Goal: Information Seeking & Learning: Learn about a topic

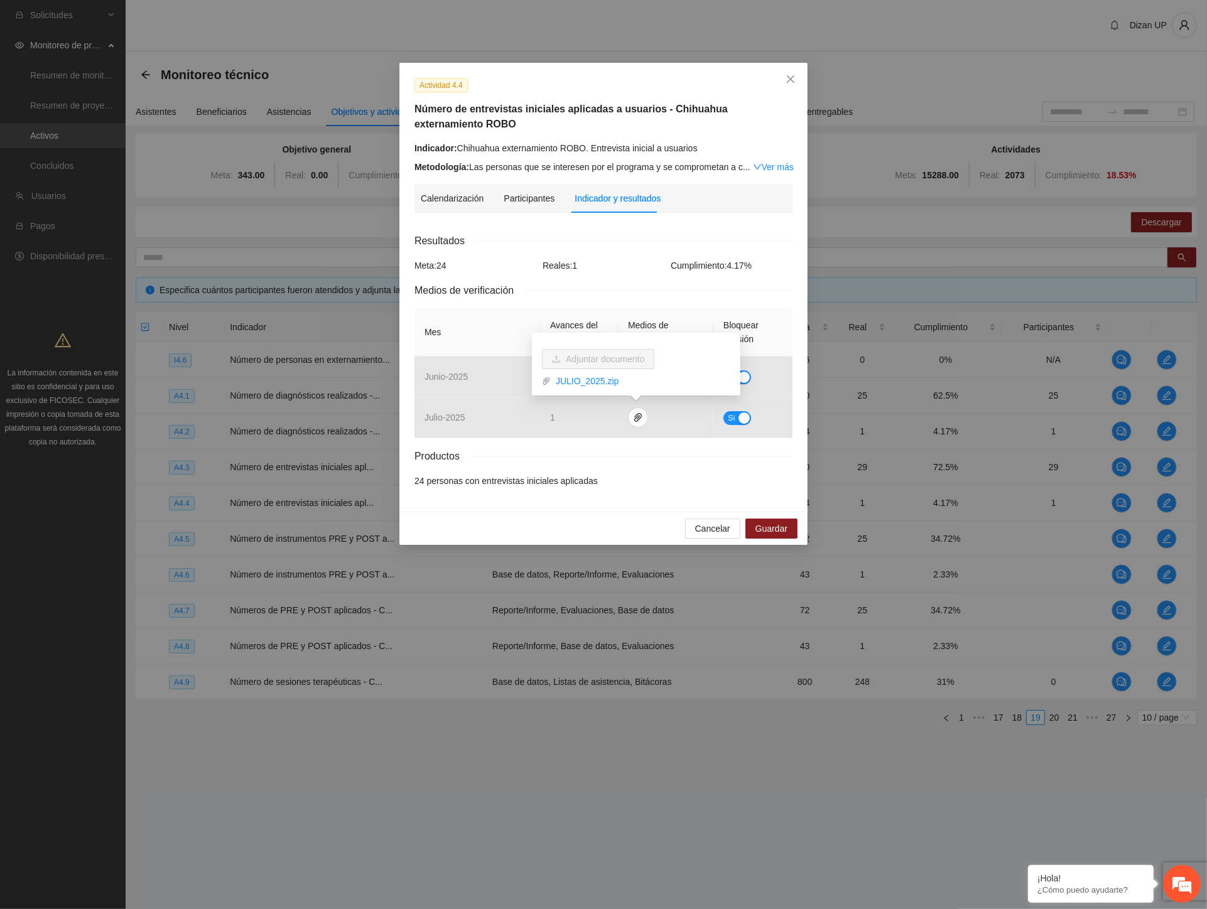
click at [594, 147] on div "Indicador: Chihuahua externamiento ROBO. Entrevista inicial a usuarios" at bounding box center [603, 148] width 378 height 14
click at [696, 526] on button "Cancelar" at bounding box center [712, 529] width 55 height 20
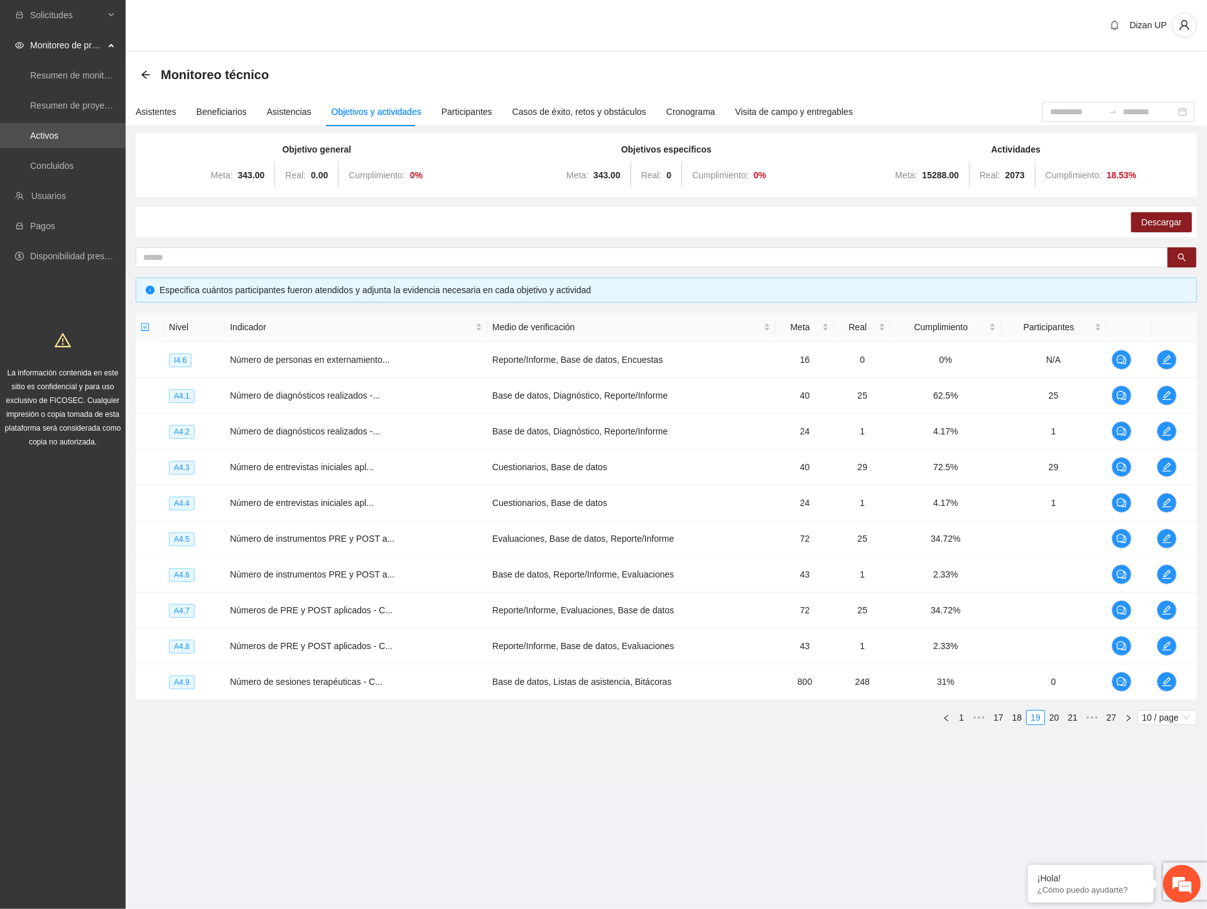
click at [305, 228] on div "Descargar" at bounding box center [666, 222] width 1061 height 30
click at [1162, 538] on icon "edit" at bounding box center [1167, 539] width 10 height 10
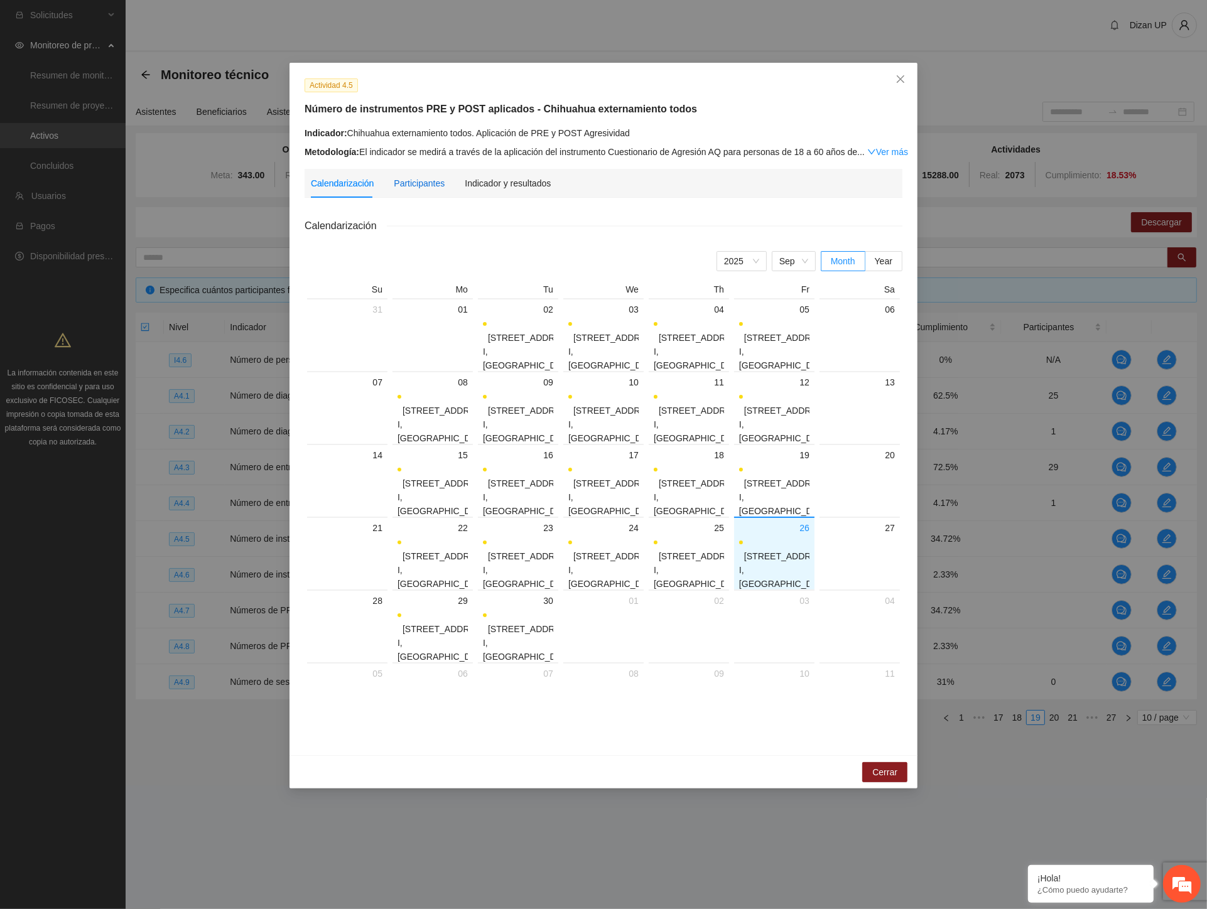
click at [419, 185] on div "Participantes" at bounding box center [419, 183] width 51 height 14
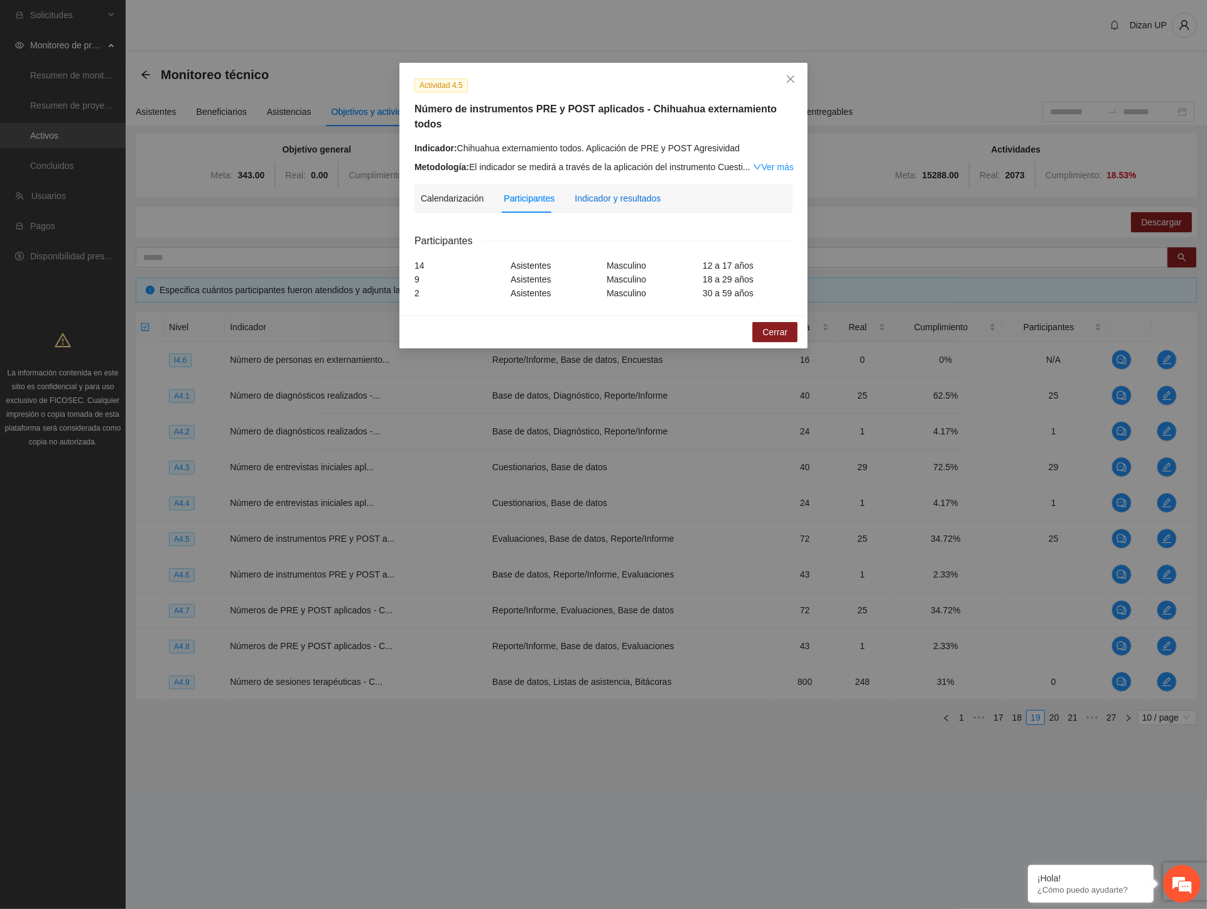
click at [608, 192] on div "Indicador y resultados" at bounding box center [618, 199] width 86 height 14
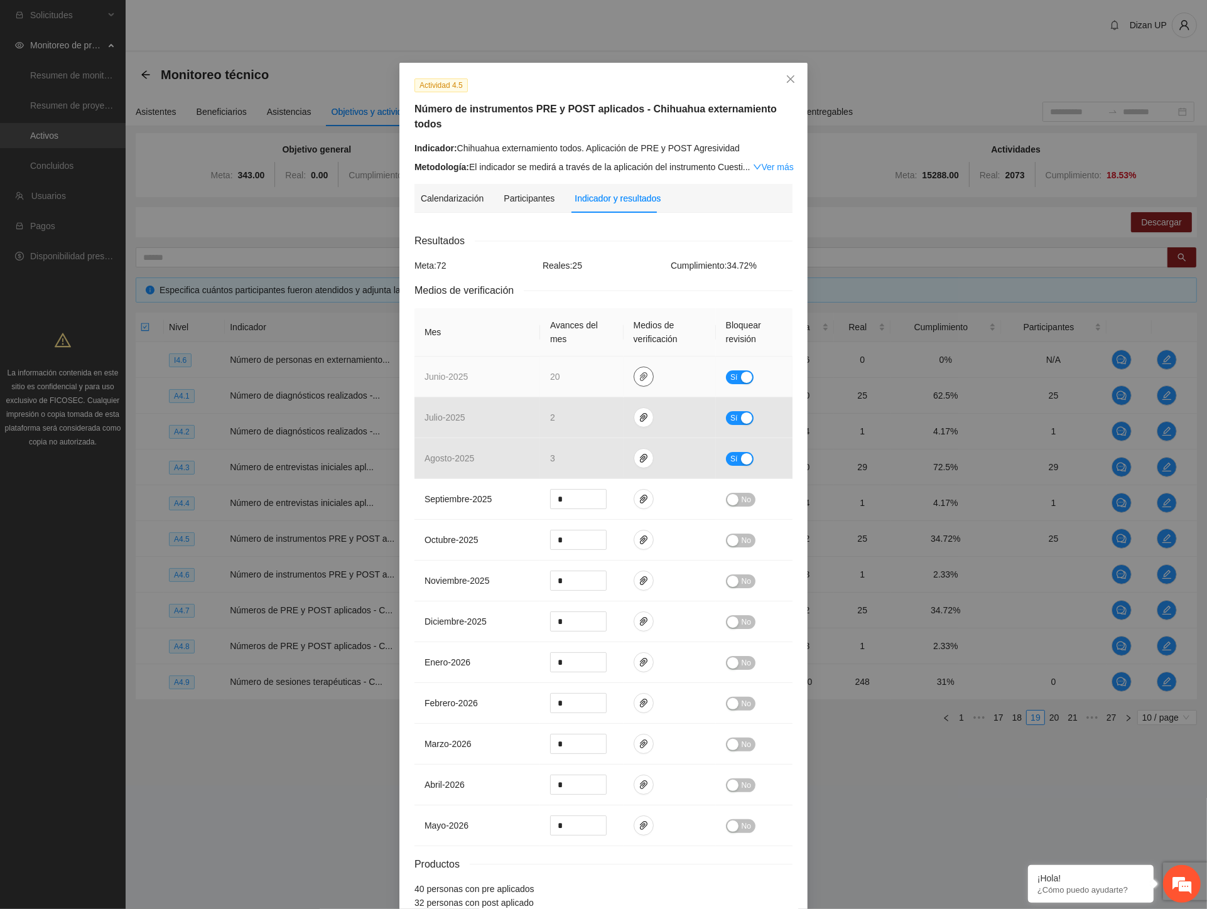
click at [640, 372] on icon "paper-clip" at bounding box center [644, 376] width 8 height 9
click at [593, 327] on link "JUNIO_2025.zip" at bounding box center [641, 325] width 180 height 14
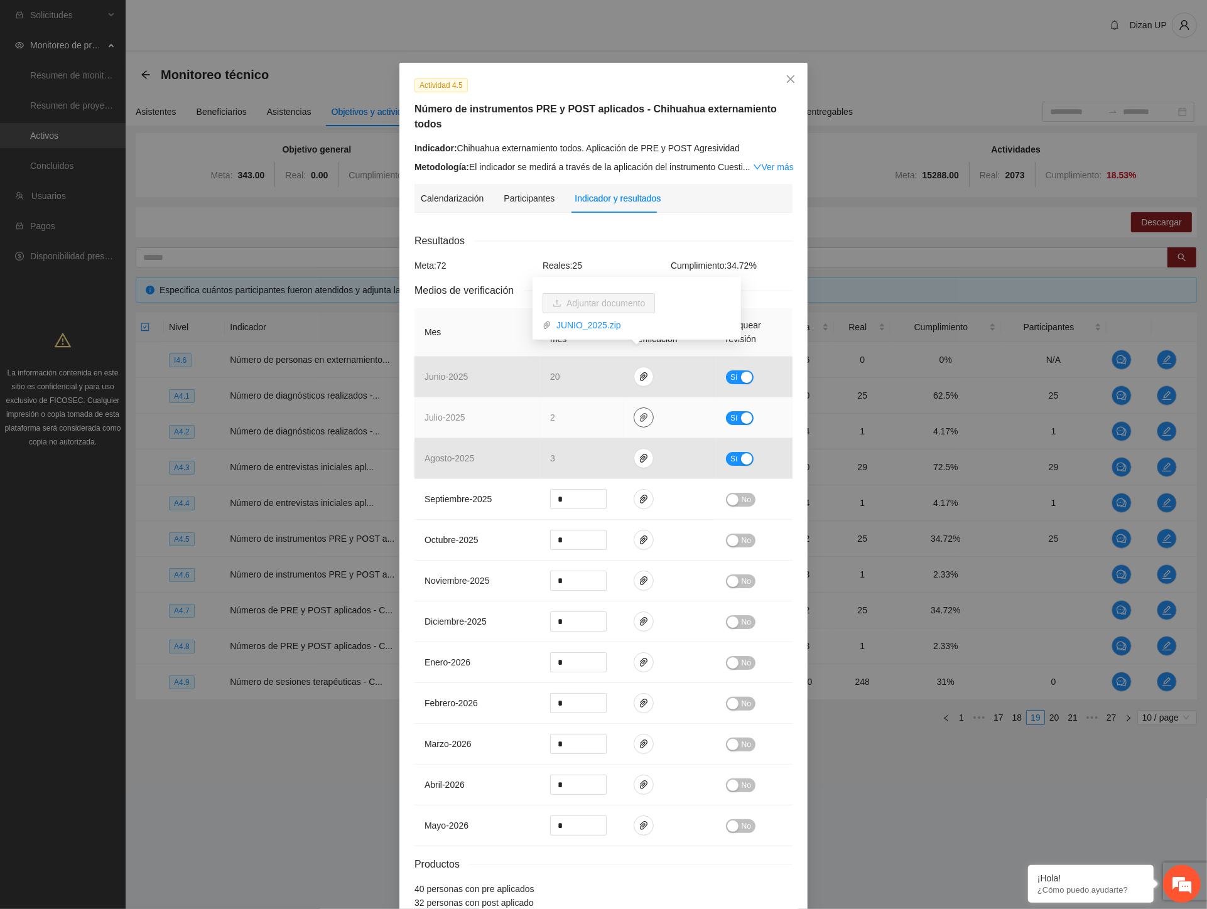
click at [636, 409] on button "button" at bounding box center [644, 418] width 20 height 20
click at [601, 367] on link "JULIO_2025.zip" at bounding box center [641, 366] width 180 height 14
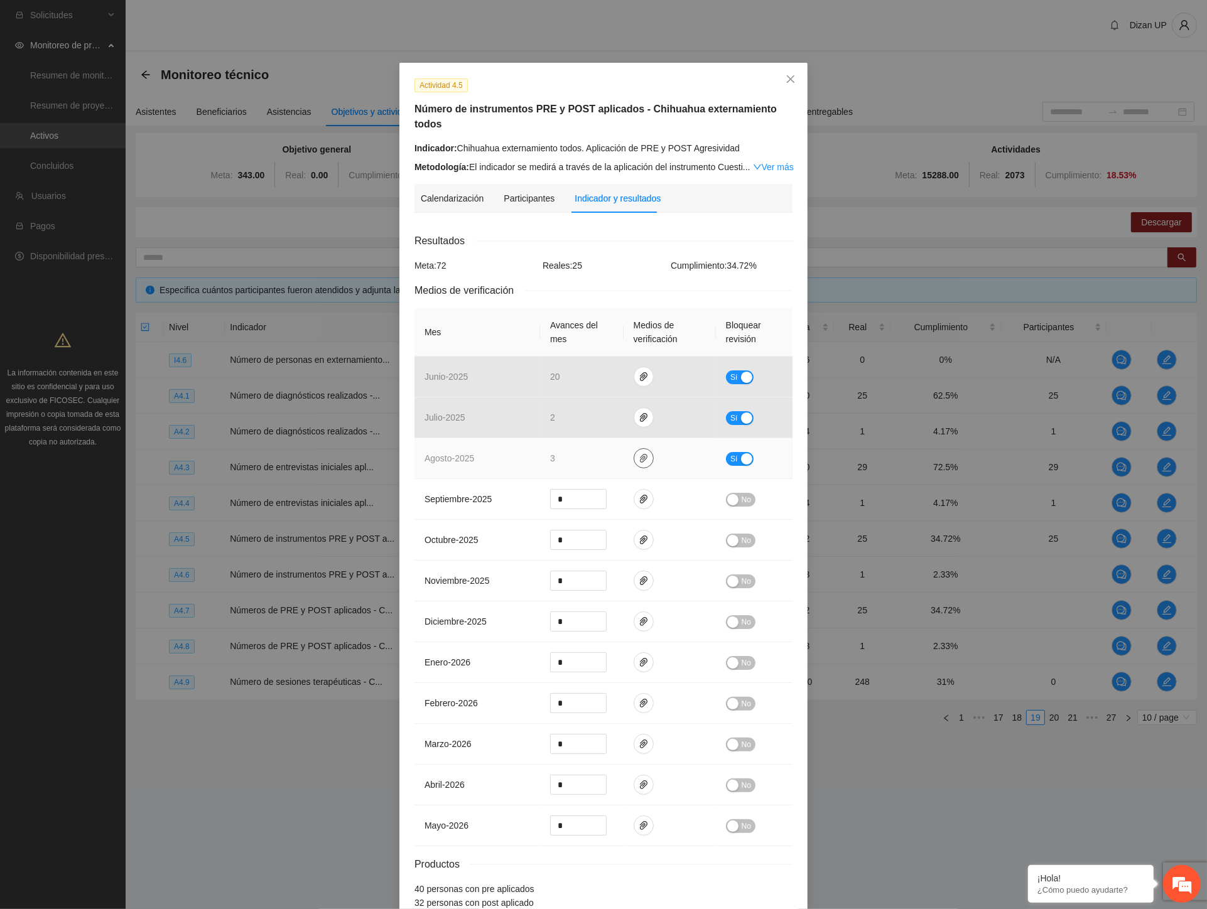
drag, startPoint x: 638, startPoint y: 443, endPoint x: 631, endPoint y: 435, distance: 11.6
click at [640, 454] on icon "paper-clip" at bounding box center [644, 458] width 8 height 9
click at [605, 405] on link "AGOSTO_2025.zip" at bounding box center [641, 407] width 180 height 14
click at [276, 262] on div "Actividad 4.5 Número de instrumentos PRE y POST aplicados - Chihuahua externami…" at bounding box center [603, 454] width 1207 height 909
drag, startPoint x: 720, startPoint y: 154, endPoint x: 780, endPoint y: 92, distance: 86.2
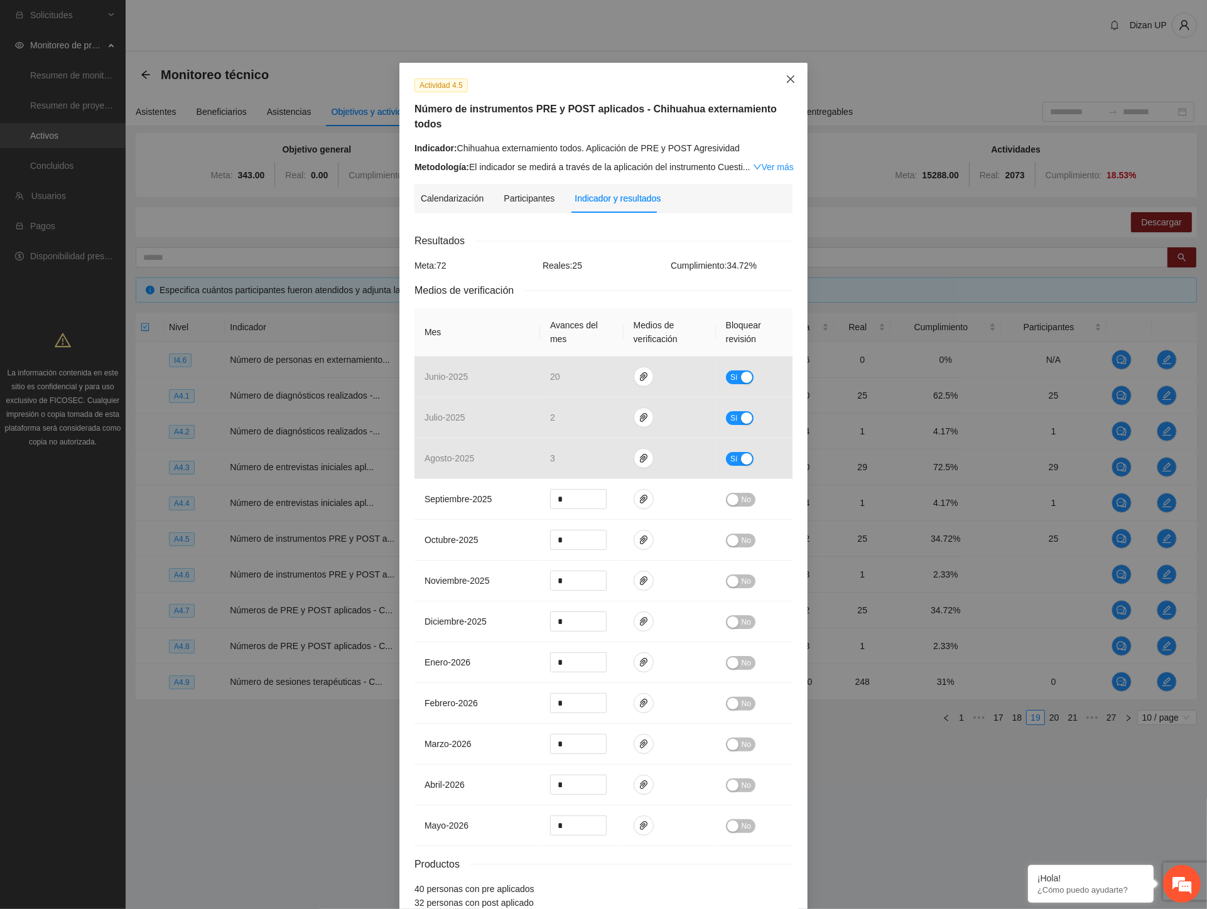
click at [726, 160] on div "Metodología: El indicador se medirá a través de la aplicación del instrumento C…" at bounding box center [603, 167] width 378 height 14
click at [789, 82] on icon "close" at bounding box center [791, 79] width 10 height 10
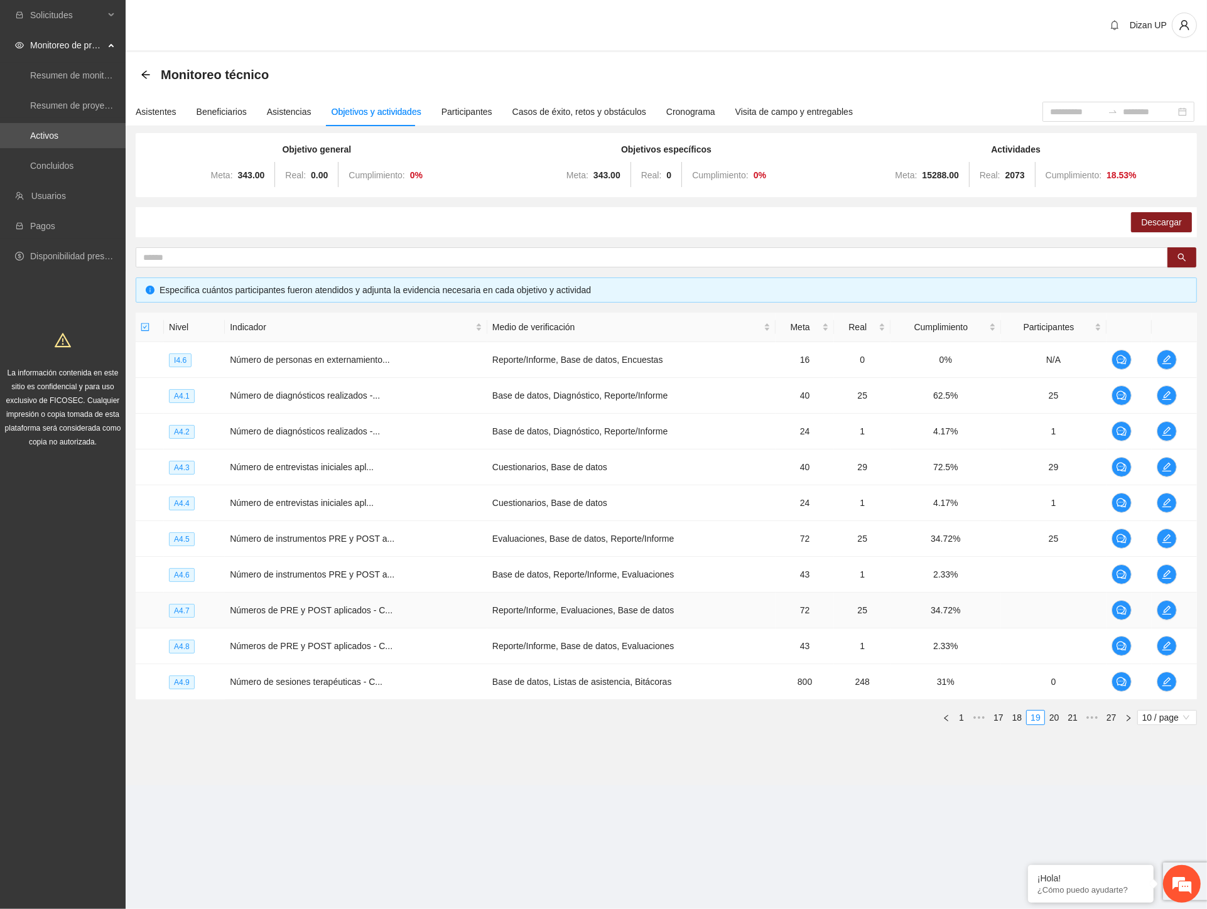
click at [565, 598] on td "Reporte/Informe, Evaluaciones, Base de datos" at bounding box center [631, 611] width 288 height 36
click at [1165, 570] on icon "edit" at bounding box center [1167, 575] width 10 height 10
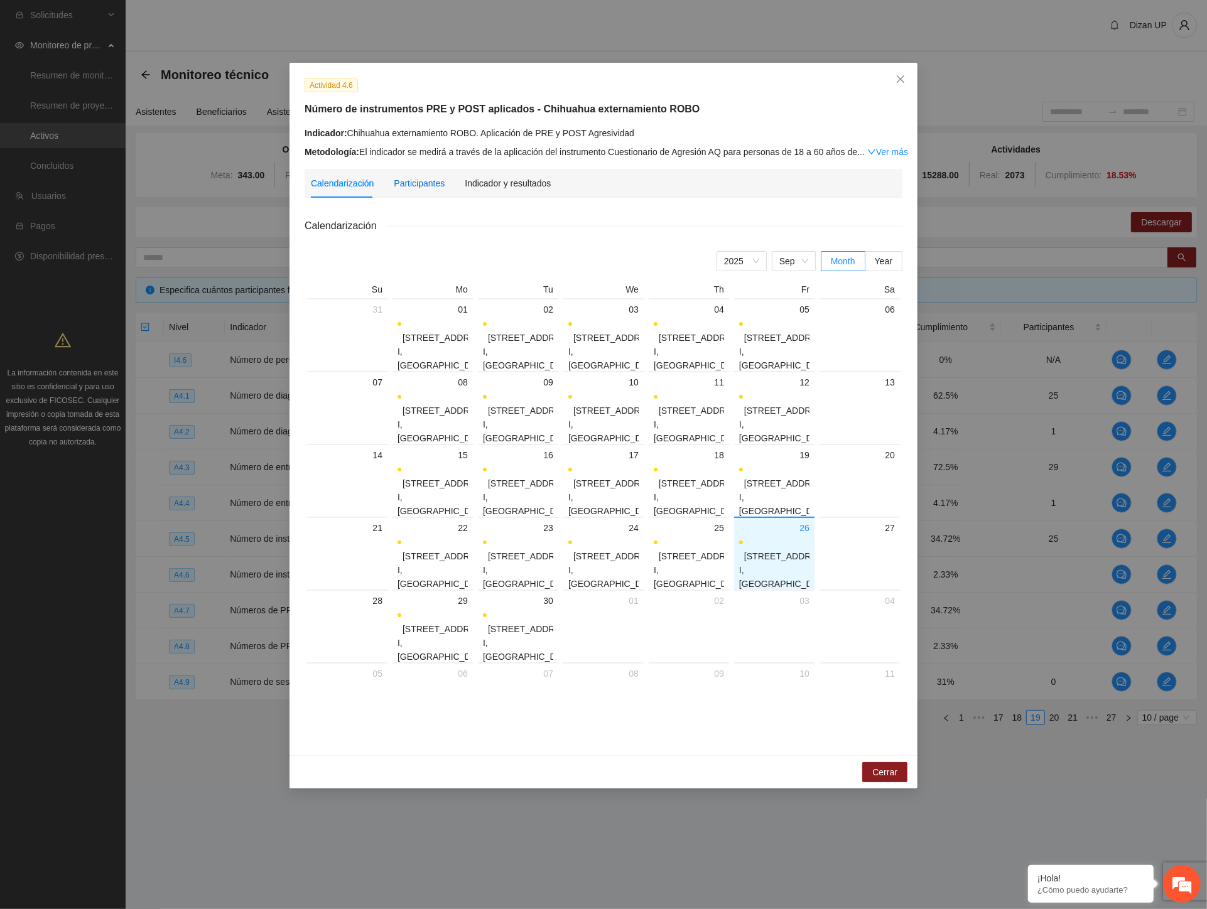
click at [422, 184] on div "Participantes" at bounding box center [419, 183] width 51 height 14
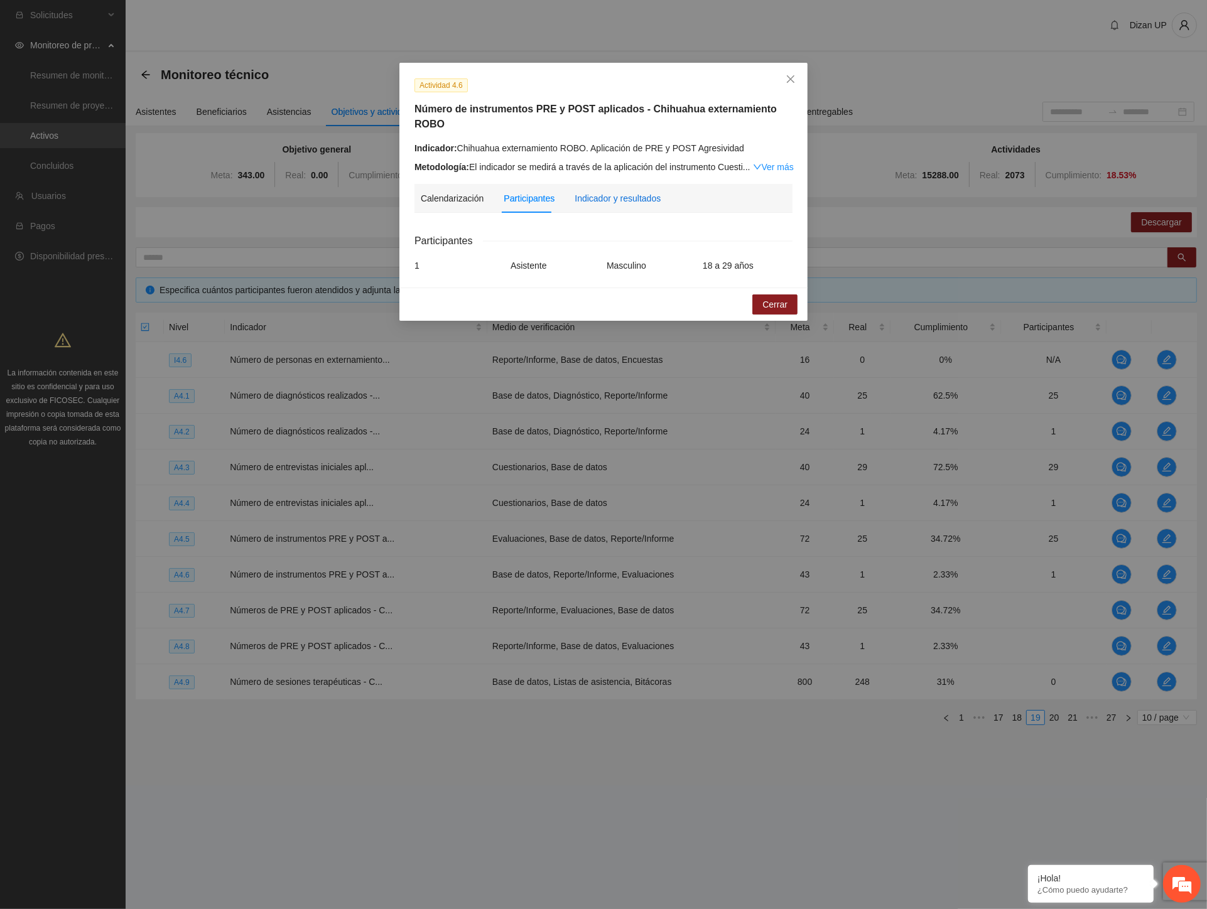
click at [608, 192] on div "Indicador y resultados" at bounding box center [618, 199] width 86 height 14
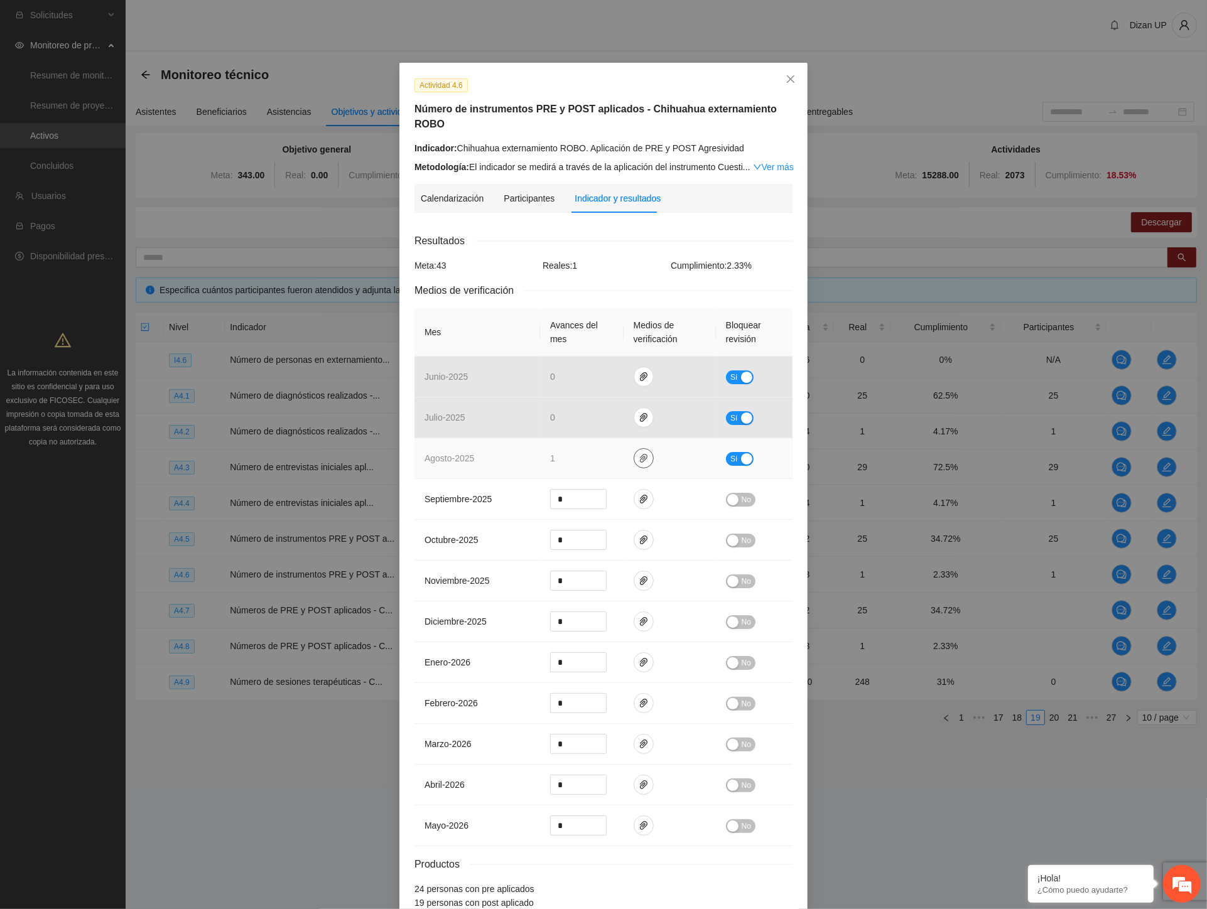
click at [640, 454] on icon "paper-clip" at bounding box center [644, 458] width 8 height 9
click at [598, 402] on link "AGOSTO_2025.zip" at bounding box center [641, 407] width 180 height 14
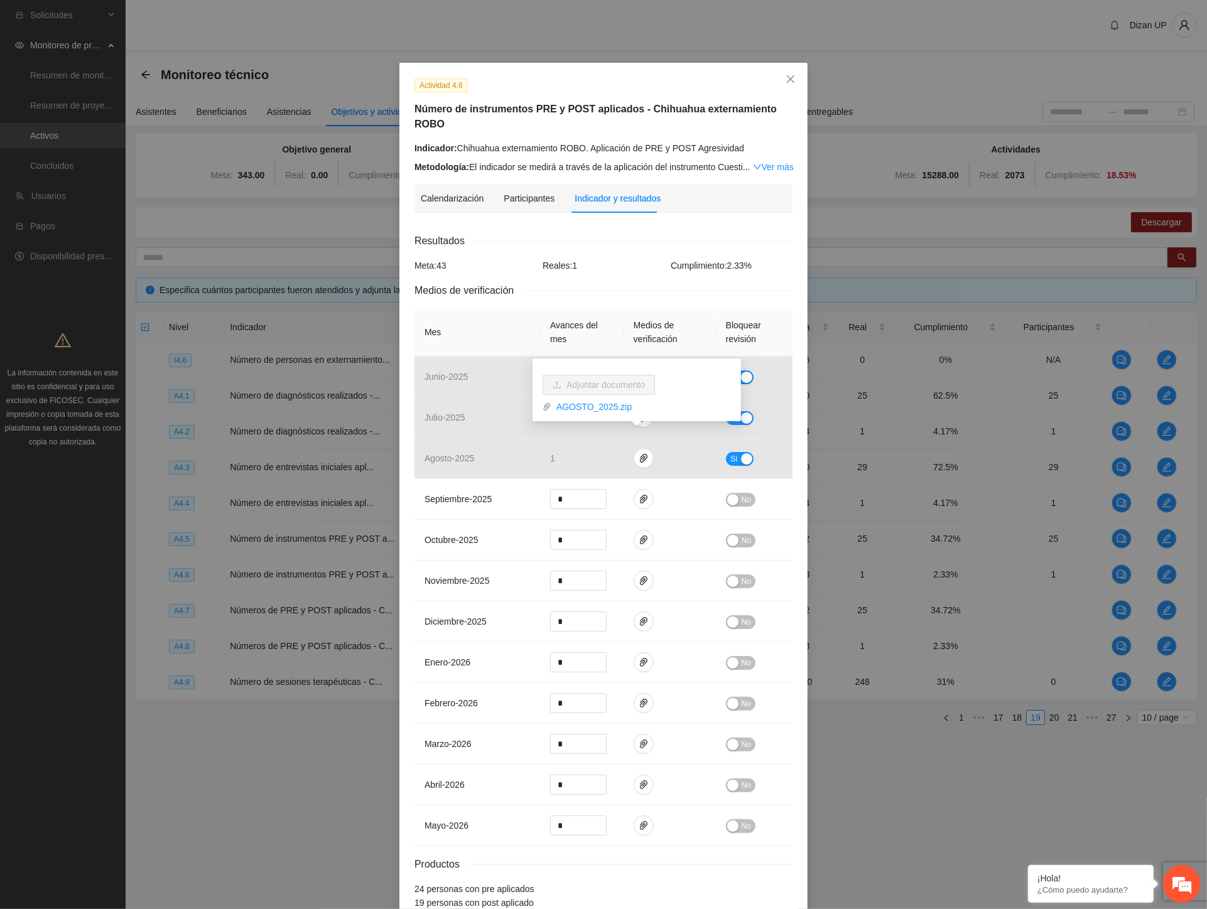
click at [600, 102] on h5 "Número de instrumentos PRE y POST aplicados - Chihuahua externamiento ROBO" at bounding box center [603, 117] width 378 height 30
drag, startPoint x: 494, startPoint y: 264, endPoint x: 501, endPoint y: 259, distance: 8.7
click at [495, 264] on div "Resultados Meta: 43 Reales: 1 Cumplimiento: 2.33 % Medios de verificación Mes A…" at bounding box center [603, 571] width 378 height 677
drag, startPoint x: 785, startPoint y: 73, endPoint x: 782, endPoint y: 78, distance: 6.5
click at [785, 72] on span "Close" at bounding box center [791, 80] width 34 height 34
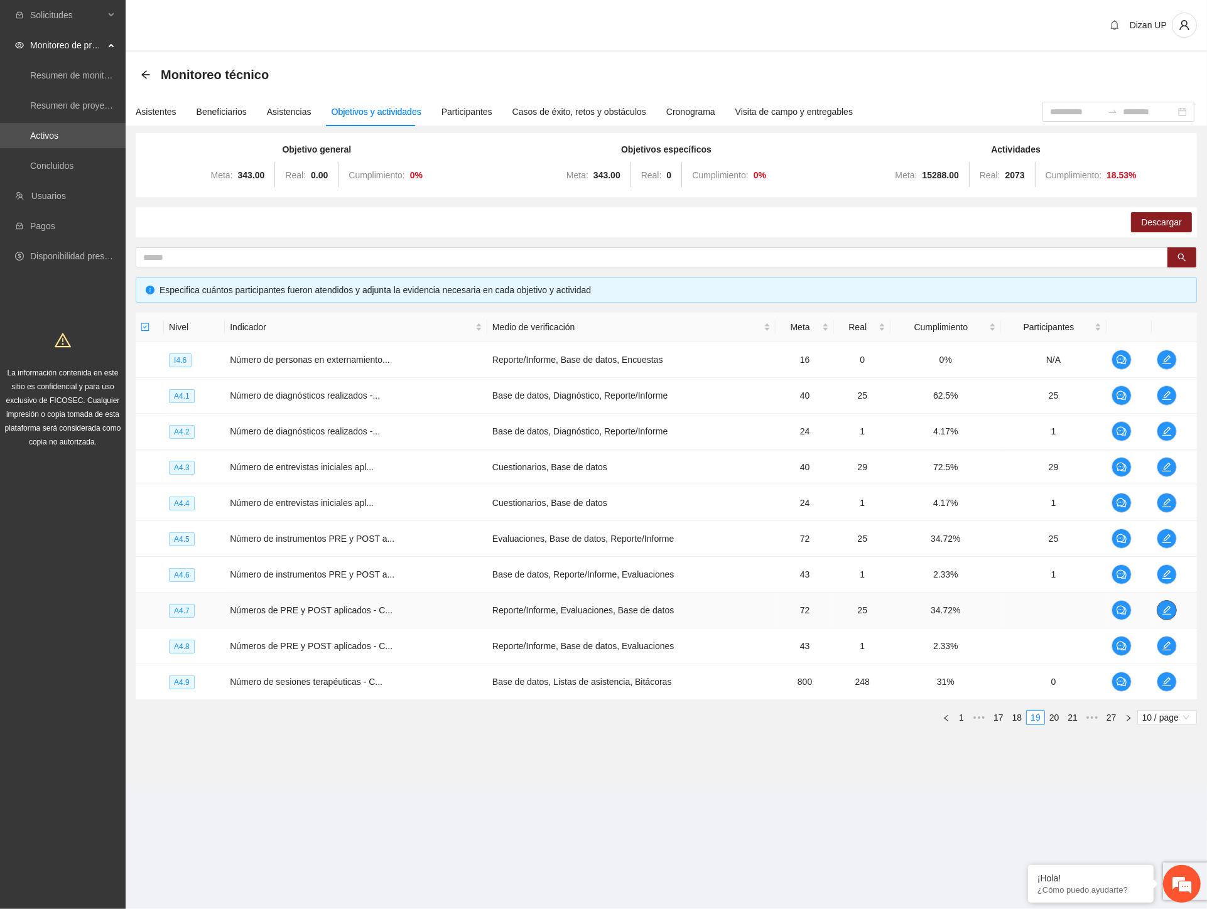
click at [1171, 605] on icon "edit" at bounding box center [1167, 610] width 10 height 10
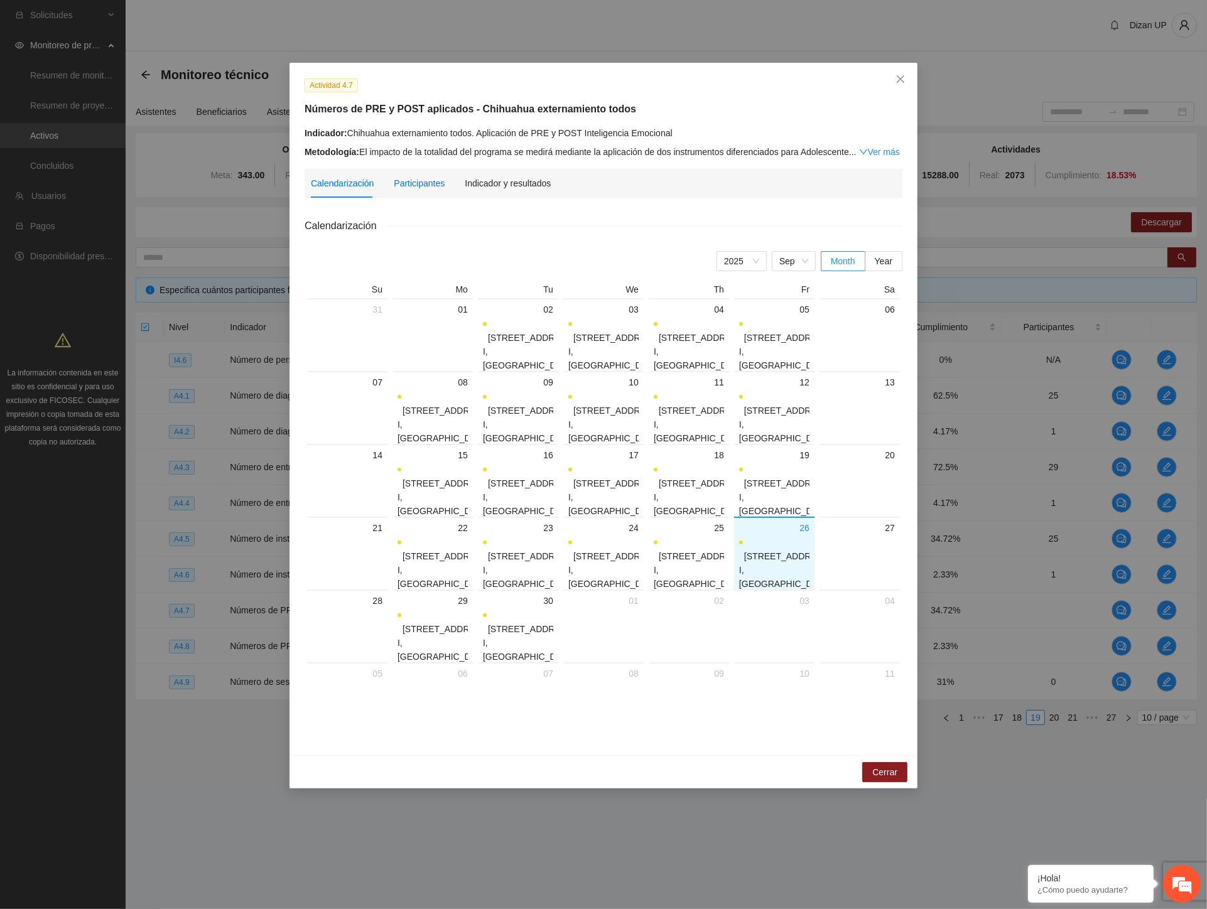
click at [415, 183] on div "Participantes" at bounding box center [419, 183] width 51 height 14
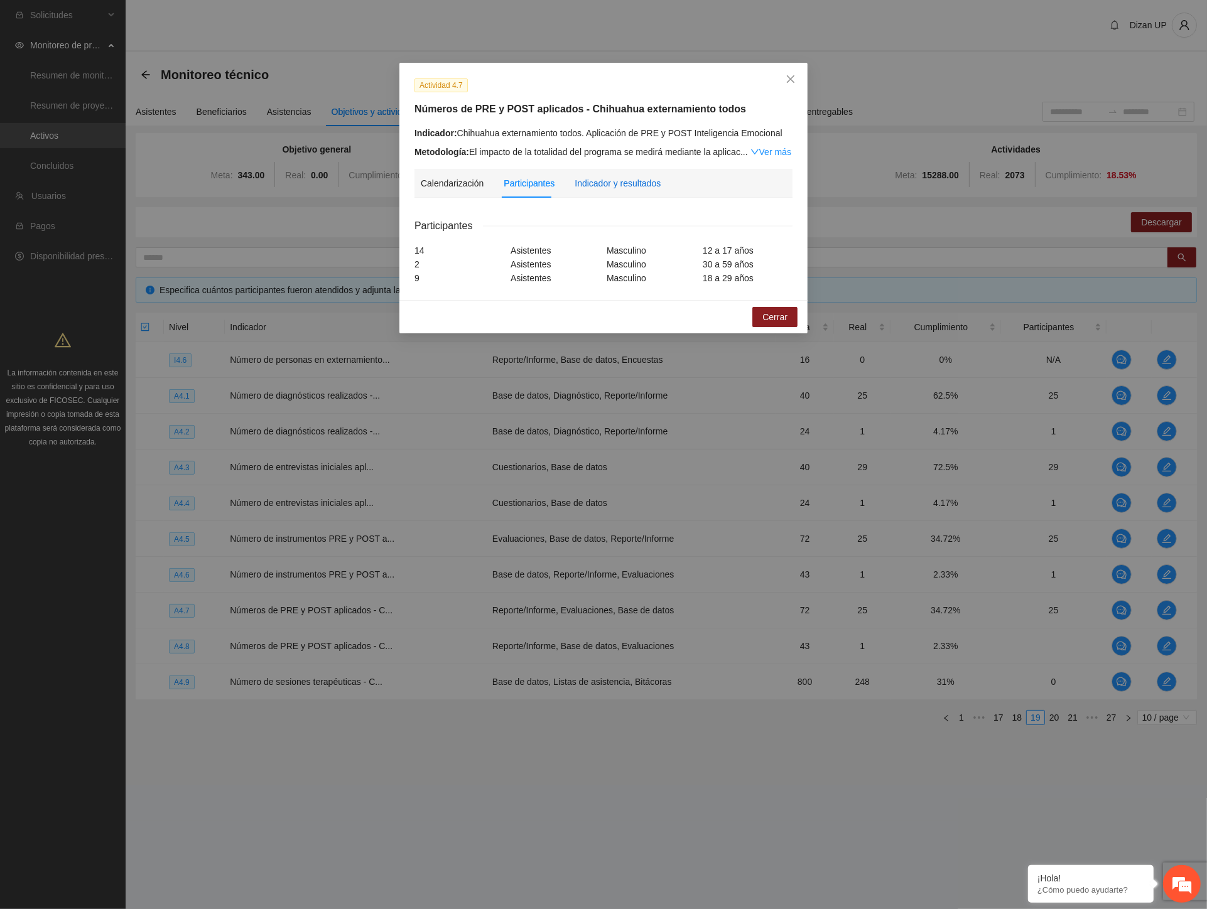
click at [604, 180] on div "Indicador y resultados" at bounding box center [618, 183] width 86 height 14
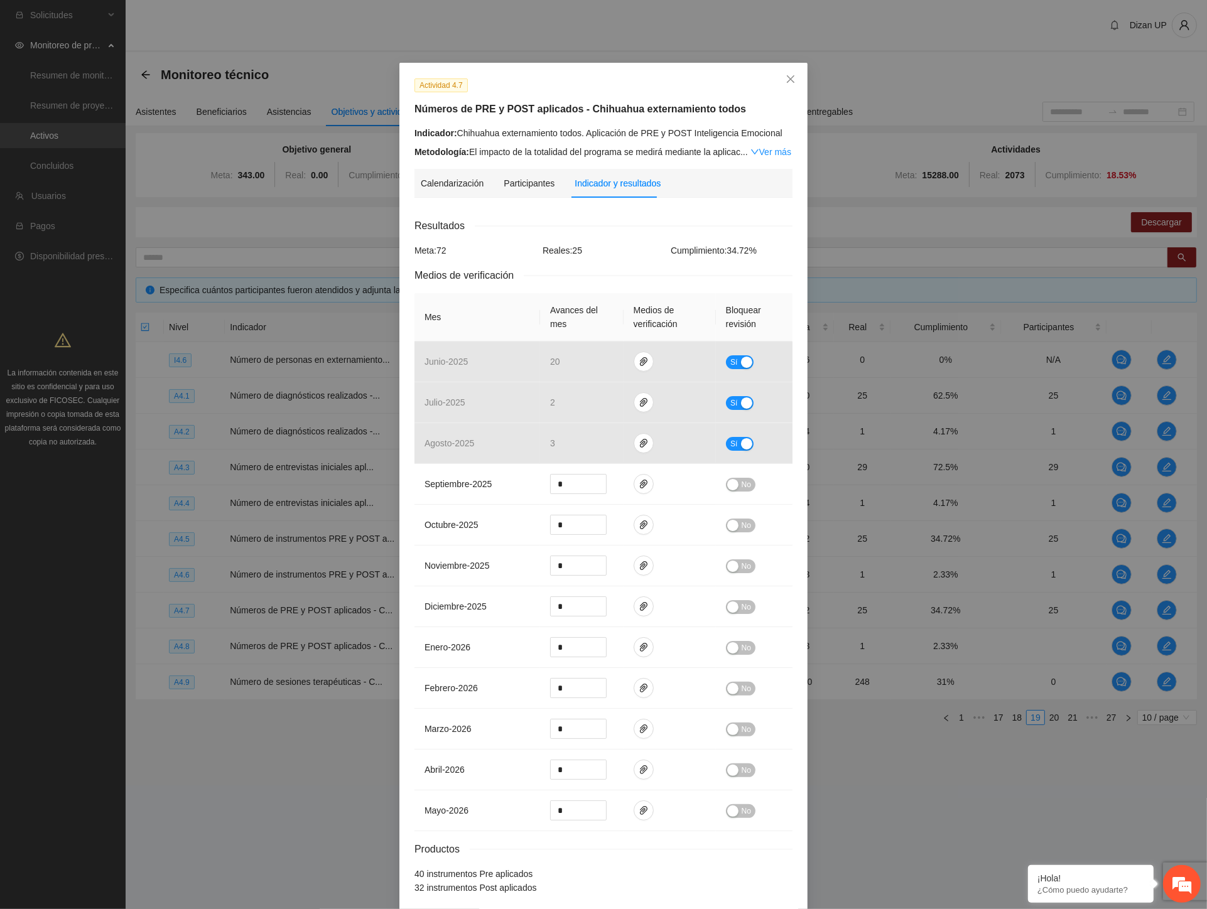
click at [1015, 356] on div "Actividad 4.7 Números de PRE y POST aplicados - Chihuahua externamiento todos I…" at bounding box center [603, 454] width 1207 height 909
click at [639, 360] on icon "paper-clip" at bounding box center [644, 362] width 10 height 10
click at [605, 329] on link "JUNIO_2025.zip" at bounding box center [641, 325] width 180 height 14
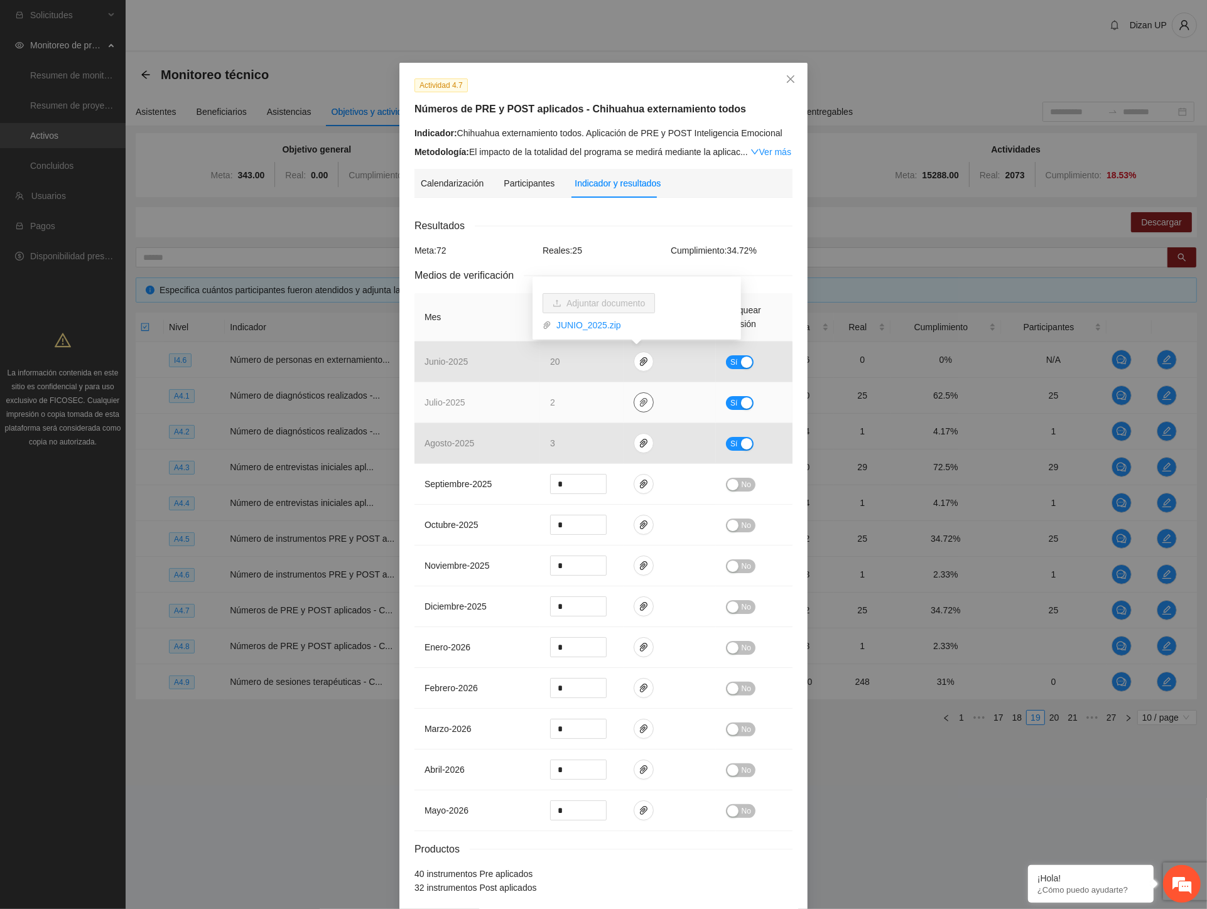
drag, startPoint x: 635, startPoint y: 403, endPoint x: 611, endPoint y: 390, distance: 27.0
click at [639, 403] on icon "paper-clip" at bounding box center [644, 403] width 10 height 10
click at [589, 366] on link "JULIO_2025.zip" at bounding box center [641, 366] width 180 height 14
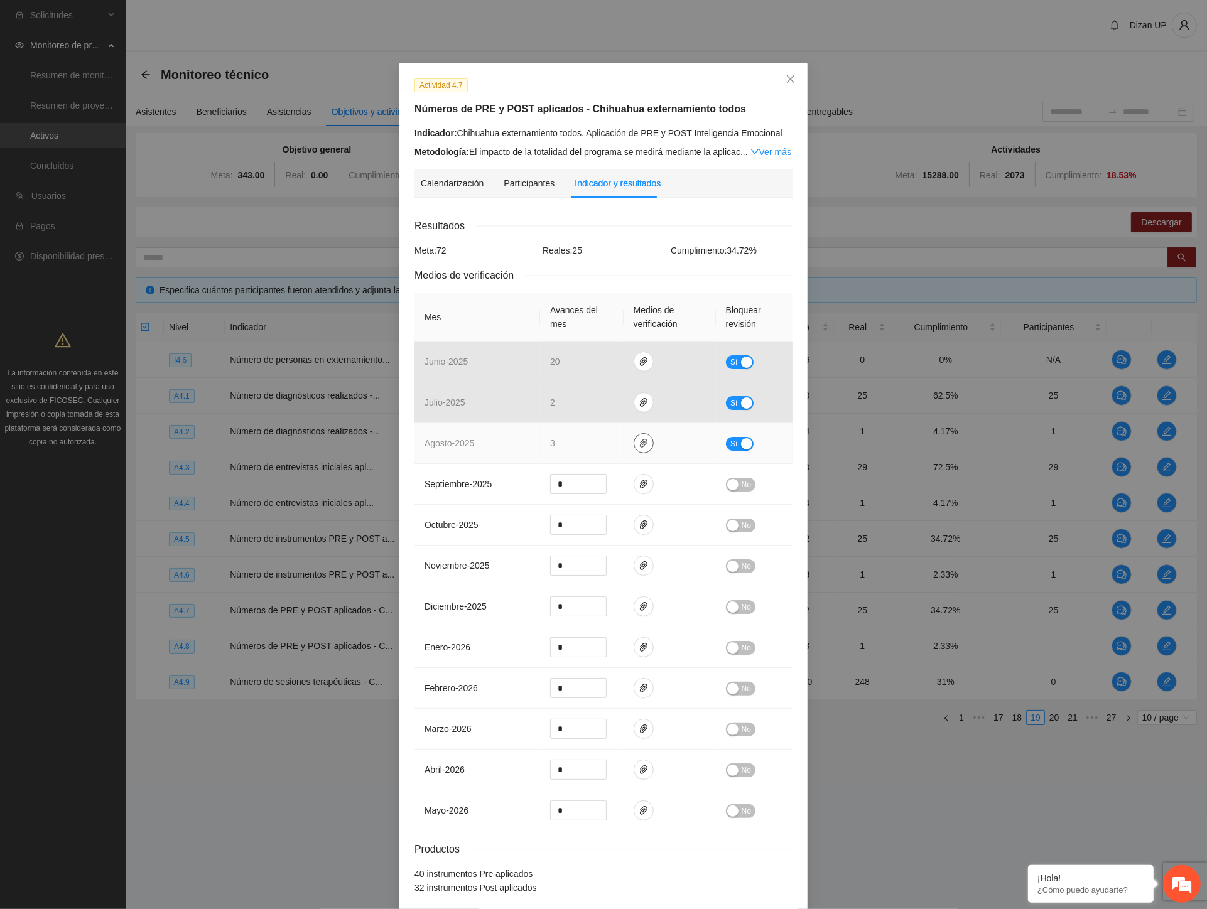
click at [639, 444] on icon "paper-clip" at bounding box center [644, 443] width 10 height 10
click at [612, 408] on link "AGOSTO_2025.zip" at bounding box center [641, 407] width 180 height 14
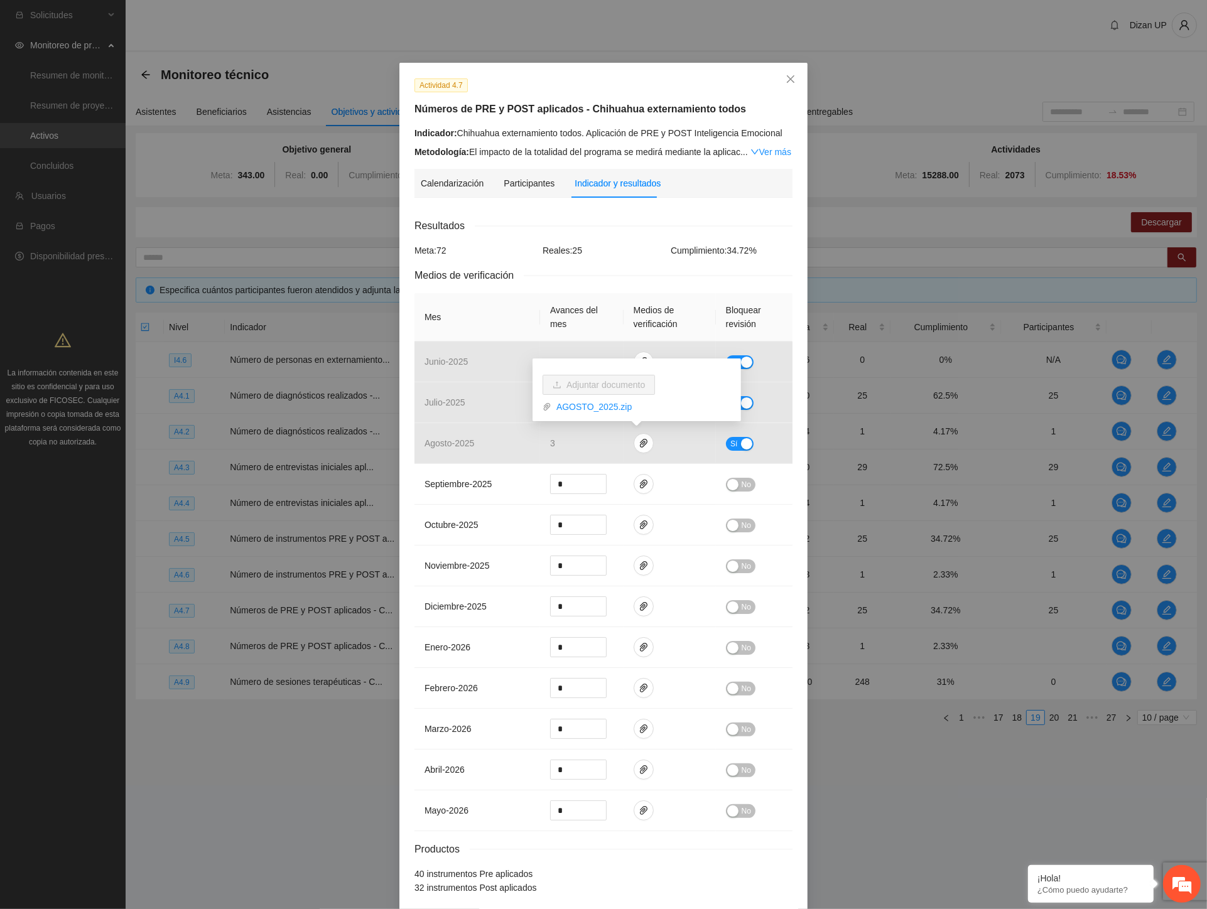
click at [624, 111] on h5 "Números de PRE y POST aplicados - Chihuahua externamiento todos" at bounding box center [603, 109] width 378 height 15
click at [786, 82] on icon "close" at bounding box center [791, 79] width 10 height 10
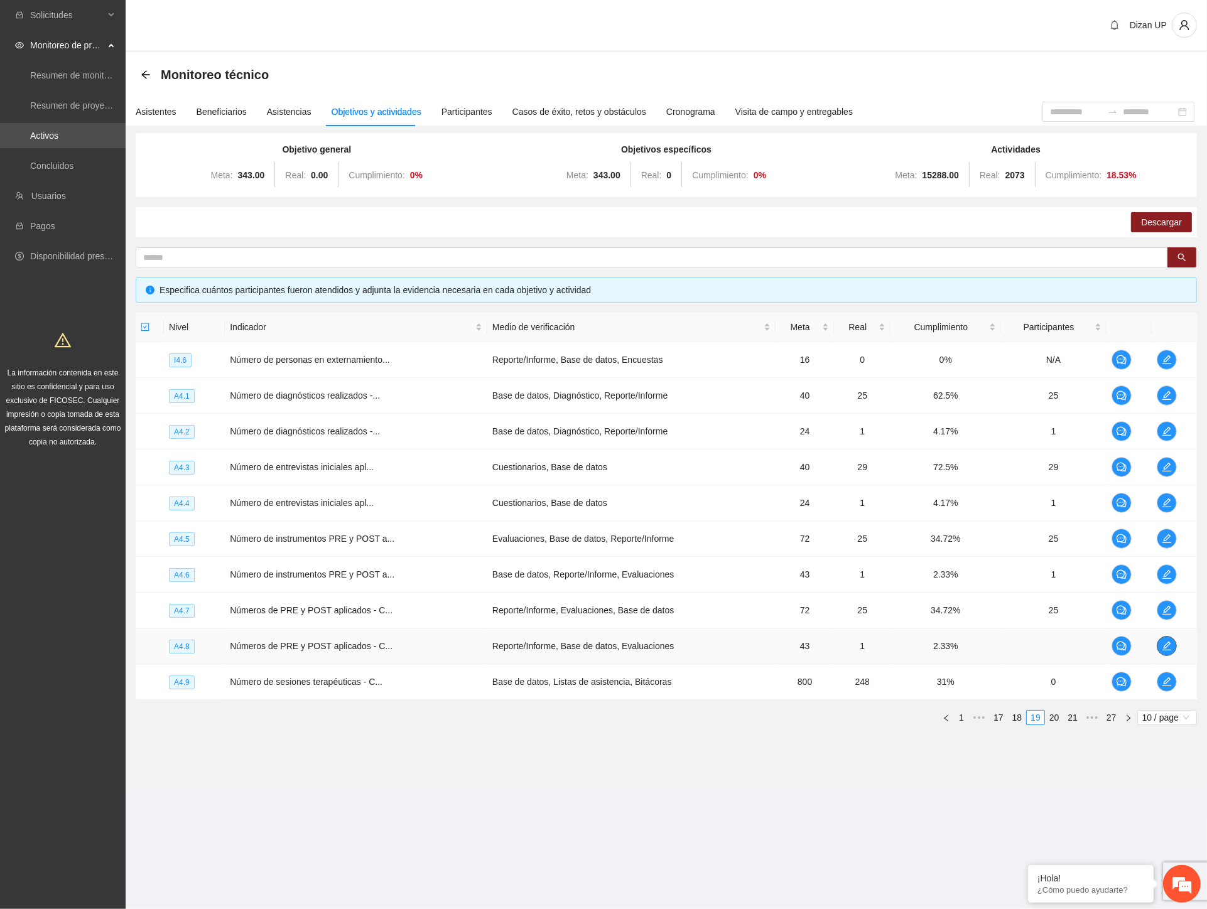
click at [1165, 645] on icon "edit" at bounding box center [1166, 646] width 9 height 9
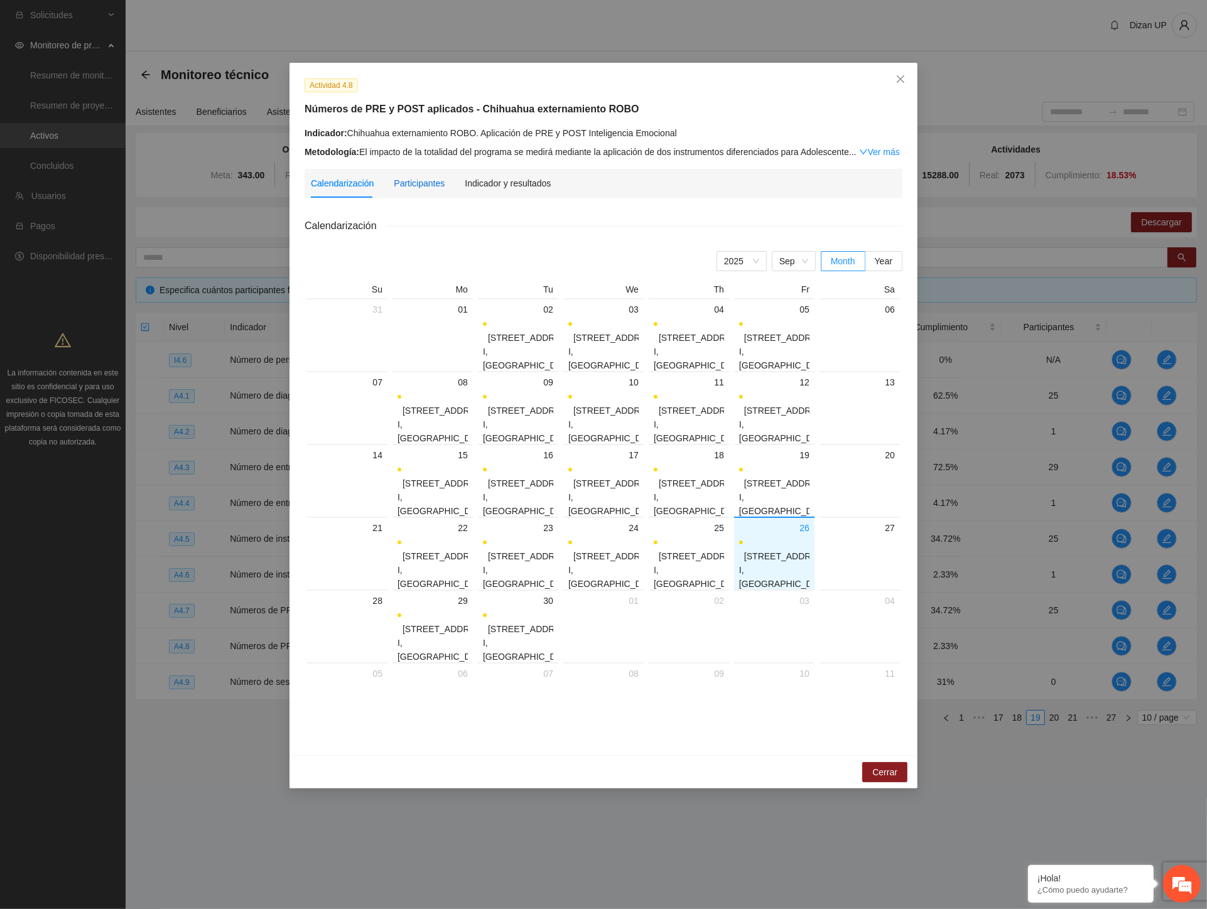
click at [430, 186] on div "Participantes" at bounding box center [419, 183] width 51 height 14
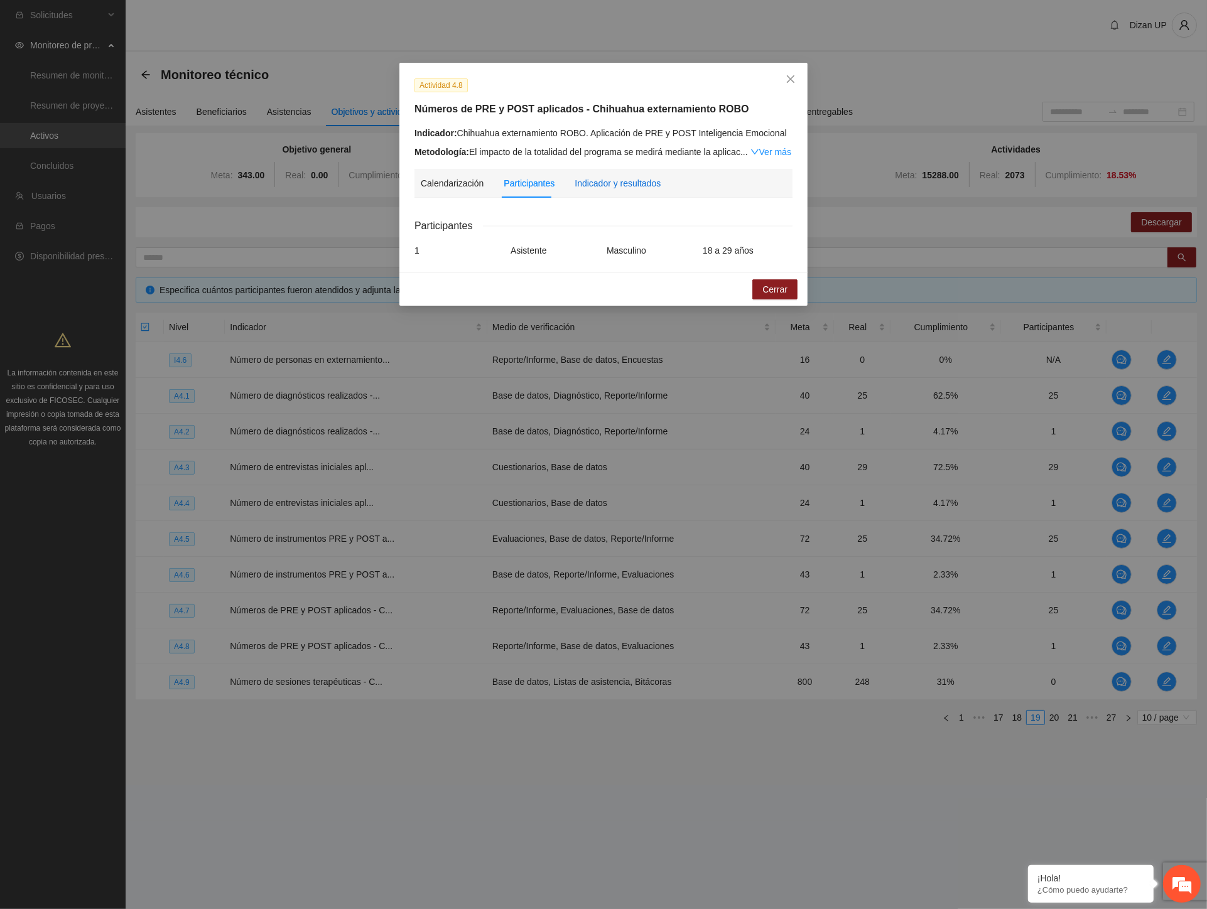
click at [605, 181] on div "Indicador y resultados" at bounding box center [618, 183] width 86 height 14
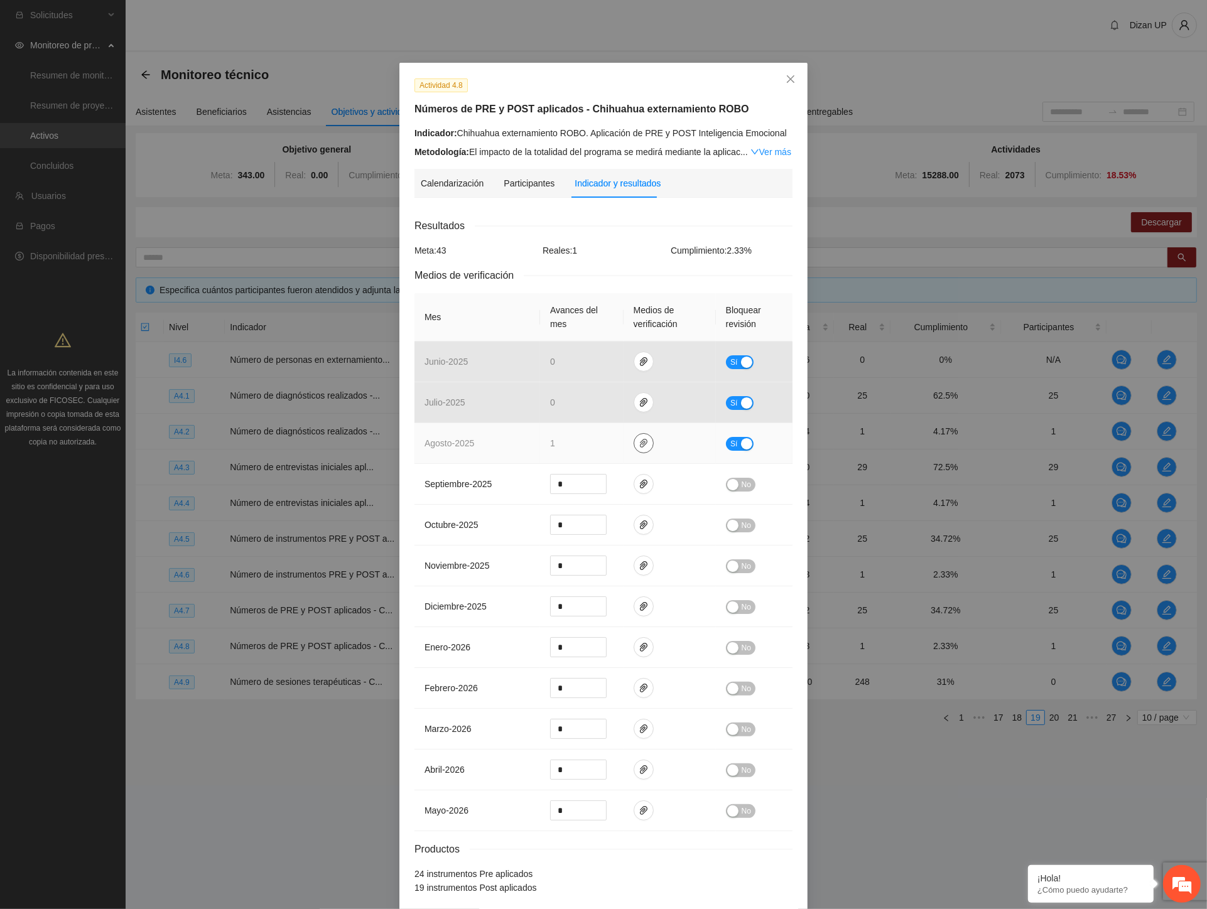
click at [639, 447] on icon "paper-clip" at bounding box center [644, 443] width 10 height 10
click at [597, 410] on link "AGOSTO_2025.zip" at bounding box center [641, 407] width 180 height 14
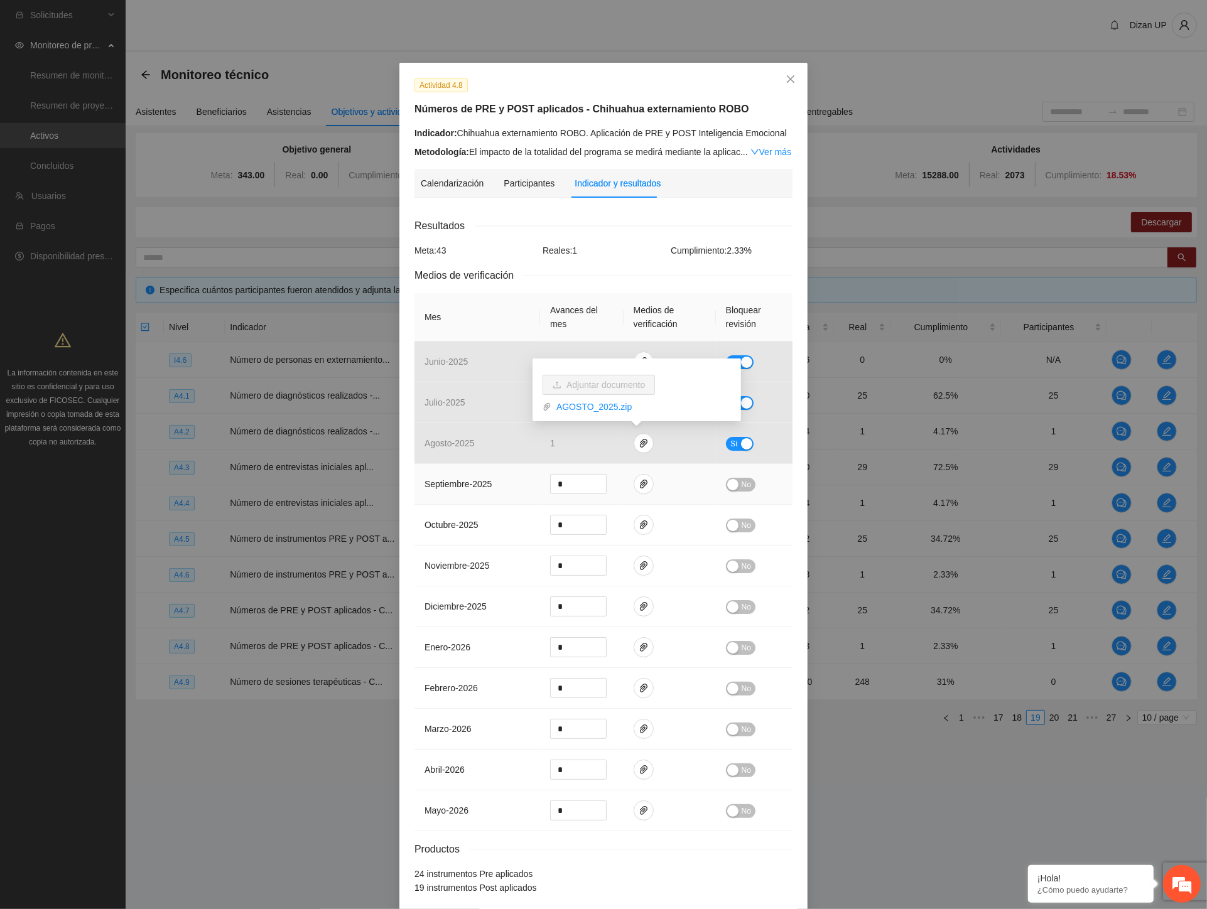
click at [430, 485] on span "septiembre - 2025" at bounding box center [458, 484] width 67 height 10
click at [786, 77] on icon "close" at bounding box center [791, 79] width 10 height 10
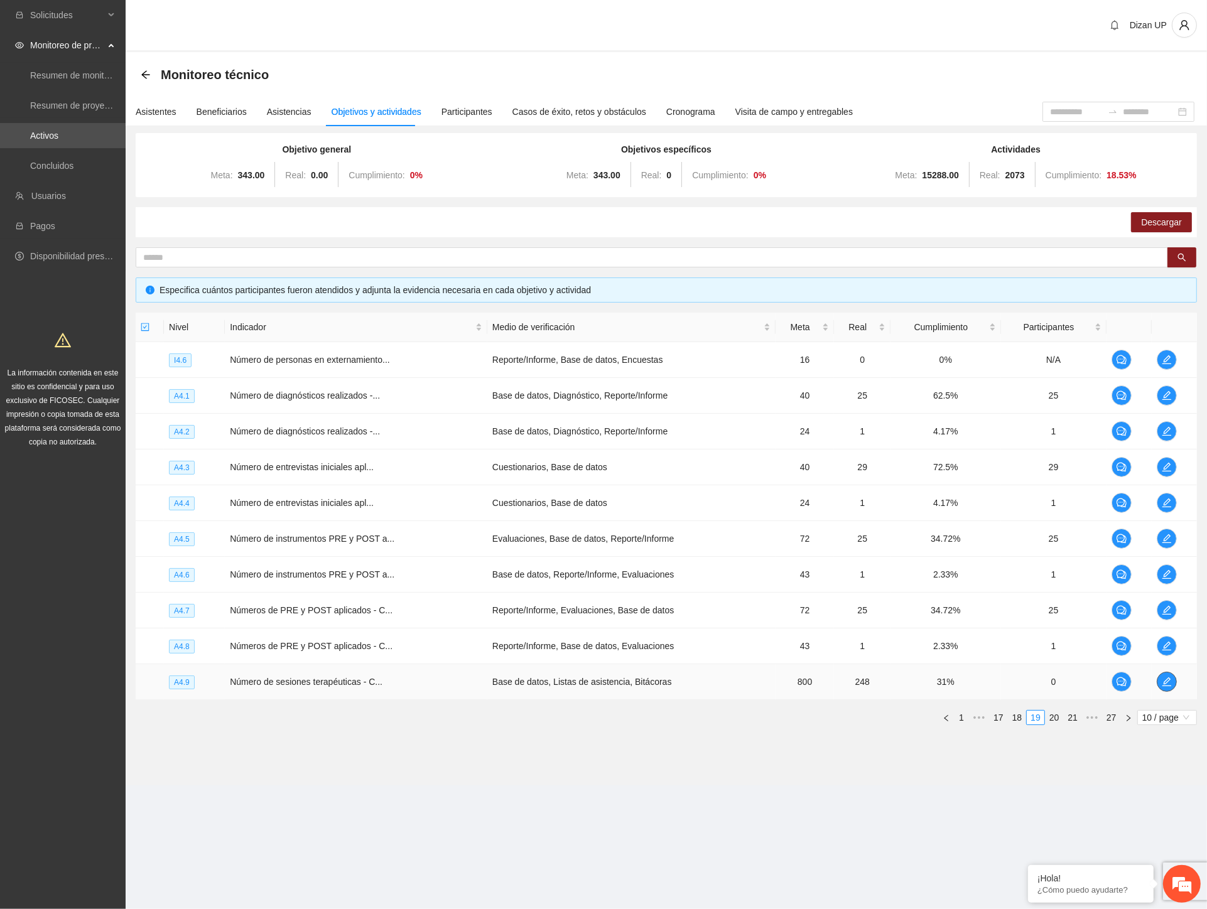
click at [1160, 682] on span "edit" at bounding box center [1166, 682] width 19 height 10
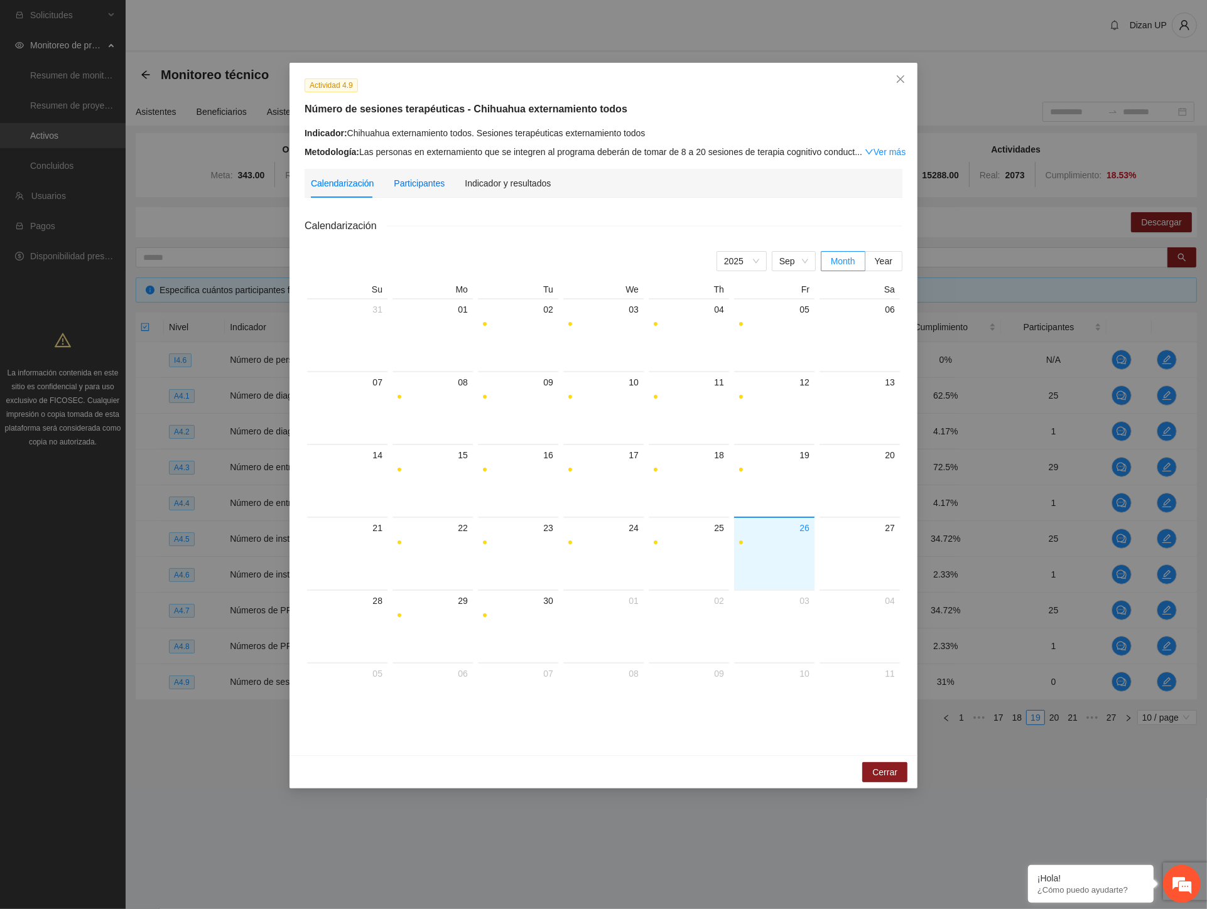
click at [403, 184] on div "Participantes" at bounding box center [419, 183] width 51 height 14
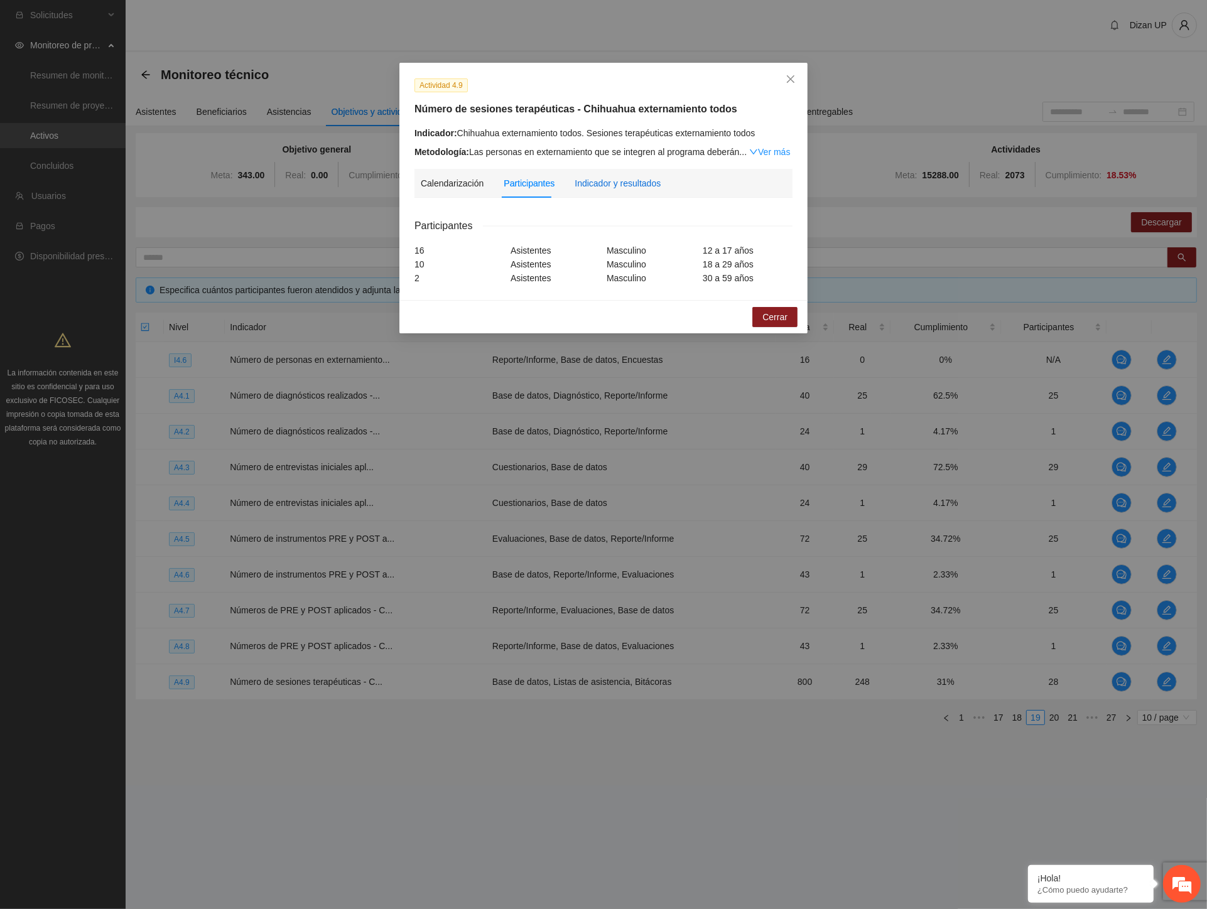
click at [599, 183] on div "Indicador y resultados" at bounding box center [618, 183] width 86 height 14
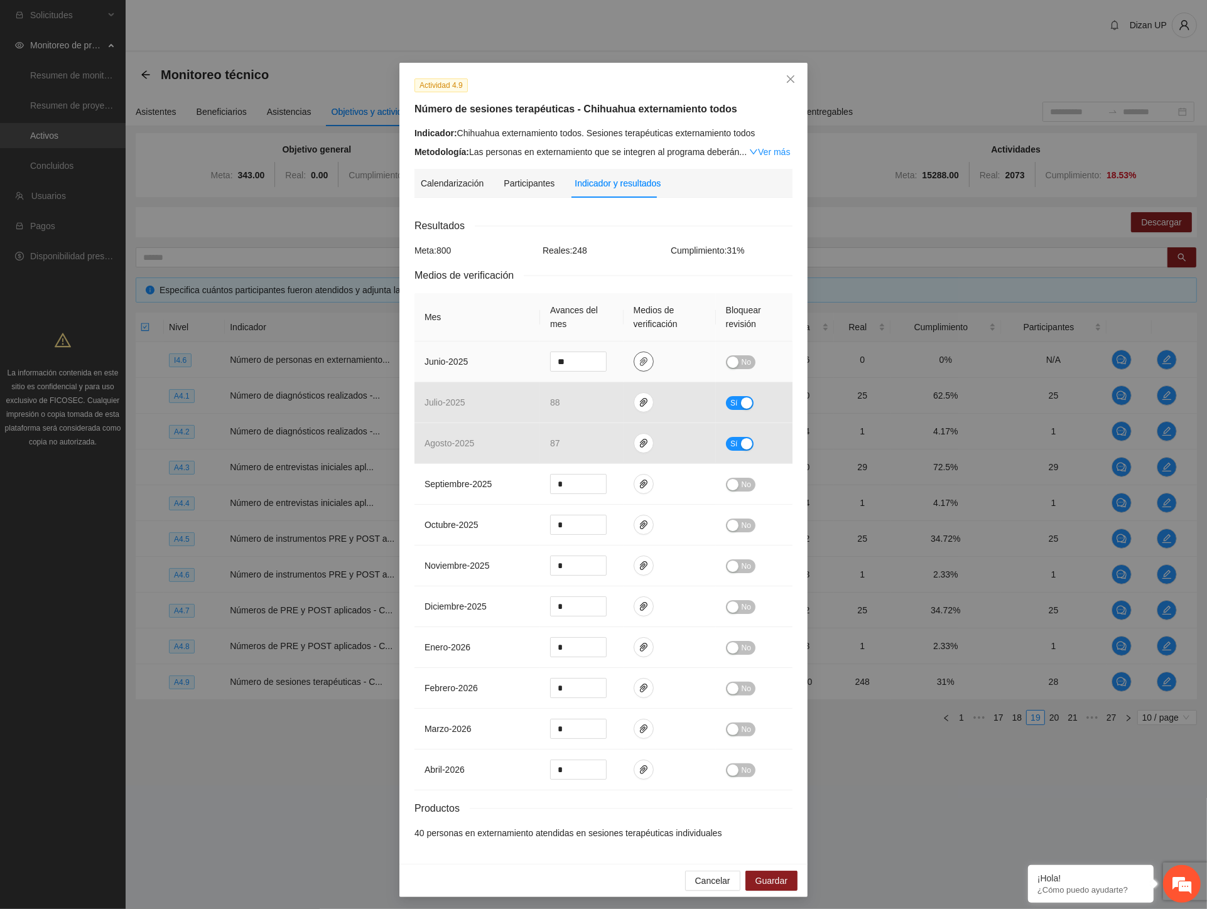
click at [639, 360] on icon "paper-clip" at bounding box center [644, 362] width 10 height 10
click at [605, 322] on link "JUNIO_2025.zip" at bounding box center [633, 325] width 165 height 14
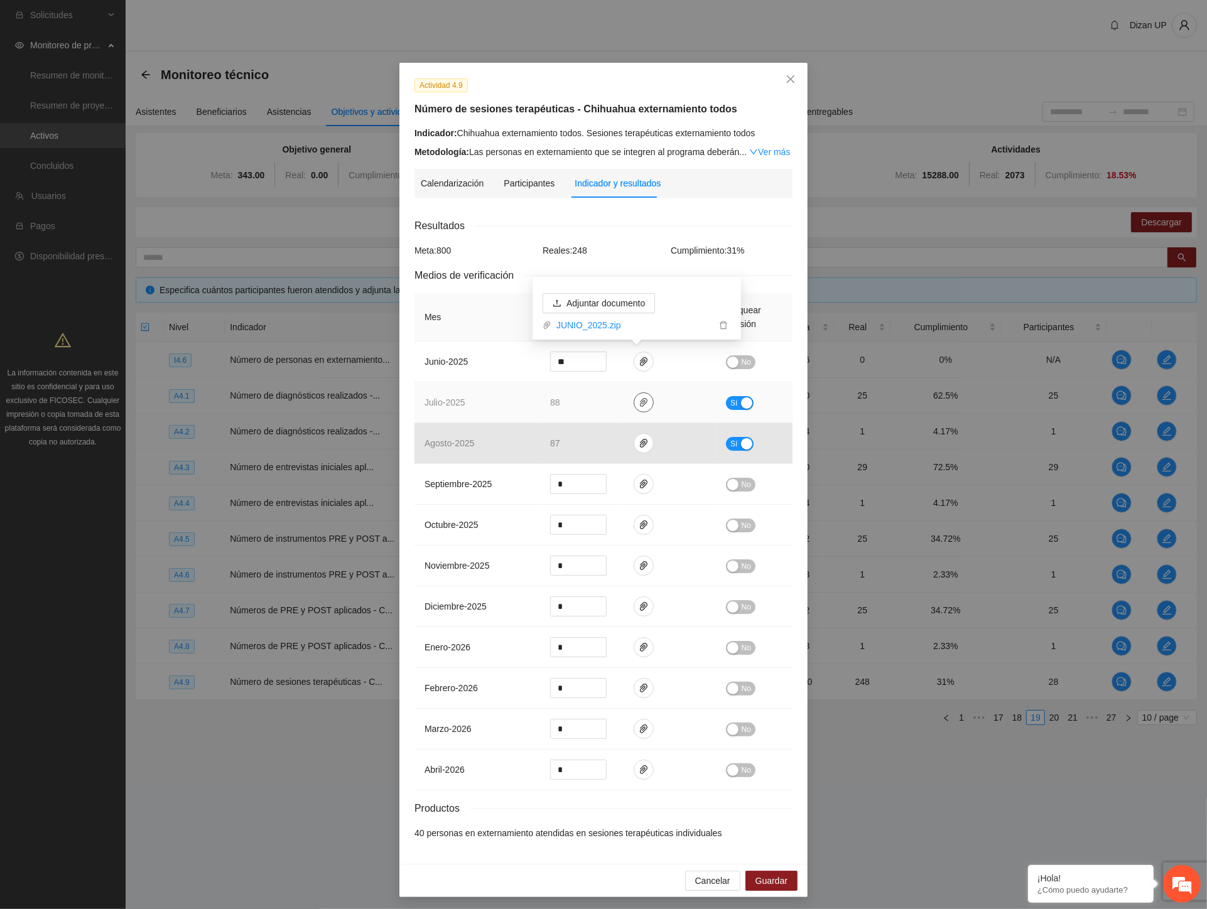
click at [640, 403] on icon "paper-clip" at bounding box center [644, 402] width 8 height 9
click at [598, 364] on link "JULIO_2025.zip" at bounding box center [641, 366] width 180 height 14
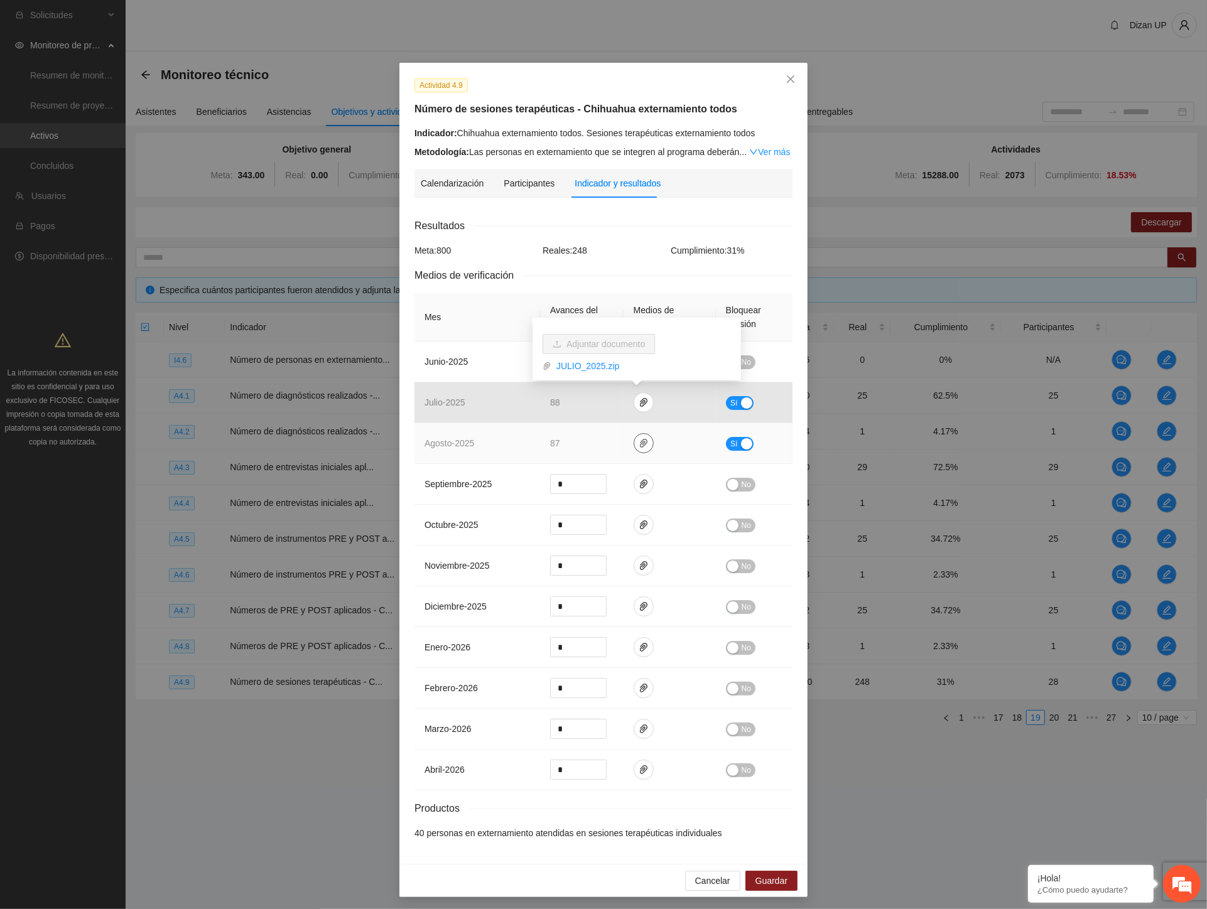
click at [641, 443] on icon "paper-clip" at bounding box center [644, 443] width 8 height 9
click at [595, 406] on link "AGOSTO_2025.zip" at bounding box center [641, 407] width 180 height 14
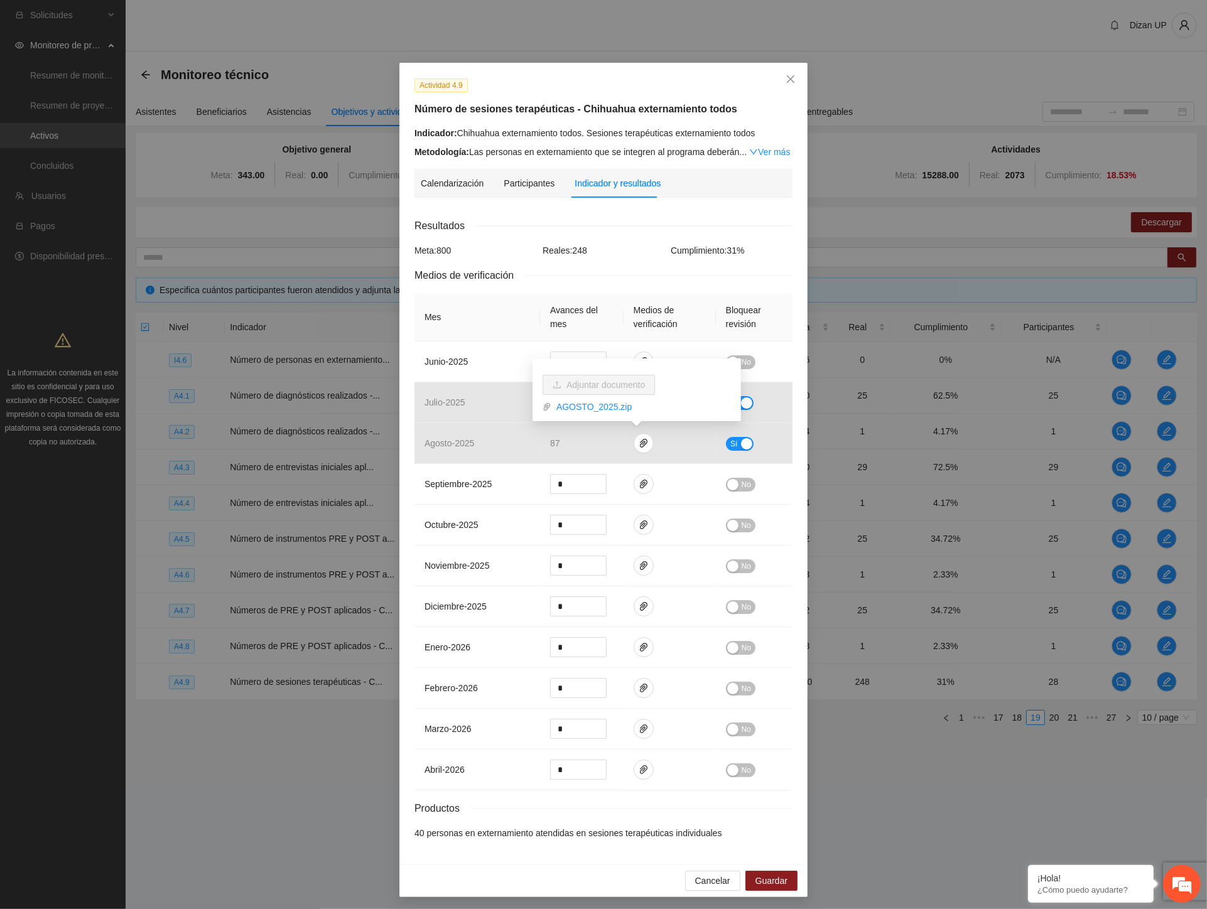
drag, startPoint x: 475, startPoint y: 814, endPoint x: 475, endPoint y: 802, distance: 11.9
click at [475, 814] on div "Productos" at bounding box center [603, 809] width 378 height 16
click at [787, 78] on icon "close" at bounding box center [791, 79] width 8 height 8
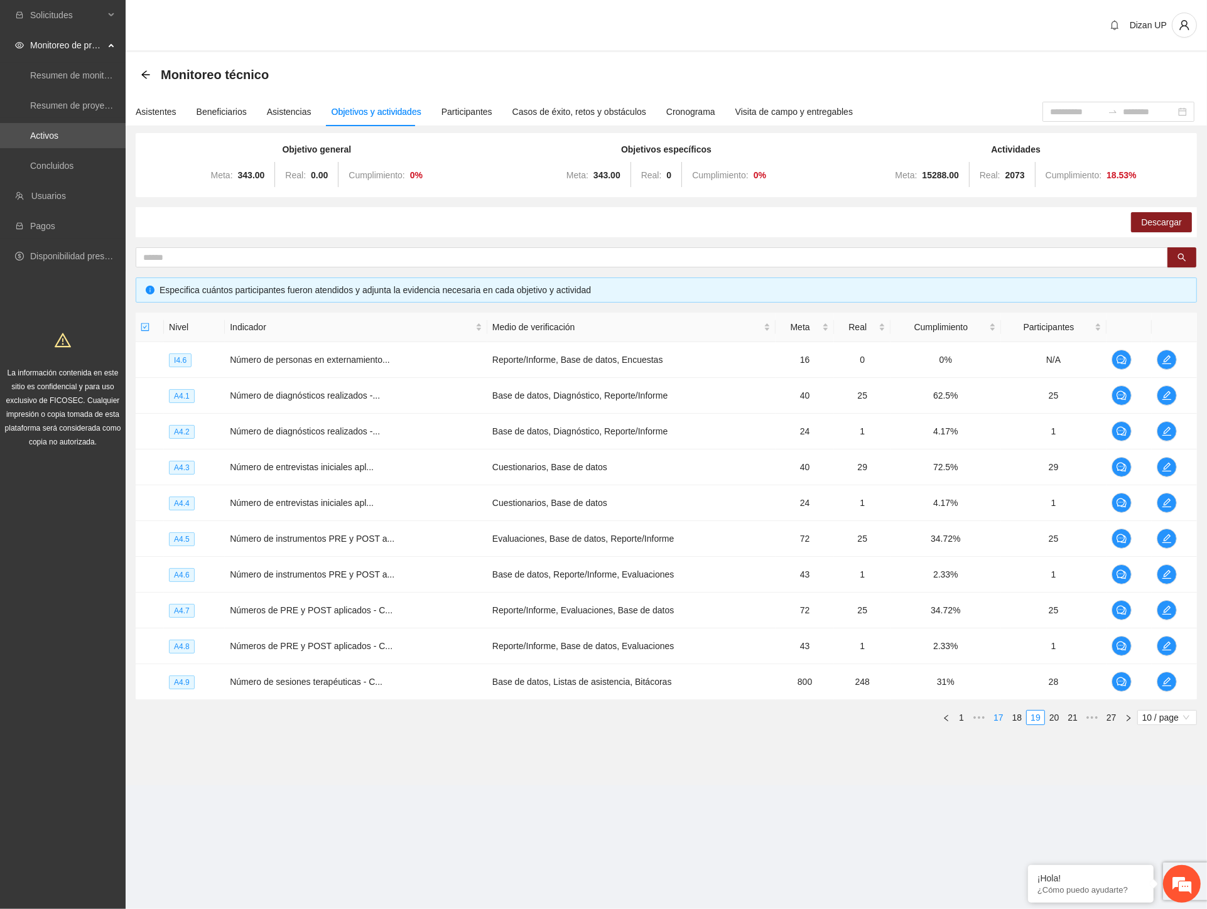
click at [1000, 718] on link "17" at bounding box center [999, 718] width 18 height 14
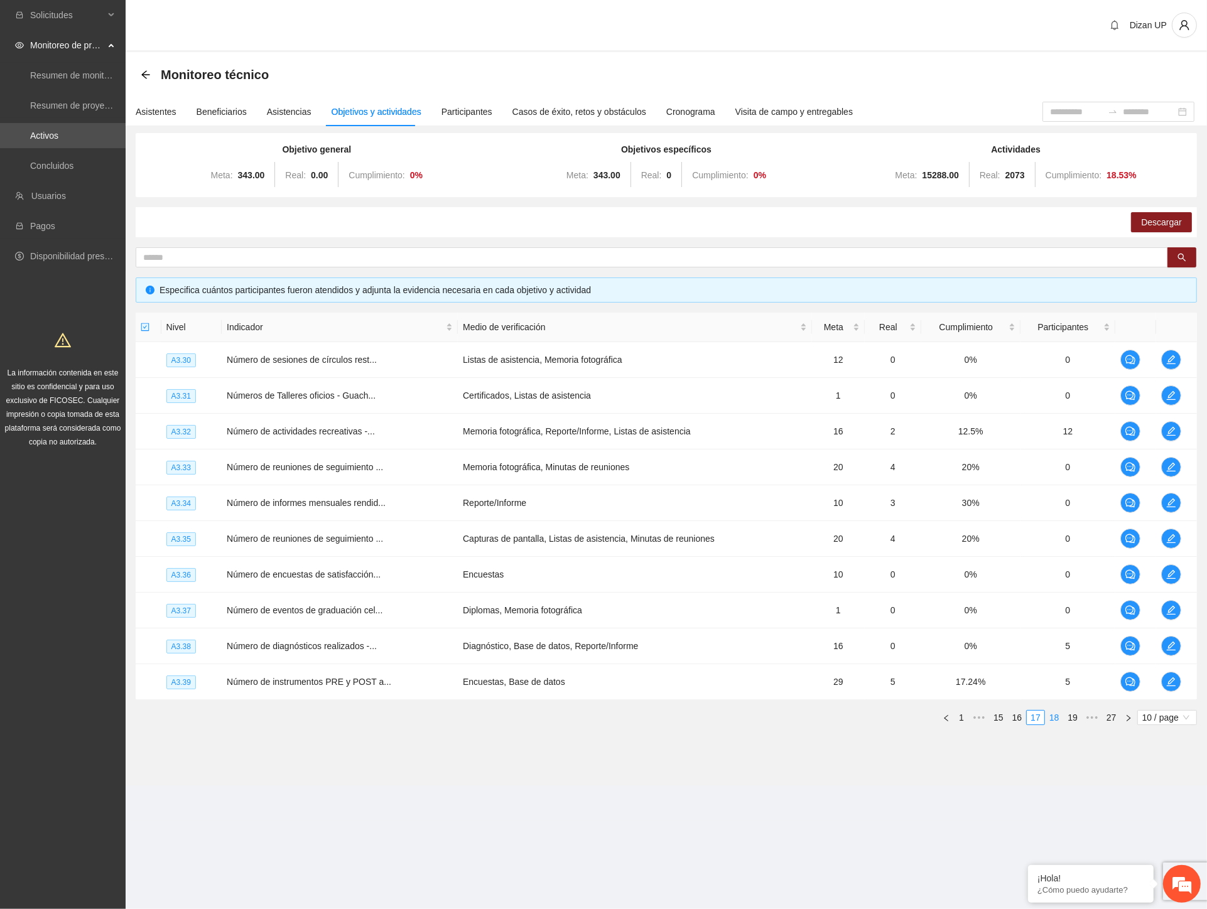
drag, startPoint x: 1058, startPoint y: 718, endPoint x: 1041, endPoint y: 717, distance: 17.0
click at [1057, 718] on link "18" at bounding box center [1055, 718] width 18 height 14
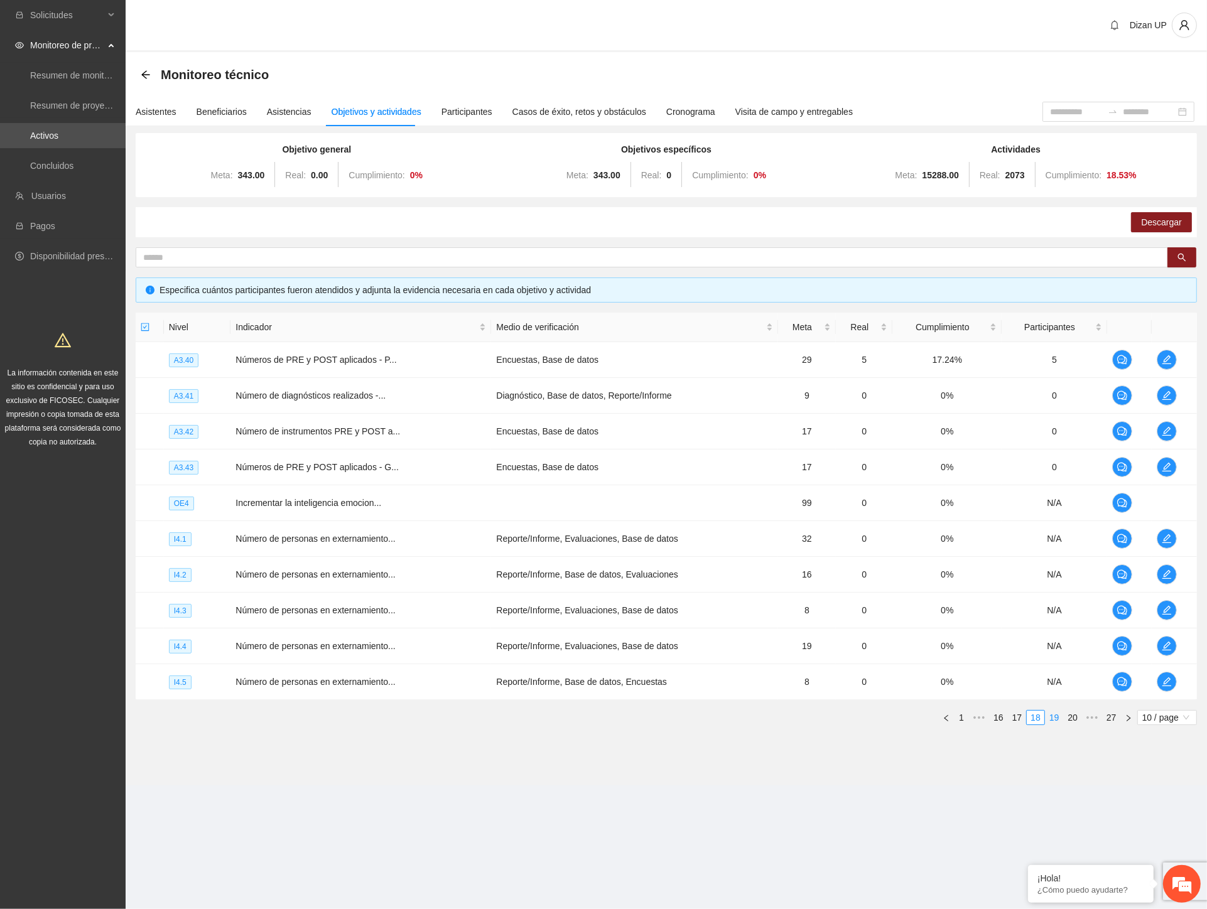
click at [1060, 718] on link "19" at bounding box center [1055, 718] width 18 height 14
click at [1166, 392] on icon "edit" at bounding box center [1167, 396] width 10 height 10
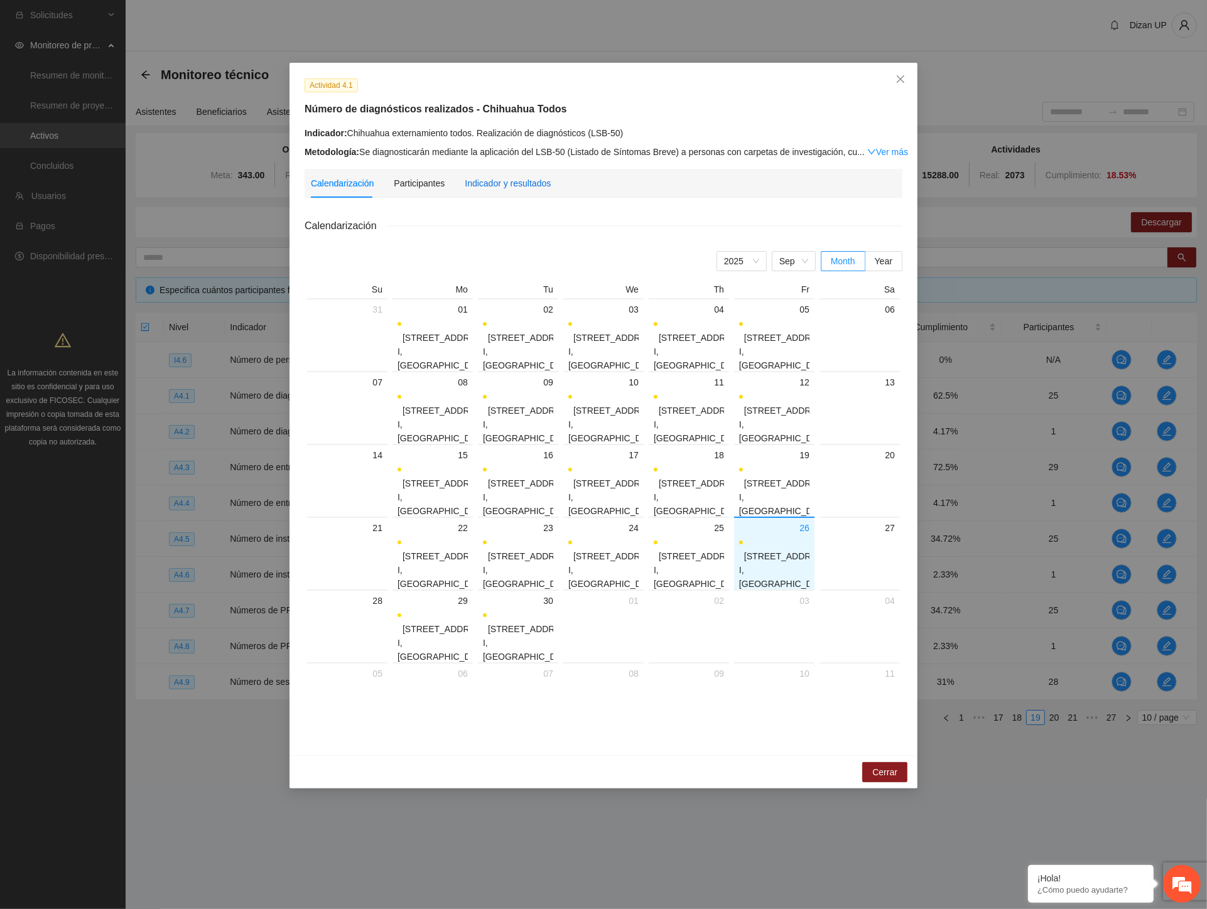
click at [500, 182] on div "Indicador y resultados" at bounding box center [508, 183] width 86 height 14
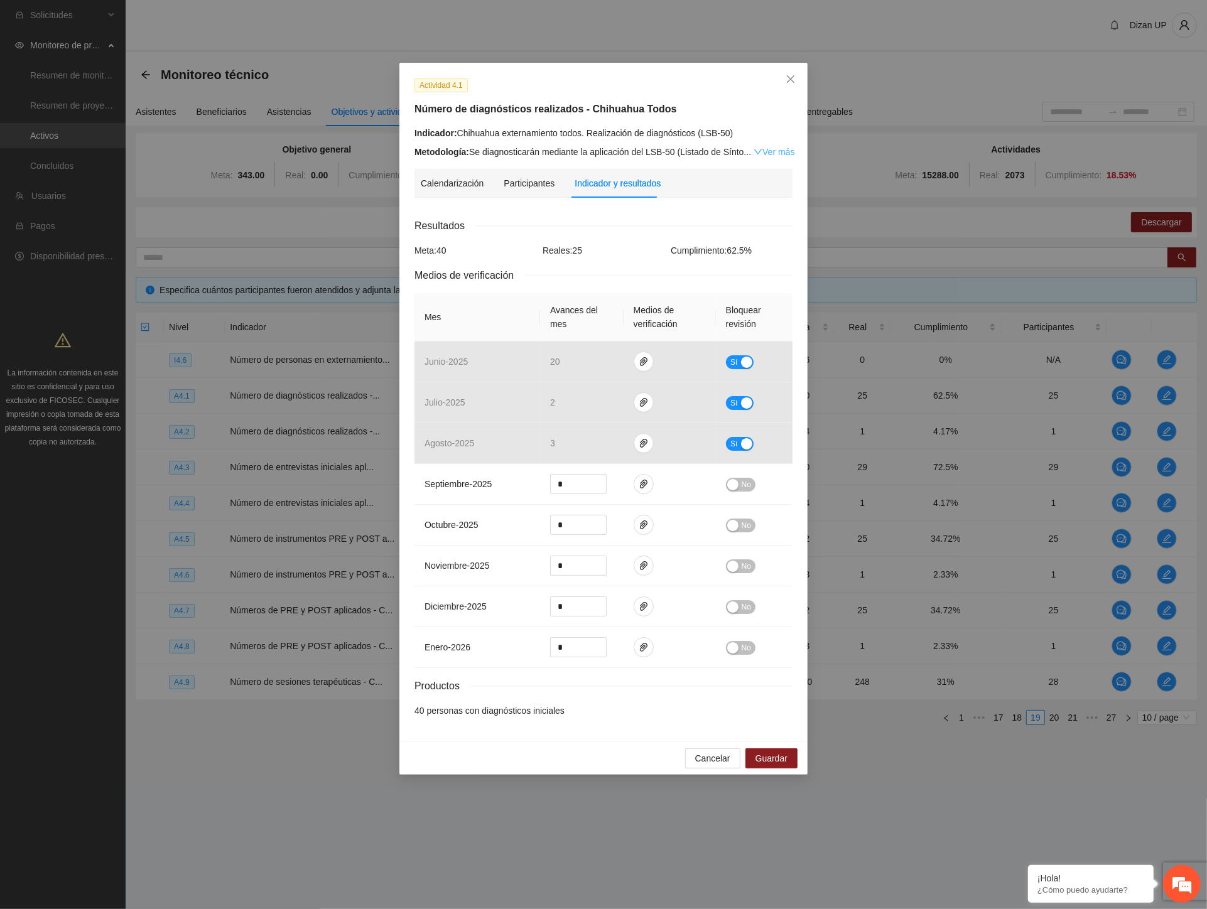
click at [775, 155] on link "Ver más" at bounding box center [774, 152] width 41 height 10
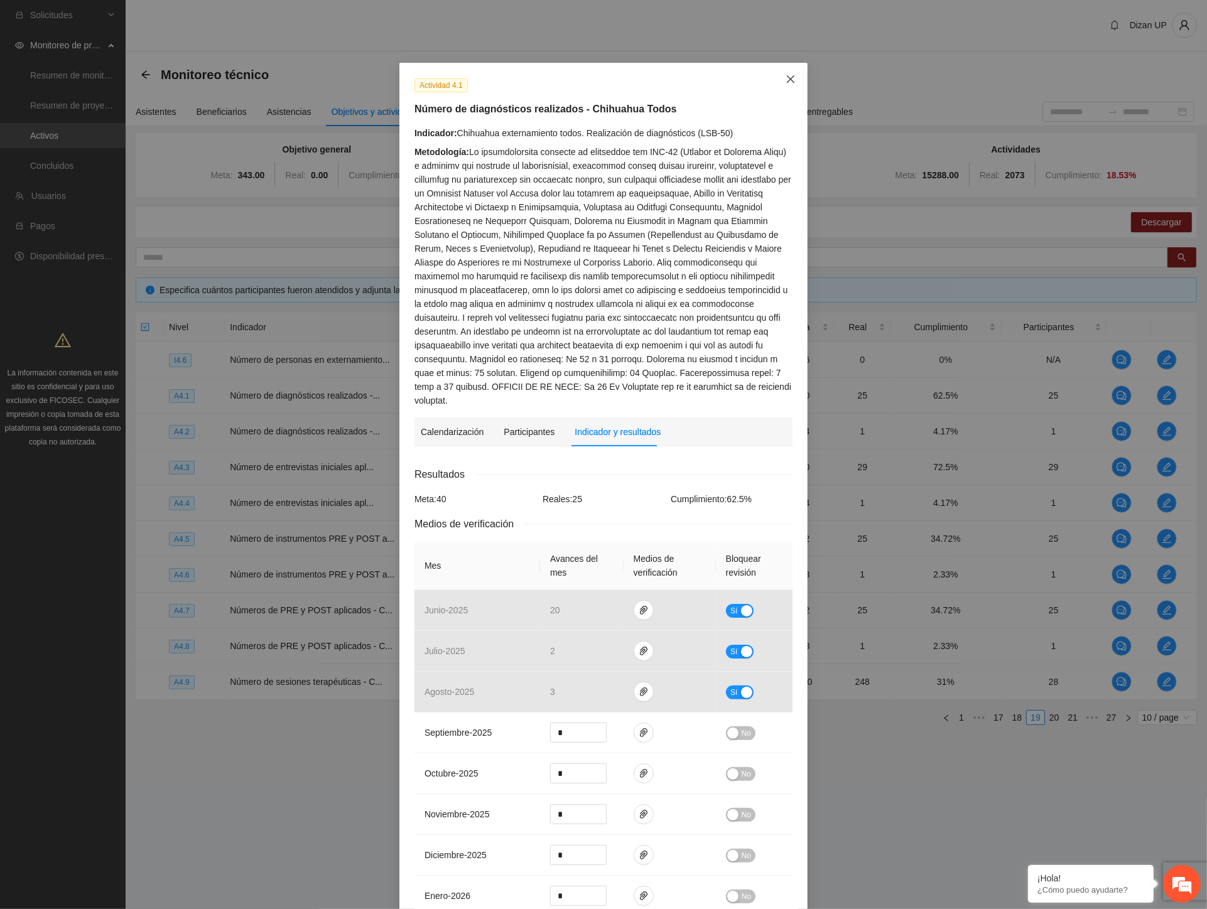
click at [788, 73] on span "Close" at bounding box center [791, 80] width 34 height 34
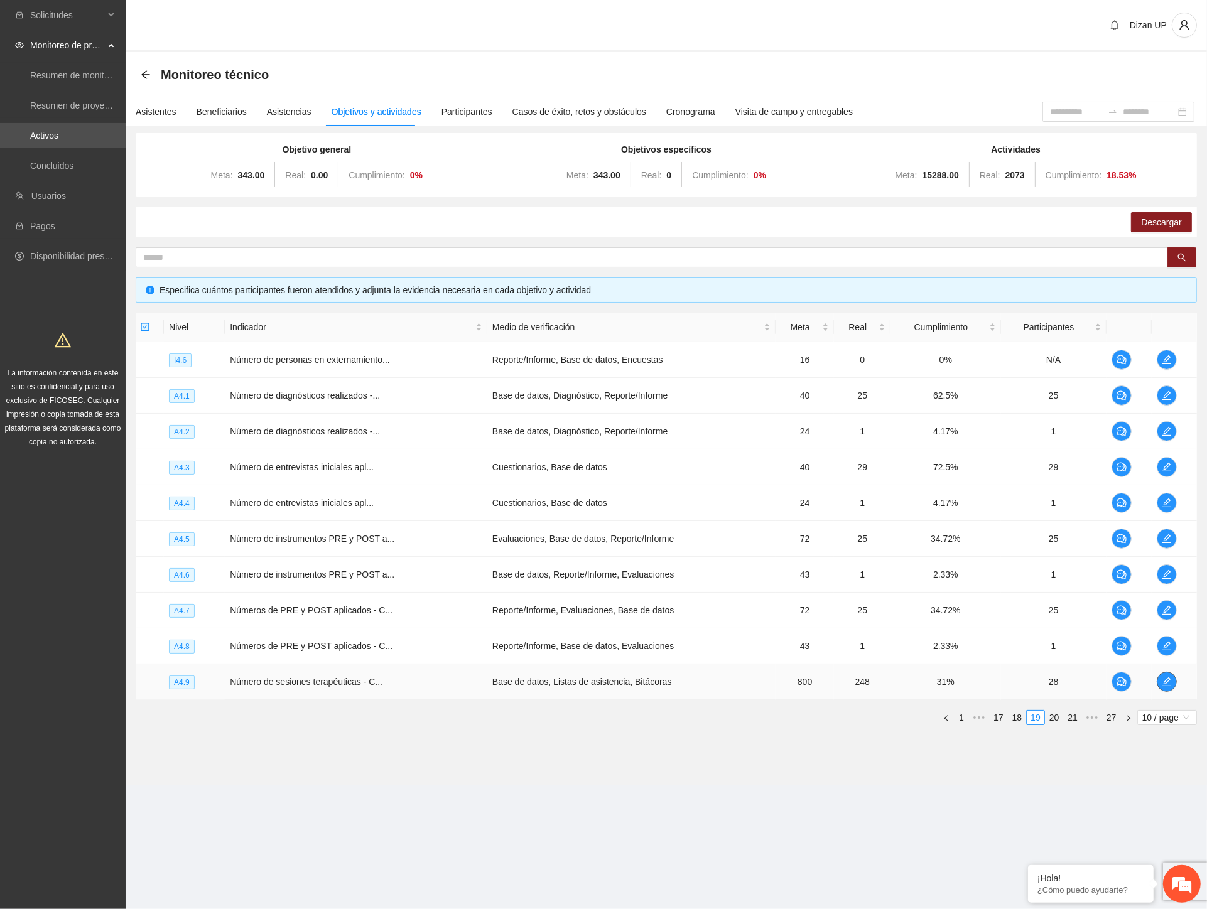
click at [1165, 678] on icon "edit" at bounding box center [1167, 682] width 10 height 10
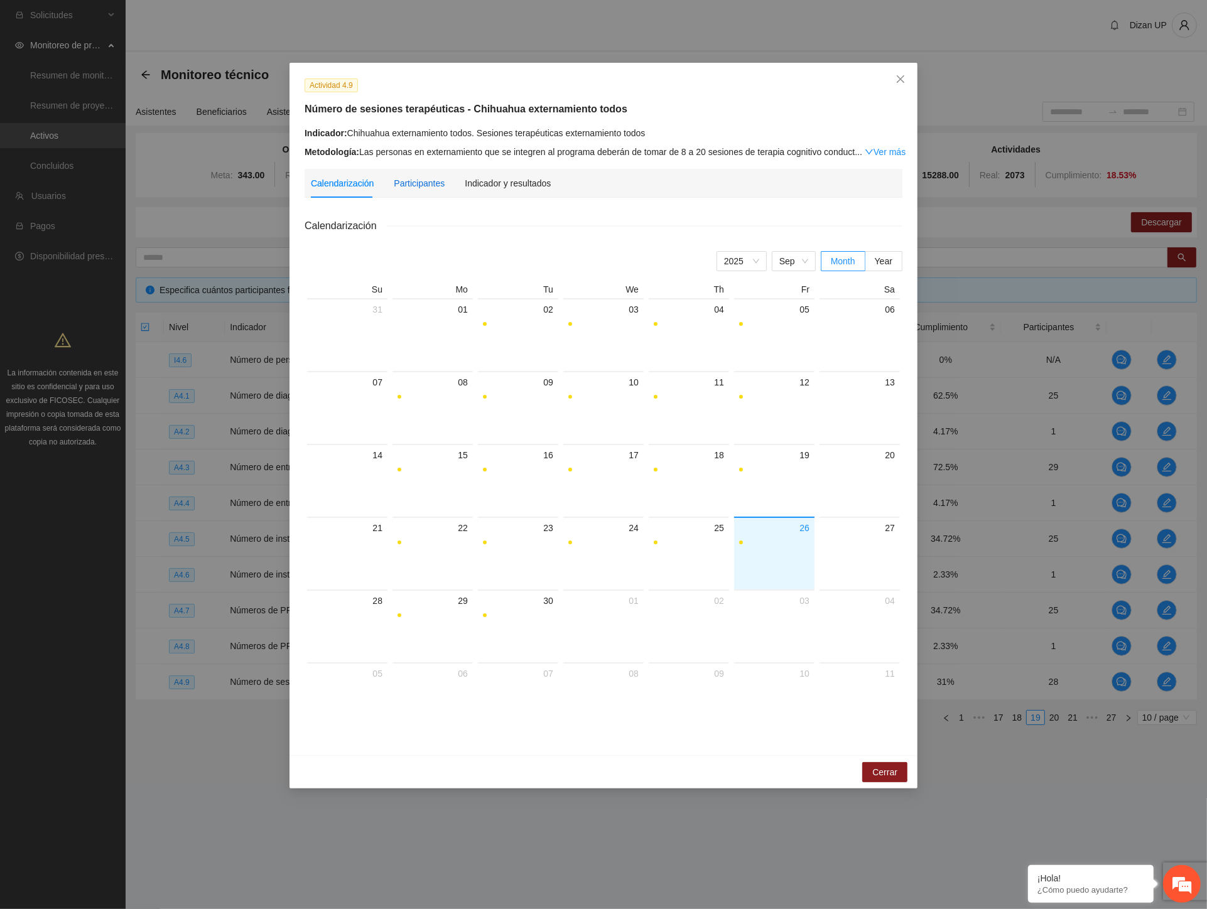
click at [408, 187] on div "Participantes" at bounding box center [419, 183] width 51 height 14
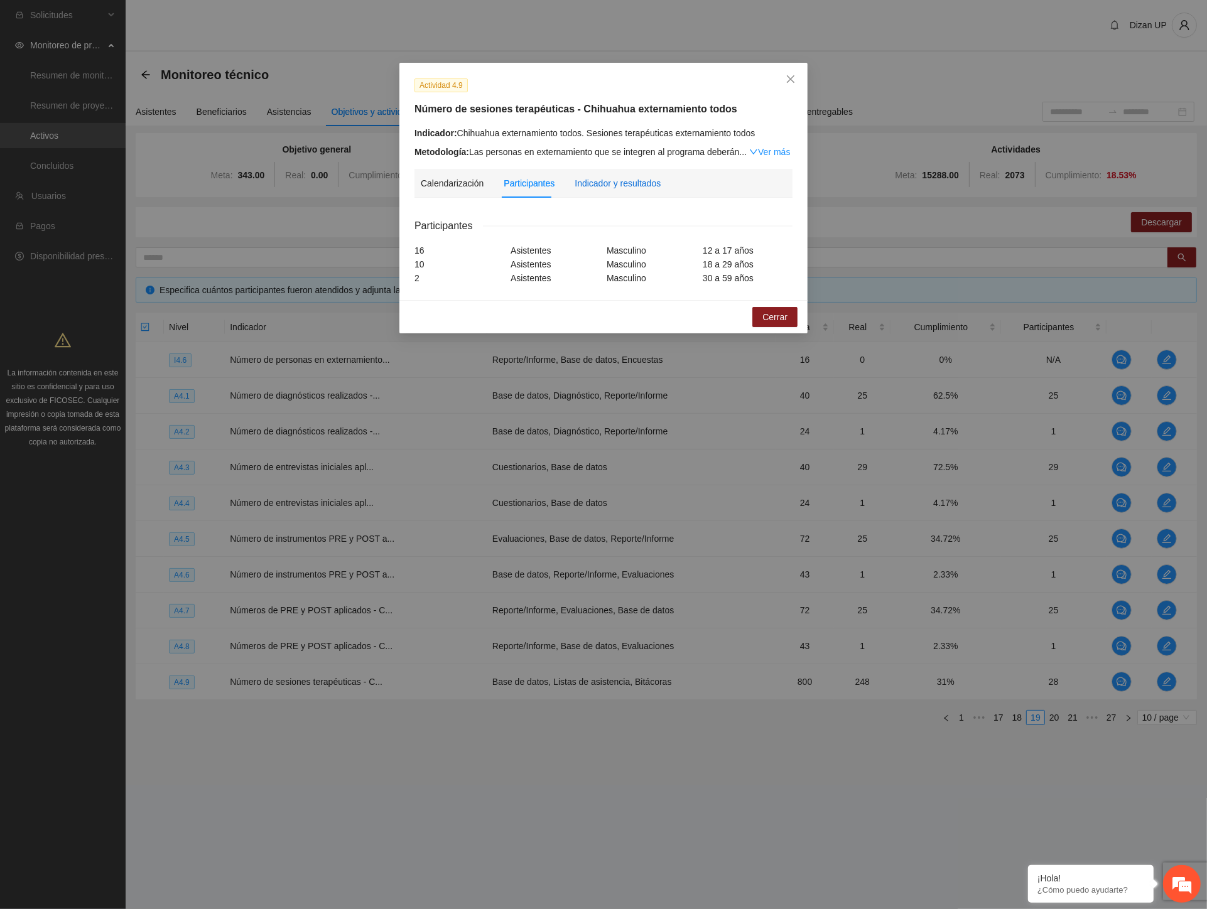
click at [637, 183] on div "Indicador y resultados" at bounding box center [618, 183] width 86 height 14
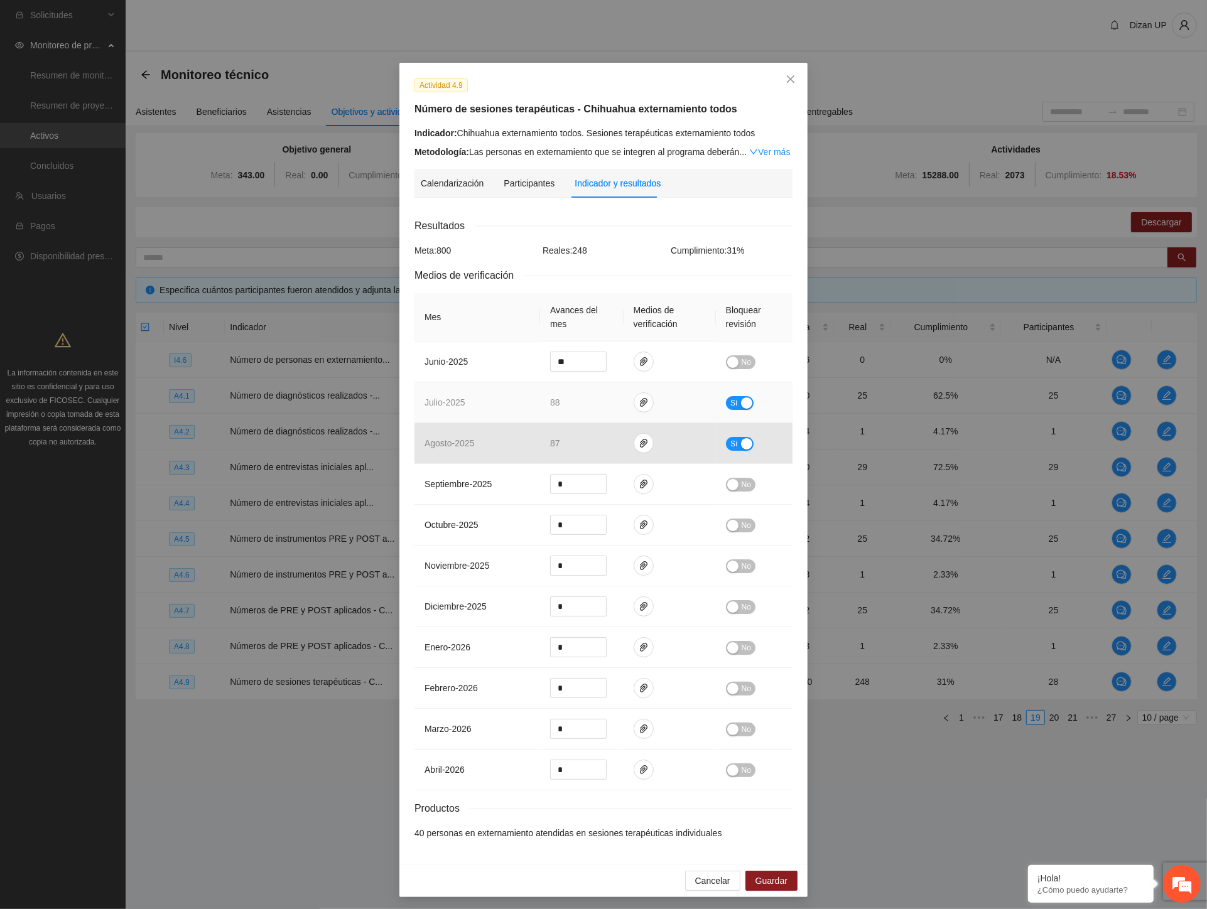
click at [475, 409] on td "julio - 2025" at bounding box center [477, 402] width 126 height 41
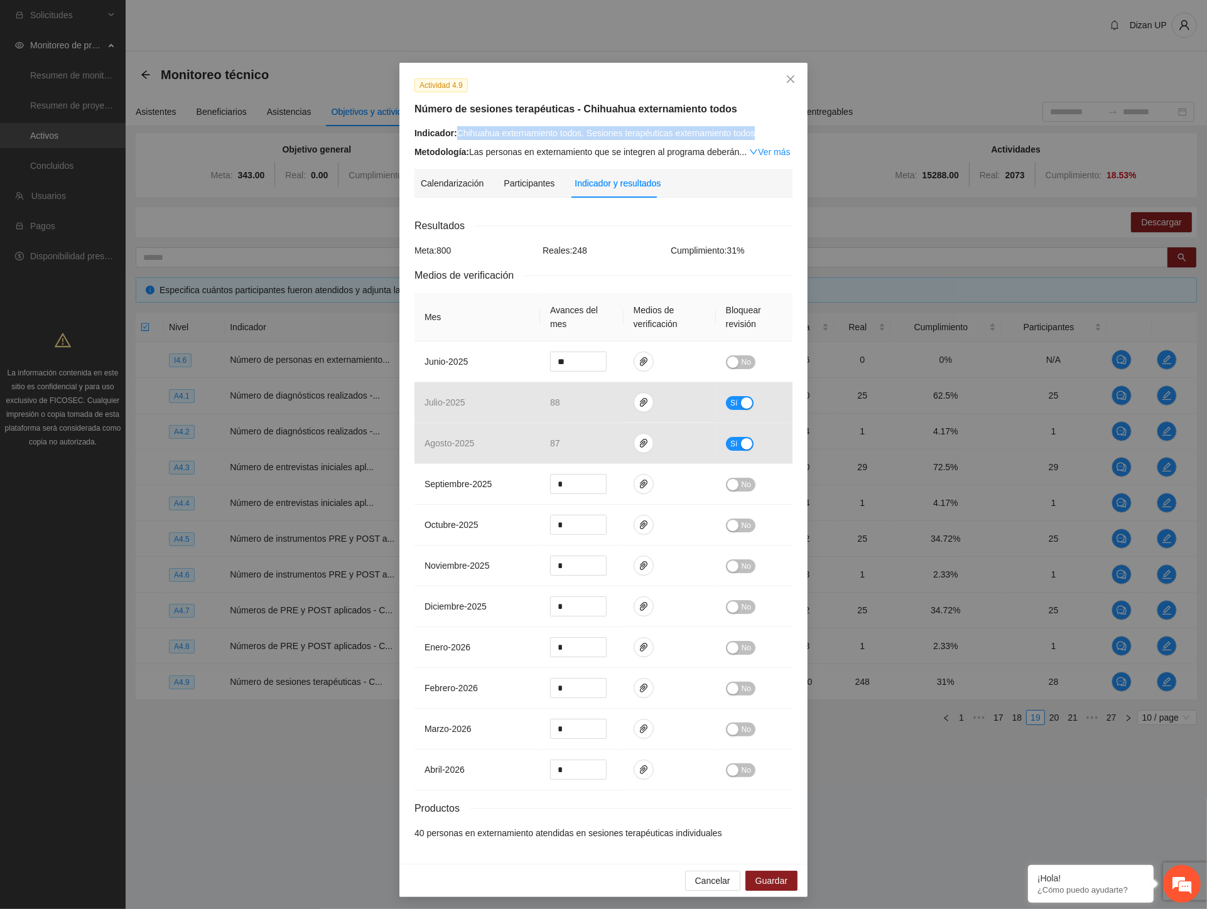
drag, startPoint x: 751, startPoint y: 133, endPoint x: 452, endPoint y: 132, distance: 298.9
click at [452, 132] on div "Indicador: Chihuahua externamiento todos. Sesiones terapéuticas externamiento t…" at bounding box center [603, 133] width 378 height 14
copy div "Chihuahua externamiento todos. Sesiones terapéuticas externamiento todos"
click at [414, 828] on div "Resultados Meta: 800 Reales: 248 Cumplimiento: 31 % Medios de verificación Mes …" at bounding box center [603, 529] width 378 height 622
click at [540, 325] on th "Avances del mes" at bounding box center [582, 317] width 84 height 48
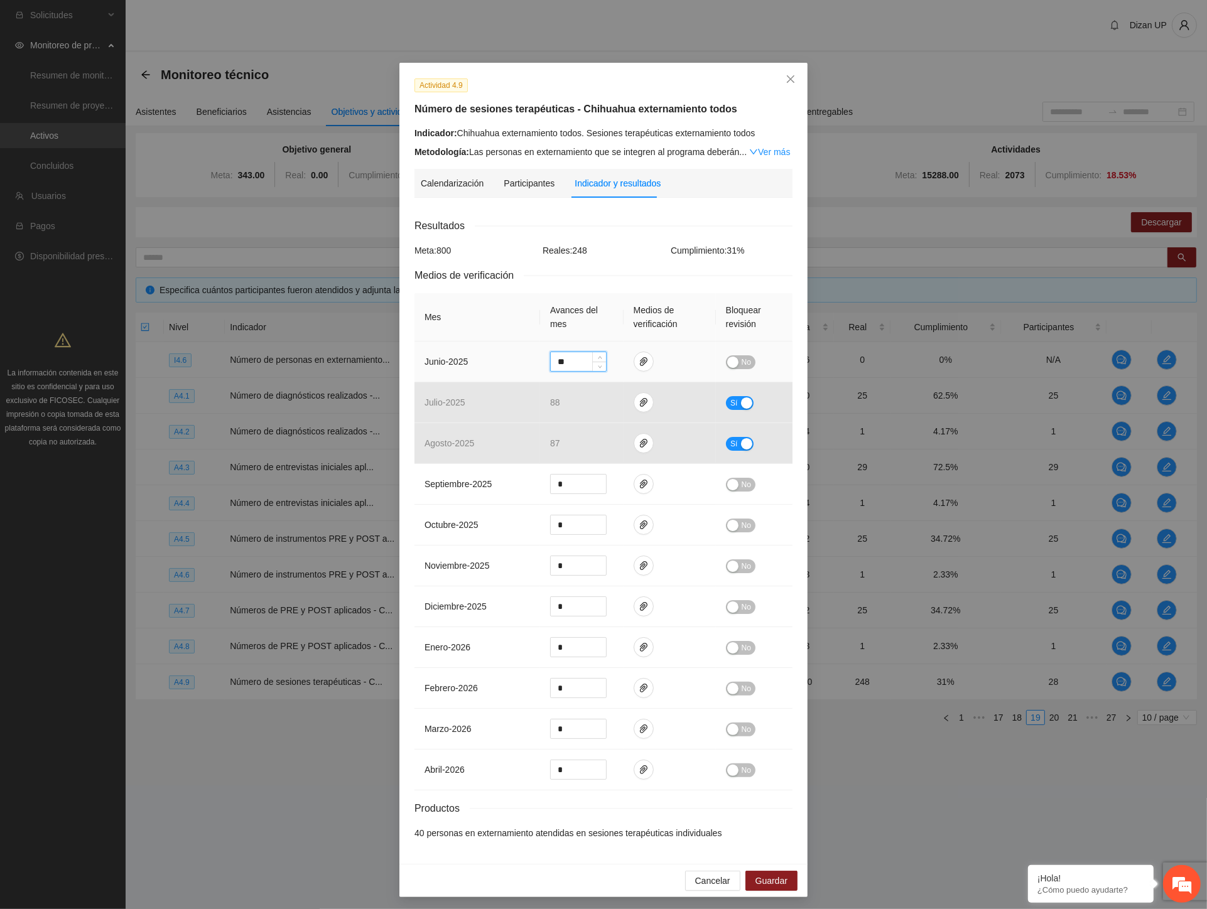
drag, startPoint x: 531, startPoint y: 365, endPoint x: 470, endPoint y: 372, distance: 62.0
click at [474, 372] on tr "junio - 2025 ** No" at bounding box center [603, 362] width 378 height 41
type input "**"
click at [742, 360] on span "No" at bounding box center [746, 362] width 9 height 14
click at [766, 881] on span "Guardar" at bounding box center [771, 881] width 32 height 14
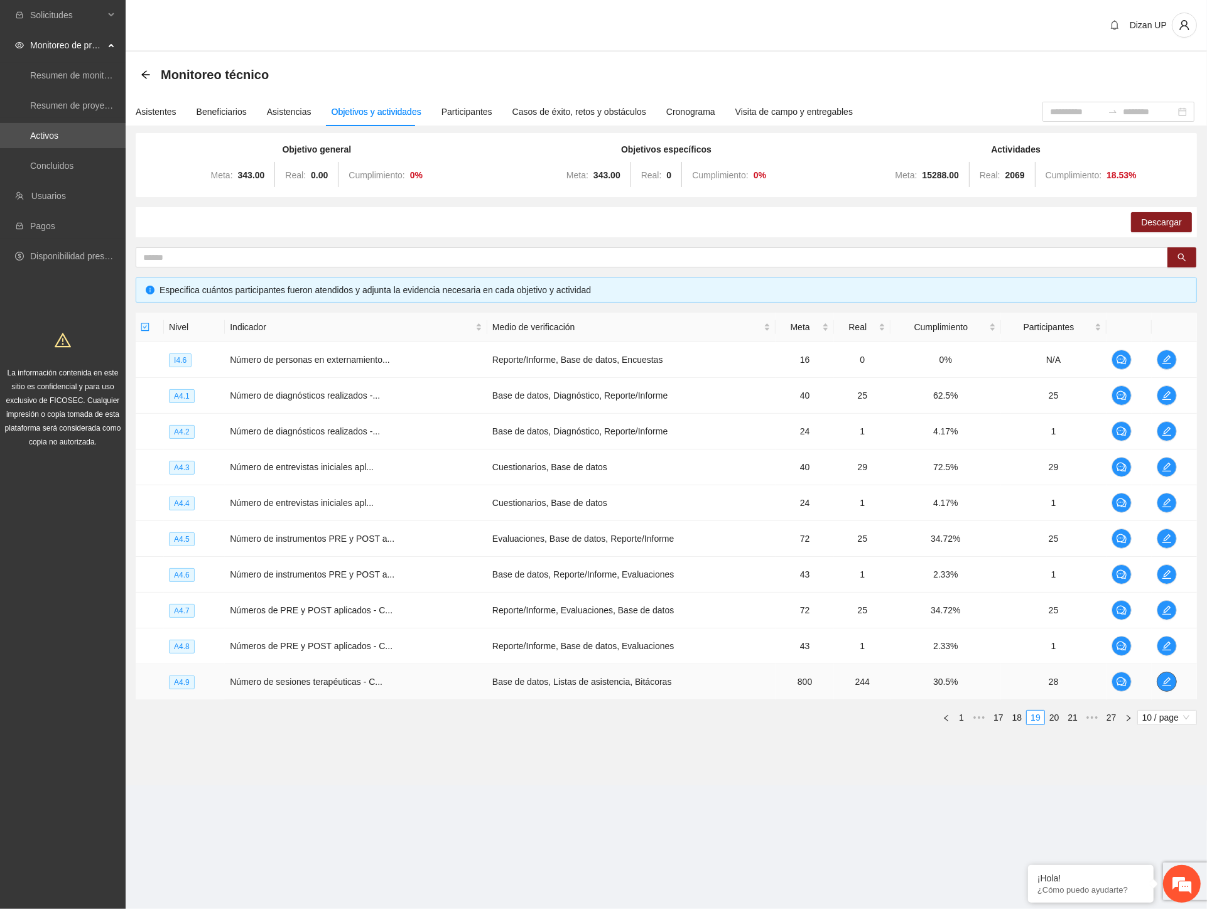
click at [1169, 679] on icon "edit" at bounding box center [1167, 682] width 10 height 10
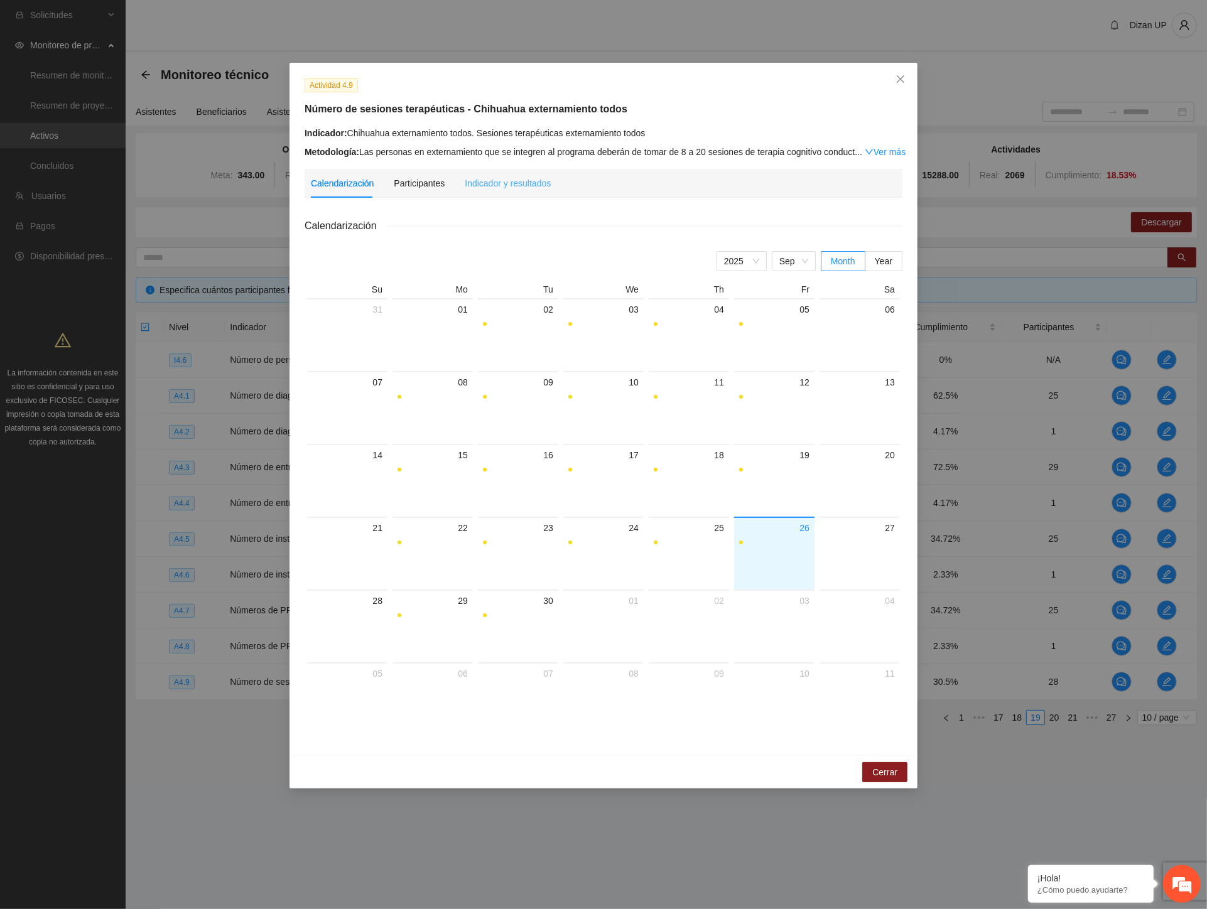
click at [522, 171] on div "Indicador y resultados" at bounding box center [508, 183] width 86 height 29
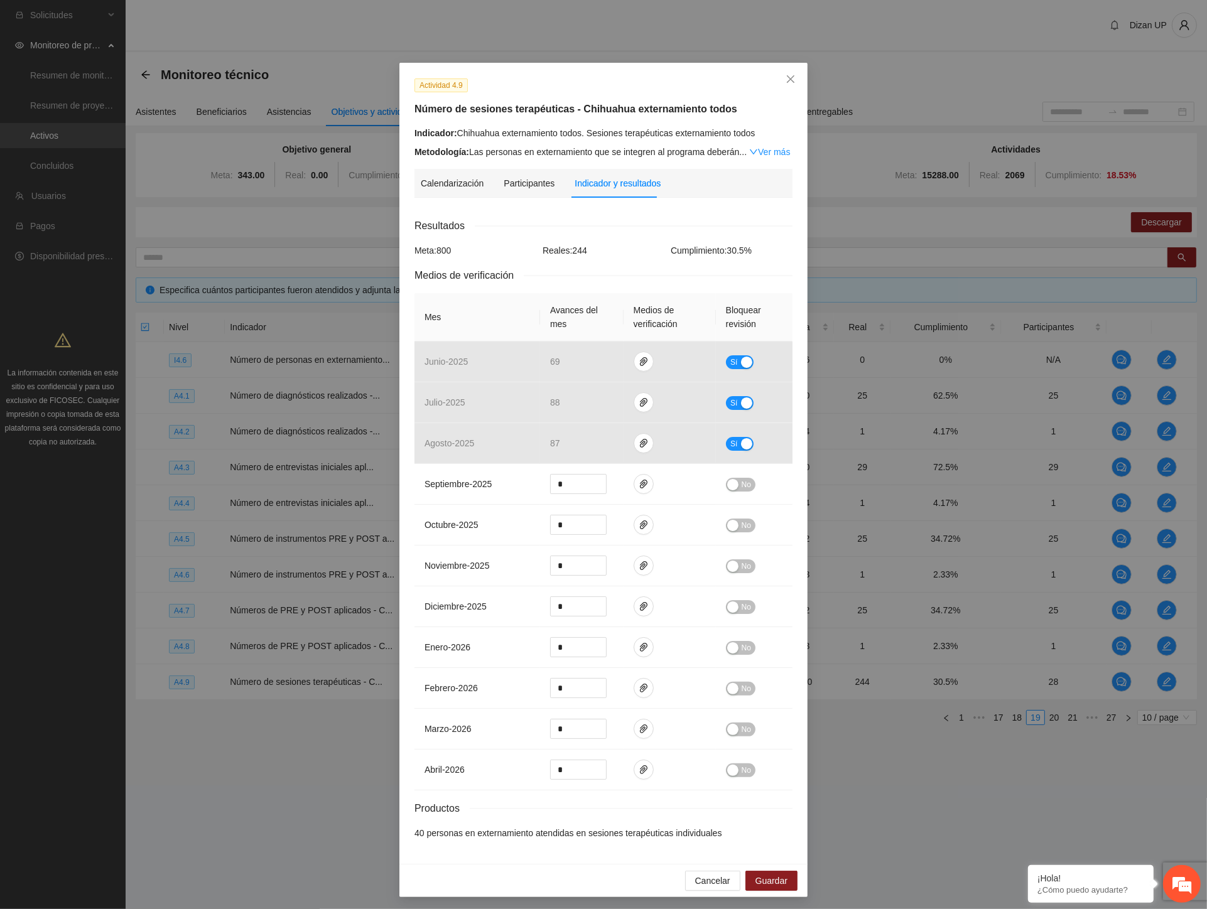
click at [80, 485] on div "Actividad 4.9 Número de sesiones terapéuticas - Chihuahua externamiento todos I…" at bounding box center [603, 454] width 1207 height 909
click at [792, 83] on span "Close" at bounding box center [791, 80] width 34 height 34
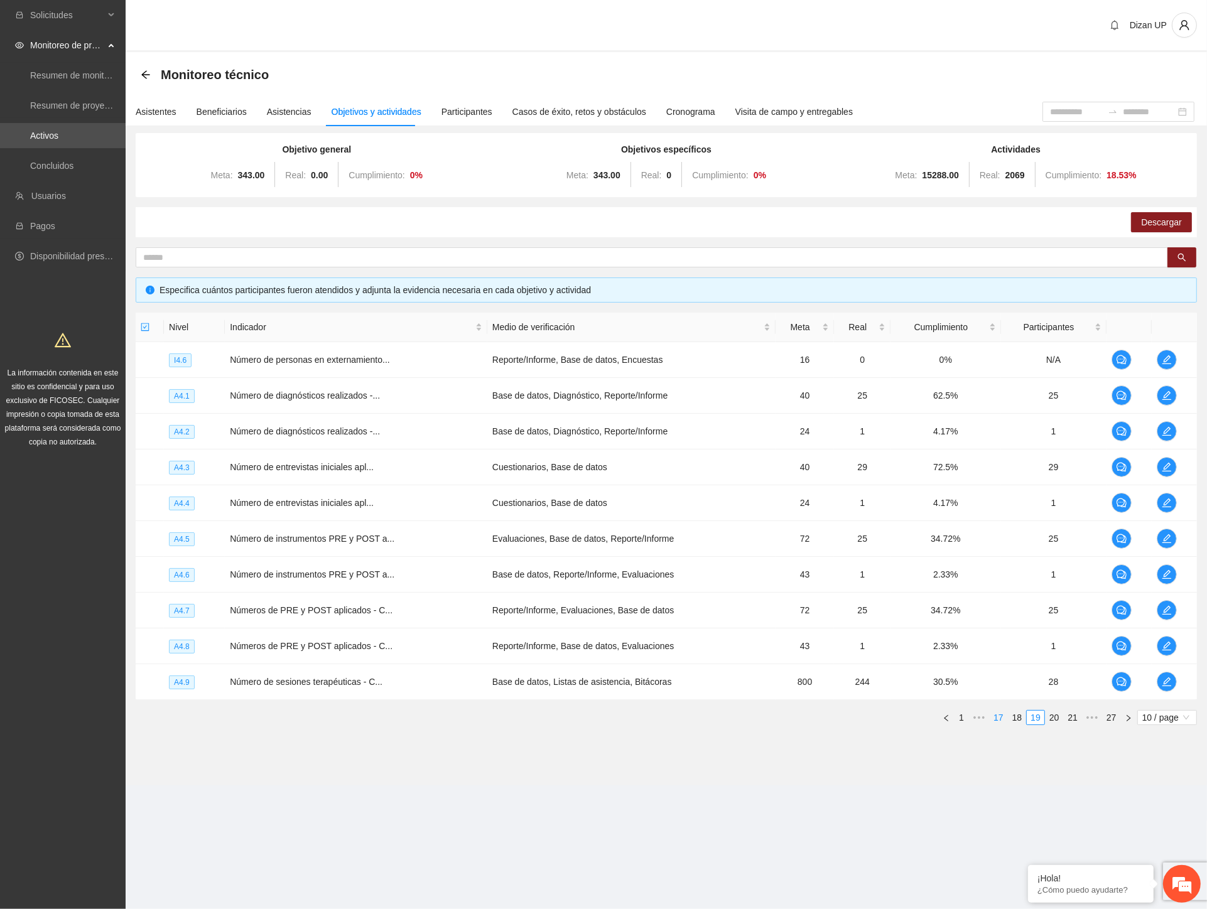
click at [997, 717] on link "17" at bounding box center [999, 718] width 18 height 14
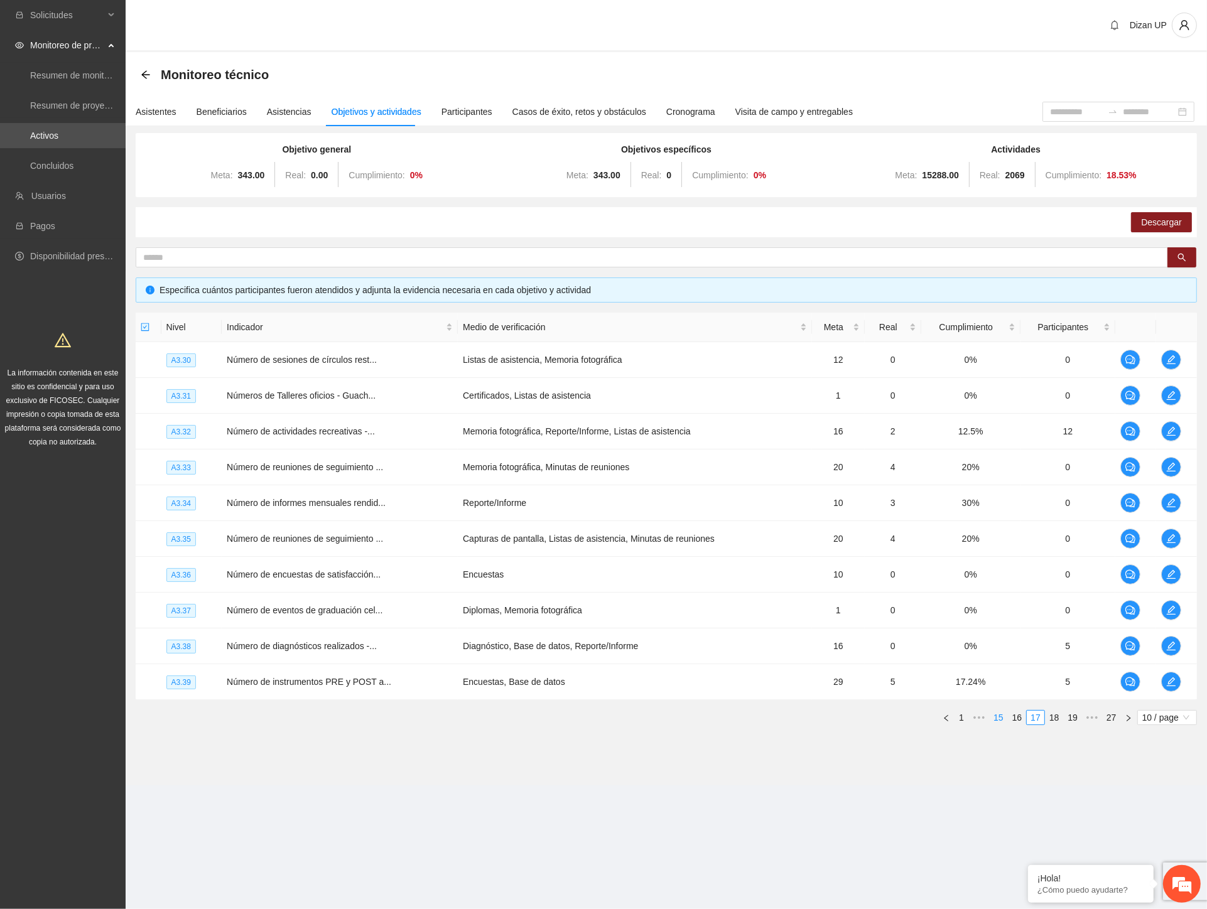
click at [1001, 717] on link "15" at bounding box center [999, 718] width 18 height 14
click at [1000, 717] on link "13" at bounding box center [999, 718] width 18 height 14
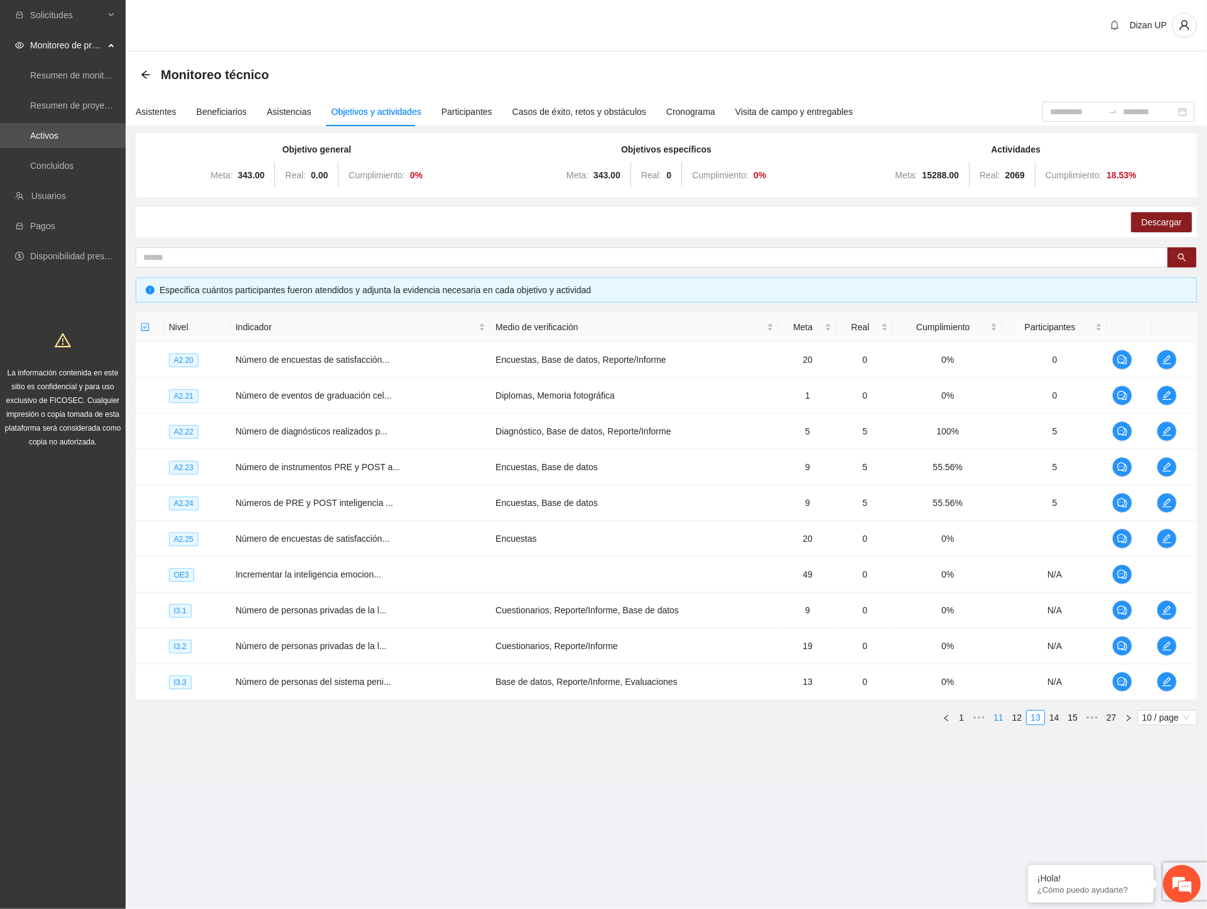
click at [1000, 717] on link "11" at bounding box center [999, 718] width 18 height 14
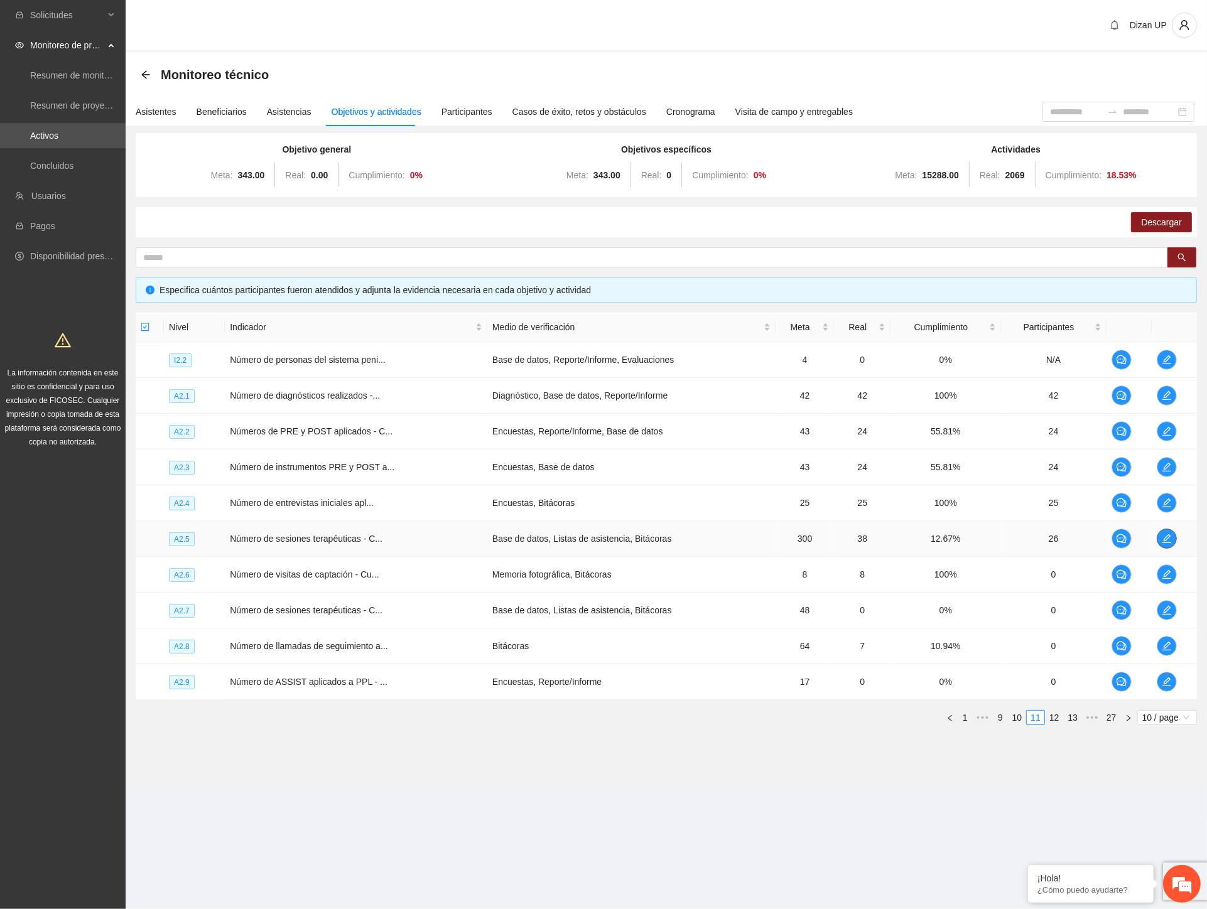
click at [1166, 538] on icon "edit" at bounding box center [1167, 539] width 10 height 10
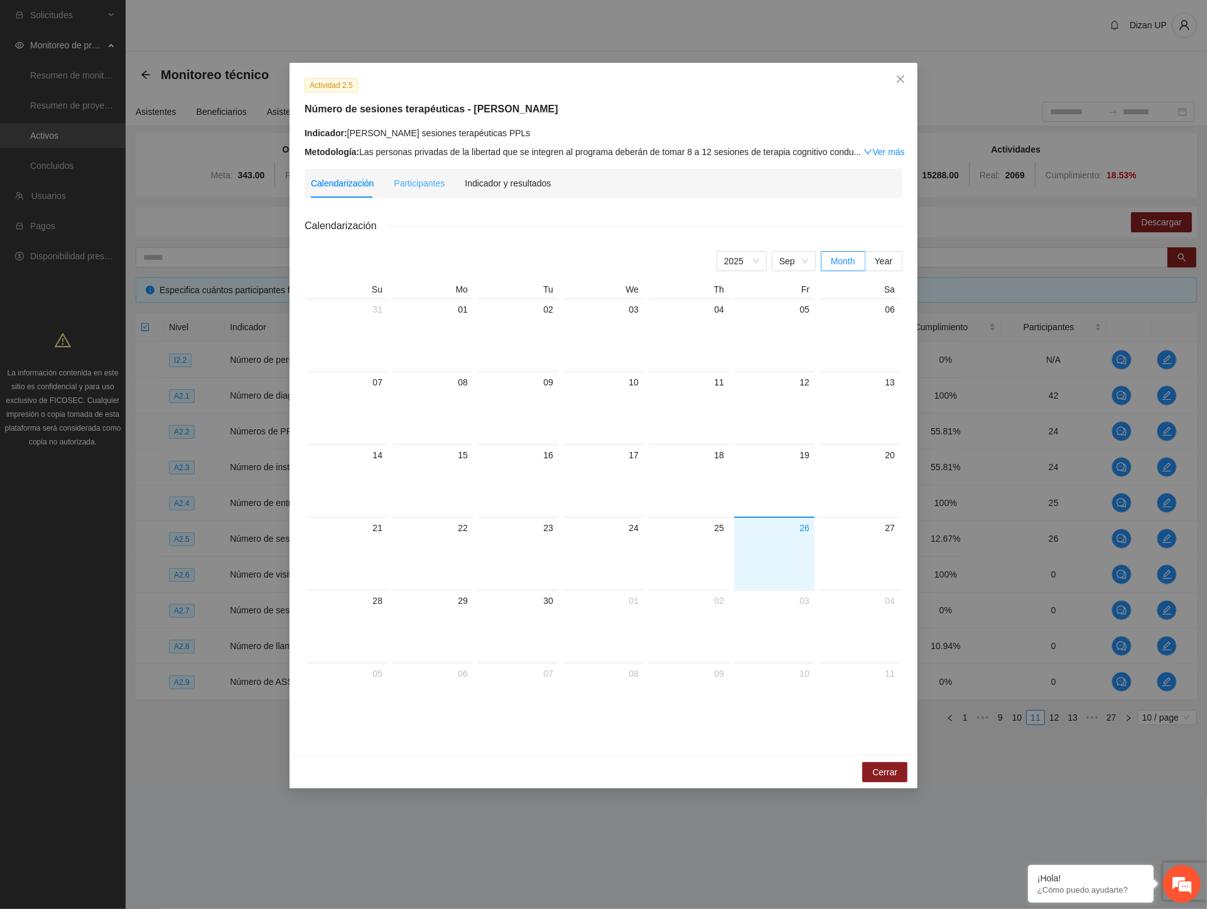
click at [402, 176] on div "Participantes" at bounding box center [419, 183] width 51 height 29
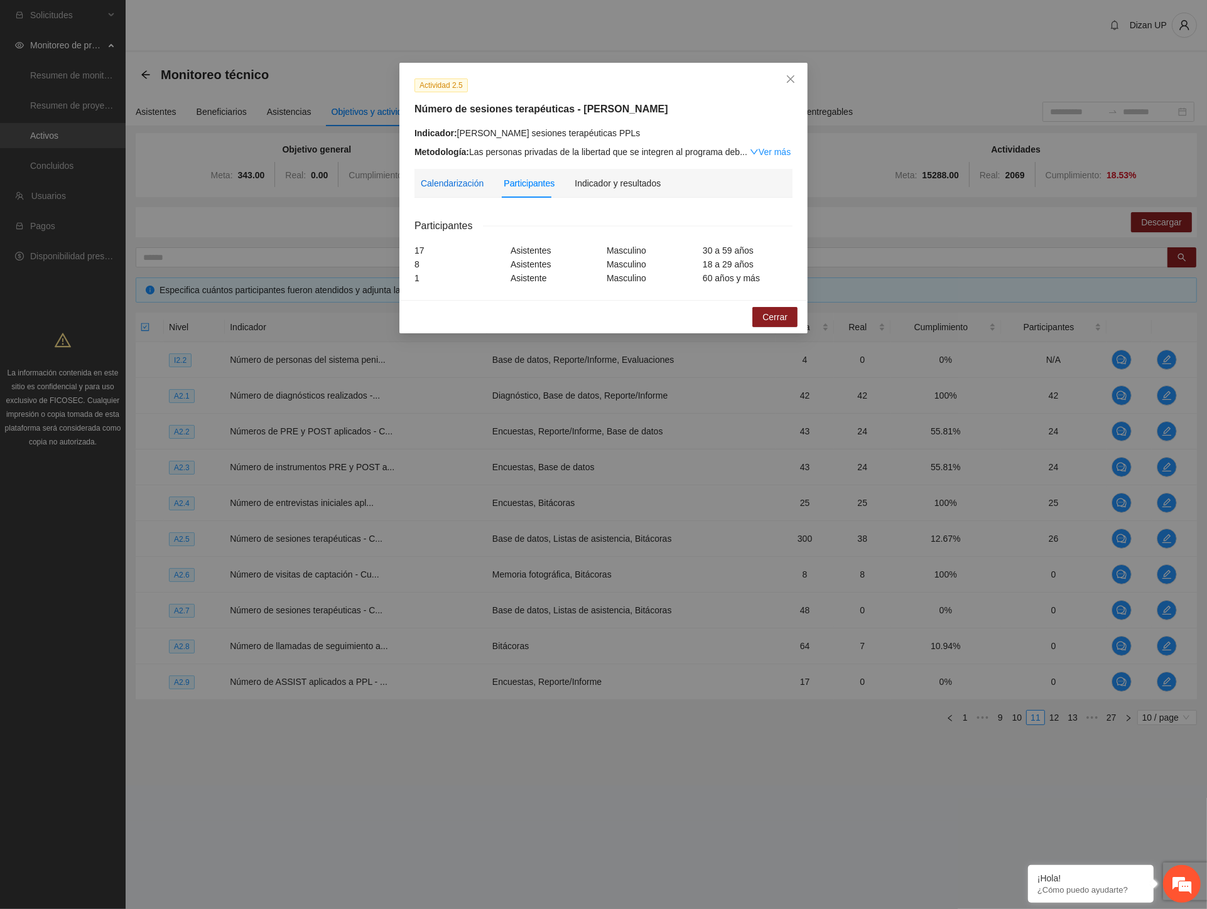
drag, startPoint x: 459, startPoint y: 182, endPoint x: 610, endPoint y: 153, distance: 154.1
click at [462, 182] on div "Calendarización" at bounding box center [452, 183] width 63 height 14
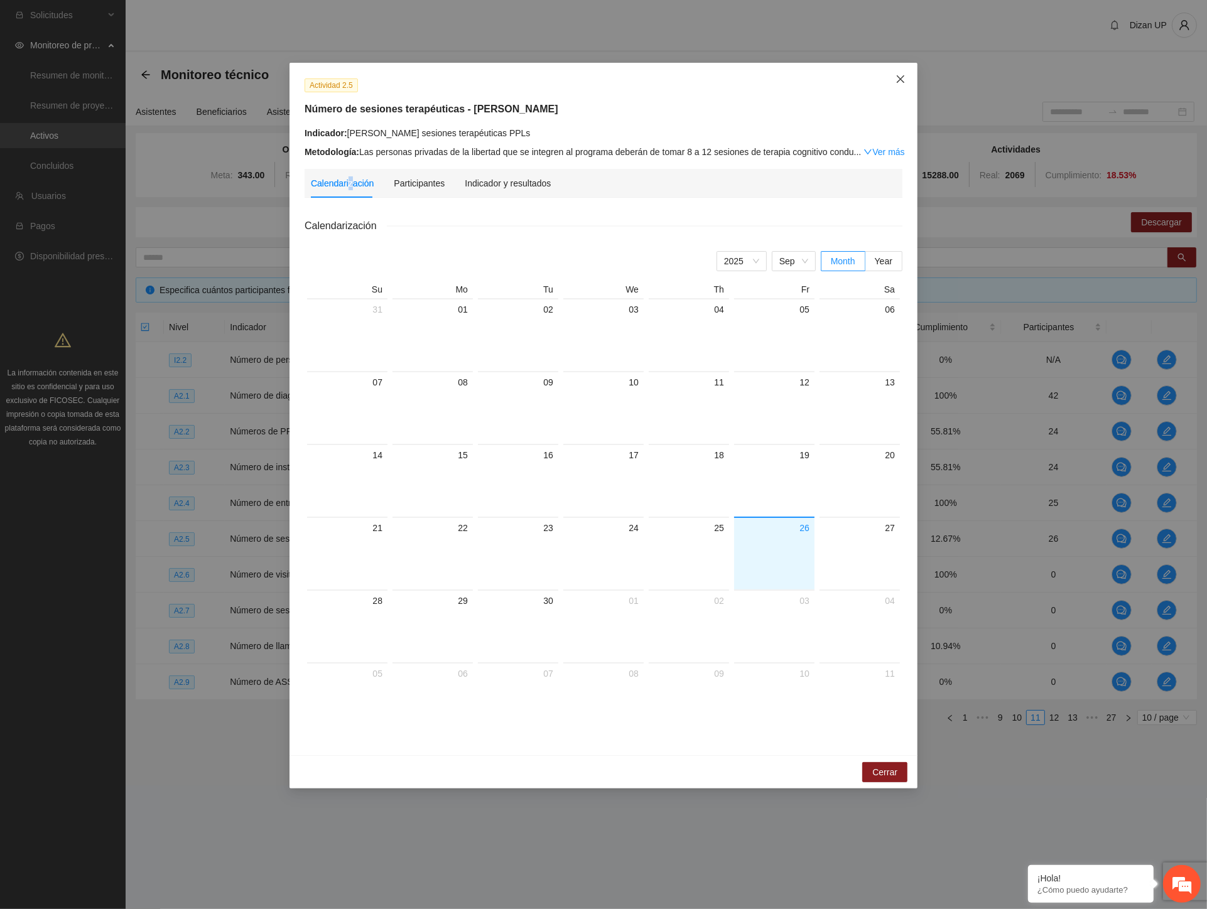
click at [905, 78] on icon "close" at bounding box center [901, 79] width 10 height 10
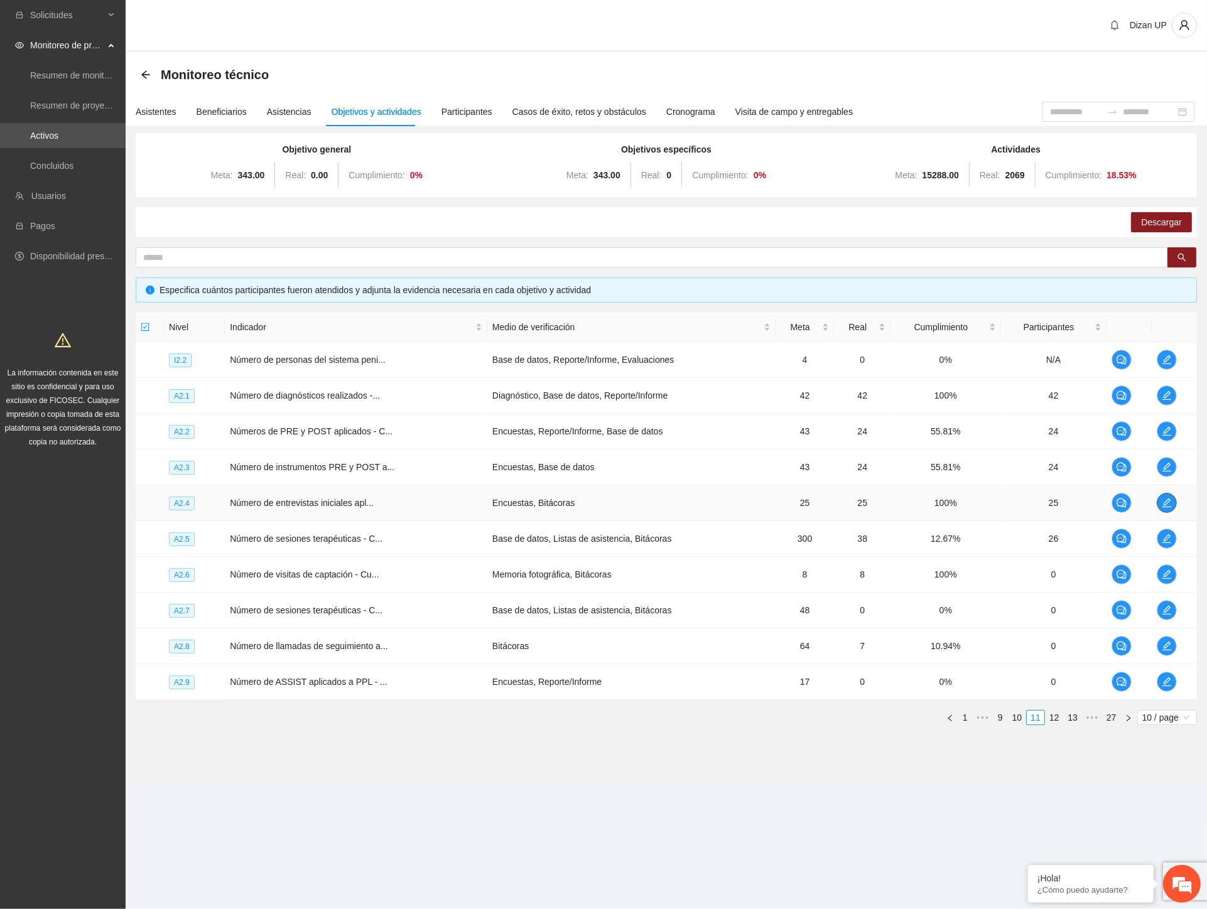
click at [1172, 499] on span "edit" at bounding box center [1166, 503] width 19 height 10
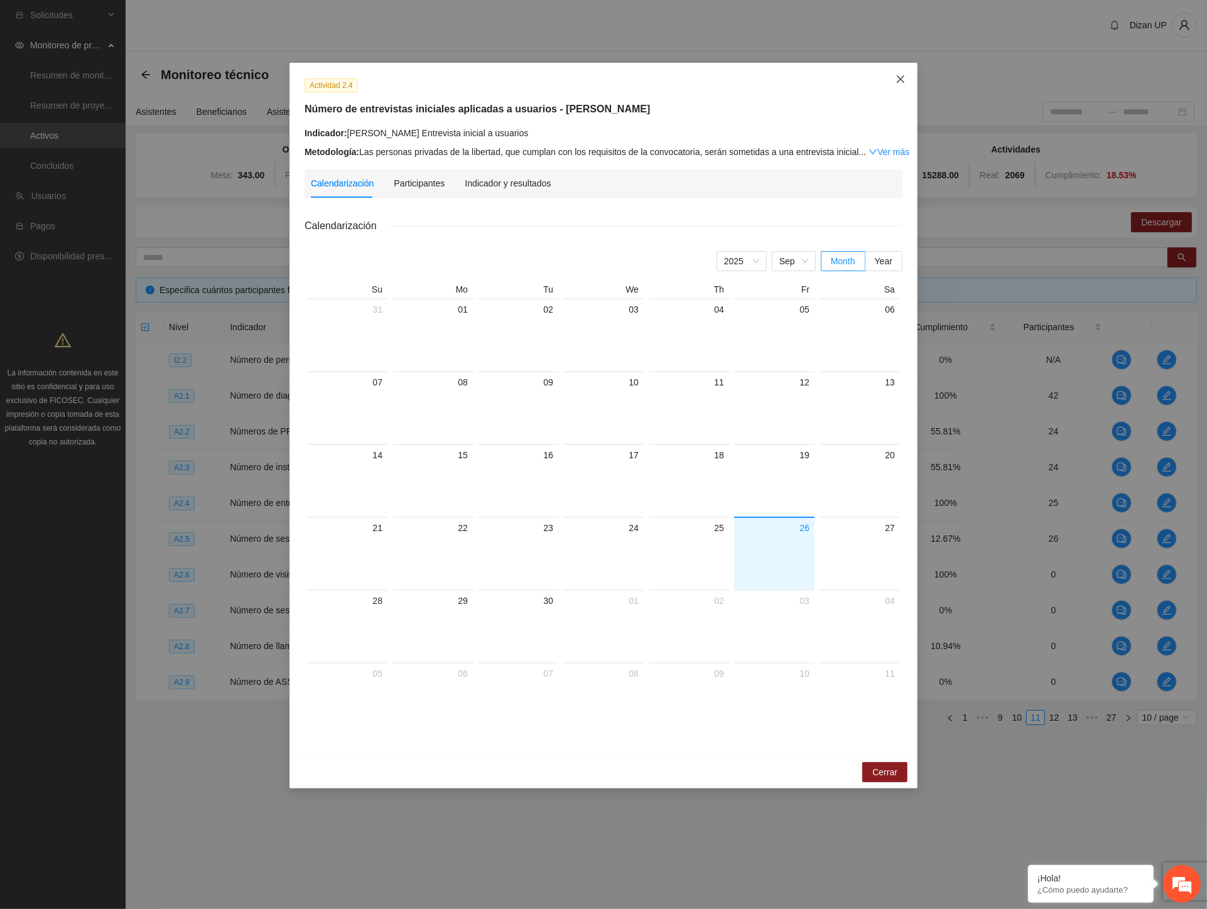
click at [895, 73] on span "Close" at bounding box center [901, 80] width 34 height 34
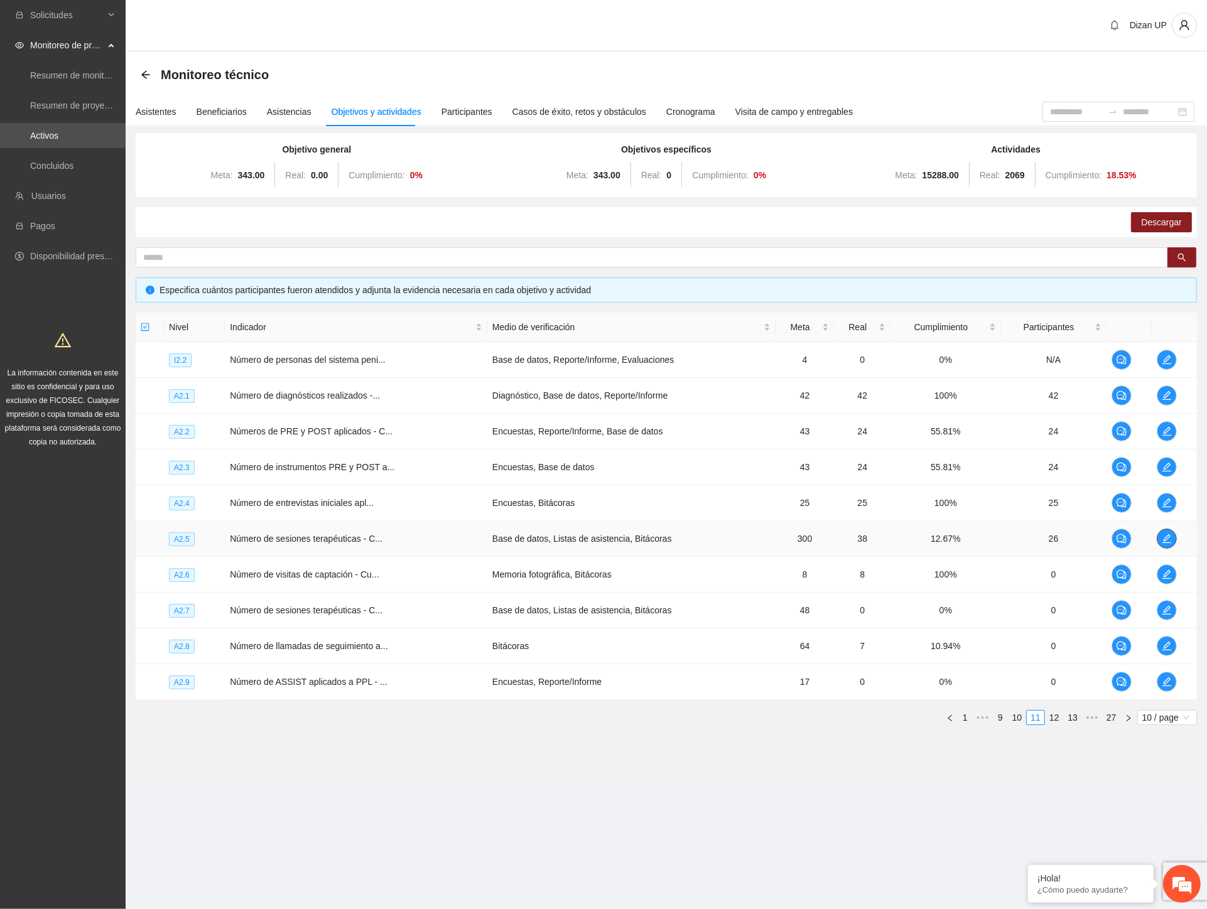
click at [1172, 539] on span "edit" at bounding box center [1166, 539] width 19 height 10
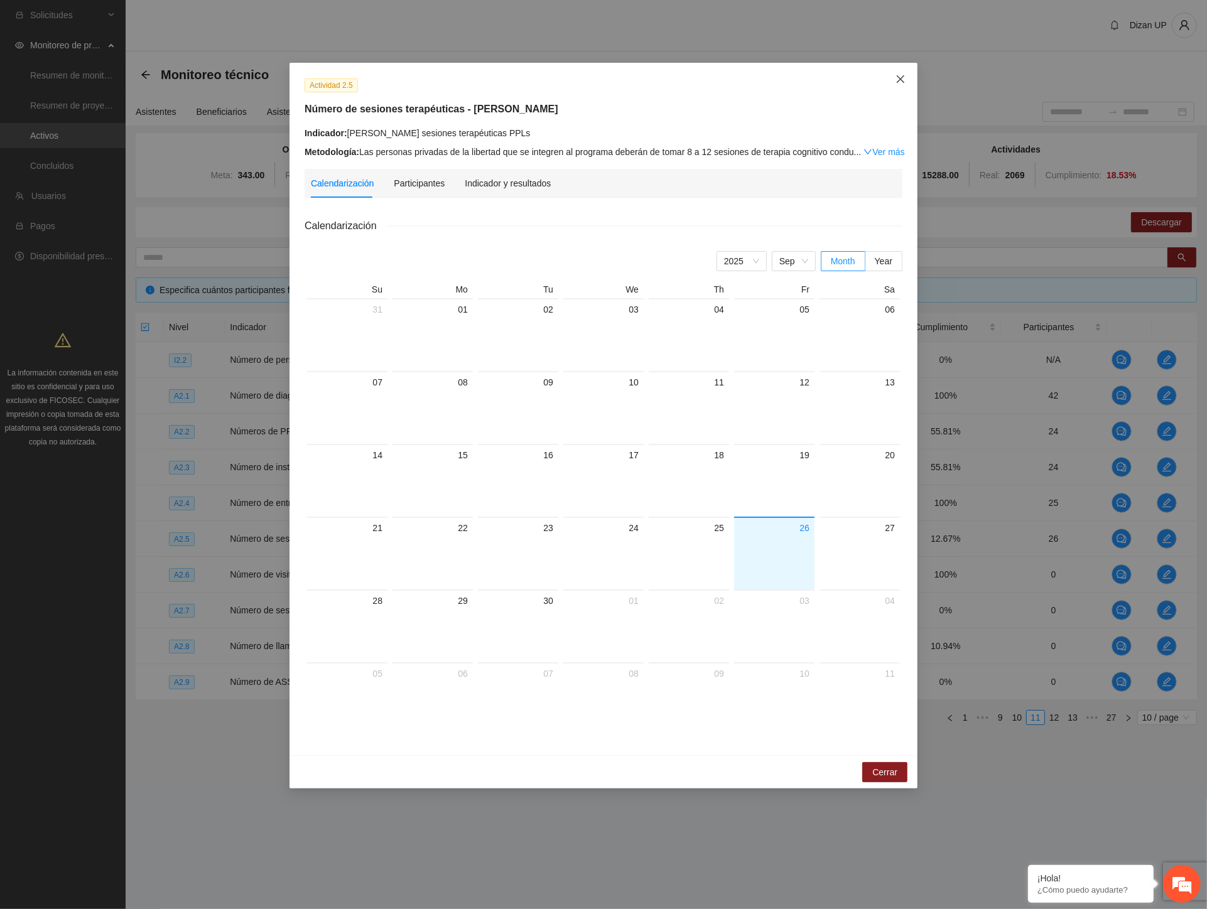
click at [906, 79] on span "Close" at bounding box center [901, 80] width 34 height 34
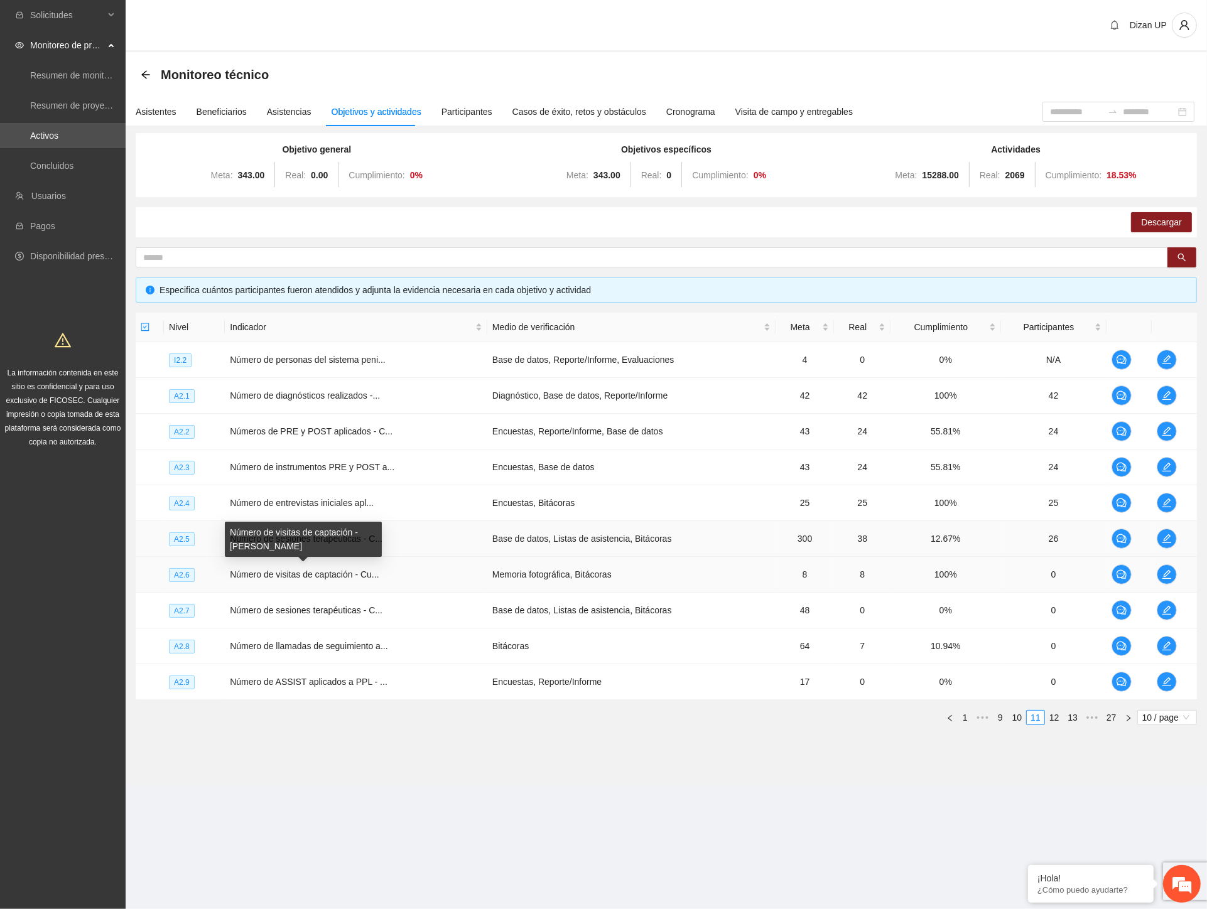
drag, startPoint x: 318, startPoint y: 575, endPoint x: 810, endPoint y: 556, distance: 492.7
click at [321, 575] on span "Número de visitas de captación - Cu..." at bounding box center [304, 575] width 149 height 10
click at [1055, 718] on link "12" at bounding box center [1055, 718] width 18 height 14
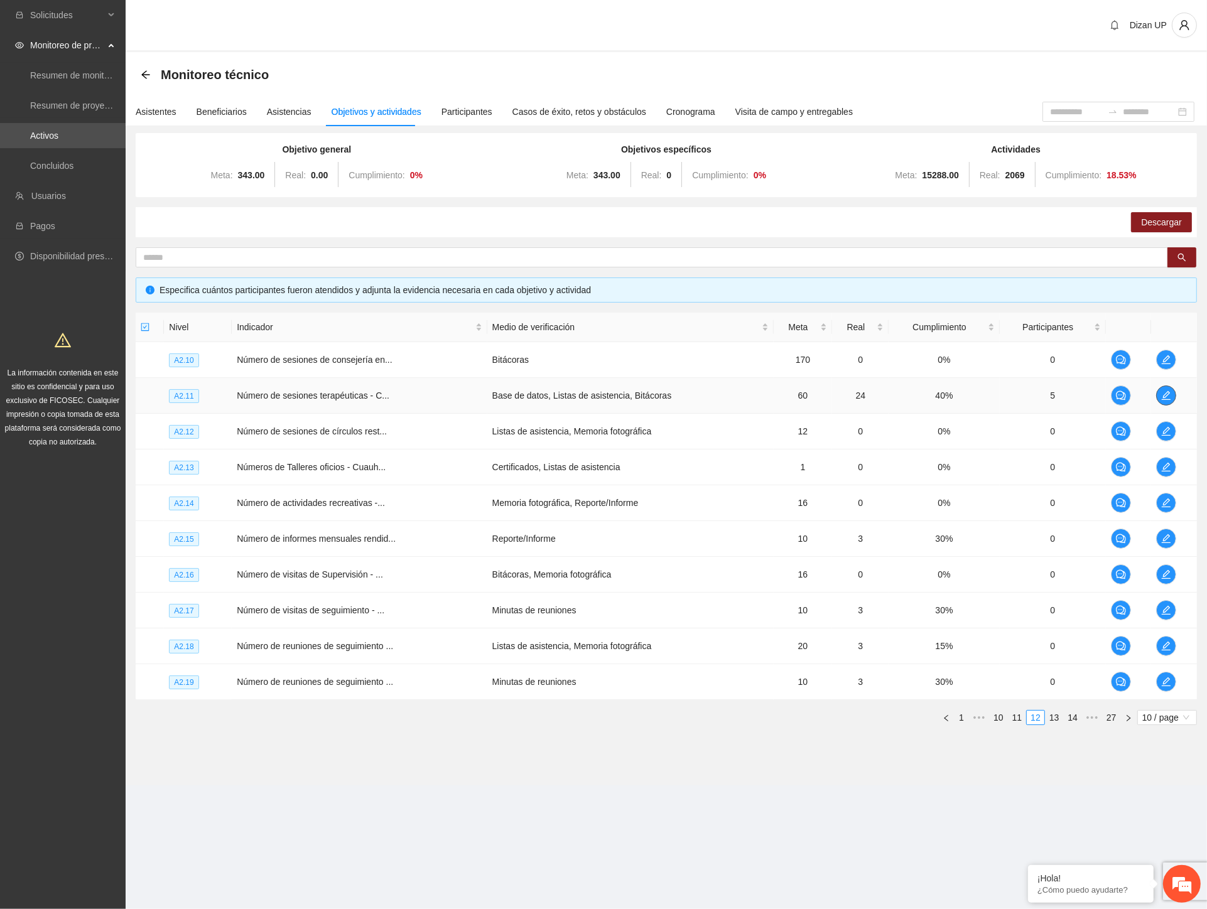
click at [1162, 394] on icon "edit" at bounding box center [1166, 396] width 10 height 10
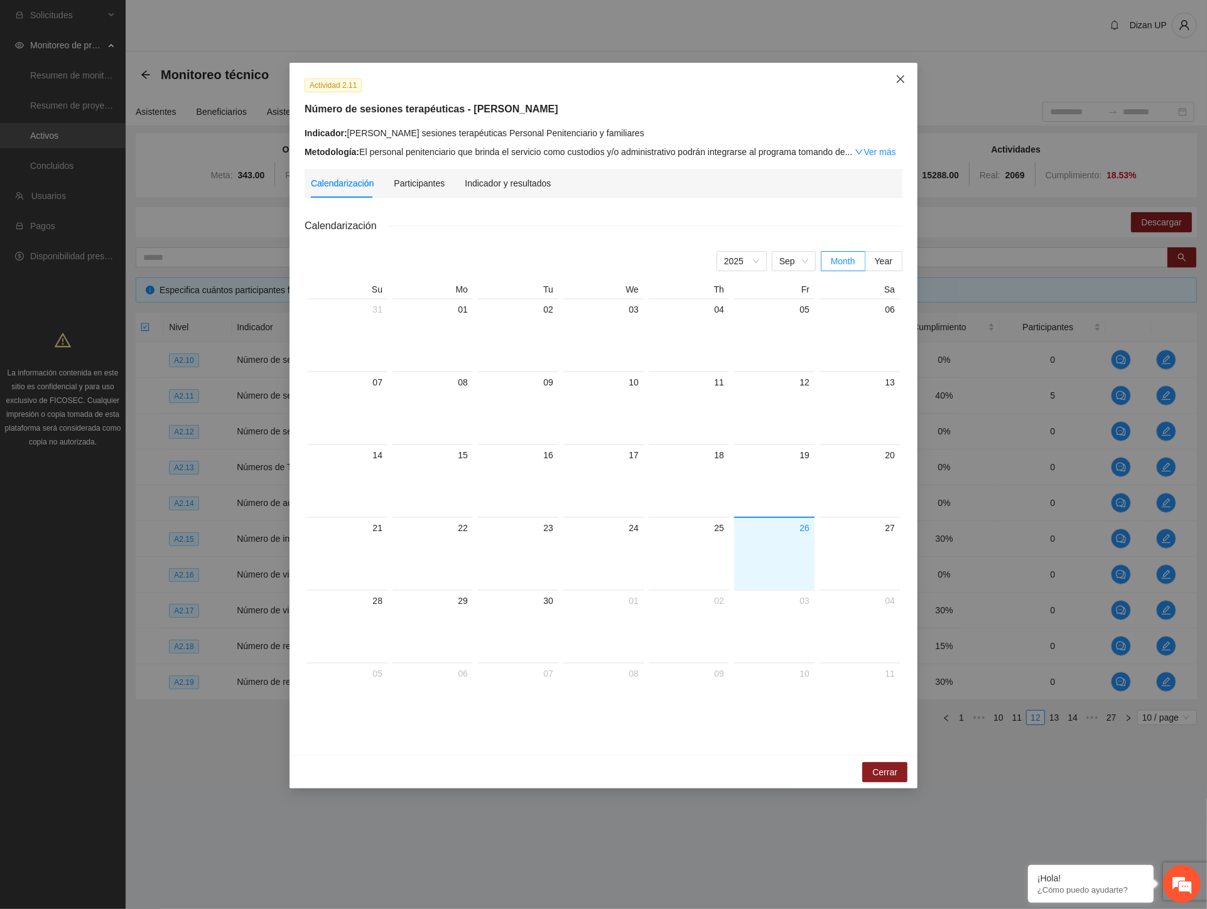
click at [899, 72] on span "Close" at bounding box center [901, 80] width 34 height 34
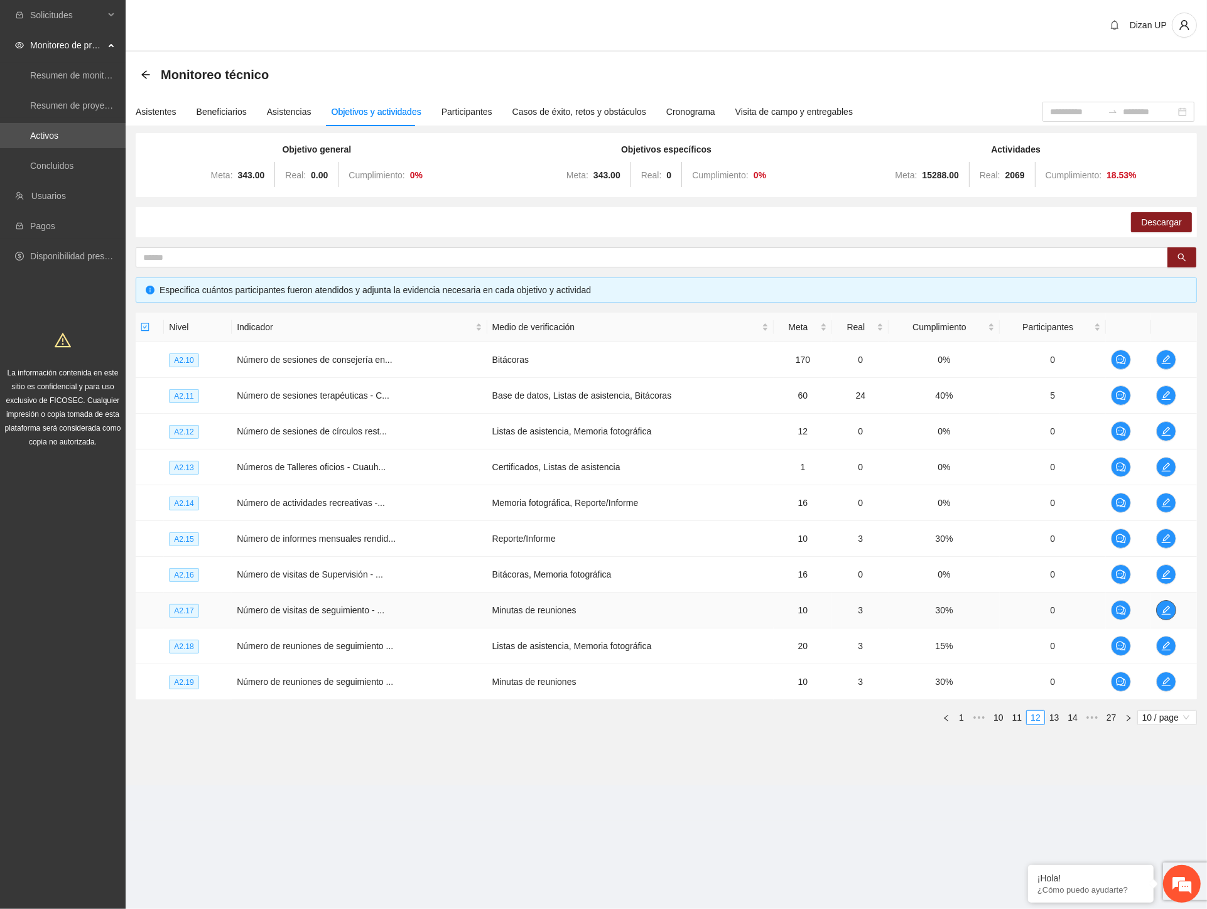
click at [1164, 606] on icon "edit" at bounding box center [1166, 610] width 10 height 10
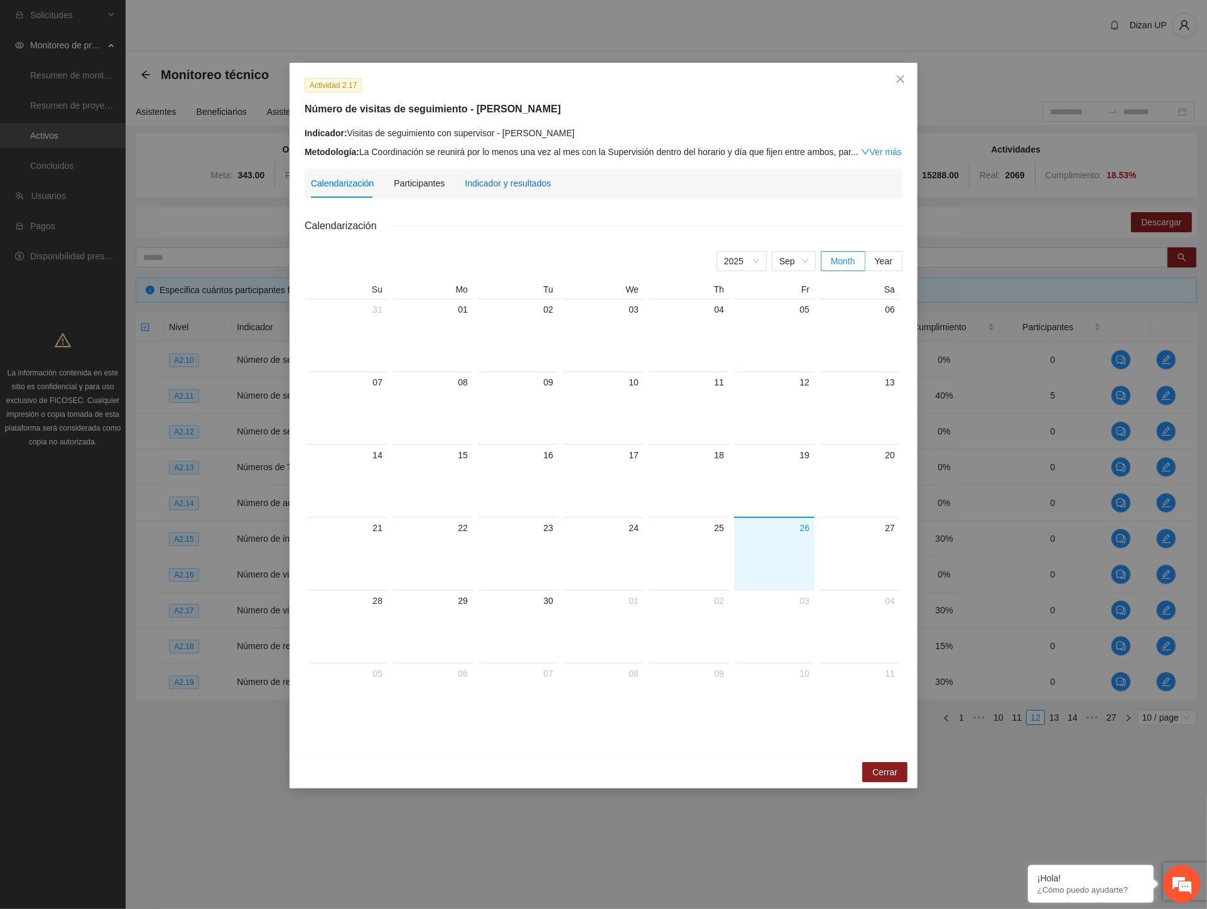
click at [493, 187] on div "Indicador y resultados" at bounding box center [508, 183] width 86 height 14
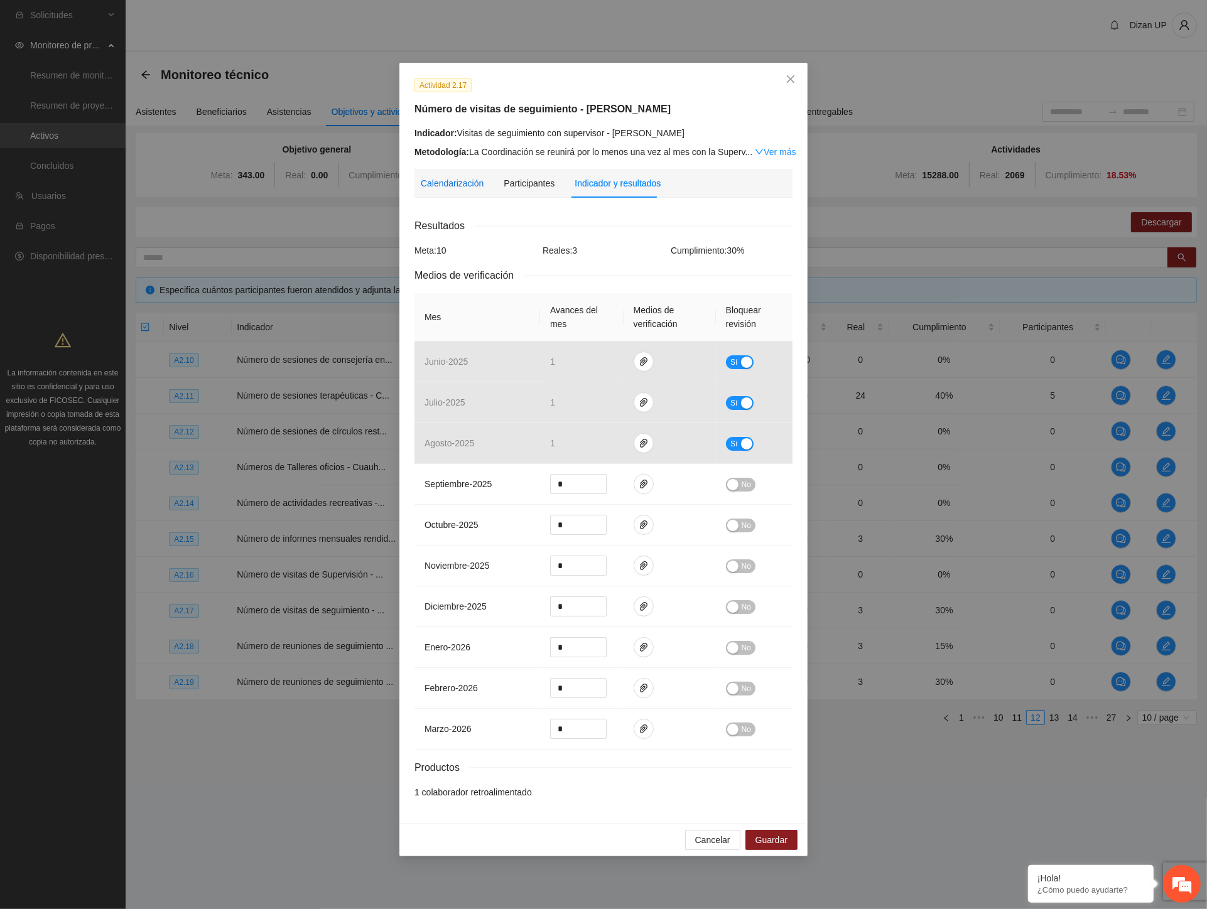
click at [465, 185] on div "Calendarización" at bounding box center [452, 183] width 63 height 14
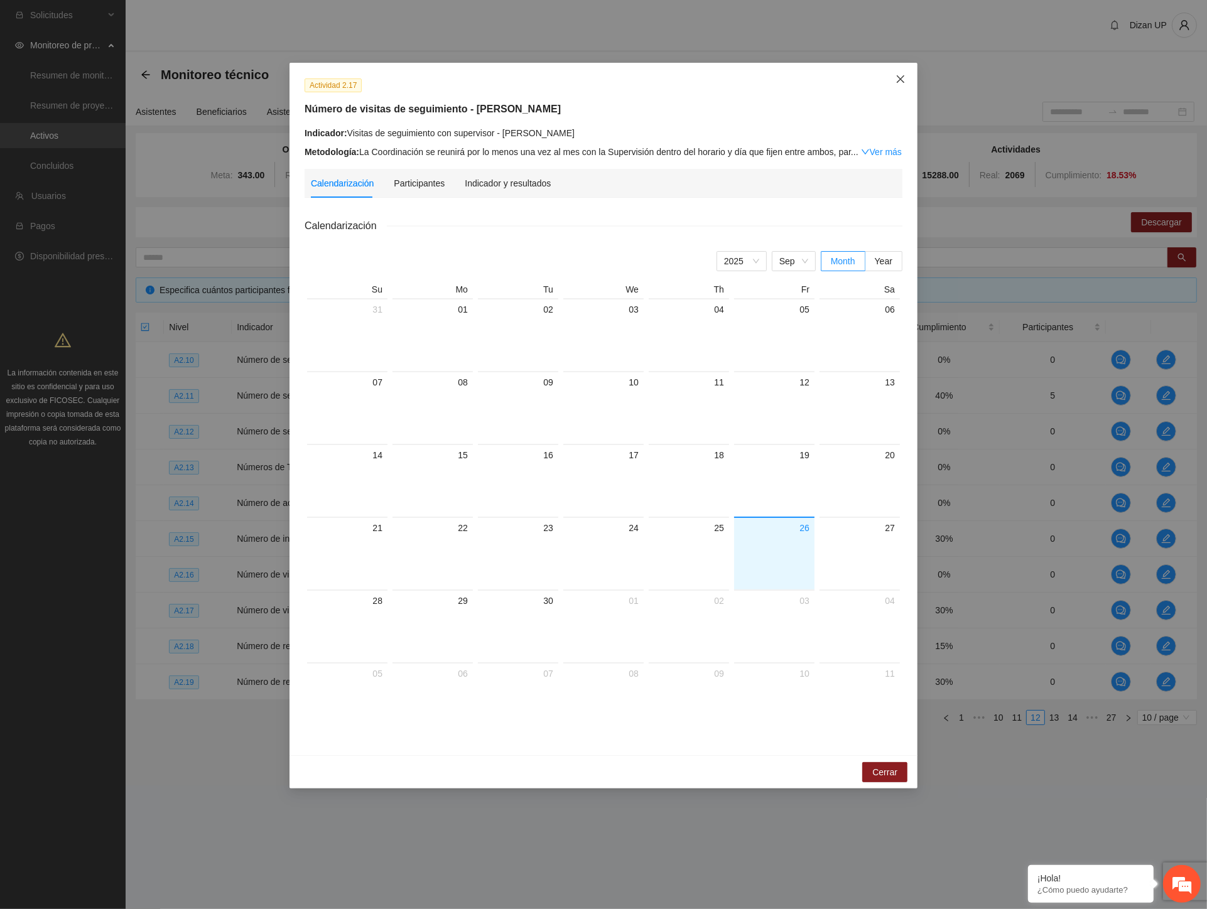
click at [896, 76] on icon "close" at bounding box center [901, 79] width 10 height 10
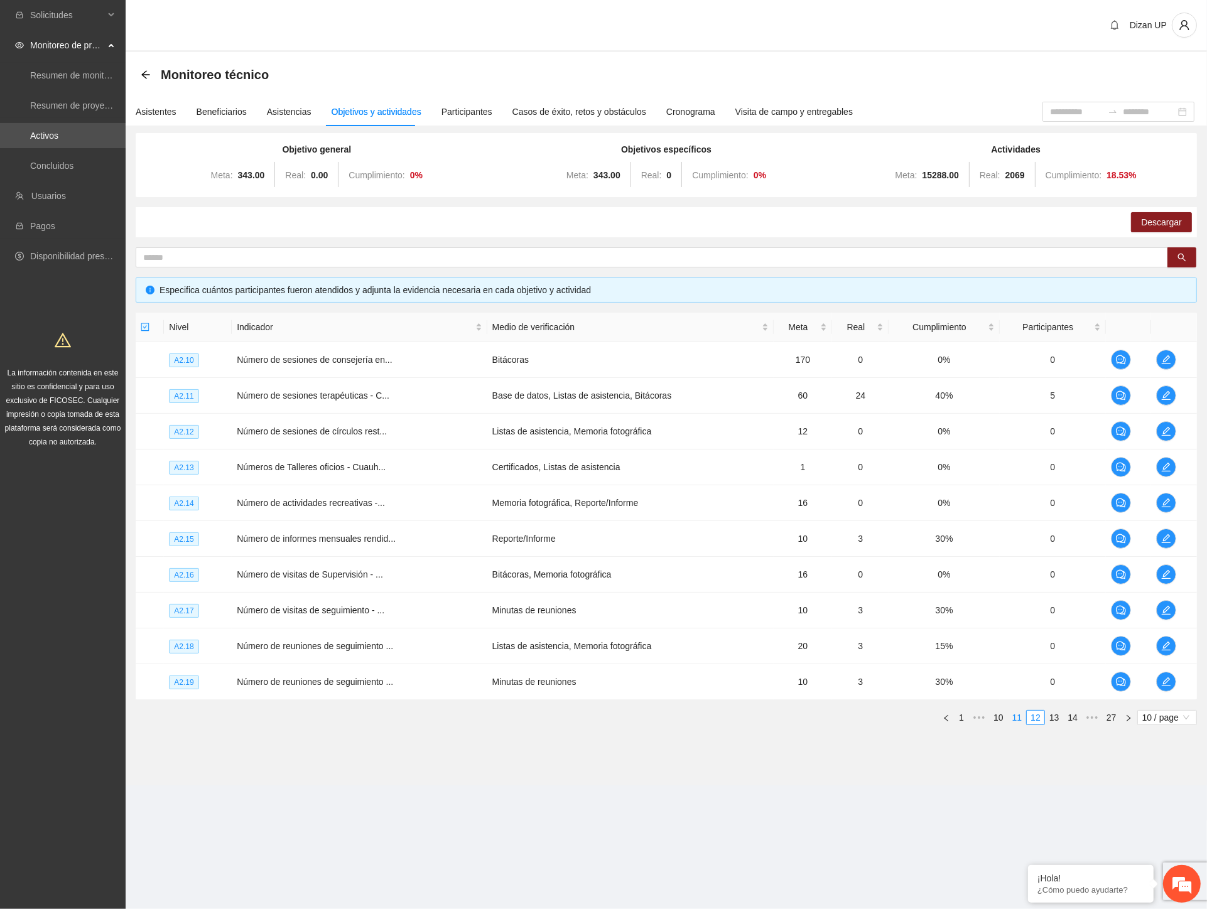
click at [1020, 720] on link "11" at bounding box center [1018, 718] width 18 height 14
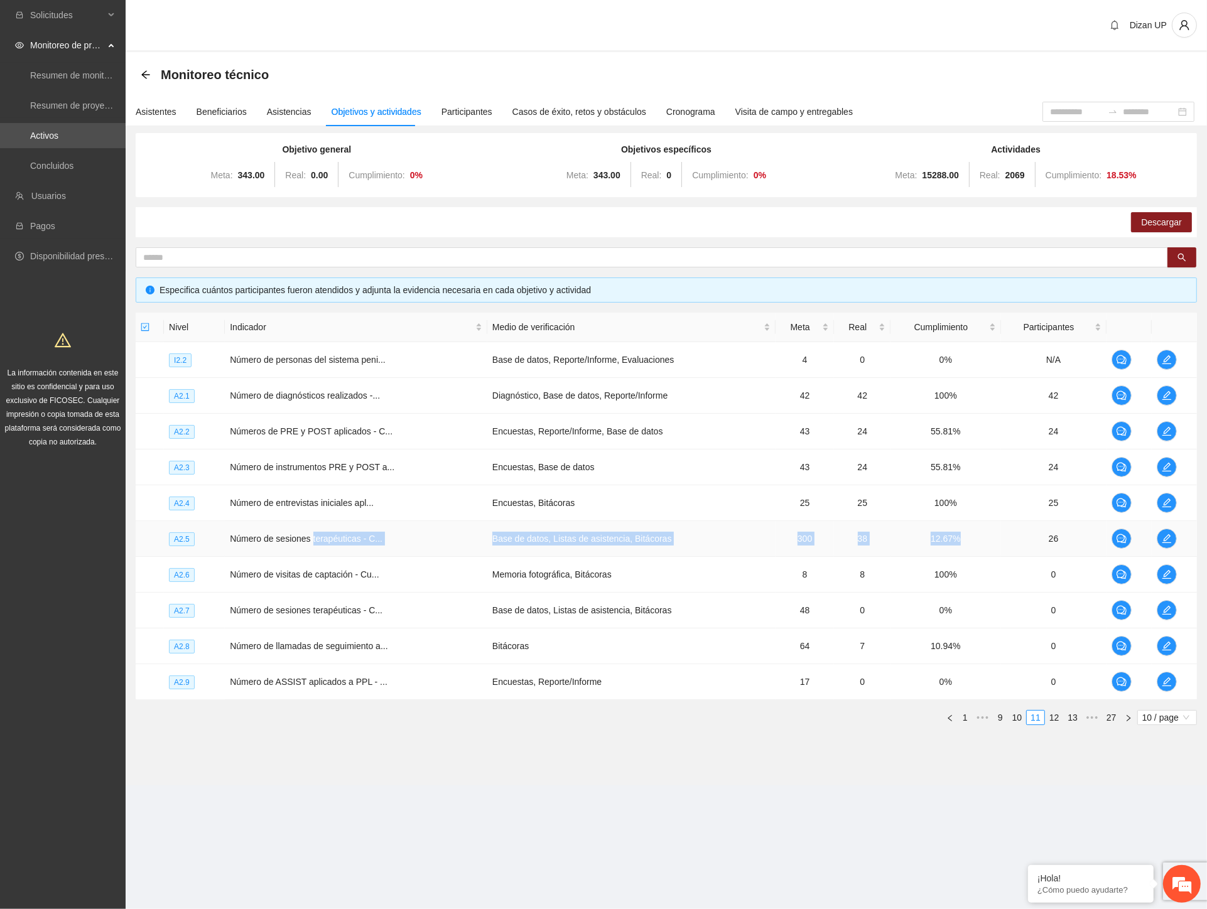
drag, startPoint x: 312, startPoint y: 539, endPoint x: 996, endPoint y: 535, distance: 683.9
click at [989, 535] on tr "A2.5 Número de sesiones terapéuticas - C... Base de datos, Listas de asistencia…" at bounding box center [666, 539] width 1061 height 36
click at [1165, 531] on button "button" at bounding box center [1167, 539] width 20 height 20
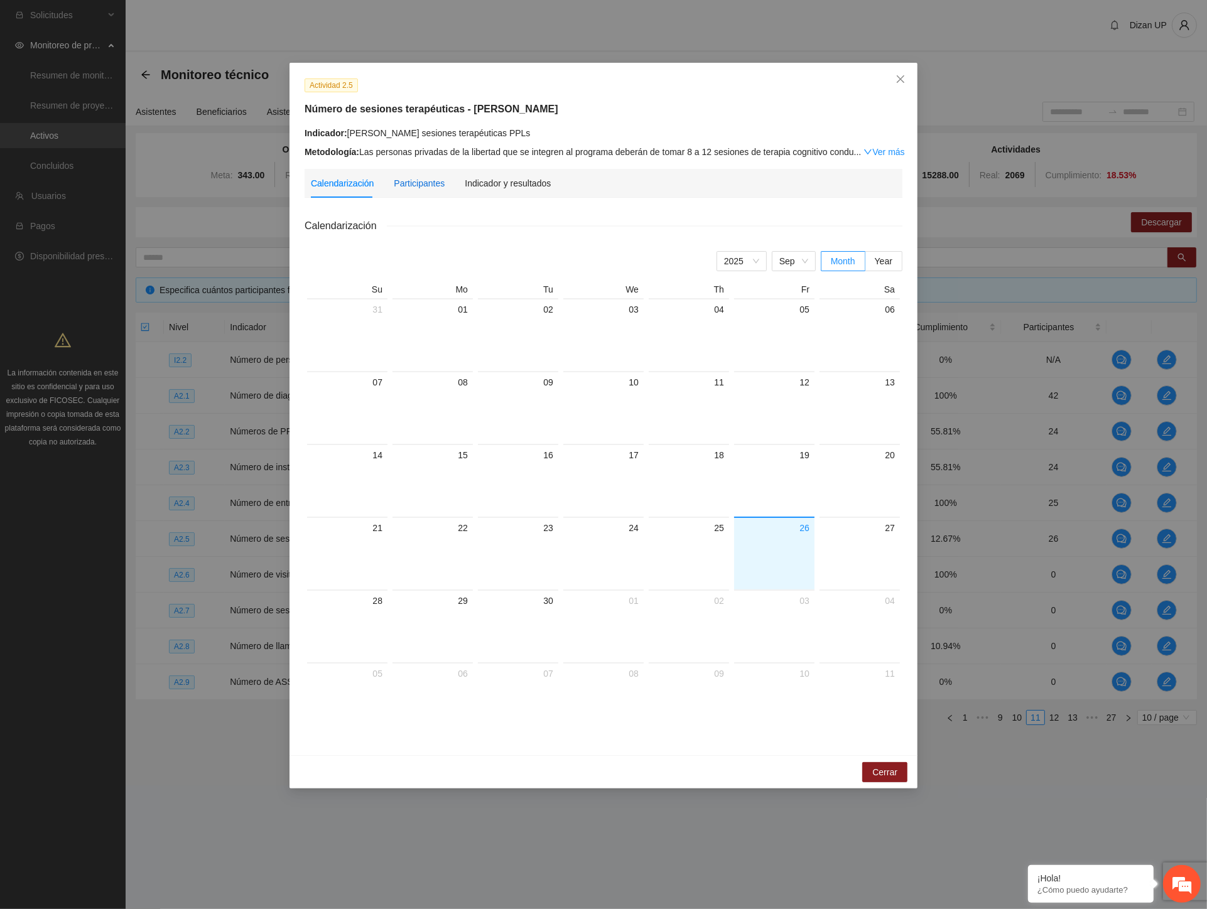
click at [413, 184] on div "Participantes" at bounding box center [419, 183] width 51 height 14
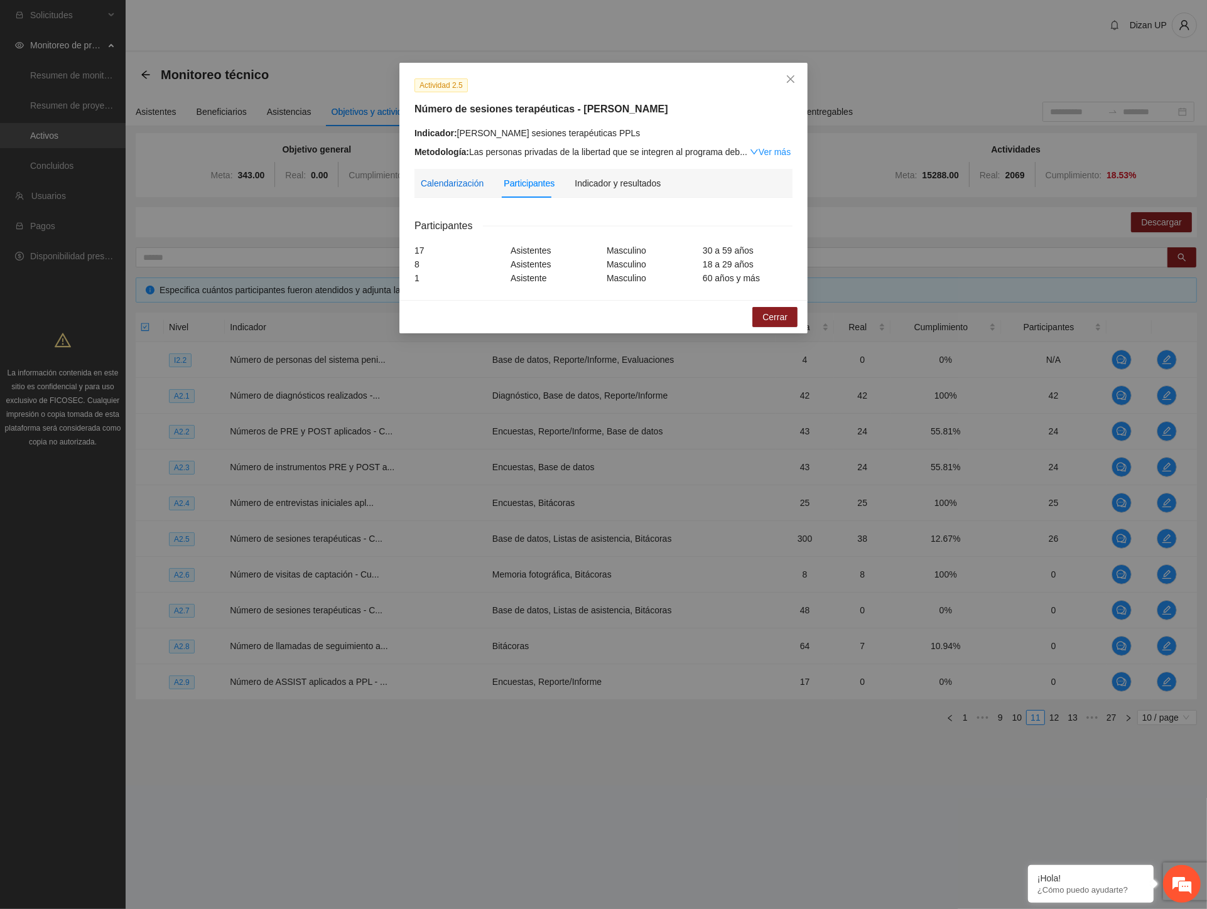
drag, startPoint x: 447, startPoint y: 182, endPoint x: 595, endPoint y: 160, distance: 149.2
click at [449, 182] on div "Calendarización" at bounding box center [452, 183] width 63 height 14
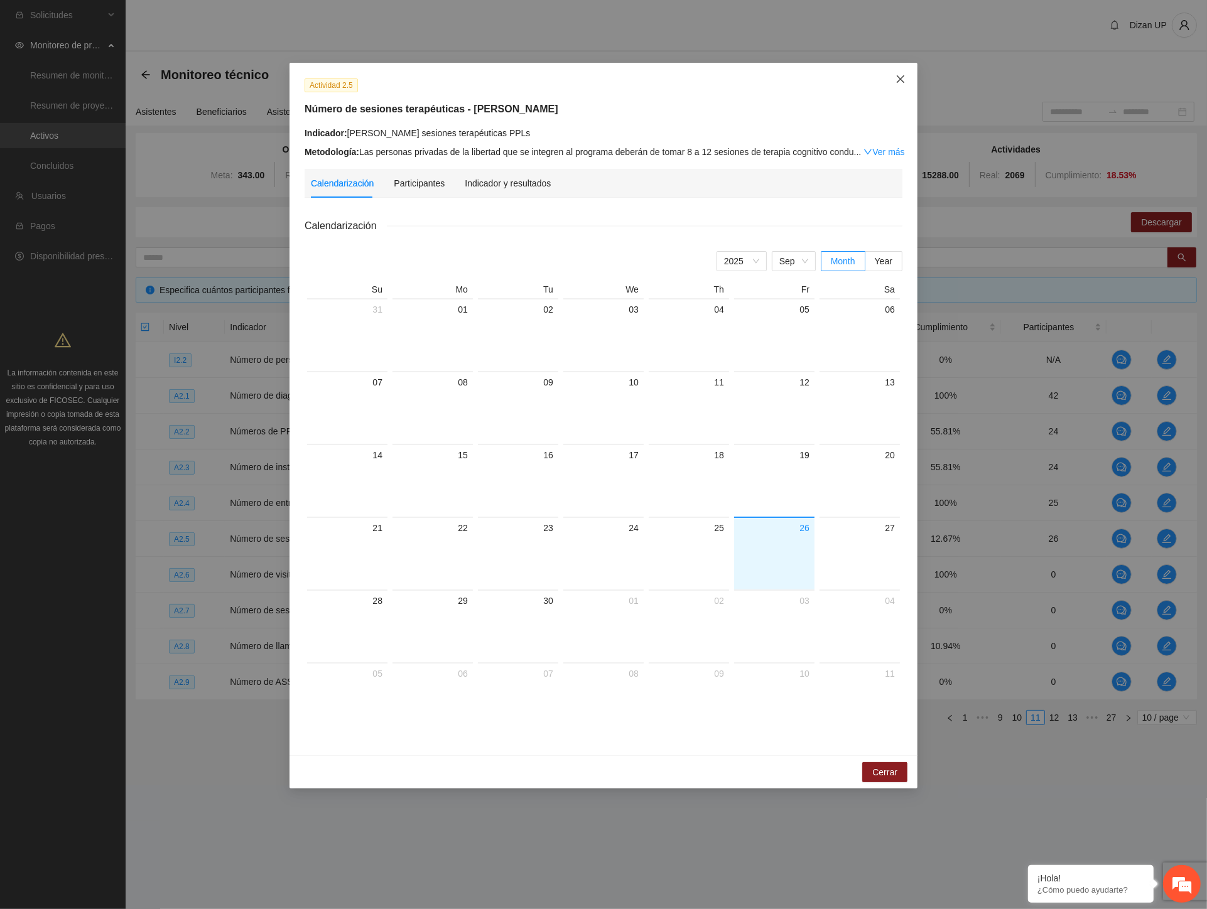
click at [901, 77] on icon "close" at bounding box center [901, 79] width 10 height 10
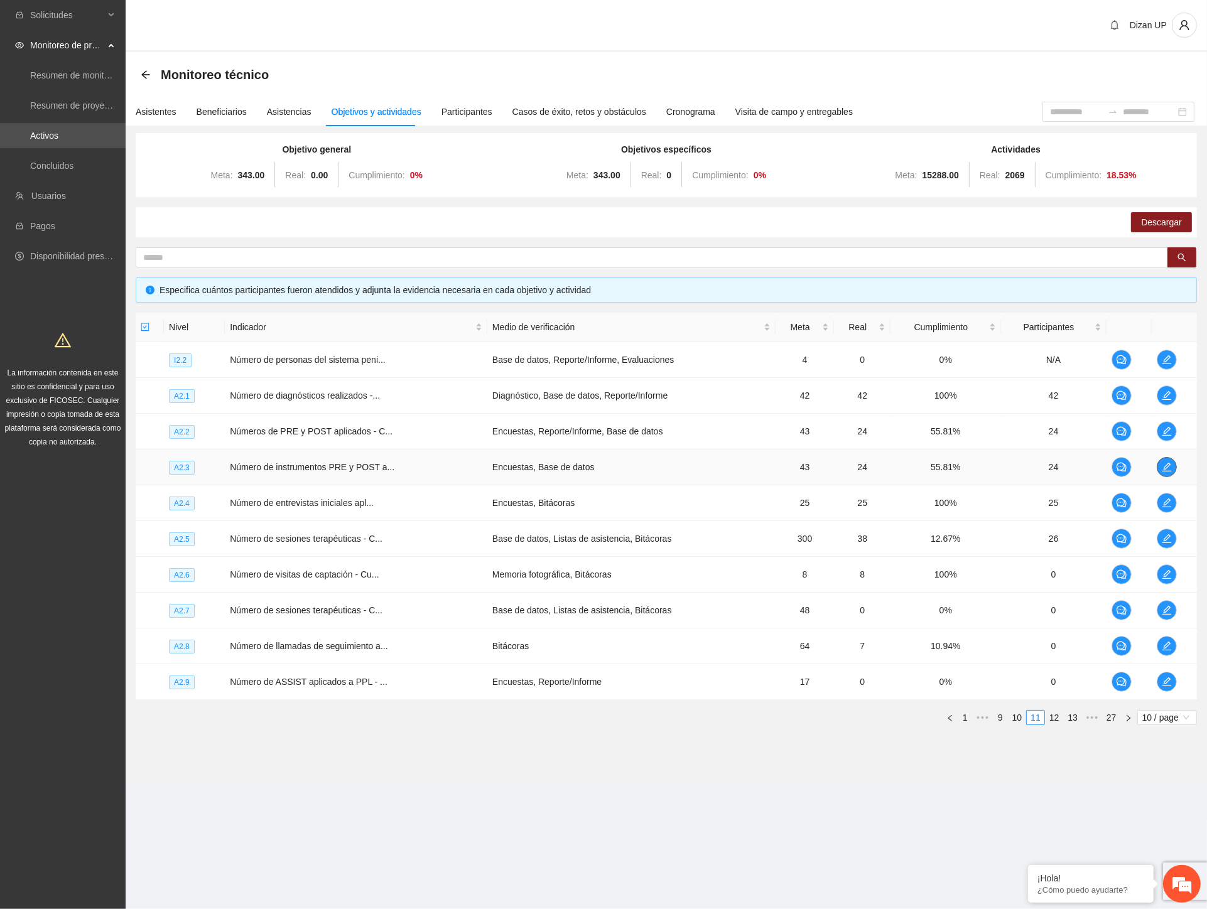
click at [1162, 467] on icon "edit" at bounding box center [1167, 467] width 10 height 10
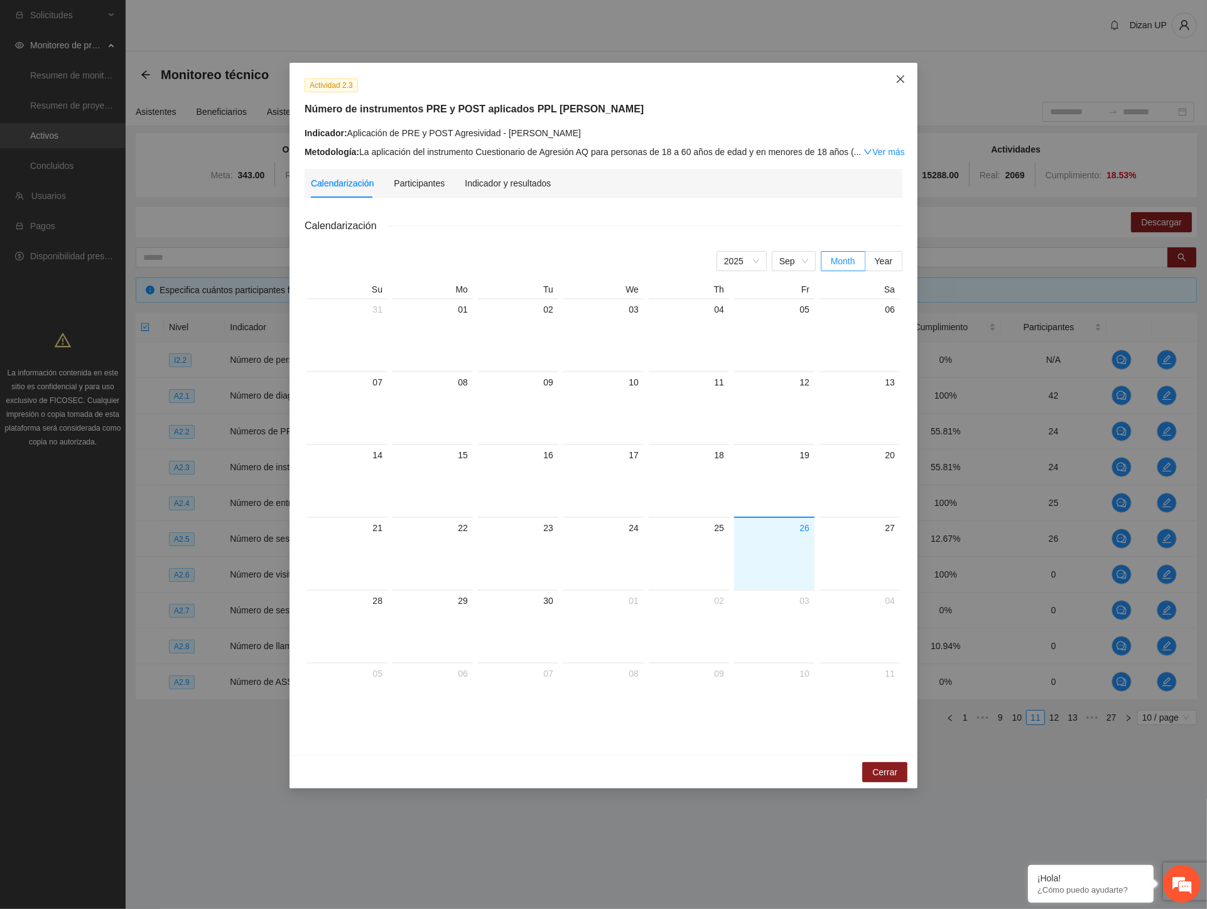
click at [904, 77] on icon "close" at bounding box center [901, 79] width 8 height 8
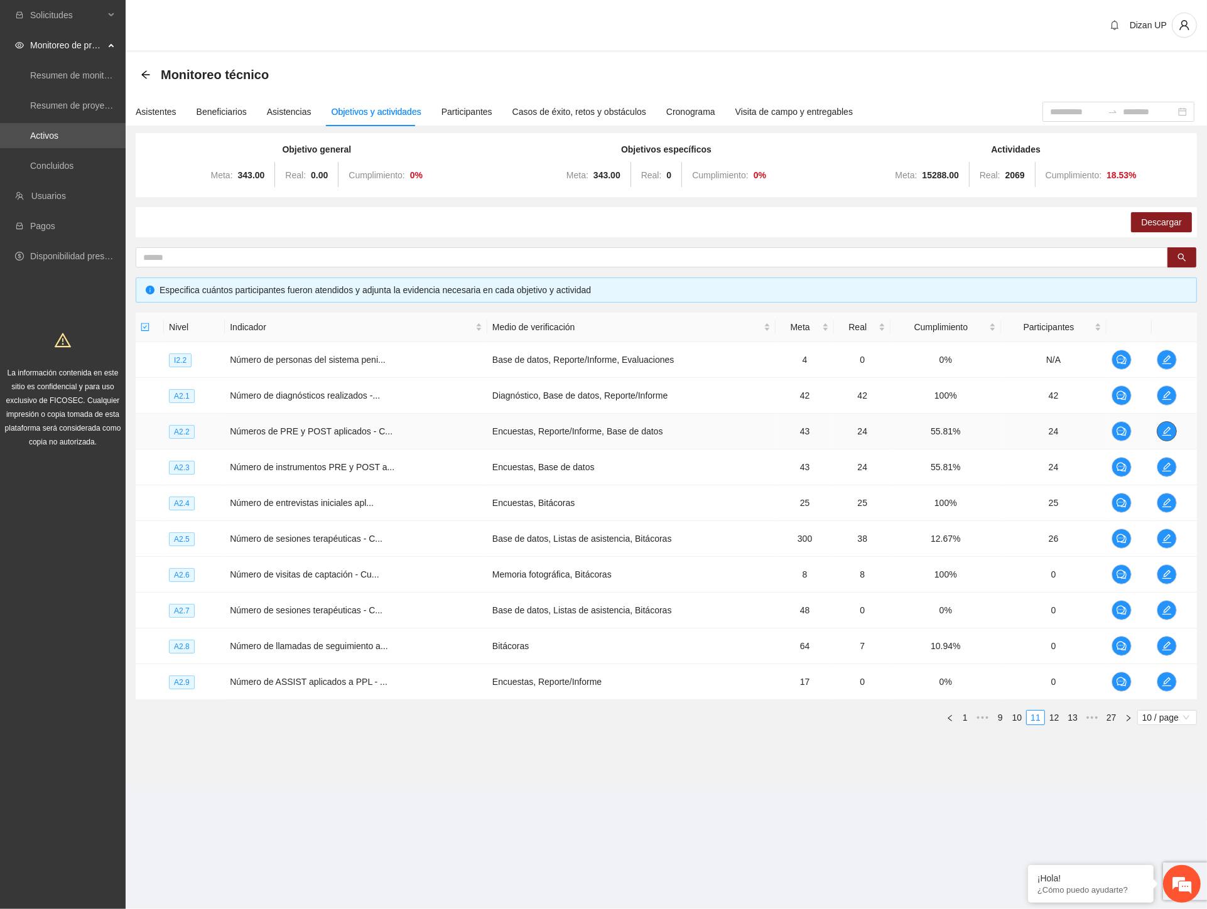
click at [1167, 432] on icon "edit" at bounding box center [1167, 431] width 10 height 10
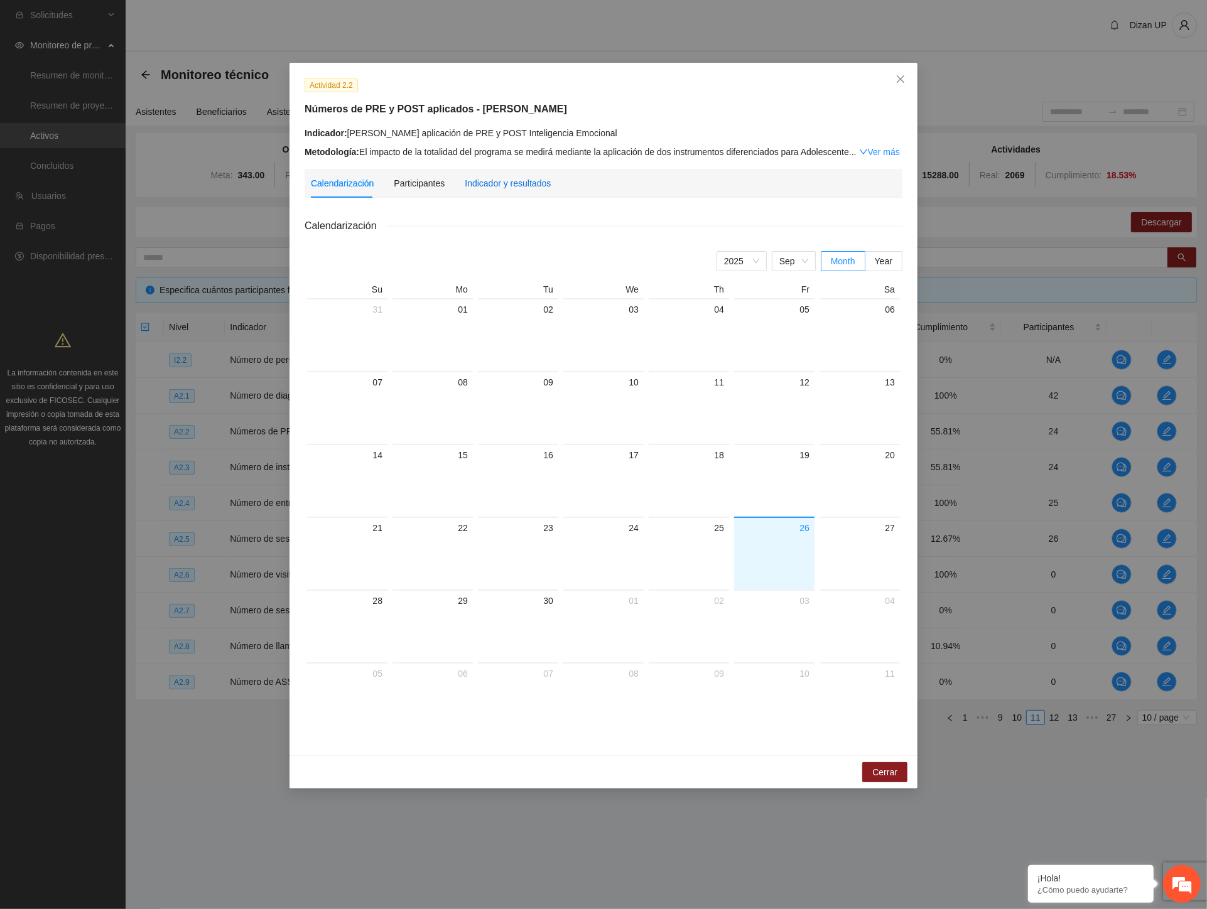
click at [479, 183] on div "Indicador y resultados" at bounding box center [508, 183] width 86 height 14
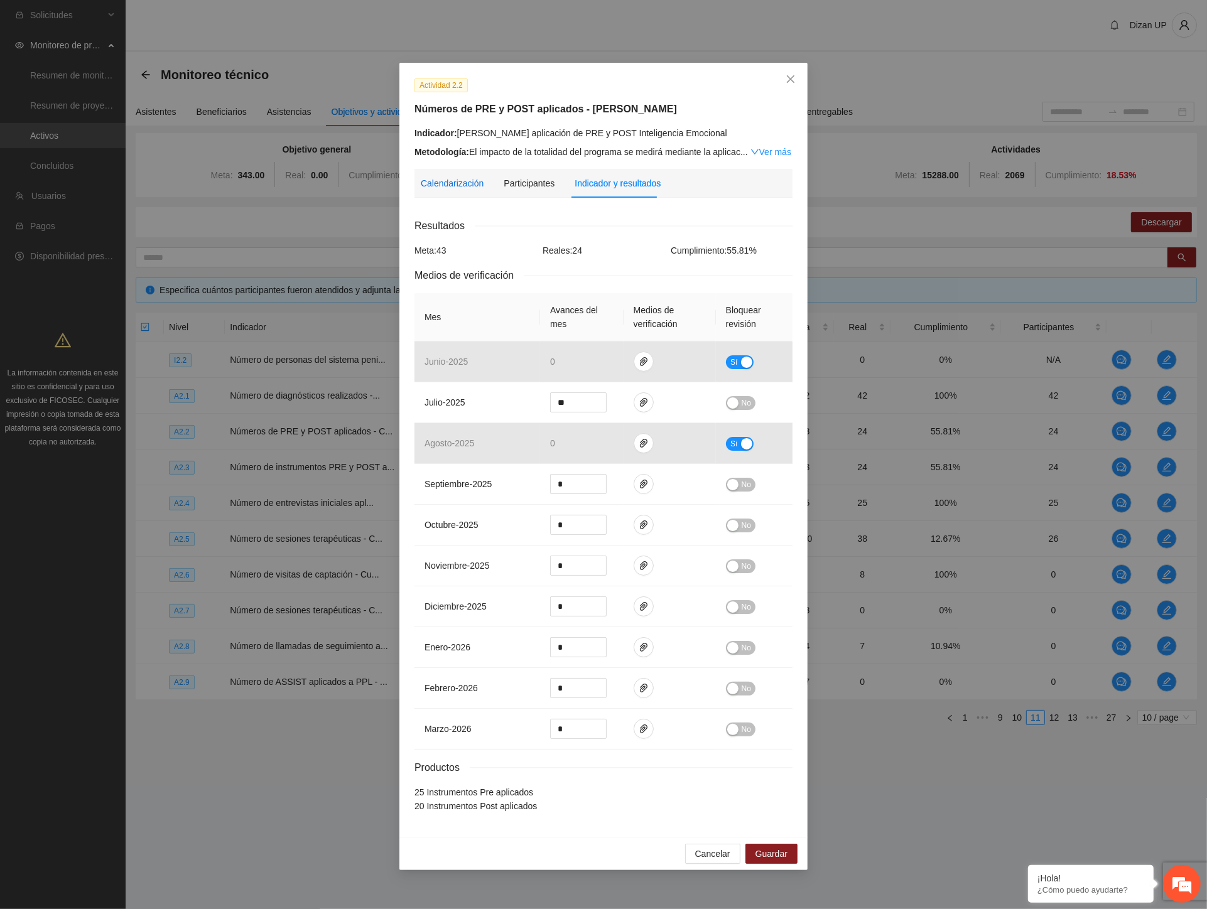
click at [447, 180] on div "Calendarización" at bounding box center [452, 183] width 63 height 14
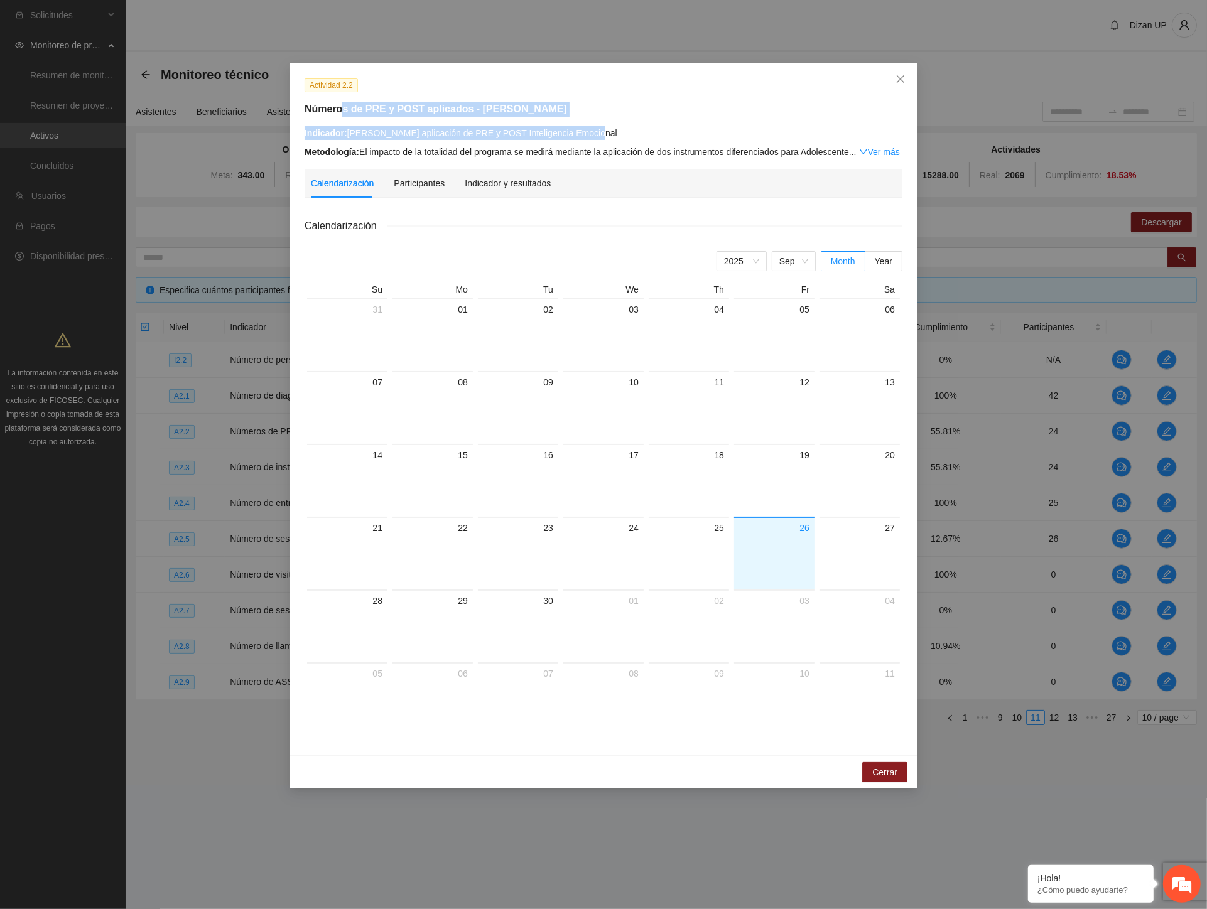
drag, startPoint x: 465, startPoint y: 138, endPoint x: 656, endPoint y: 129, distance: 191.8
click at [647, 129] on div "Actividad 2.2 Números de PRE y POST aplicados - Cuauhtémoc Indicador: Cuauhtémo…" at bounding box center [603, 118] width 607 height 81
click at [651, 132] on div "Indicador: Cuauhtémoc aplicación de PRE y POST Inteligencia Emocional" at bounding box center [604, 133] width 598 height 14
click at [902, 73] on span "Close" at bounding box center [901, 80] width 34 height 34
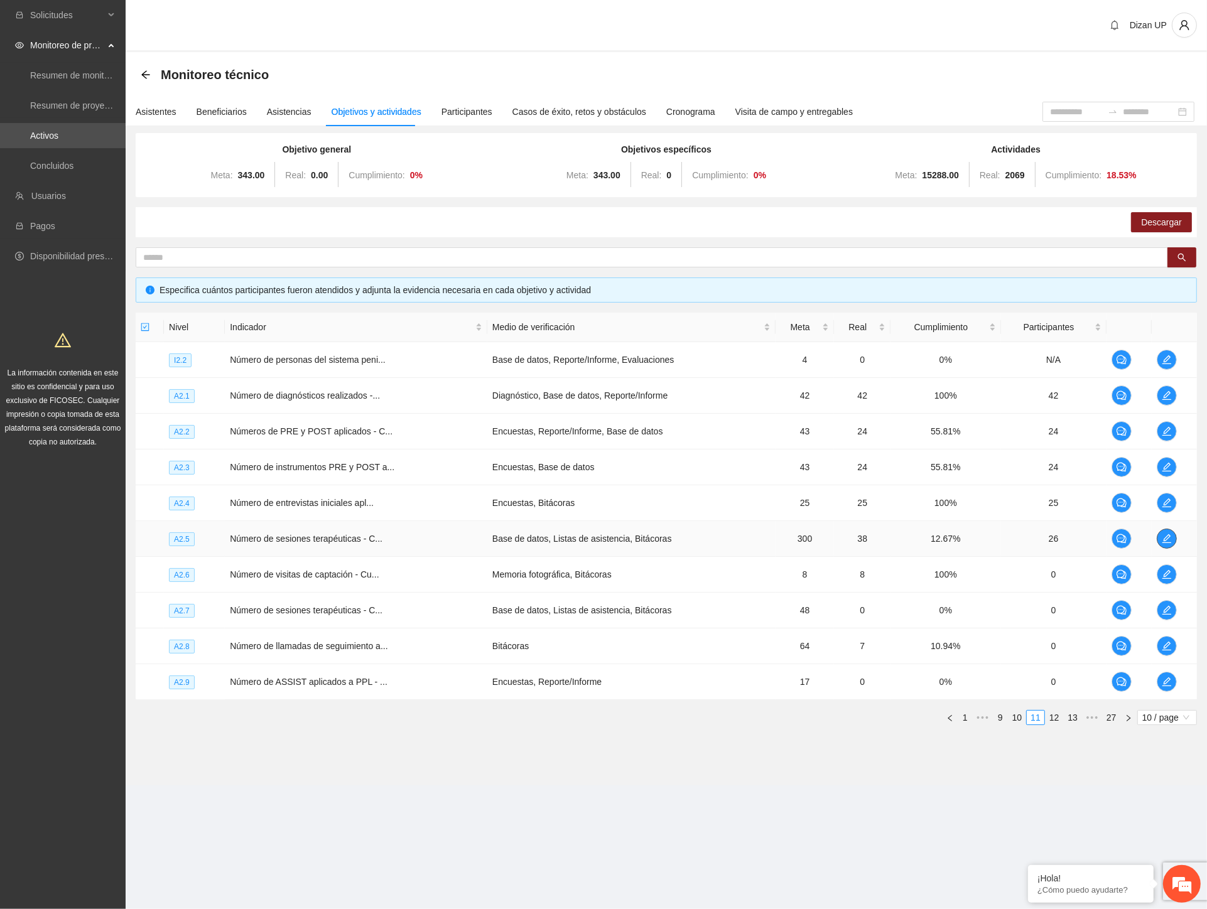
click at [1163, 538] on icon "edit" at bounding box center [1167, 539] width 10 height 10
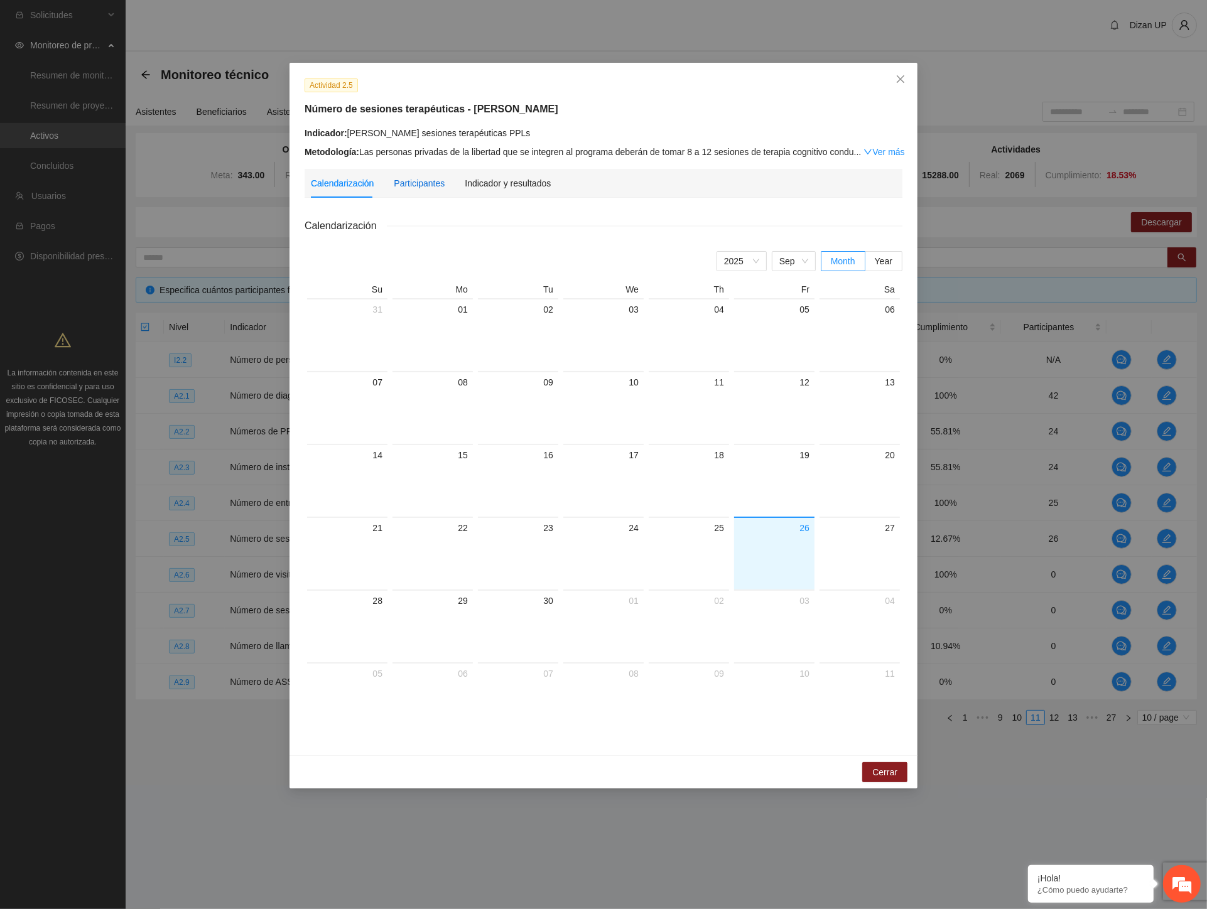
drag, startPoint x: 404, startPoint y: 181, endPoint x: 490, endPoint y: 177, distance: 86.1
click at [405, 181] on div "Participantes" at bounding box center [419, 183] width 51 height 14
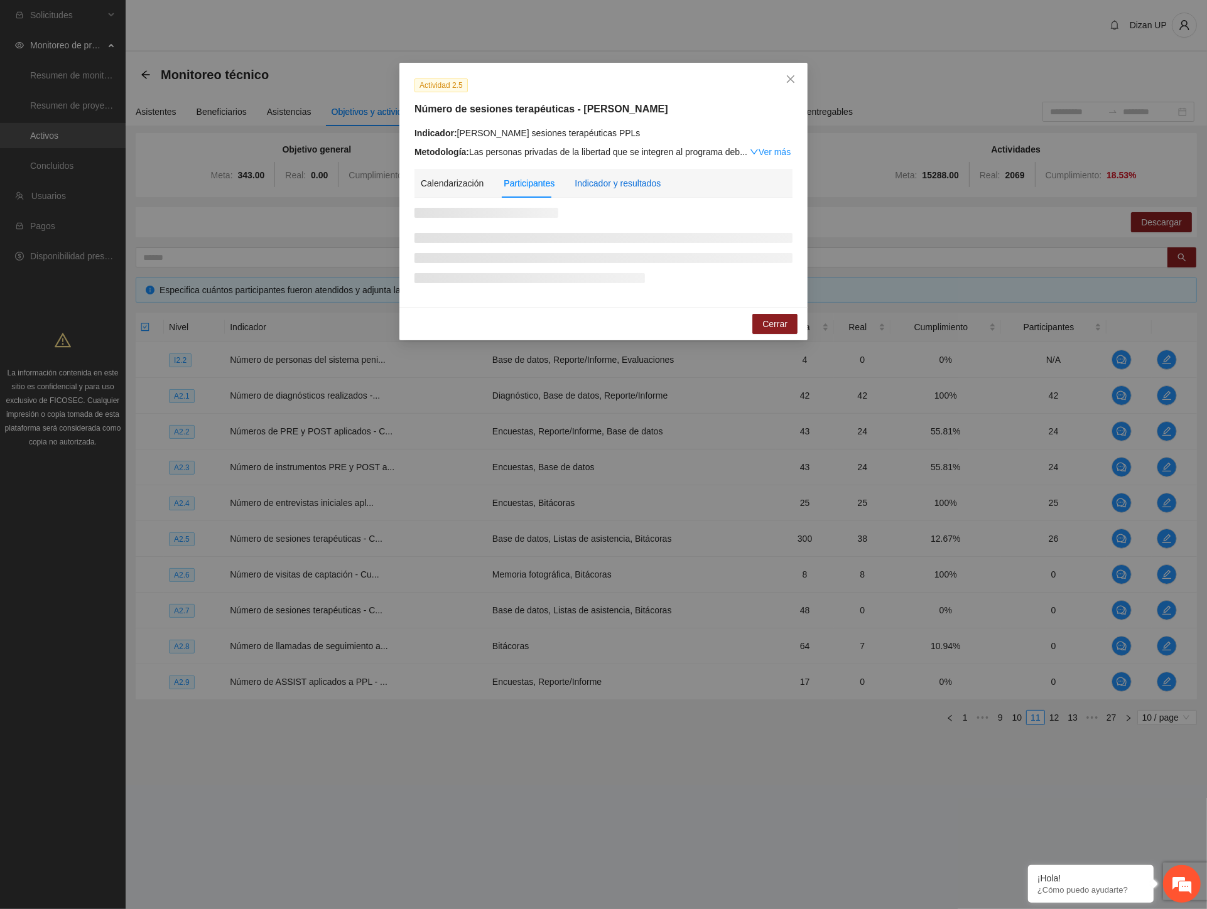
click at [598, 182] on div "Indicador y resultados" at bounding box center [618, 183] width 86 height 14
drag, startPoint x: 453, startPoint y: 181, endPoint x: 592, endPoint y: 163, distance: 140.5
click at [455, 181] on div "Calendarización" at bounding box center [452, 183] width 63 height 14
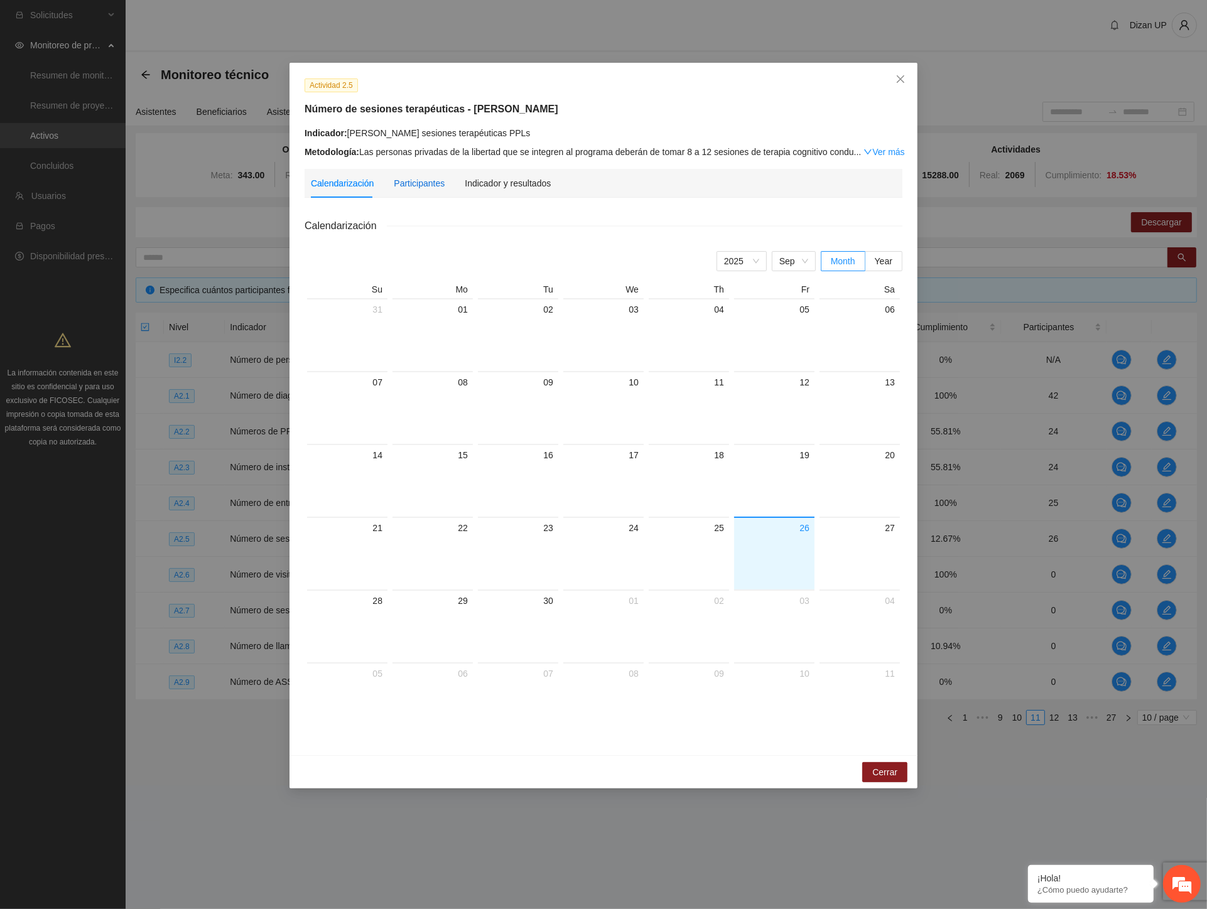
click at [414, 183] on div "Participantes" at bounding box center [419, 183] width 51 height 14
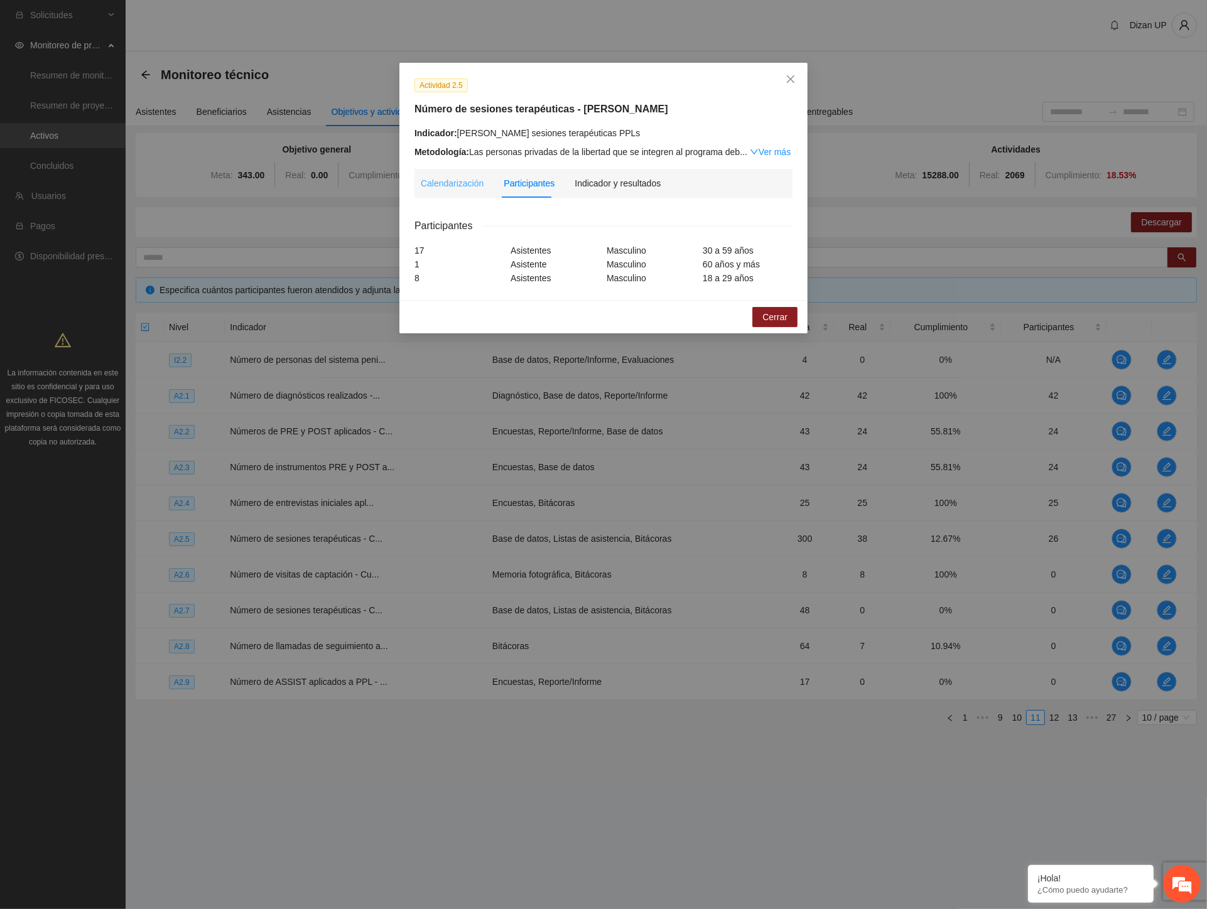
click at [467, 190] on div "Calendarización" at bounding box center [452, 183] width 63 height 29
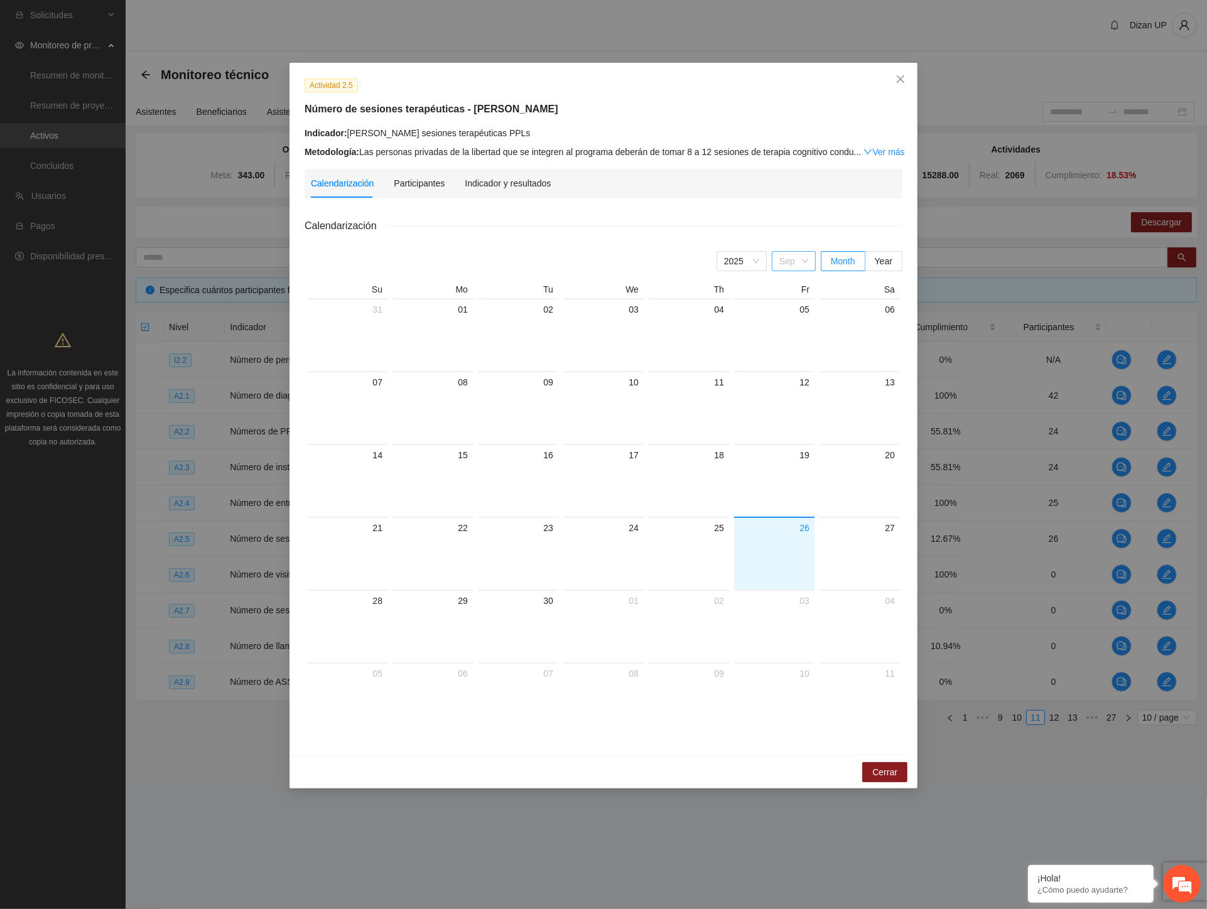
click at [789, 261] on span "Sep" at bounding box center [793, 261] width 29 height 19
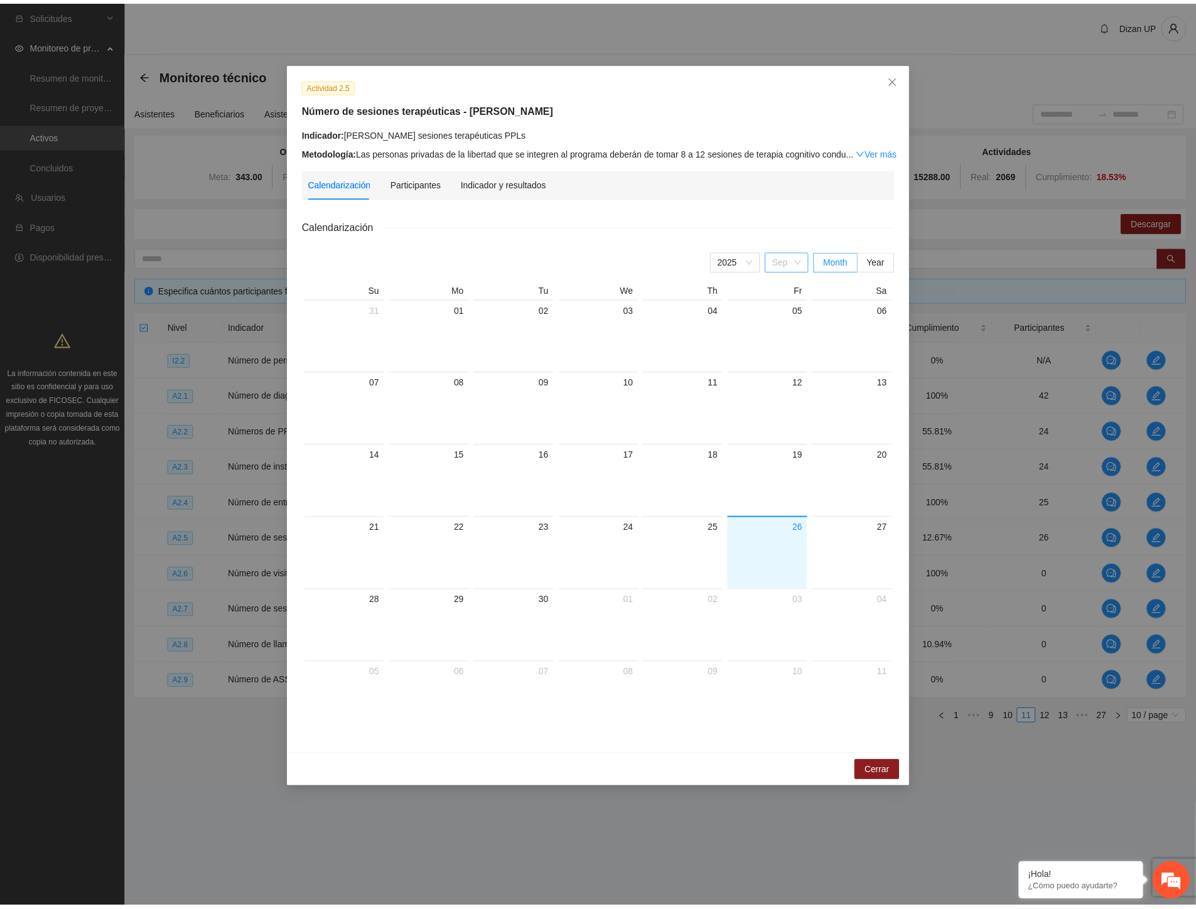
scroll to position [20, 0]
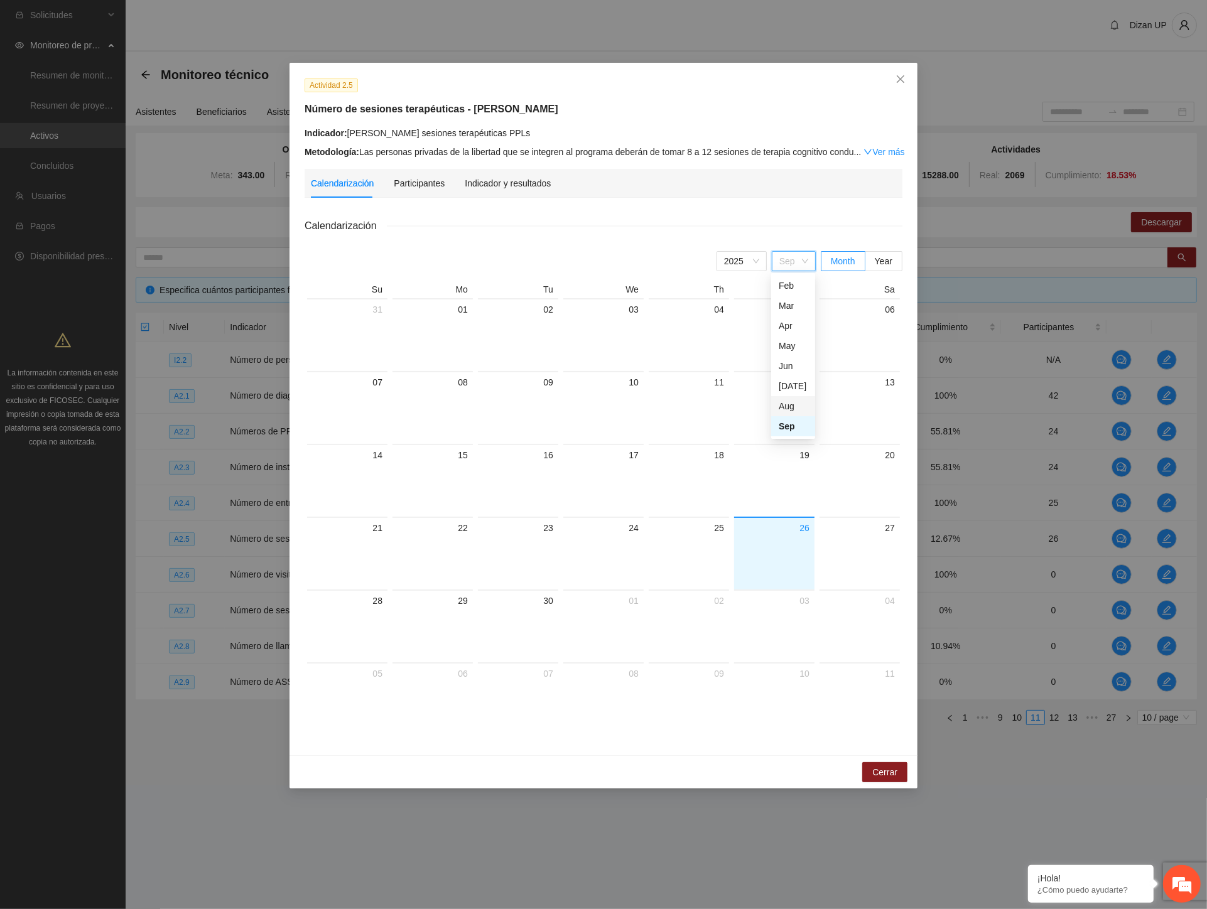
click at [781, 408] on div "Aug" at bounding box center [793, 406] width 29 height 14
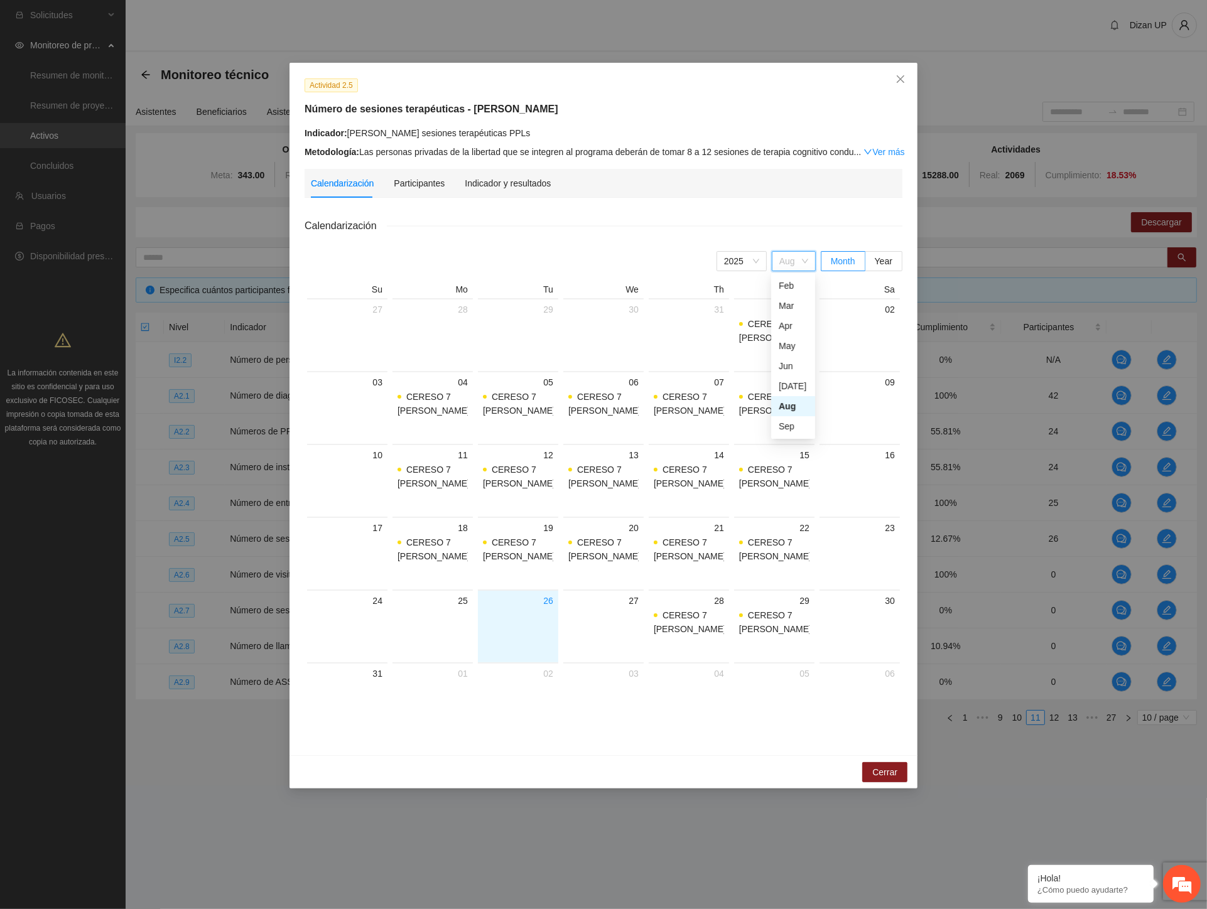
click at [779, 263] on div "Aug" at bounding box center [794, 261] width 44 height 20
click at [786, 430] on div "Sep" at bounding box center [793, 426] width 29 height 14
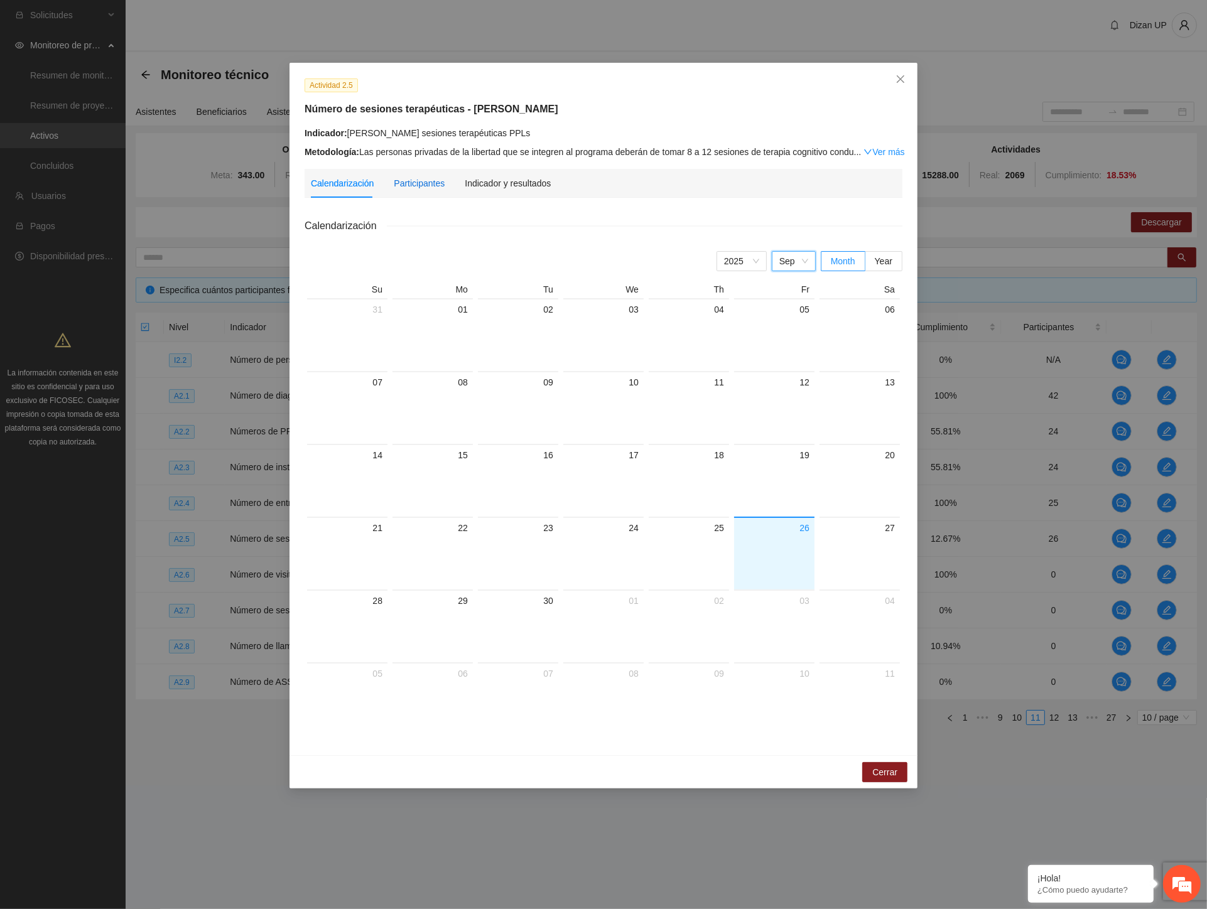
click at [425, 182] on div "Participantes" at bounding box center [419, 183] width 51 height 14
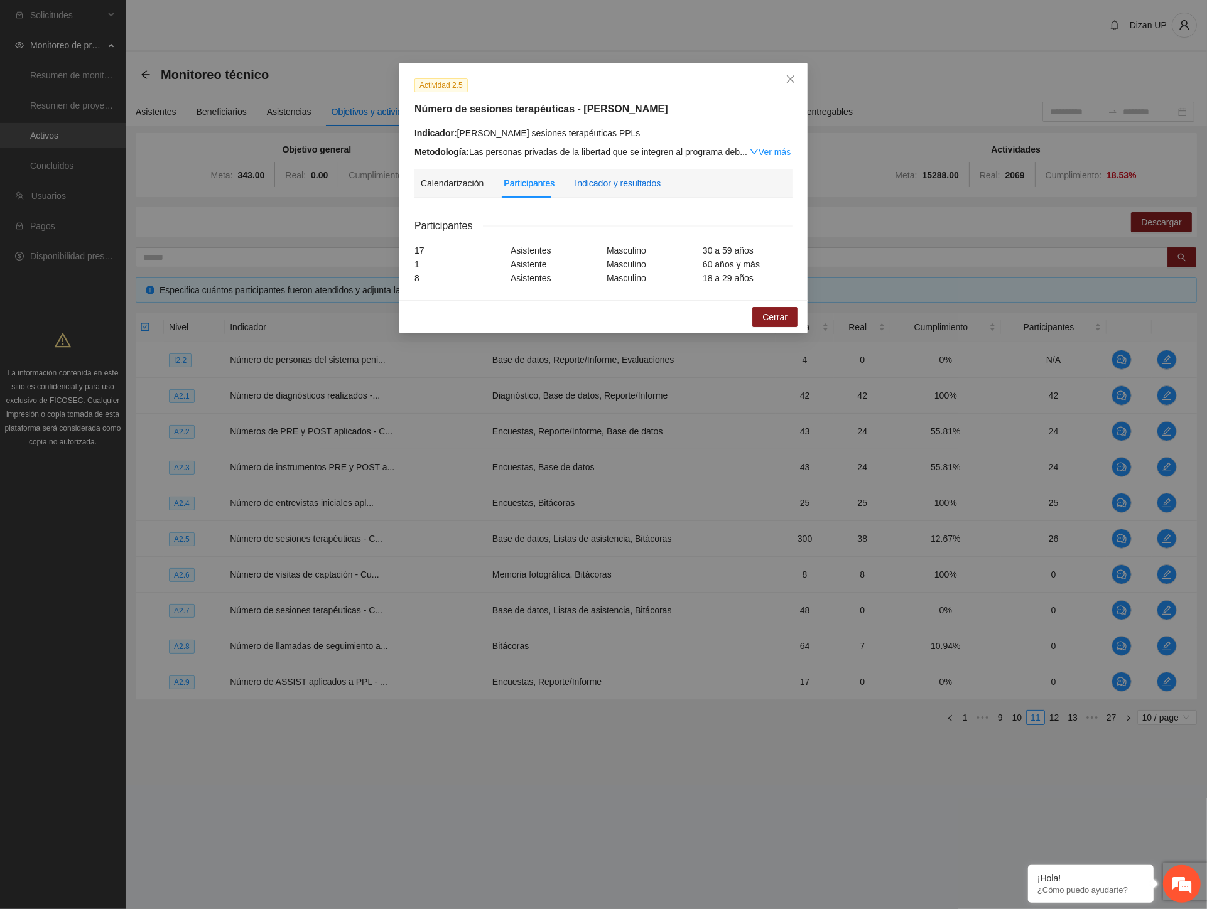
click at [593, 184] on div "Indicador y resultados" at bounding box center [618, 183] width 86 height 14
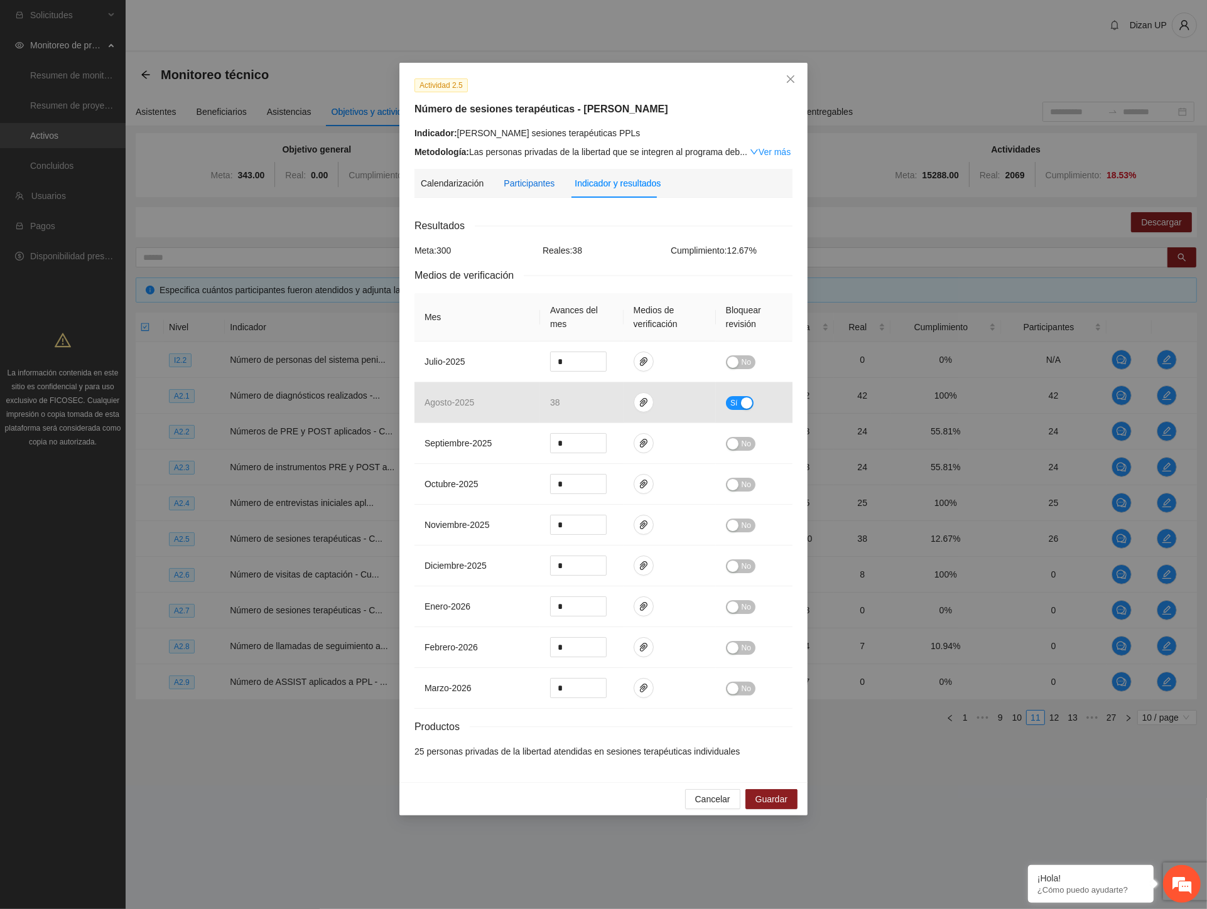
click at [536, 181] on div "Participantes" at bounding box center [529, 183] width 51 height 14
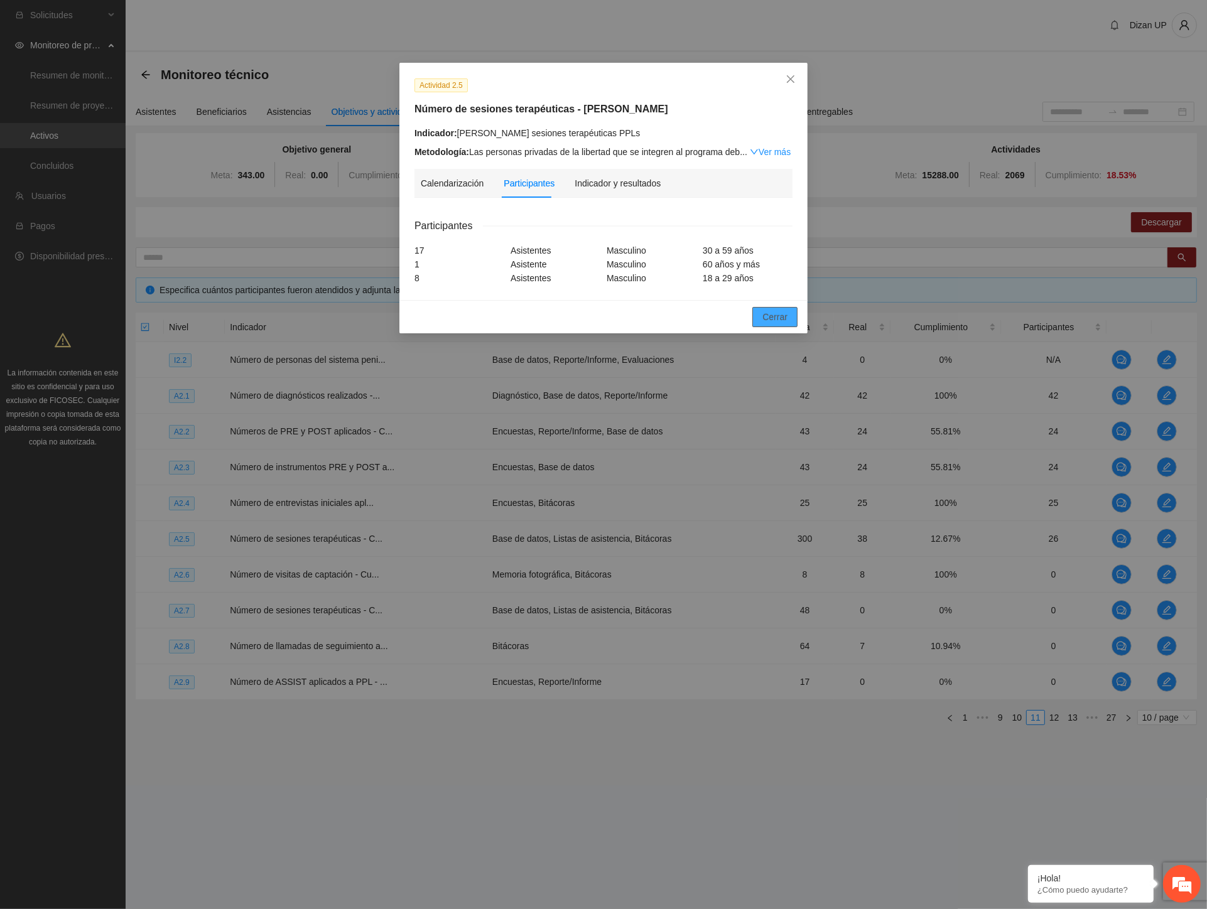
click at [785, 318] on span "Cerrar" at bounding box center [774, 317] width 25 height 14
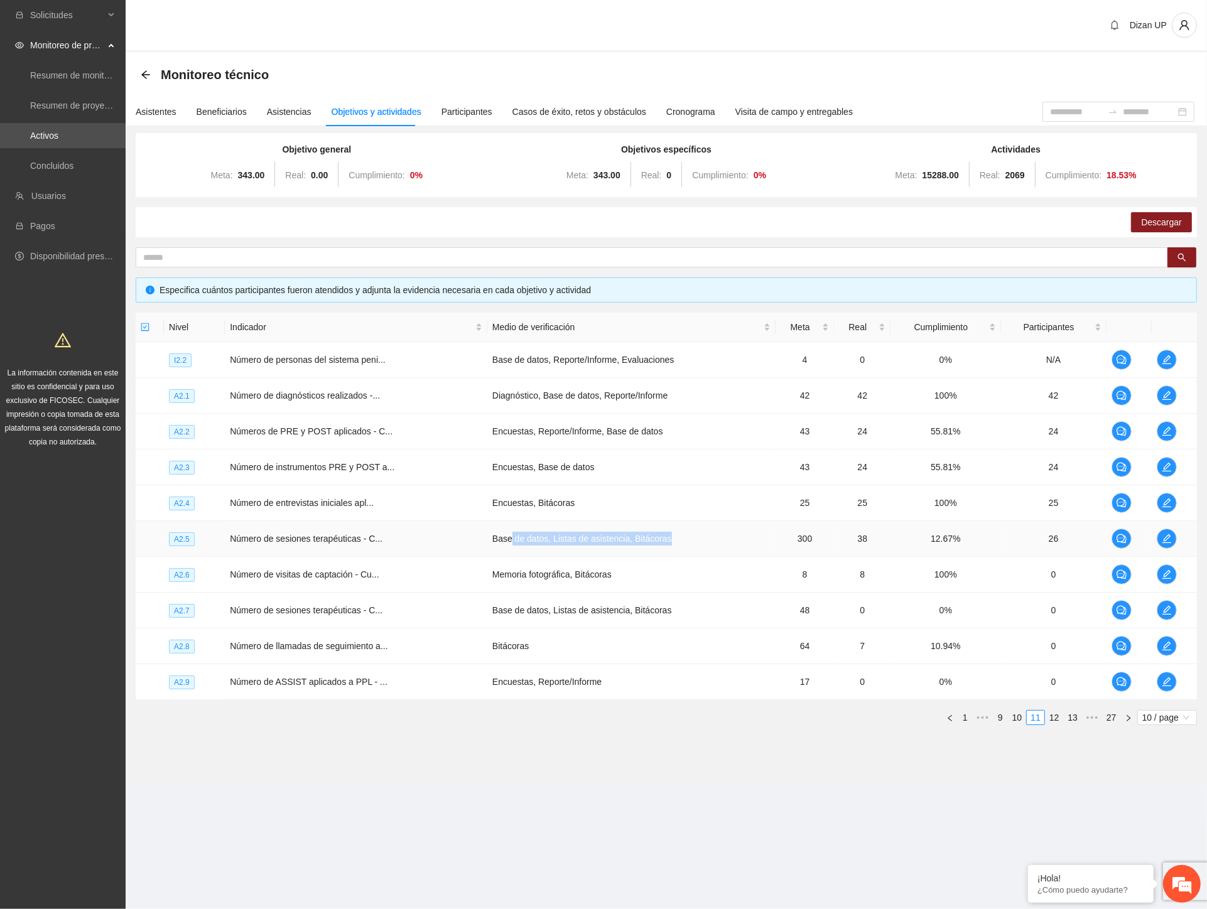
drag, startPoint x: 515, startPoint y: 536, endPoint x: 685, endPoint y: 544, distance: 170.4
click at [685, 544] on td "Base de datos, Listas de asistencia, Bitácoras" at bounding box center [631, 539] width 288 height 36
drag, startPoint x: 386, startPoint y: 533, endPoint x: 485, endPoint y: 504, distance: 103.3
click at [388, 535] on td "Número de sesiones terapéuticas - C..." at bounding box center [356, 539] width 263 height 36
drag, startPoint x: 516, startPoint y: 391, endPoint x: 1031, endPoint y: 378, distance: 515.1
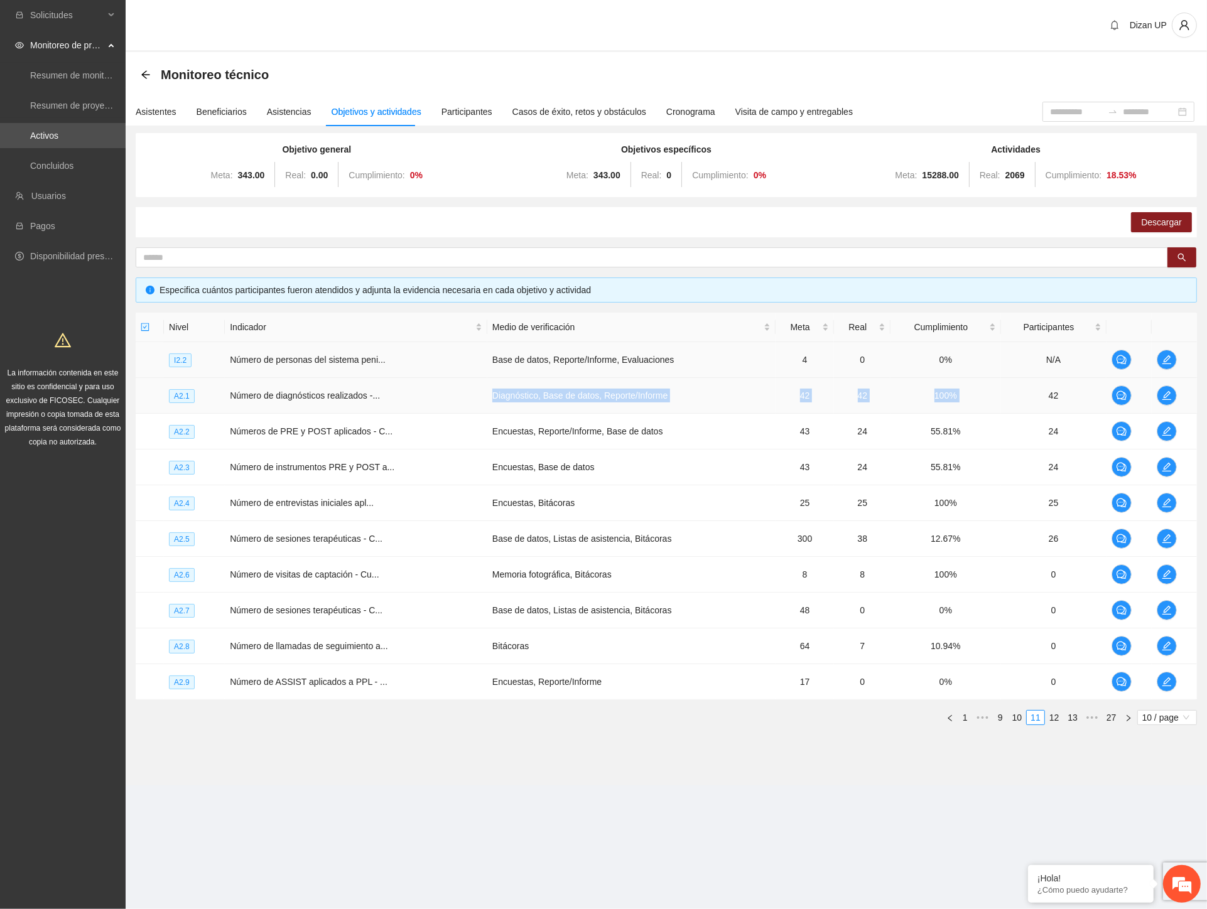
click at [1031, 378] on tr "A2.1 Número de diagnósticos realizados -... Diagnóstico, Base de datos, Reporte…" at bounding box center [666, 396] width 1061 height 36
drag, startPoint x: 873, startPoint y: 437, endPoint x: 970, endPoint y: 437, distance: 97.3
click at [965, 437] on tr "A2.2 Números de PRE y POST aplicados - C... Encuestas, Reporte/Informe, Base de…" at bounding box center [666, 432] width 1061 height 36
click at [499, 432] on td "Encuestas, Reporte/Informe, Base de datos" at bounding box center [631, 432] width 288 height 36
click at [1169, 540] on icon "edit" at bounding box center [1167, 539] width 10 height 10
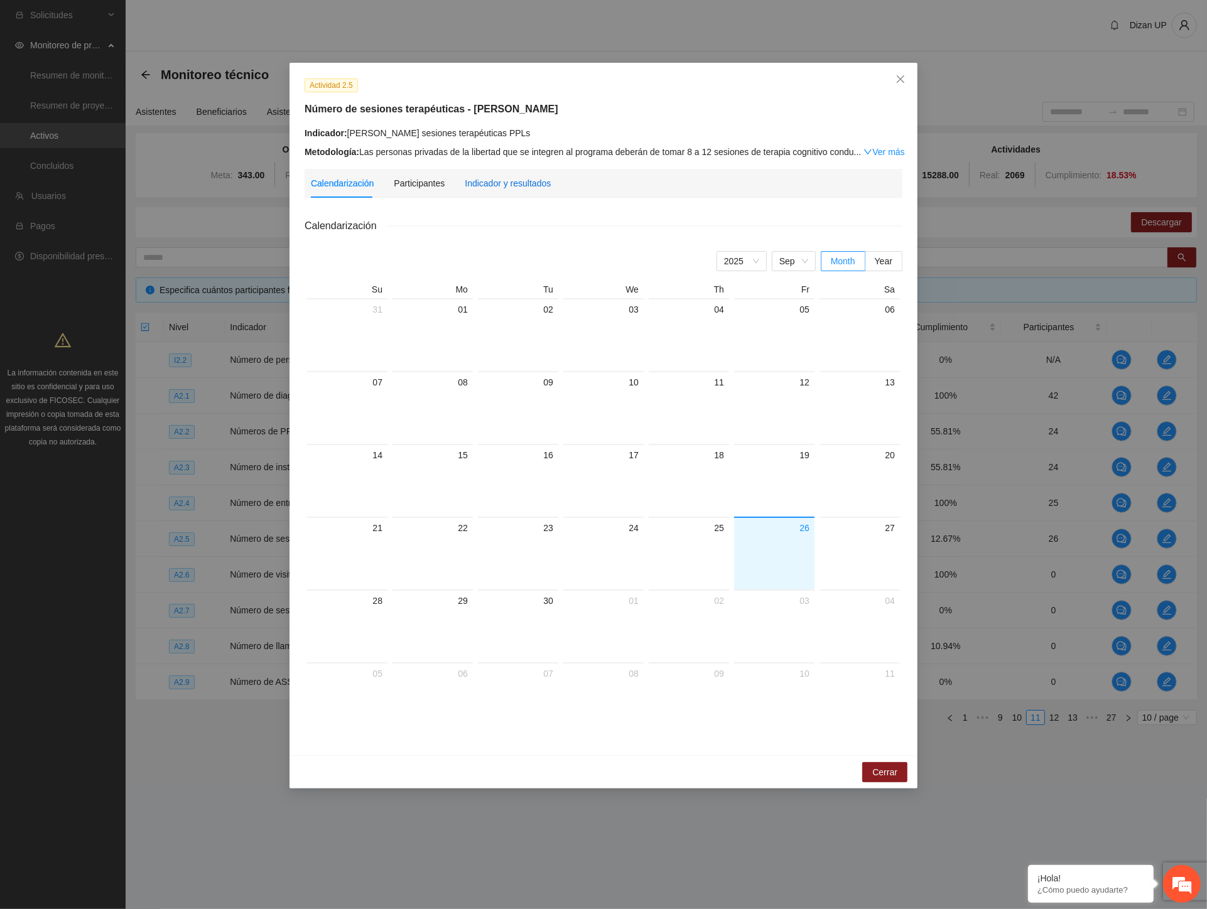
click at [489, 181] on div "Indicador y resultados" at bounding box center [508, 183] width 86 height 14
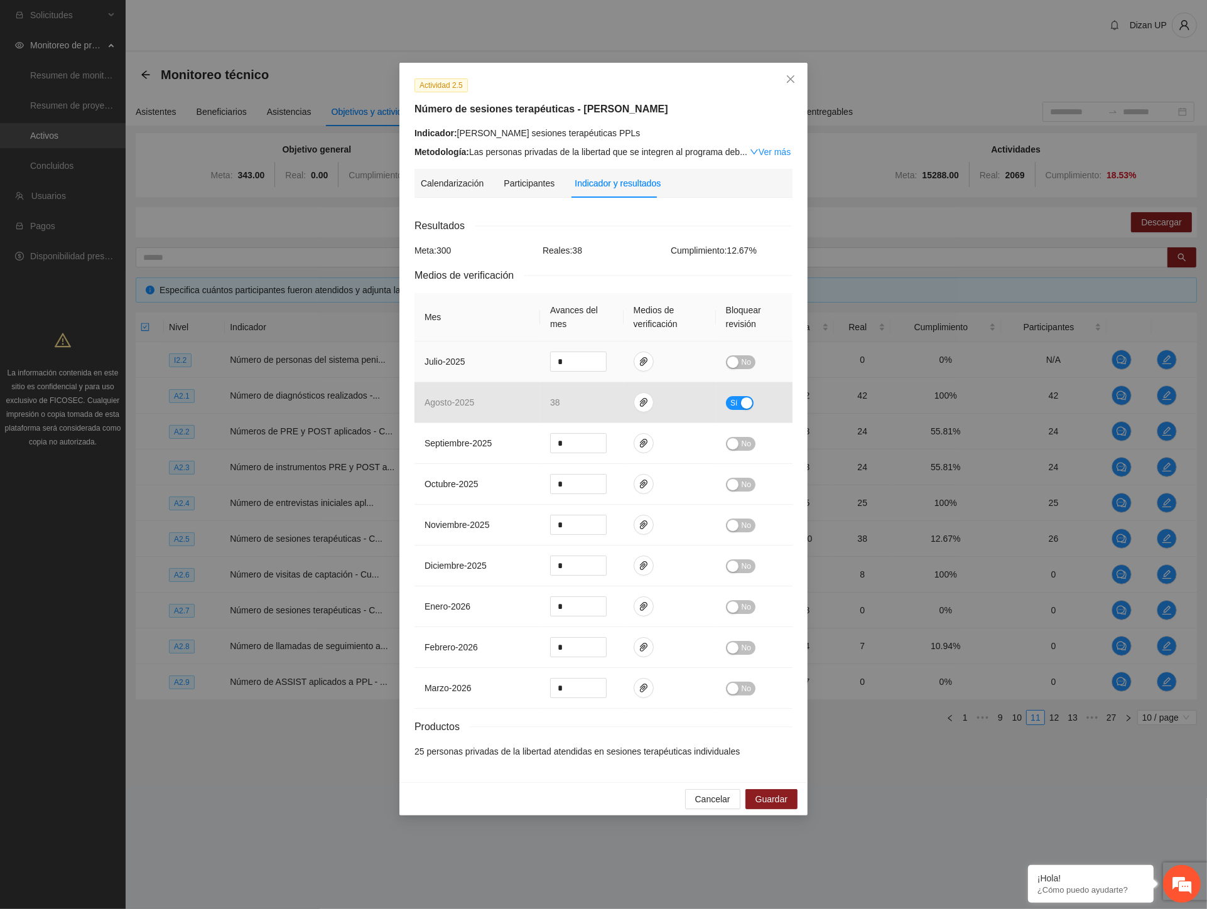
click at [747, 361] on span "No" at bounding box center [746, 362] width 9 height 14
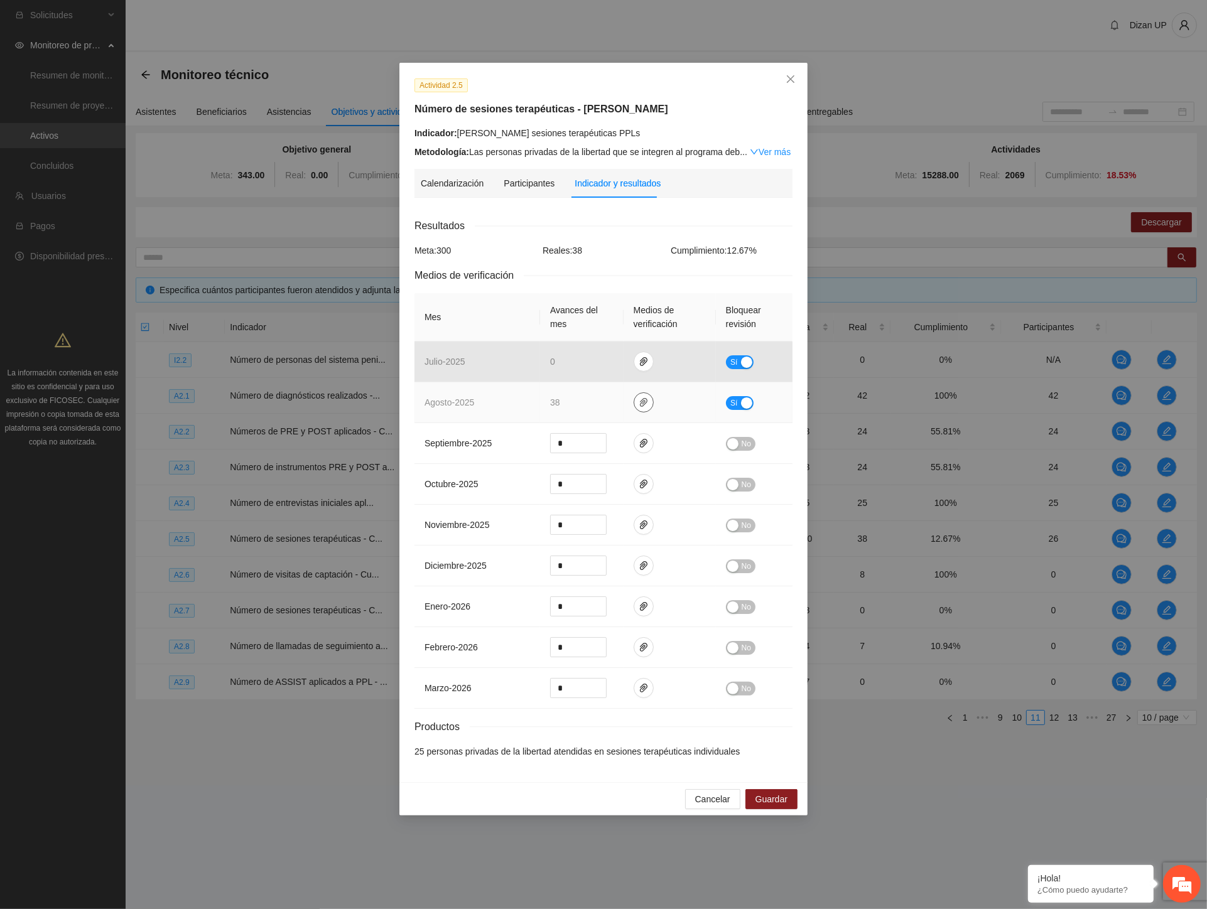
click at [642, 403] on icon "paper-clip" at bounding box center [644, 403] width 10 height 10
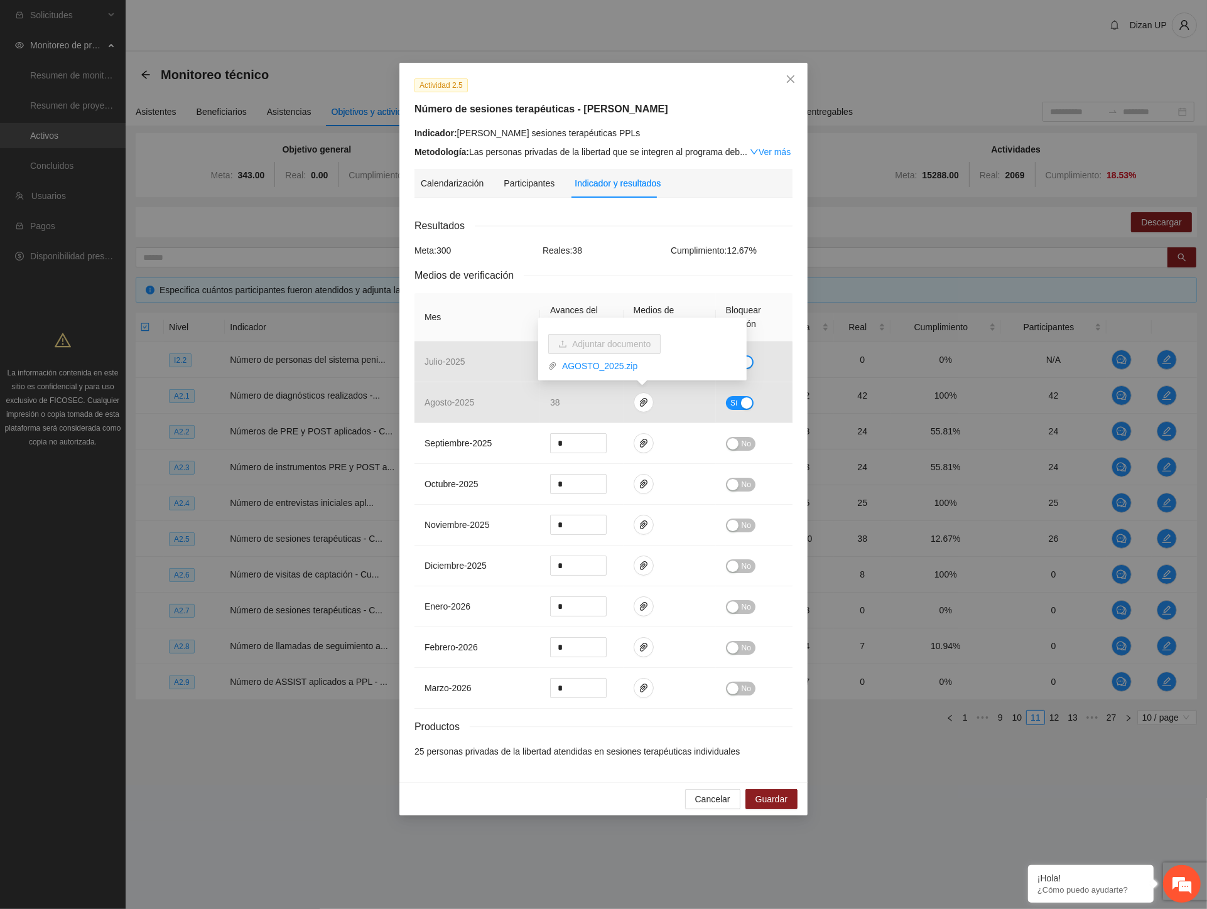
click at [583, 261] on div "Resultados Meta: 300 Reales: 38 Cumplimiento: 12.67 % Medios de verificación Me…" at bounding box center [603, 488] width 378 height 541
click at [643, 360] on icon "paper-clip" at bounding box center [644, 361] width 8 height 9
drag, startPoint x: 733, startPoint y: 359, endPoint x: 698, endPoint y: 368, distance: 35.6
click at [733, 360] on span "Sí" at bounding box center [734, 362] width 8 height 14
click at [794, 78] on icon "close" at bounding box center [791, 79] width 10 height 10
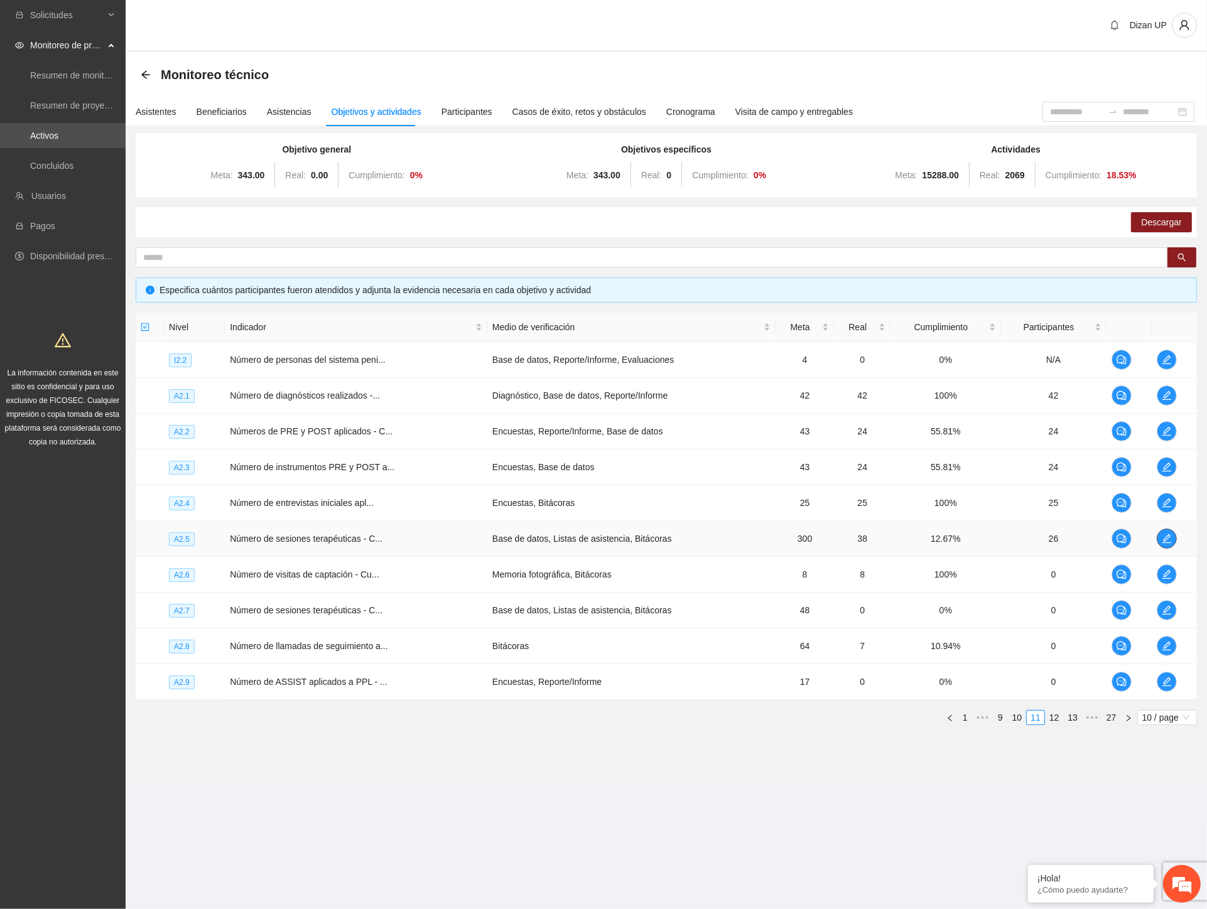
click at [1171, 540] on span "edit" at bounding box center [1166, 539] width 19 height 10
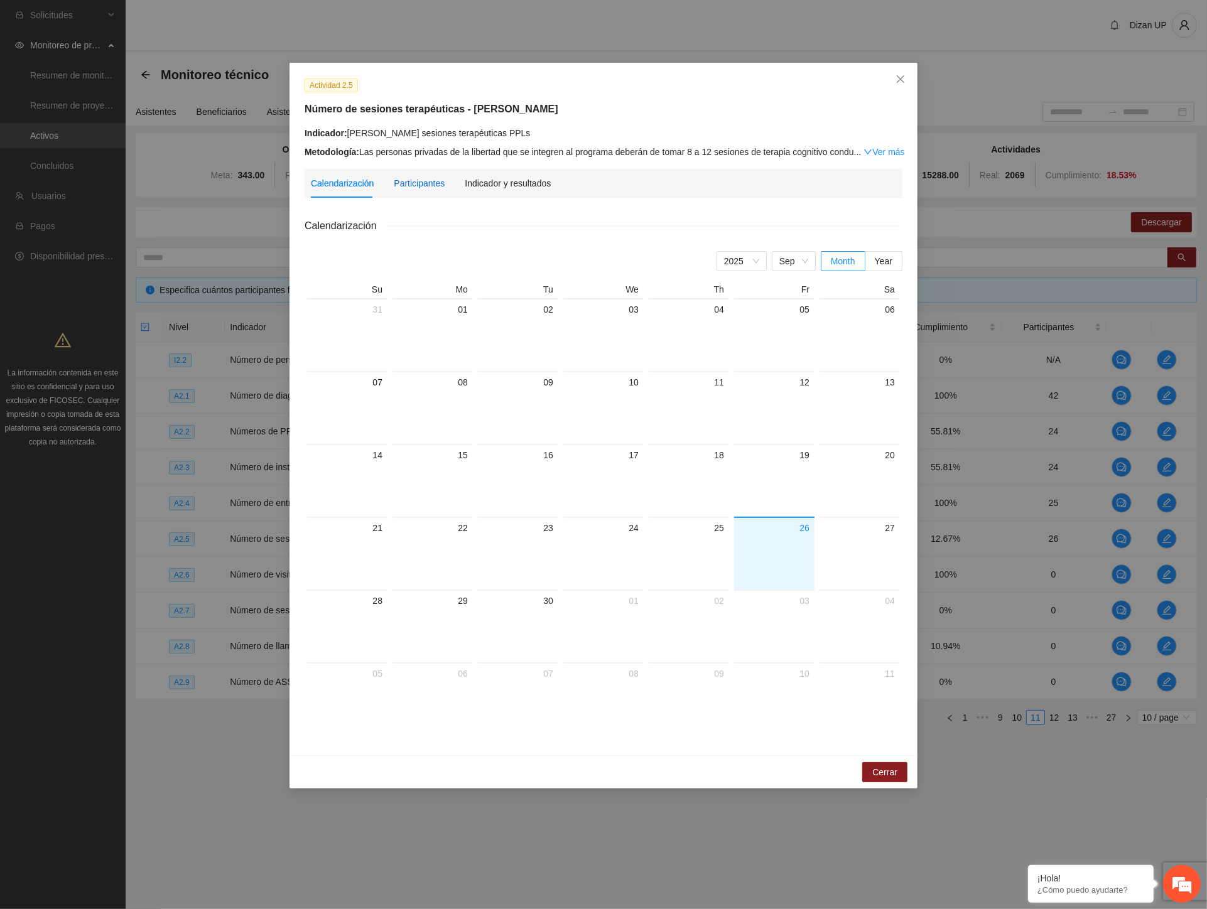
click at [427, 182] on div "Participantes" at bounding box center [419, 183] width 51 height 14
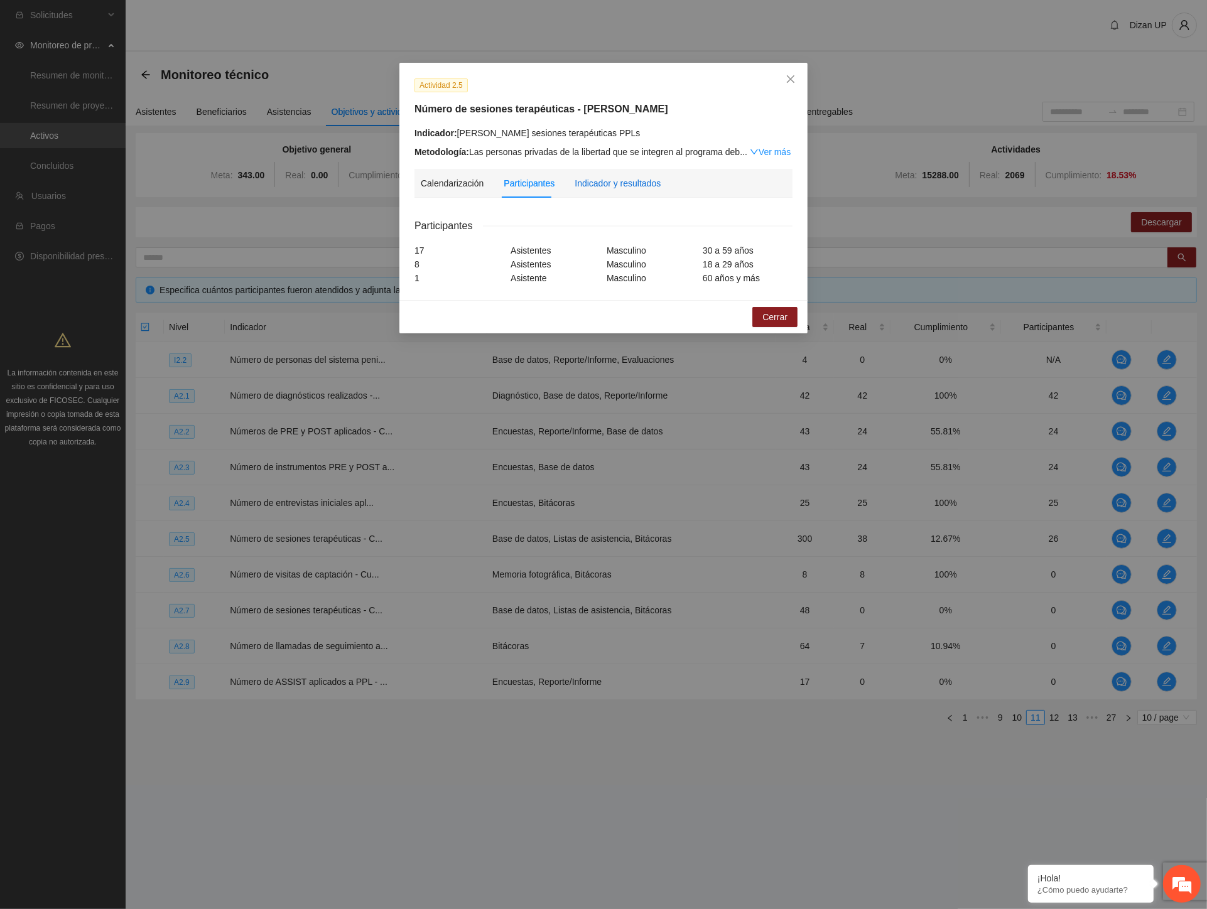
click at [622, 177] on div "Indicador y resultados" at bounding box center [618, 183] width 86 height 14
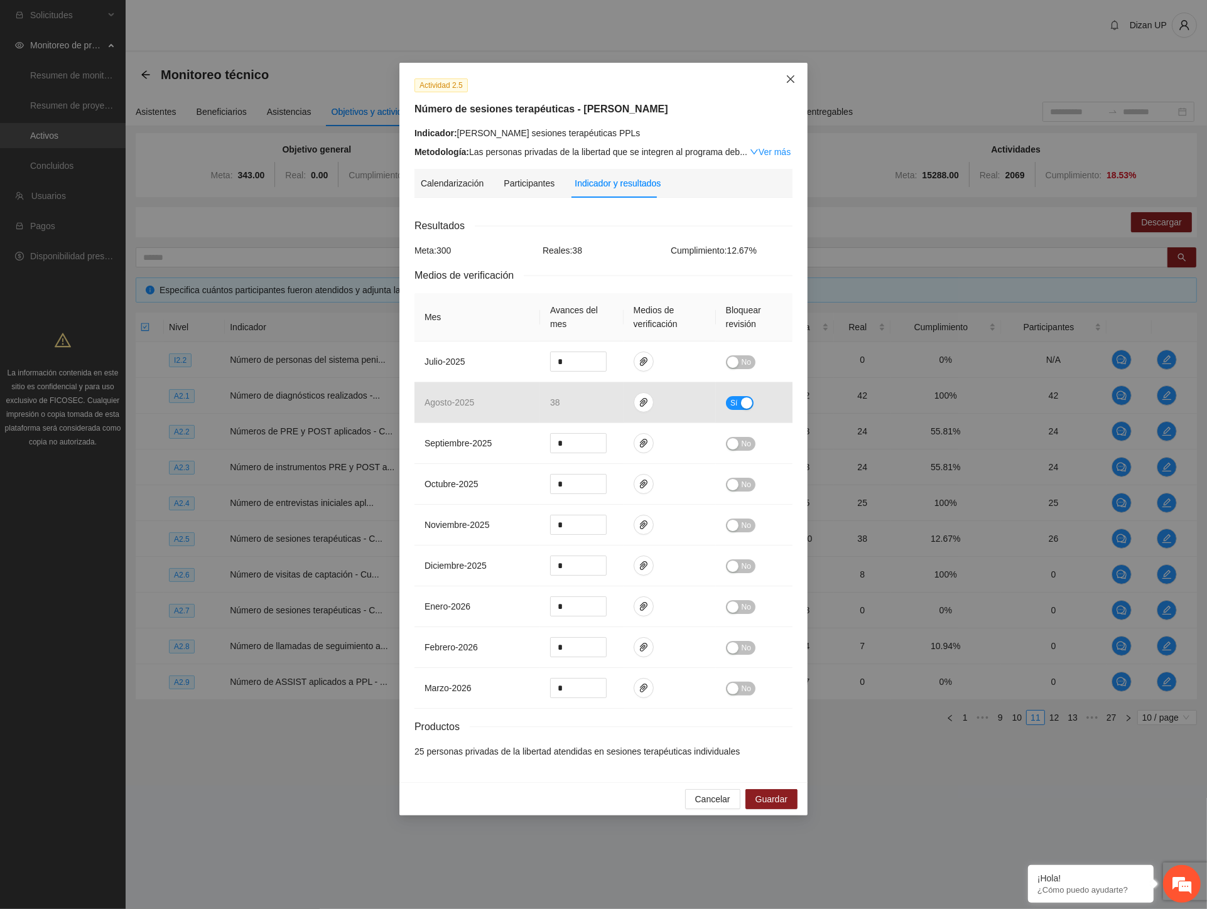
click at [794, 78] on icon "close" at bounding box center [791, 79] width 10 height 10
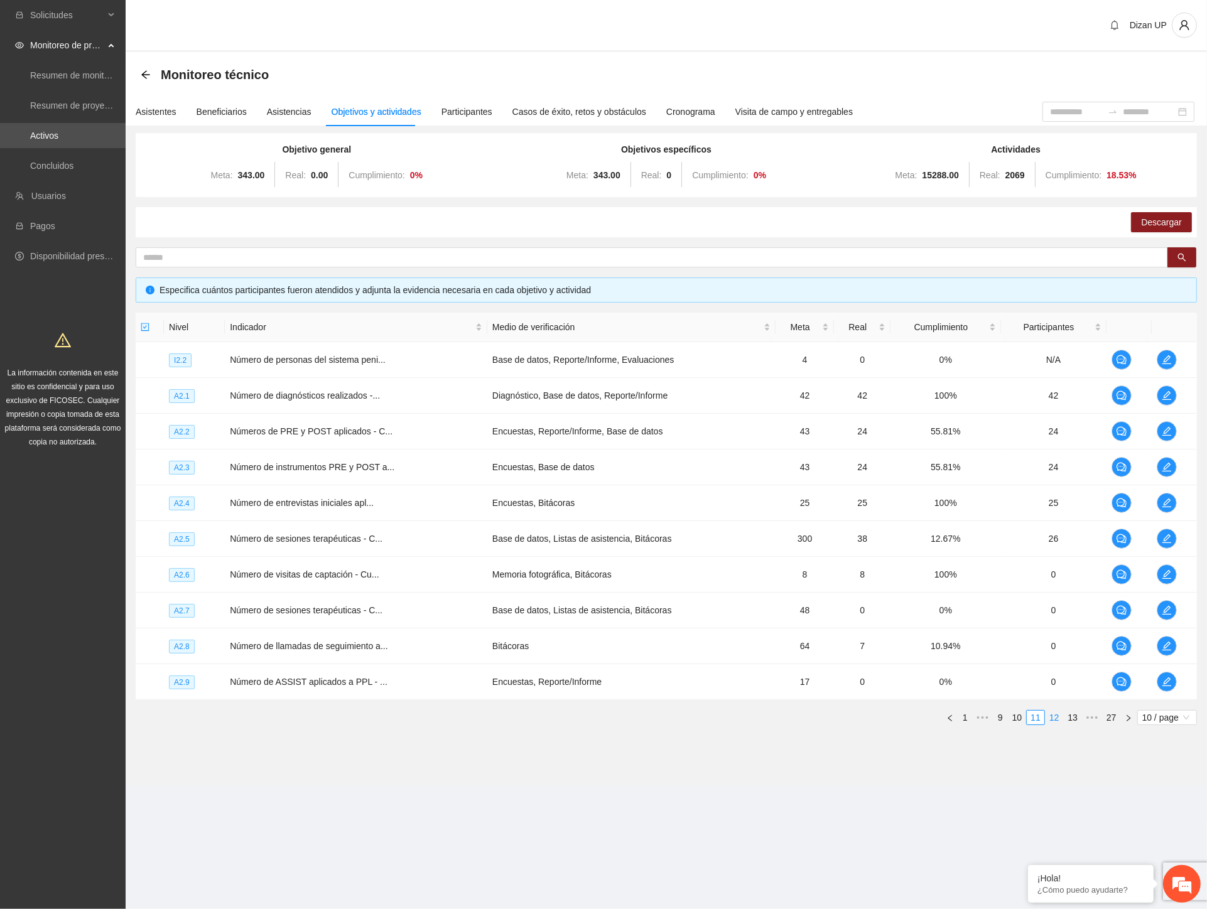
click at [1053, 717] on link "12" at bounding box center [1055, 718] width 18 height 14
click at [1059, 717] on link "13" at bounding box center [1055, 718] width 18 height 14
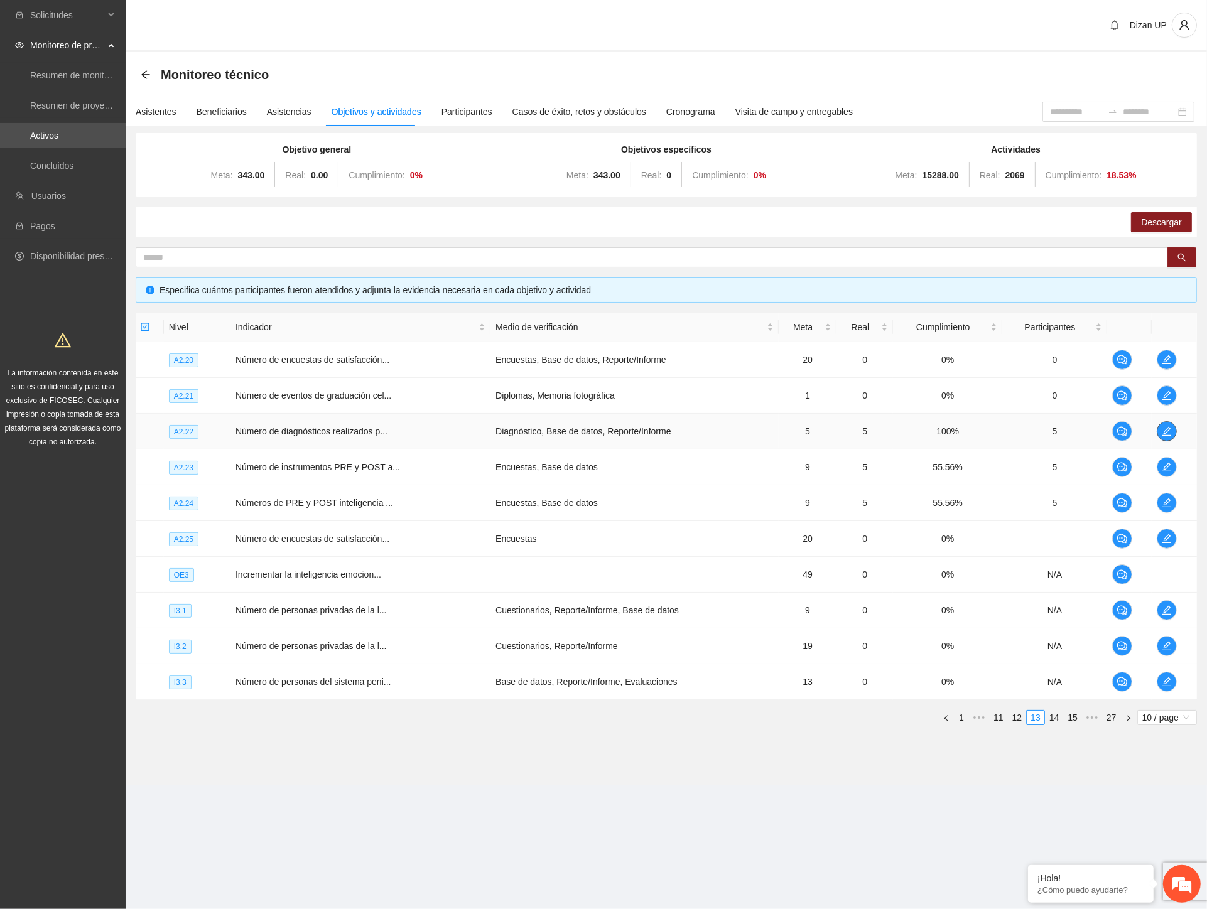
click at [1166, 431] on icon "edit" at bounding box center [1167, 431] width 10 height 10
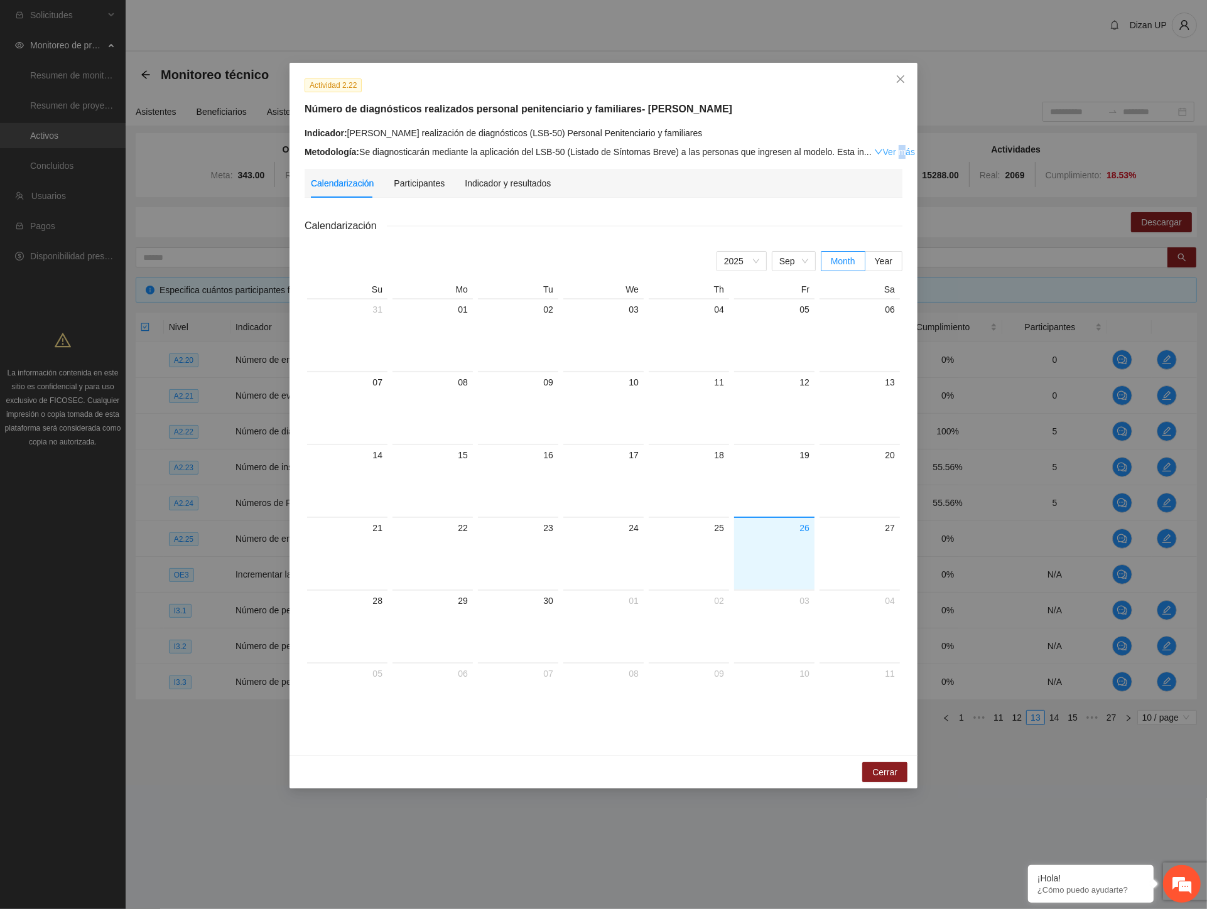
click at [886, 151] on link "Ver más" at bounding box center [894, 152] width 41 height 10
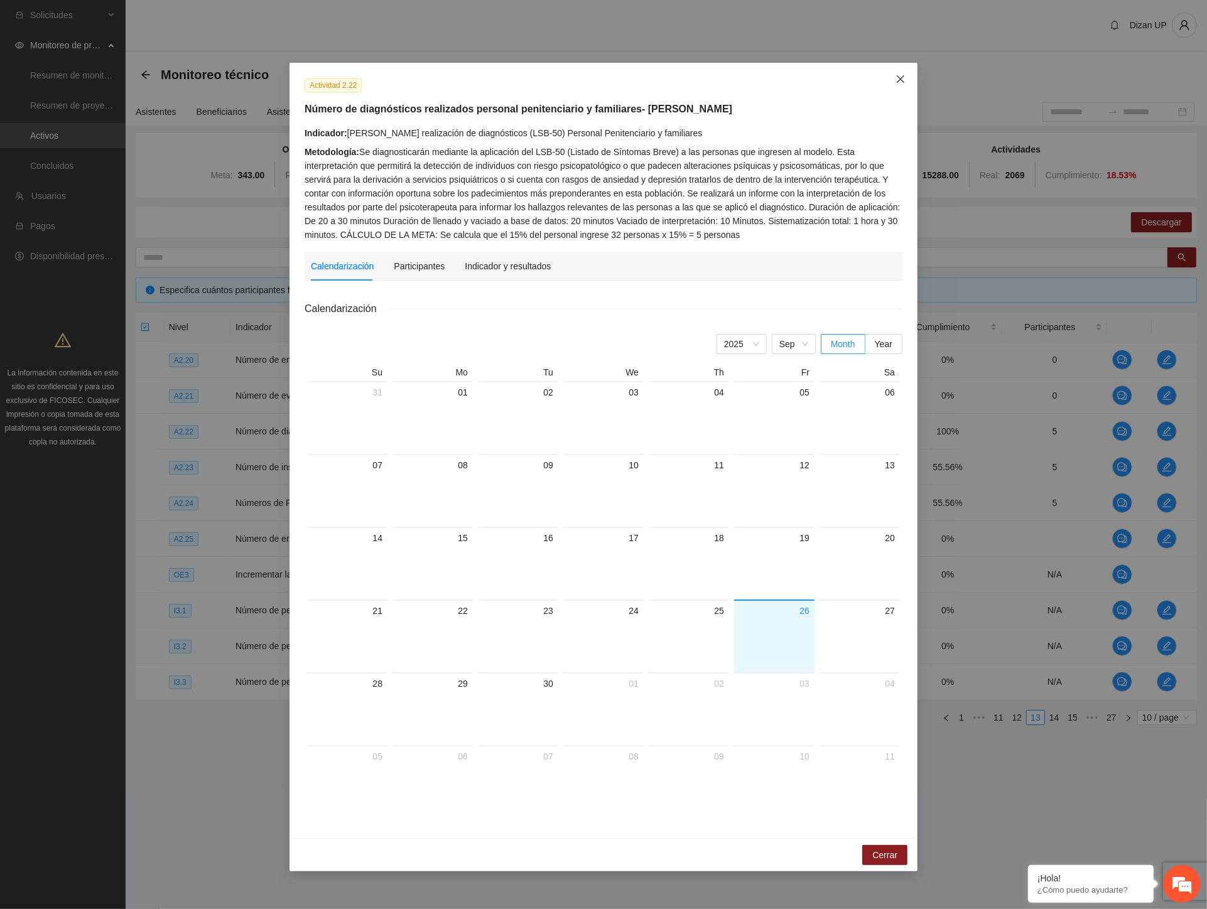
click at [901, 71] on span "Close" at bounding box center [901, 80] width 34 height 34
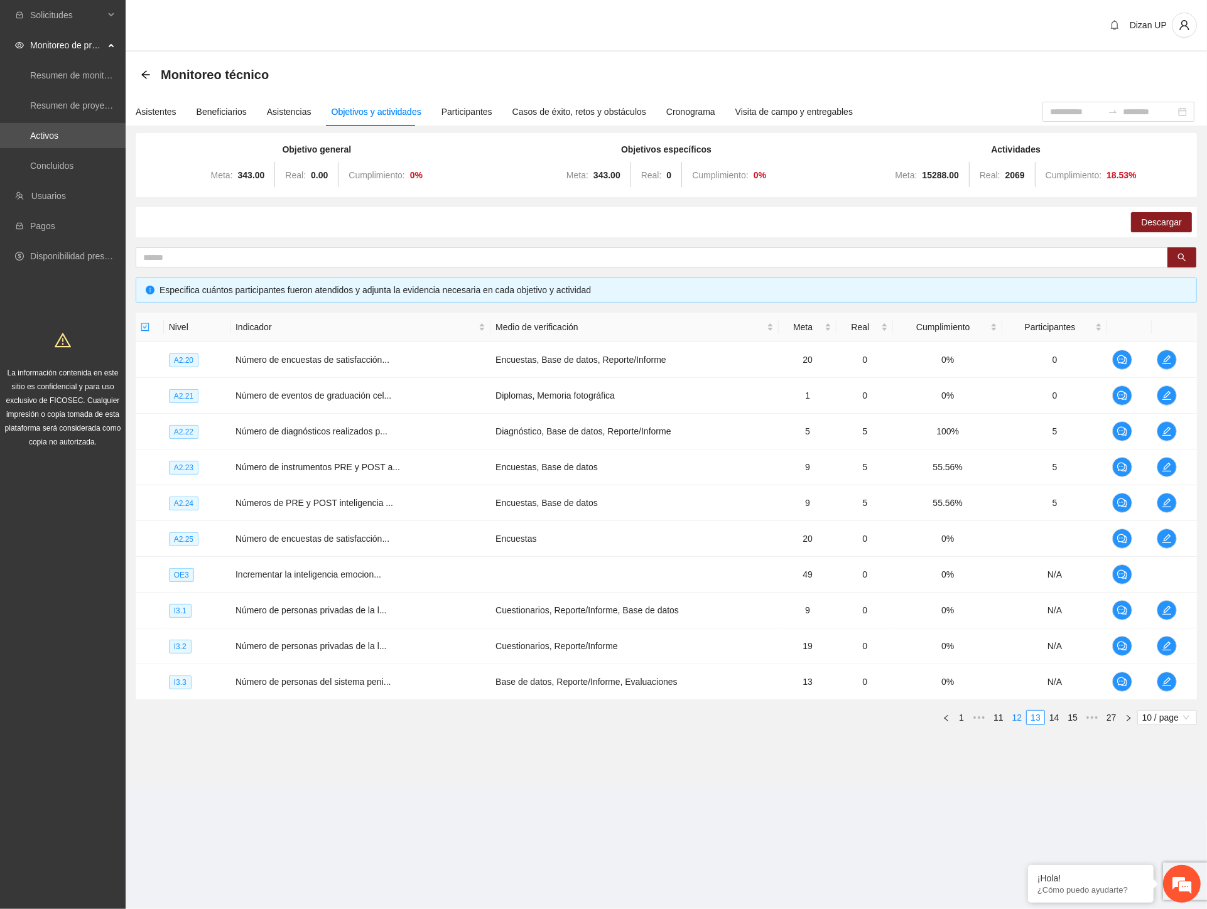
click at [1012, 718] on link "12" at bounding box center [1018, 718] width 18 height 14
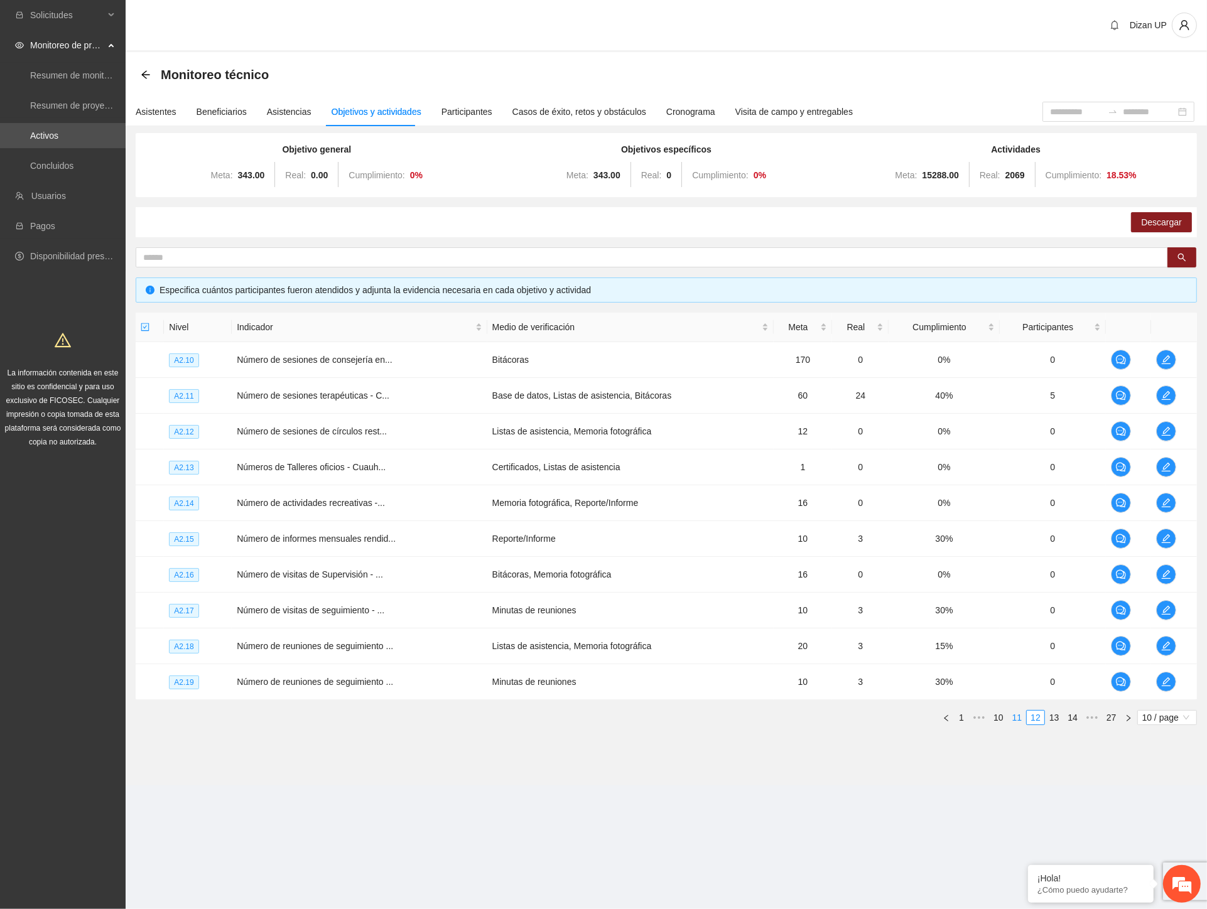
click at [1014, 716] on link "11" at bounding box center [1018, 718] width 18 height 14
click at [1012, 713] on link "10" at bounding box center [1018, 718] width 18 height 14
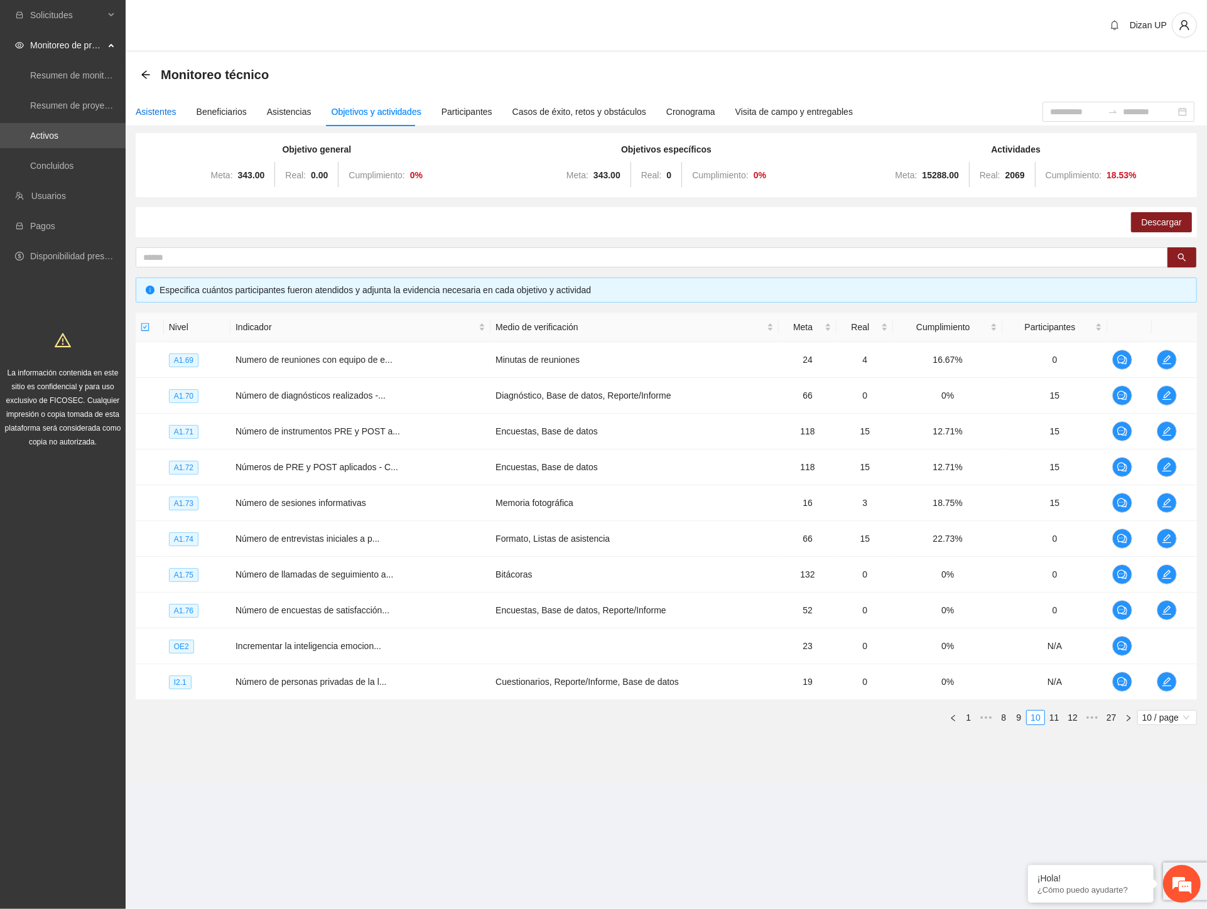
click at [158, 105] on div "Asistentes" at bounding box center [156, 112] width 41 height 14
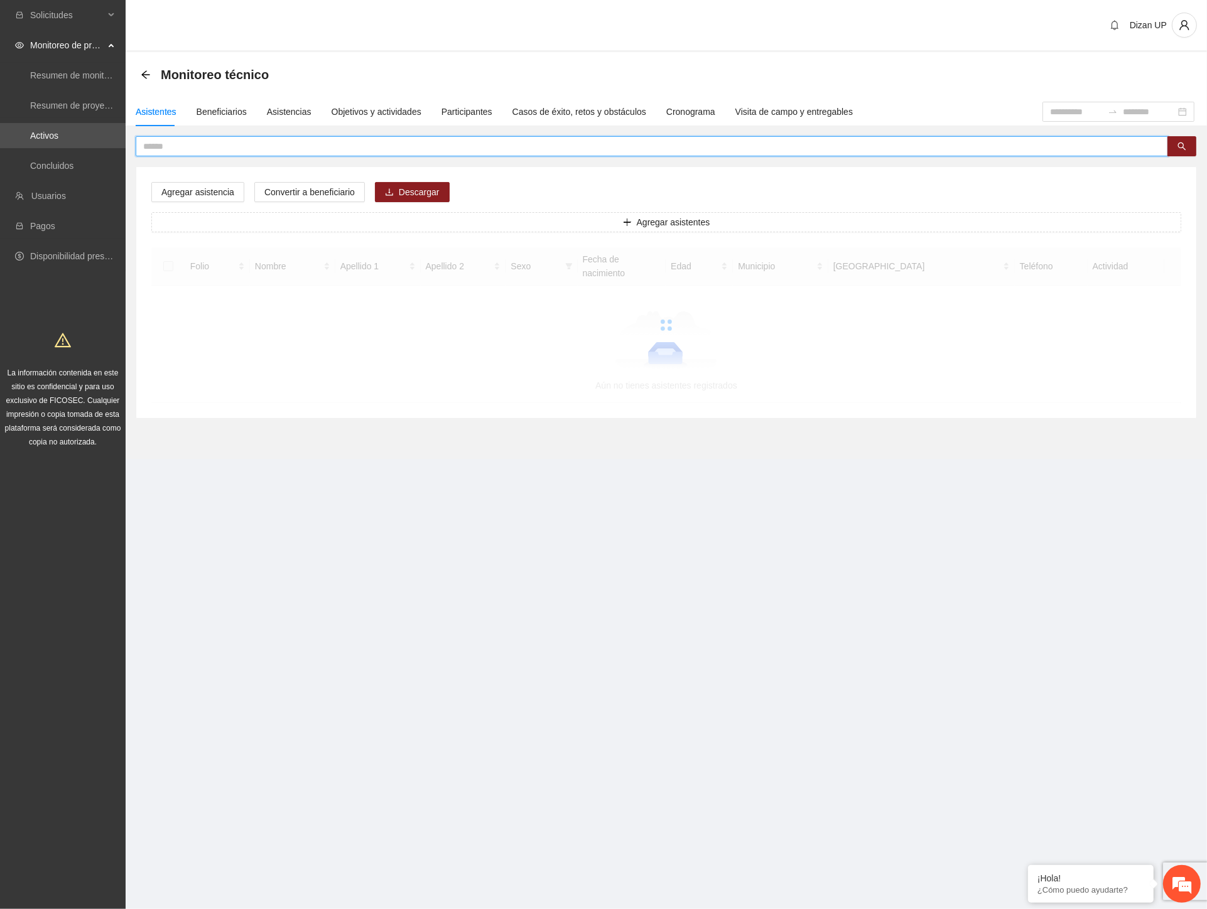
click at [242, 147] on input "text" at bounding box center [646, 146] width 1007 height 14
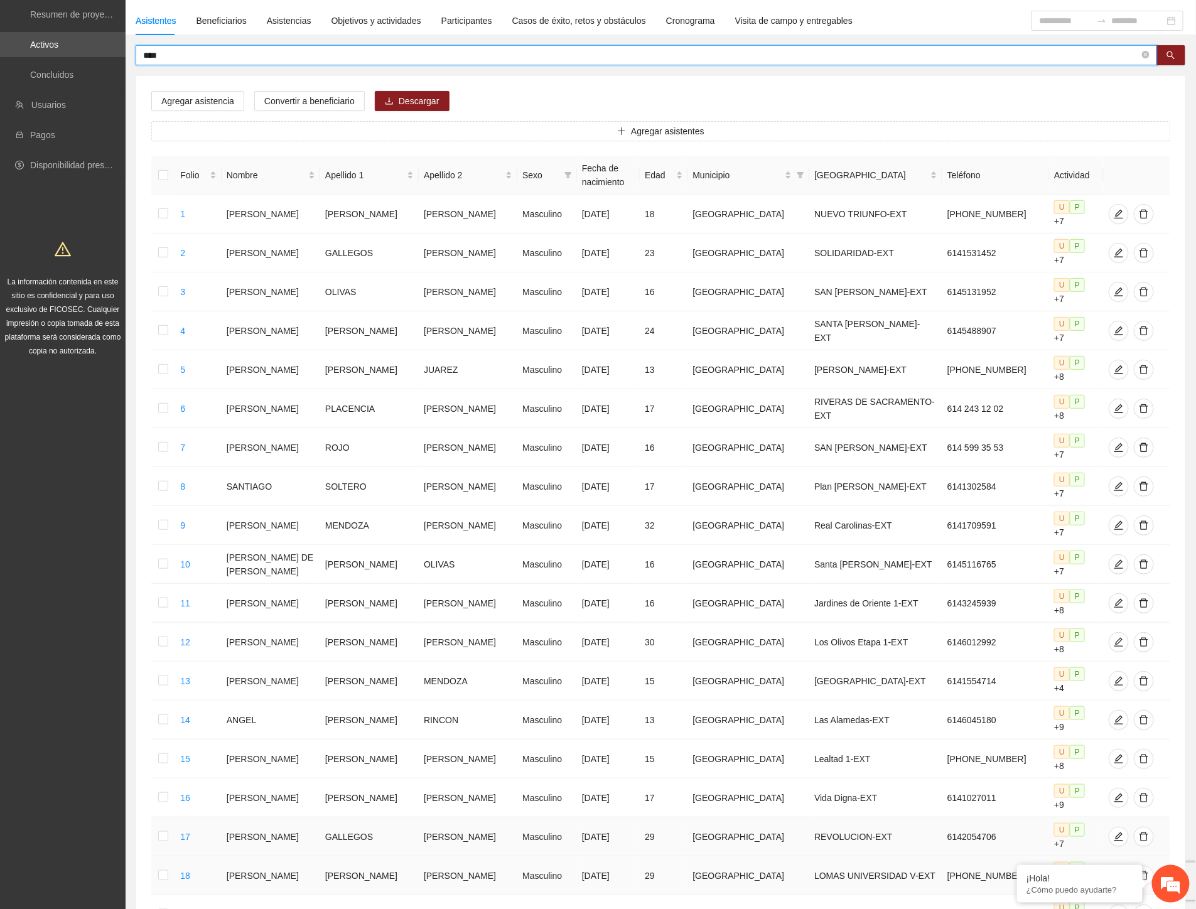
scroll to position [155, 0]
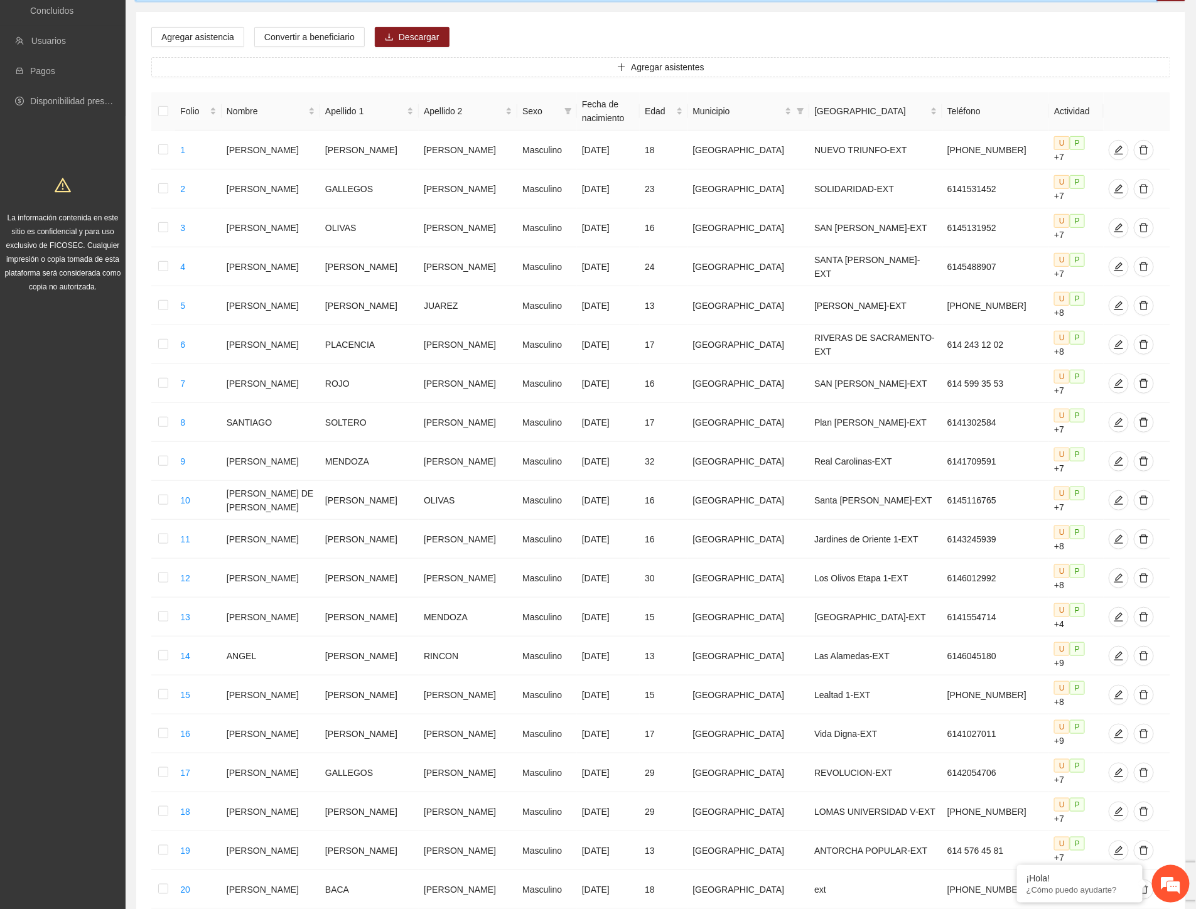
type input "****"
click at [1019, 909] on link "3" at bounding box center [1018, 927] width 14 height 14
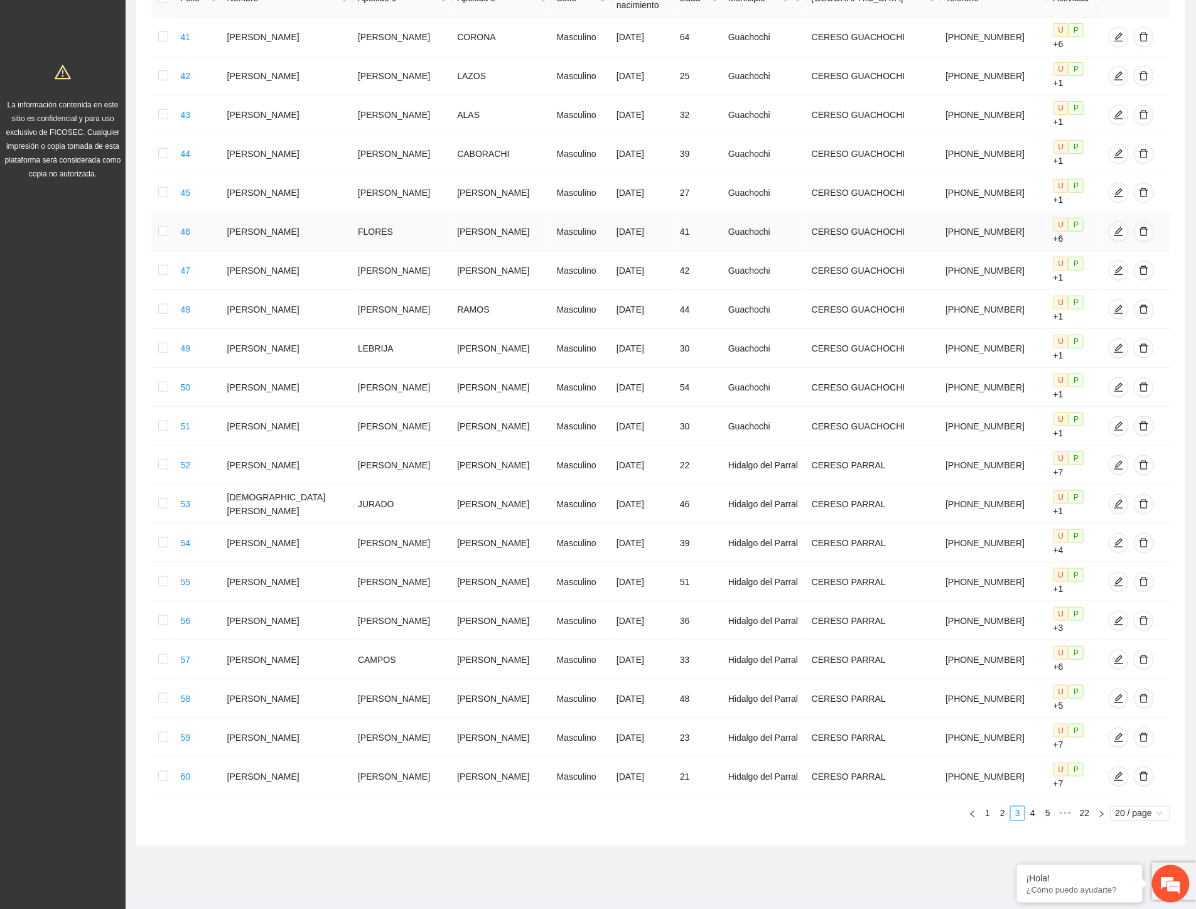
scroll to position [0, 0]
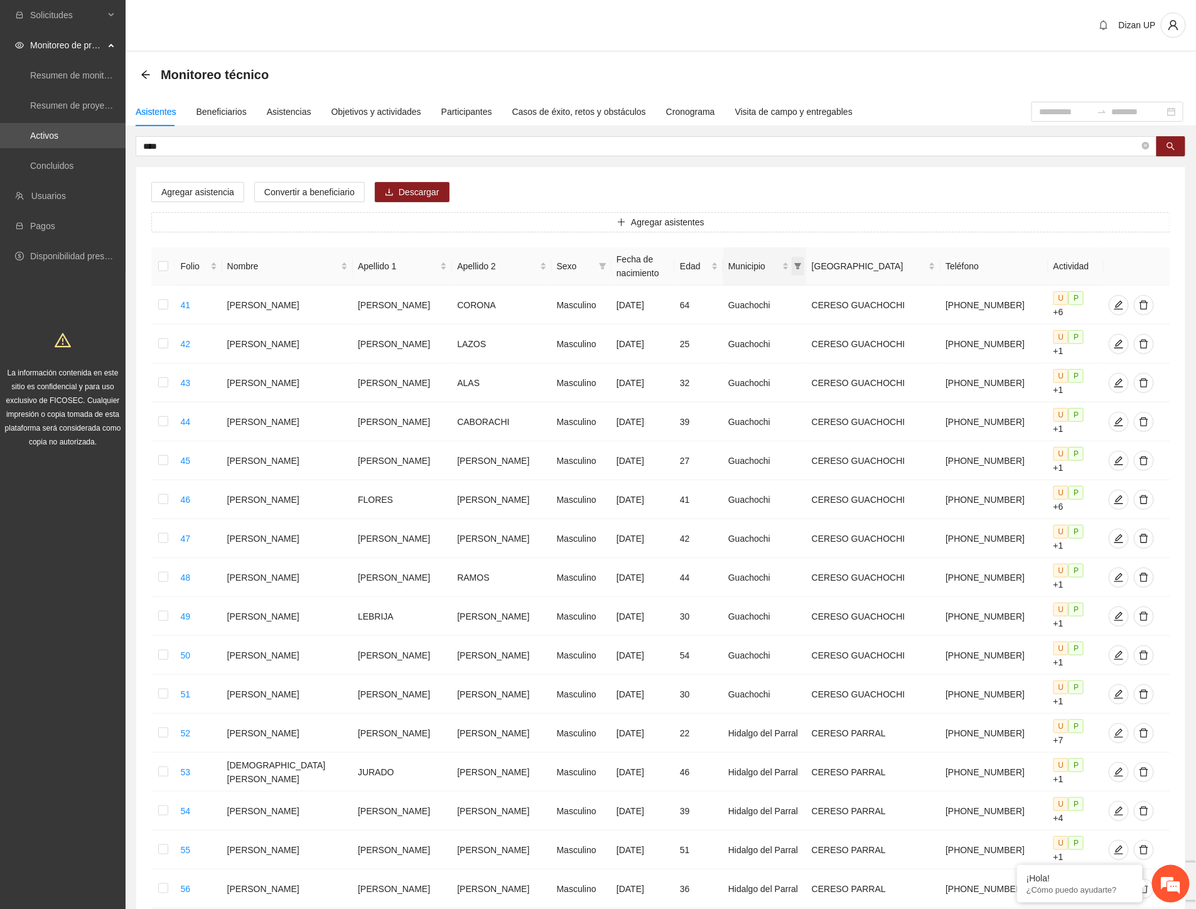
click at [802, 266] on icon "filter" at bounding box center [798, 266] width 7 height 6
click at [845, 398] on span "OK" at bounding box center [851, 395] width 13 height 14
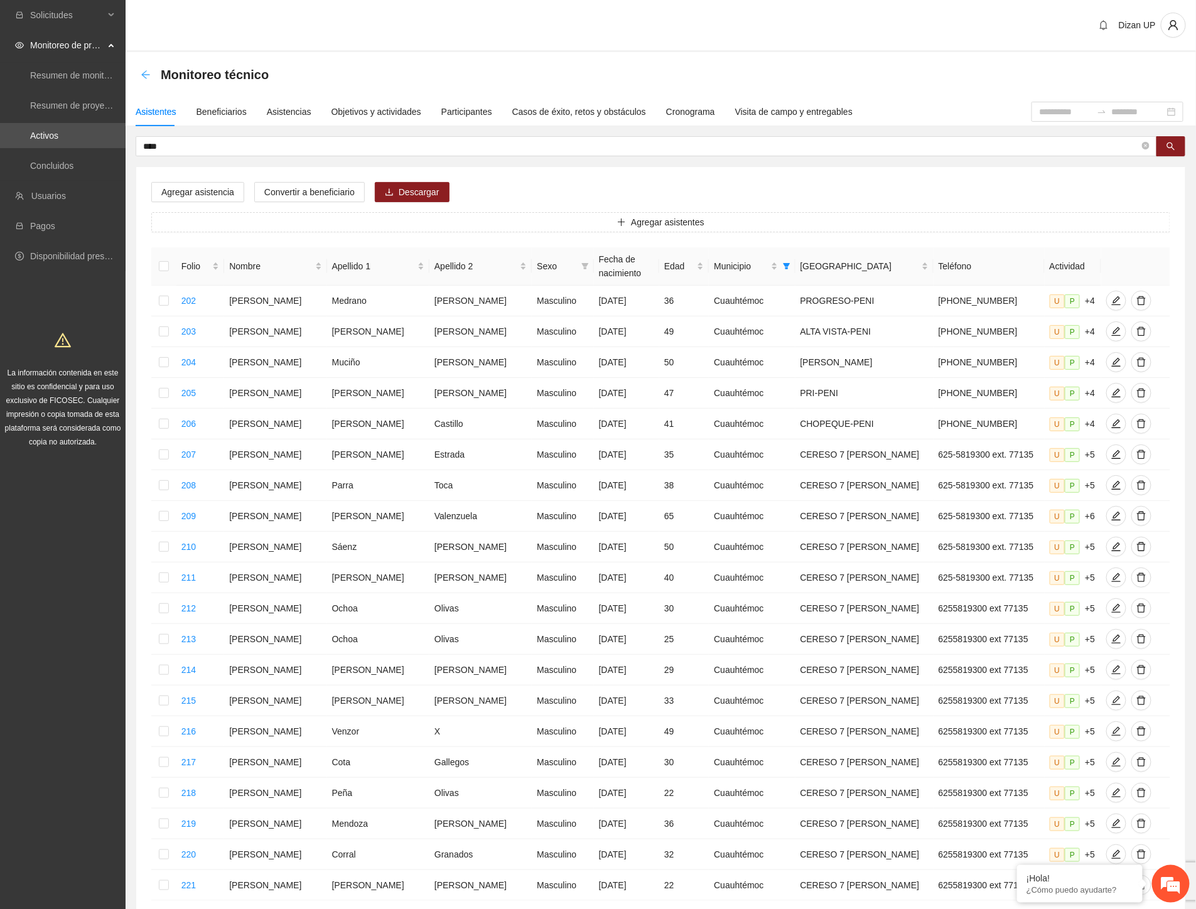
click at [146, 75] on icon "arrow-left" at bounding box center [146, 75] width 10 height 10
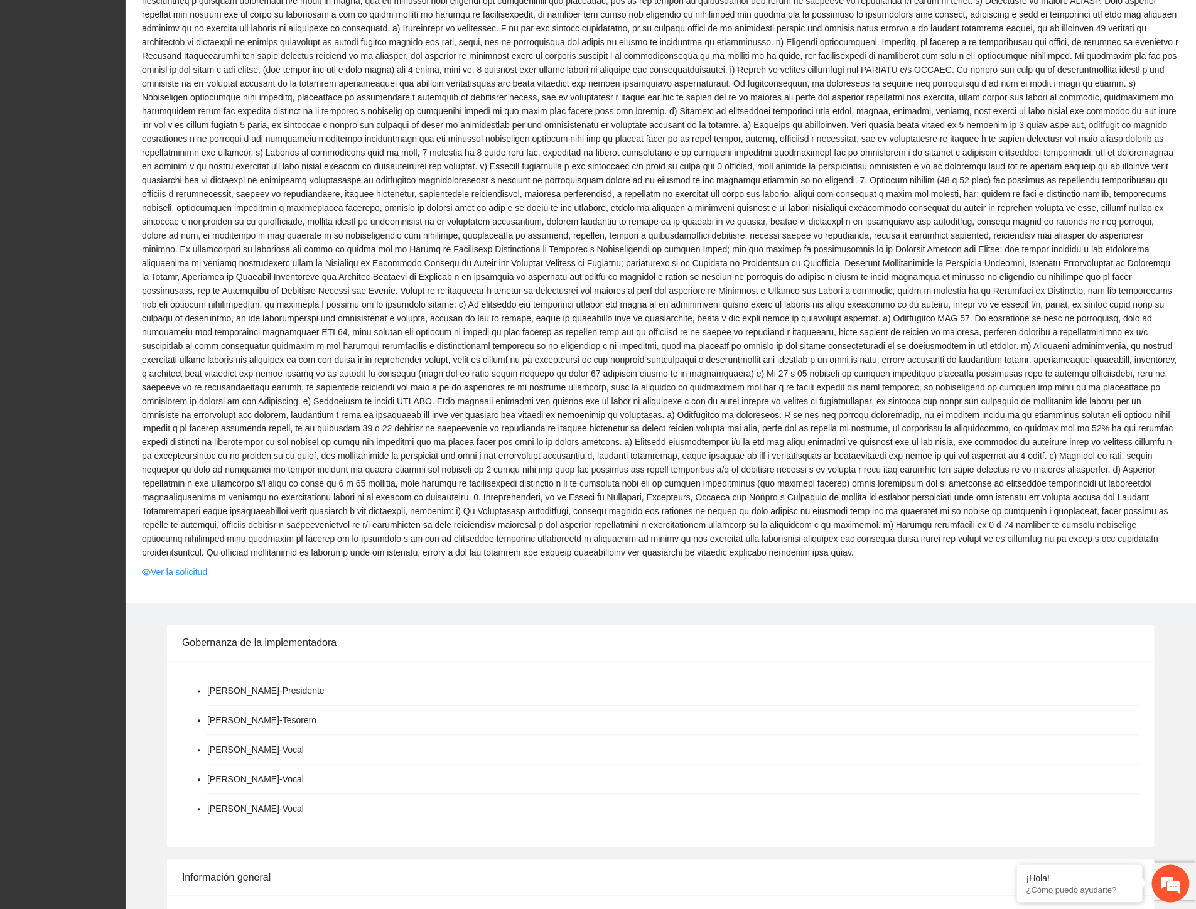
scroll to position [767, 0]
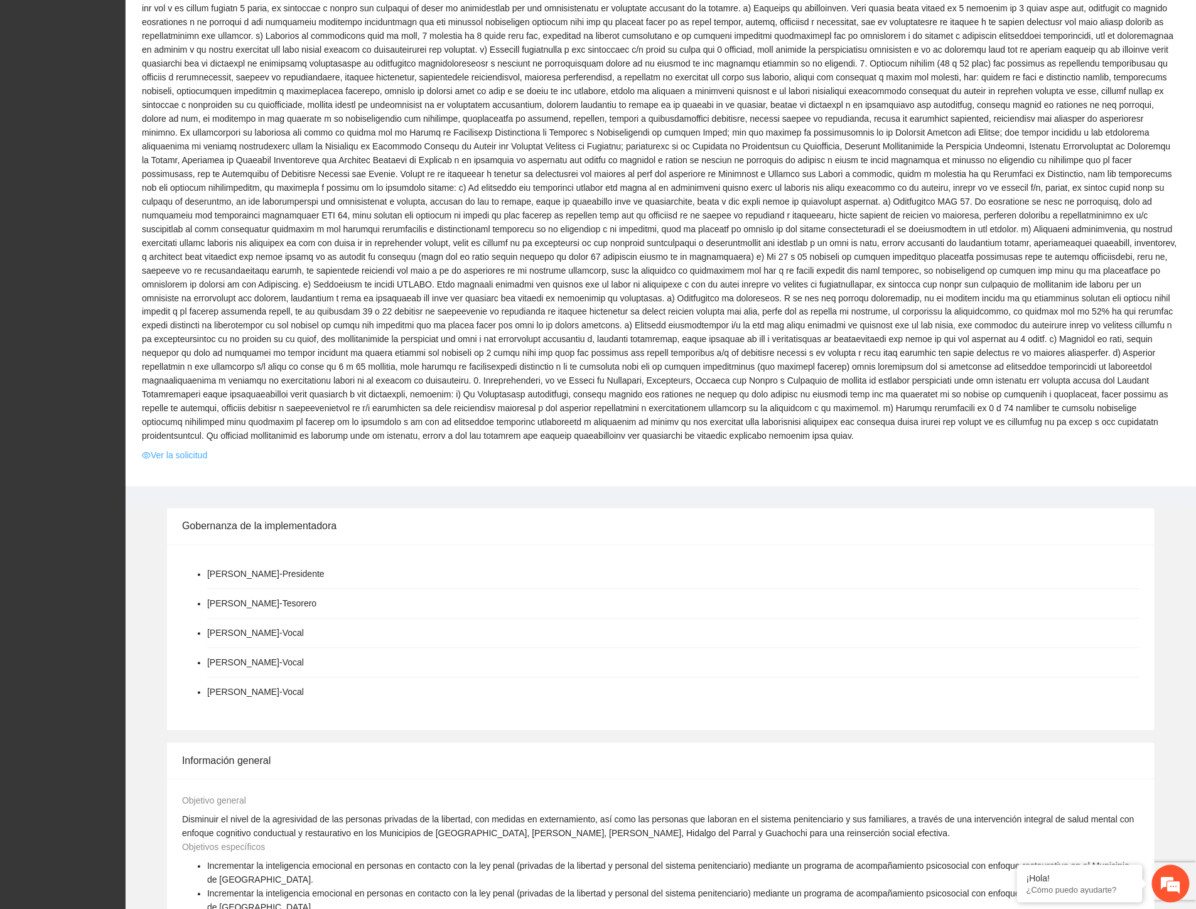
click at [191, 449] on link "Ver la solicitud" at bounding box center [174, 456] width 65 height 14
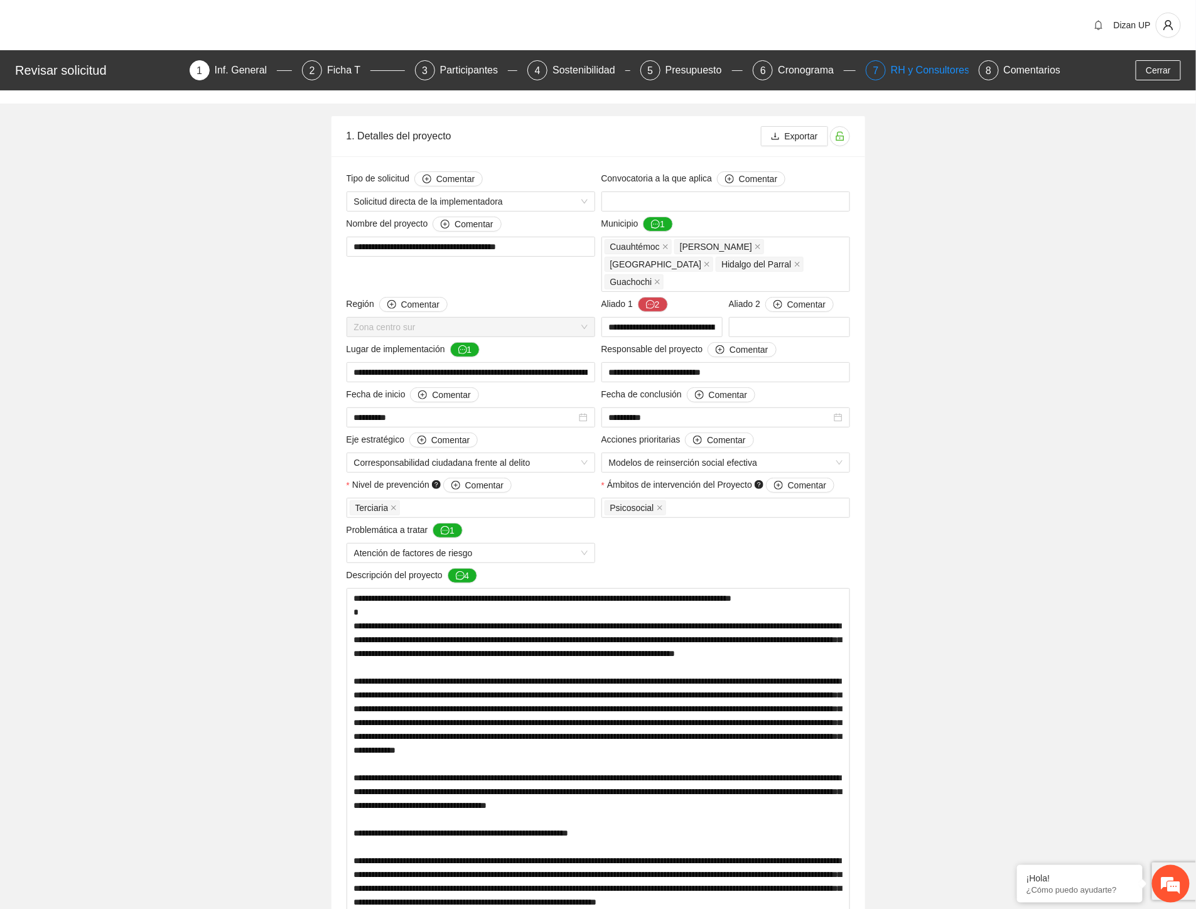
click at [901, 65] on div "RH y Consultores" at bounding box center [935, 70] width 89 height 20
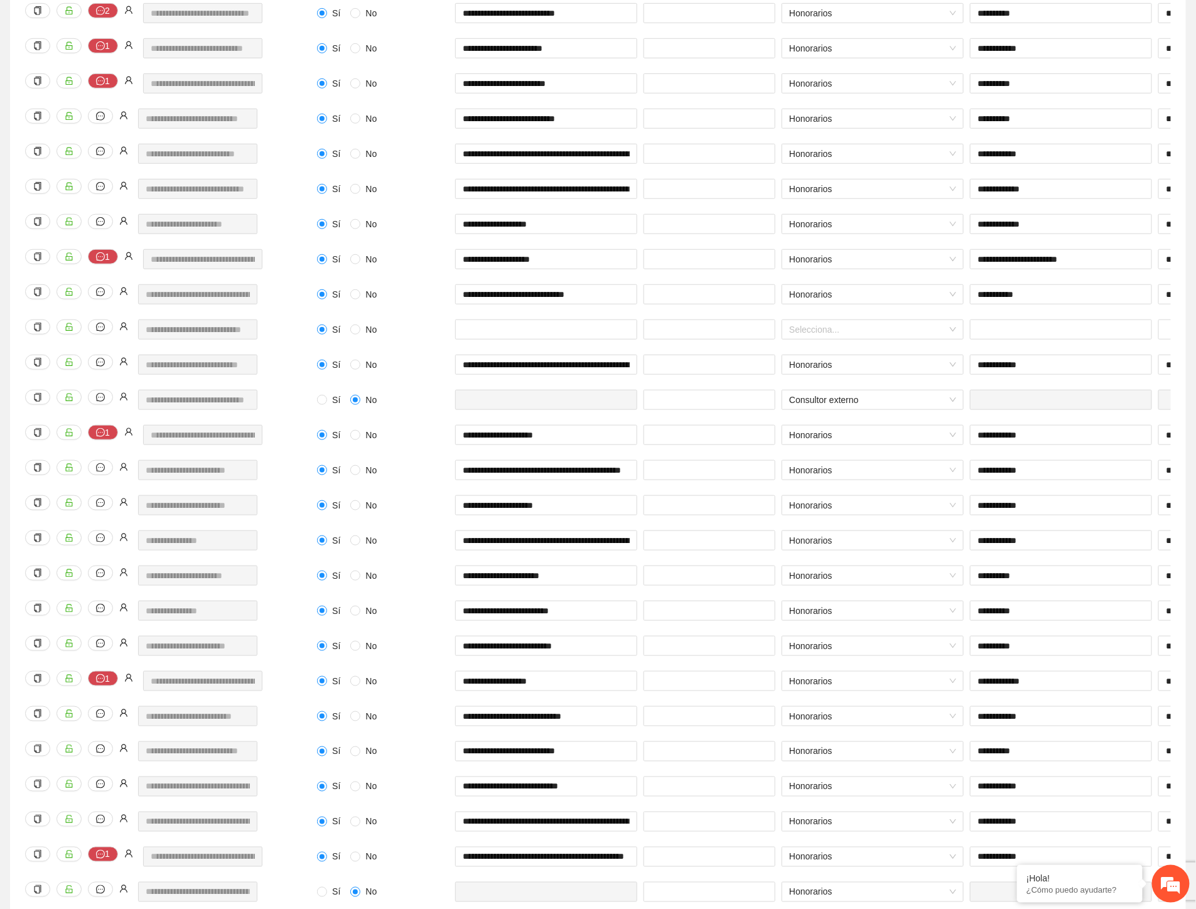
scroll to position [488, 0]
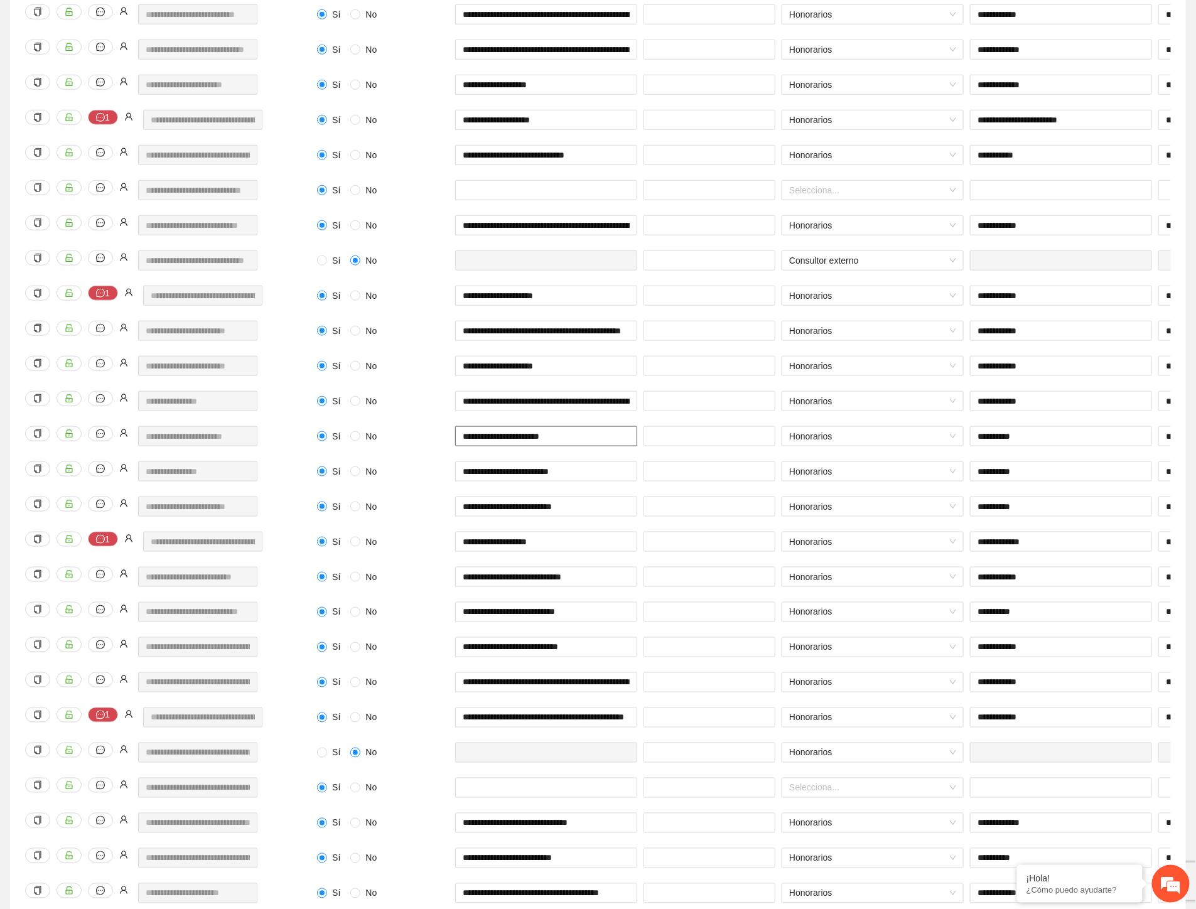
drag, startPoint x: 612, startPoint y: 435, endPoint x: 443, endPoint y: 441, distance: 168.4
click at [443, 441] on div "**********" at bounding box center [913, 443] width 1199 height 35
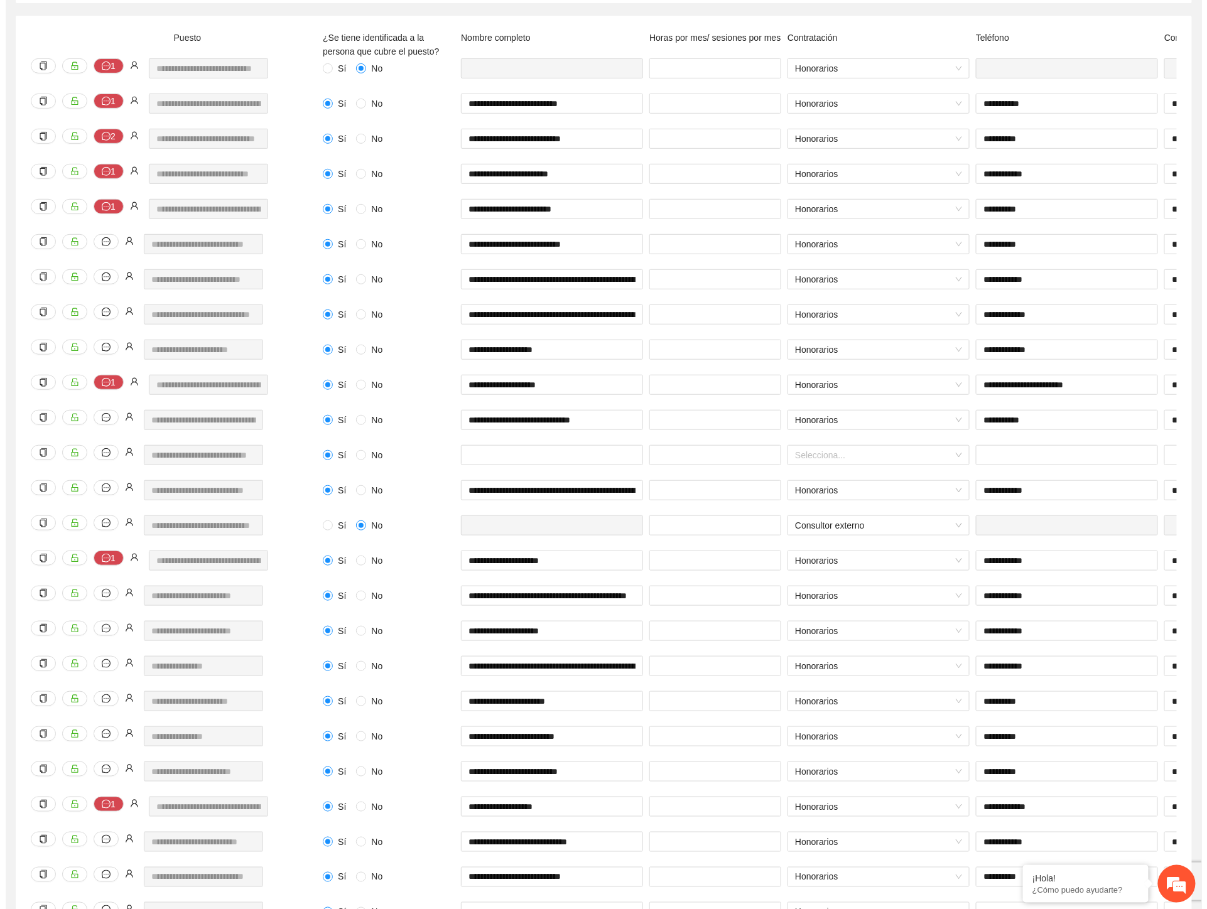
scroll to position [0, 0]
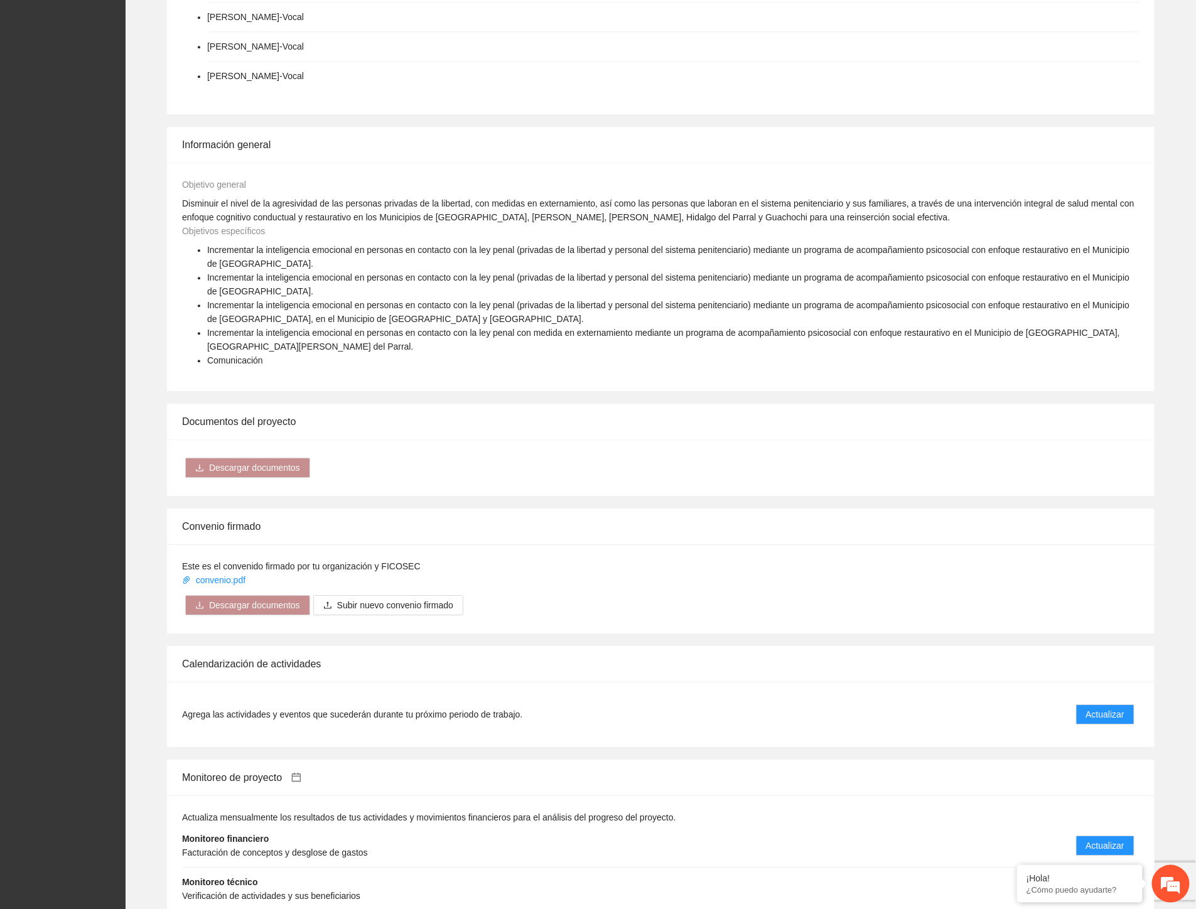
scroll to position [1733, 0]
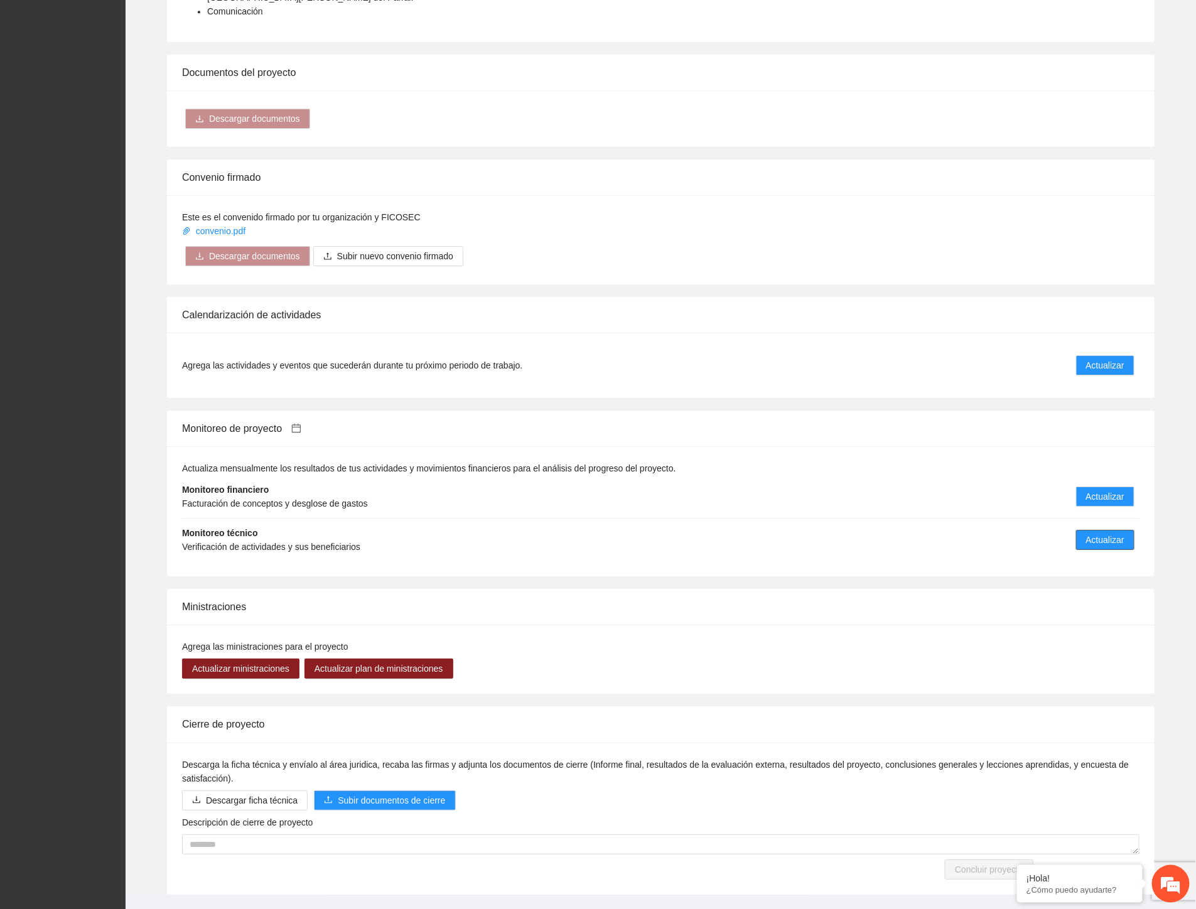
click at [1102, 533] on span "Actualizar" at bounding box center [1105, 540] width 38 height 14
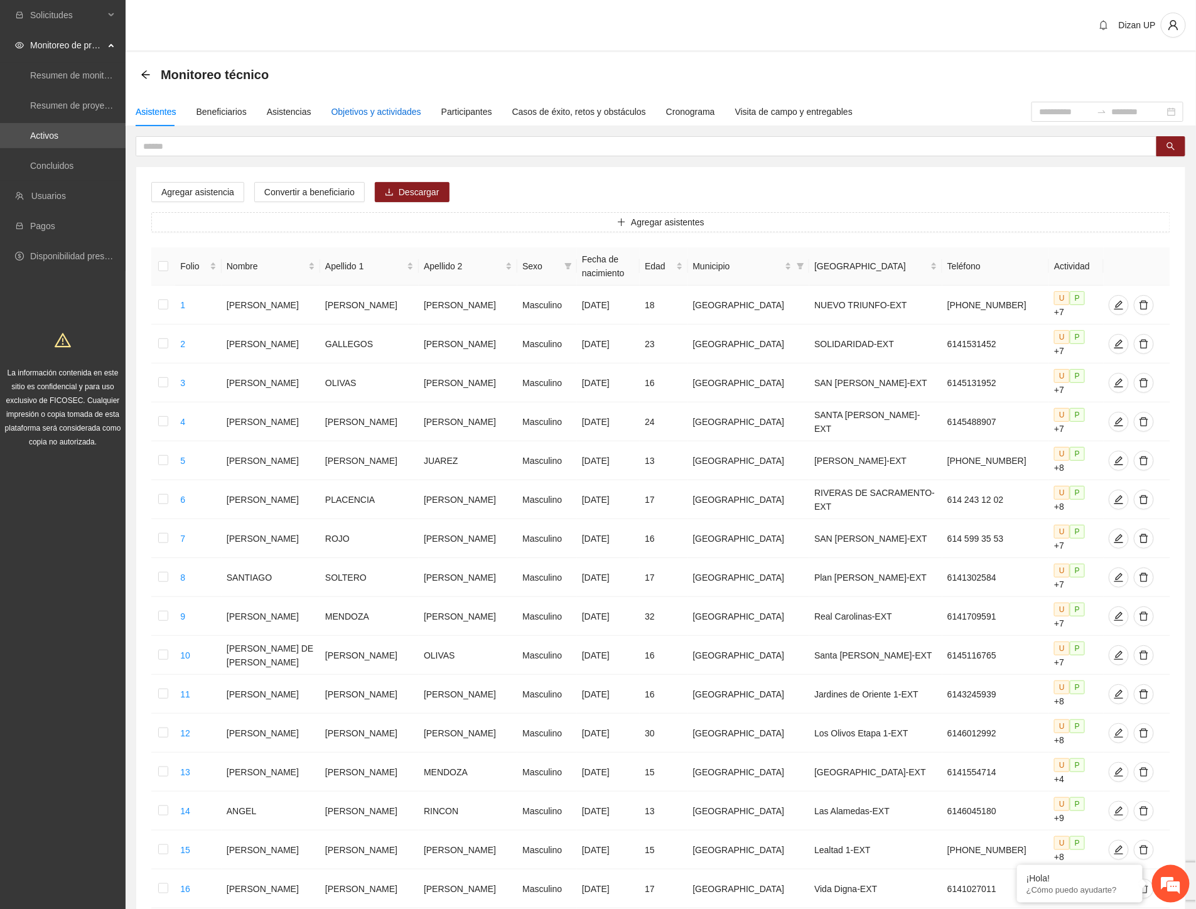
click at [382, 114] on div "Objetivos y actividades" at bounding box center [377, 112] width 90 height 14
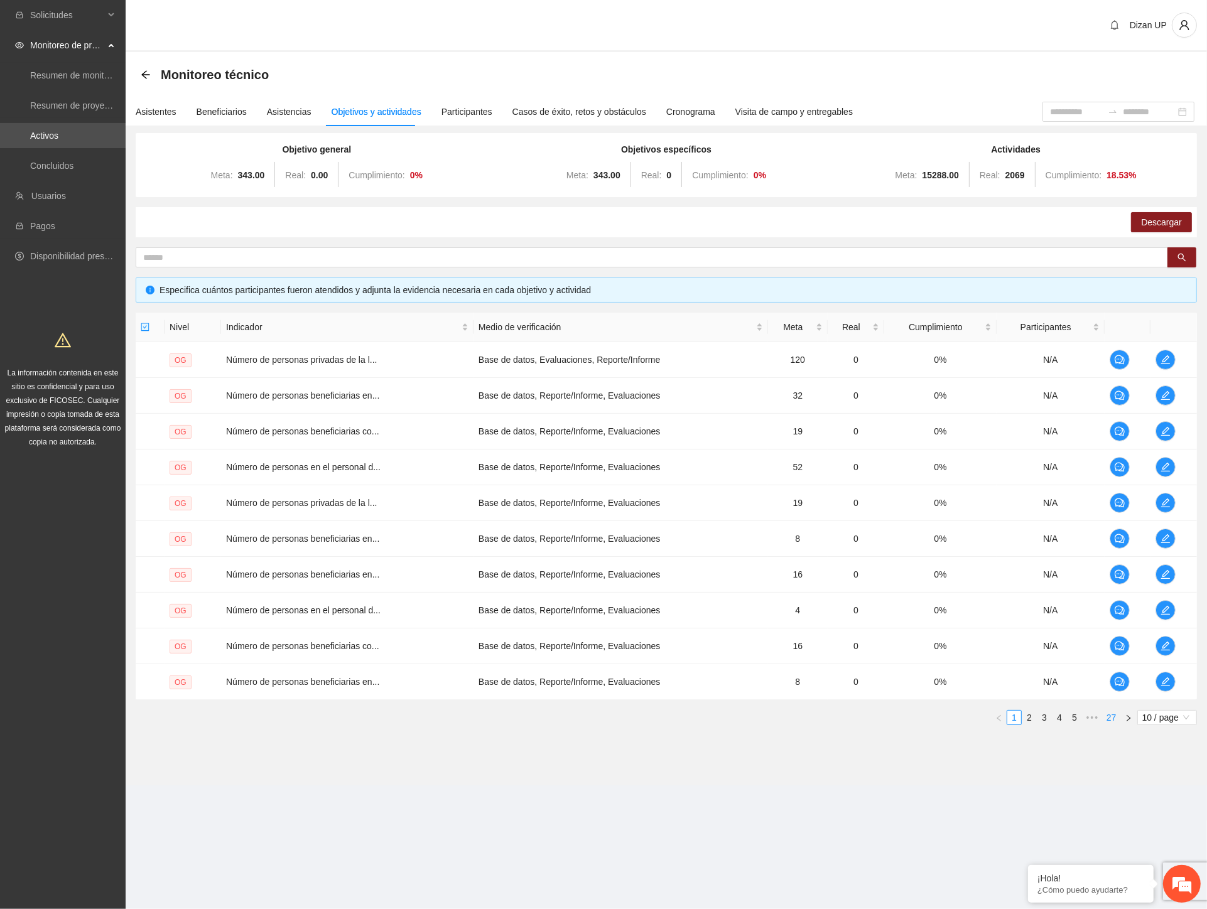
click at [1112, 719] on link "27" at bounding box center [1112, 718] width 18 height 14
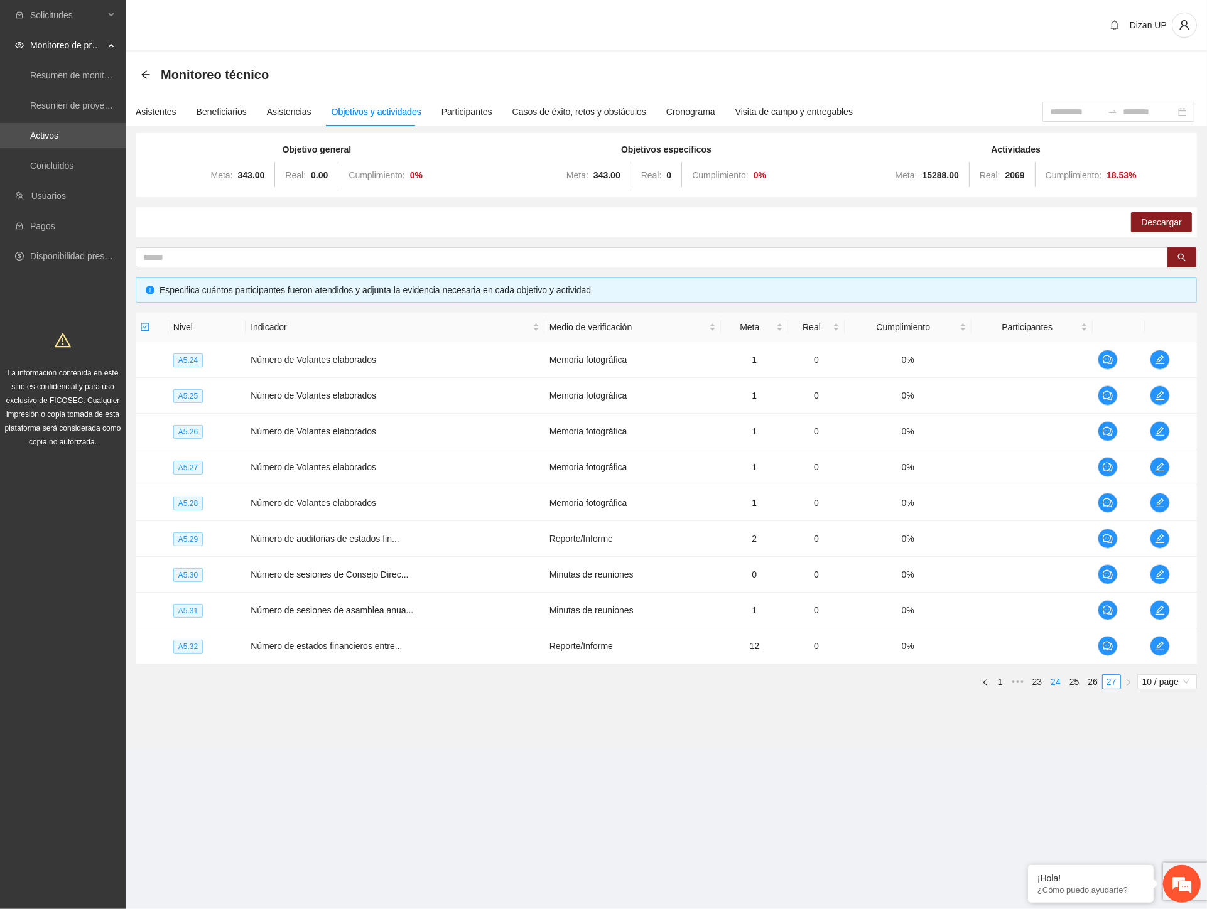
click at [1058, 683] on link "24" at bounding box center [1056, 682] width 18 height 14
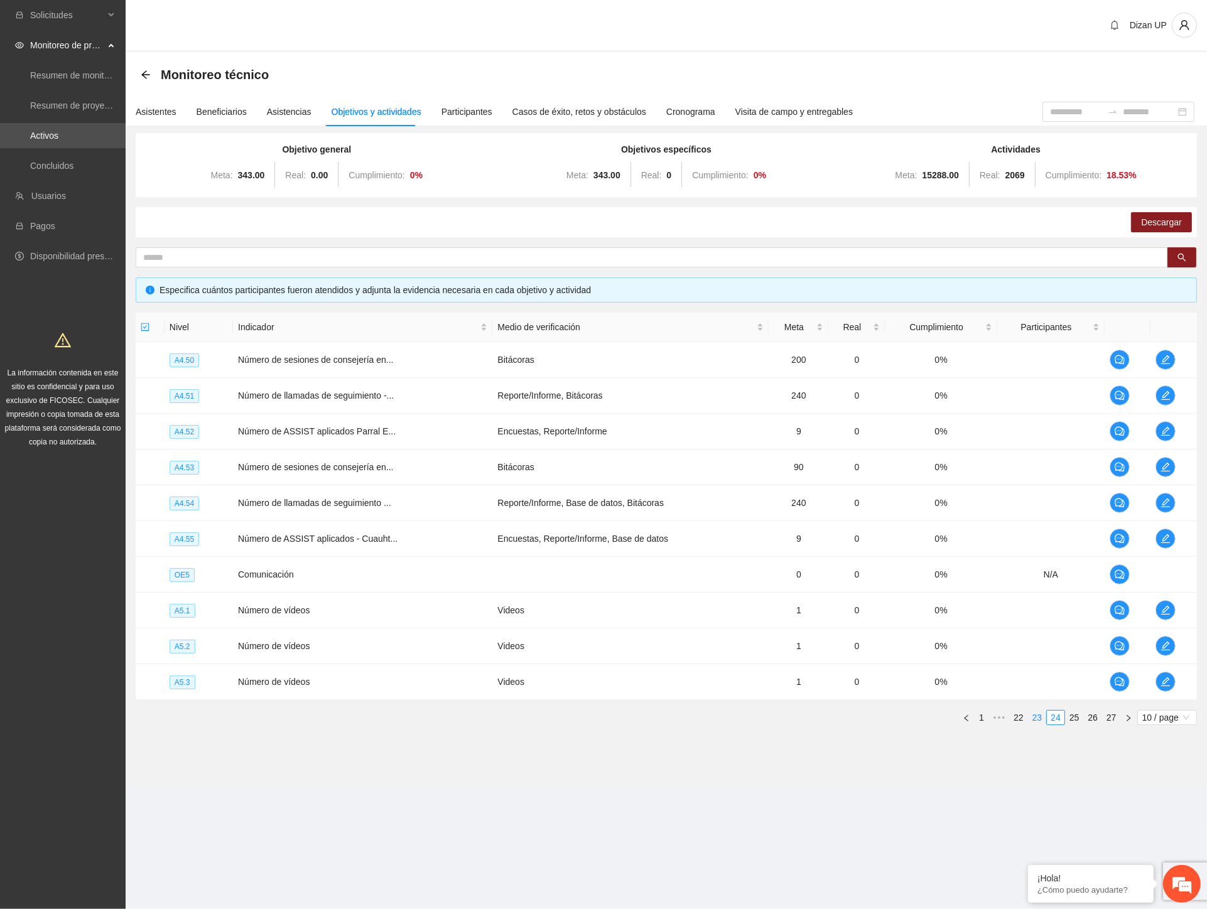
click at [1040, 717] on link "23" at bounding box center [1038, 718] width 18 height 14
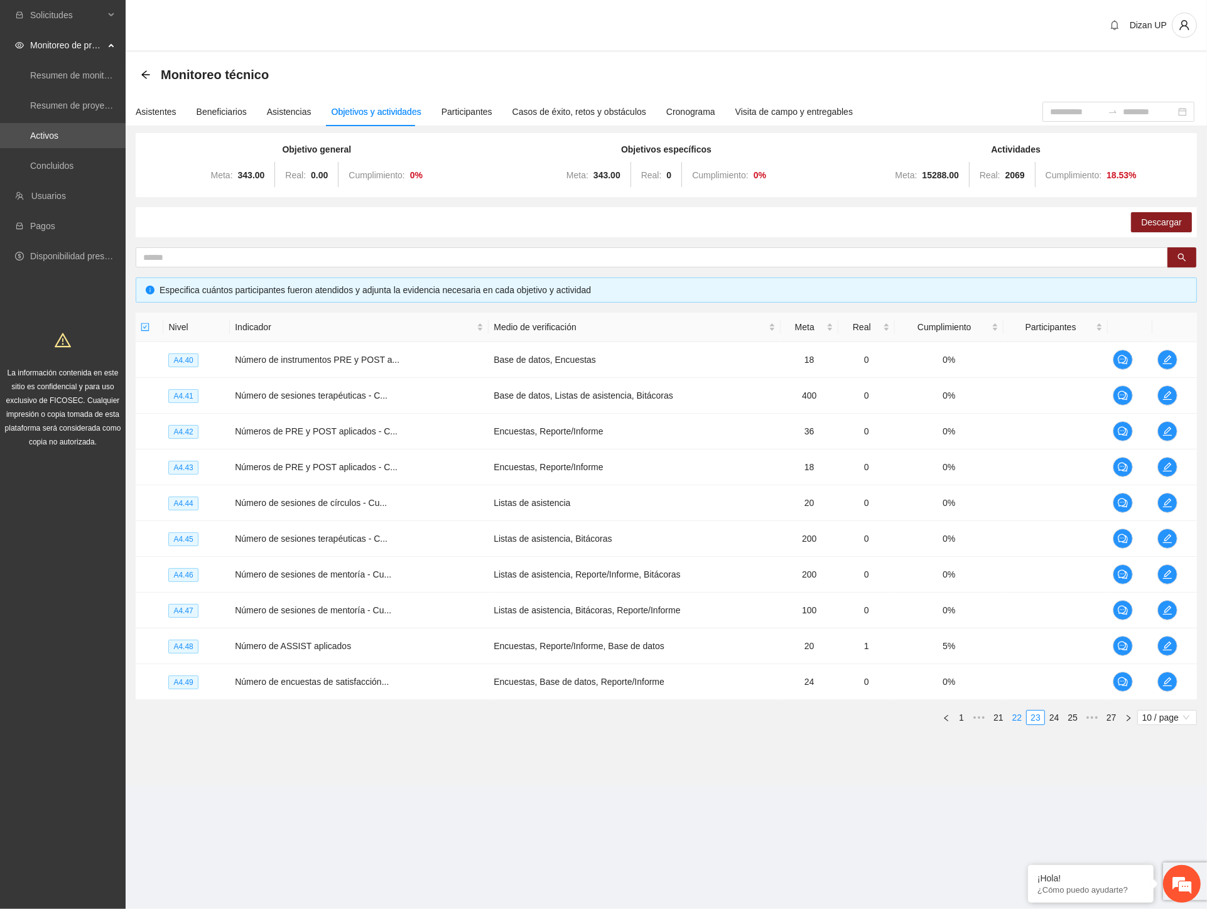
click at [1020, 718] on link "22" at bounding box center [1018, 718] width 18 height 14
click at [1014, 720] on link "21" at bounding box center [1018, 718] width 18 height 14
click at [1013, 719] on link "20" at bounding box center [1018, 718] width 18 height 14
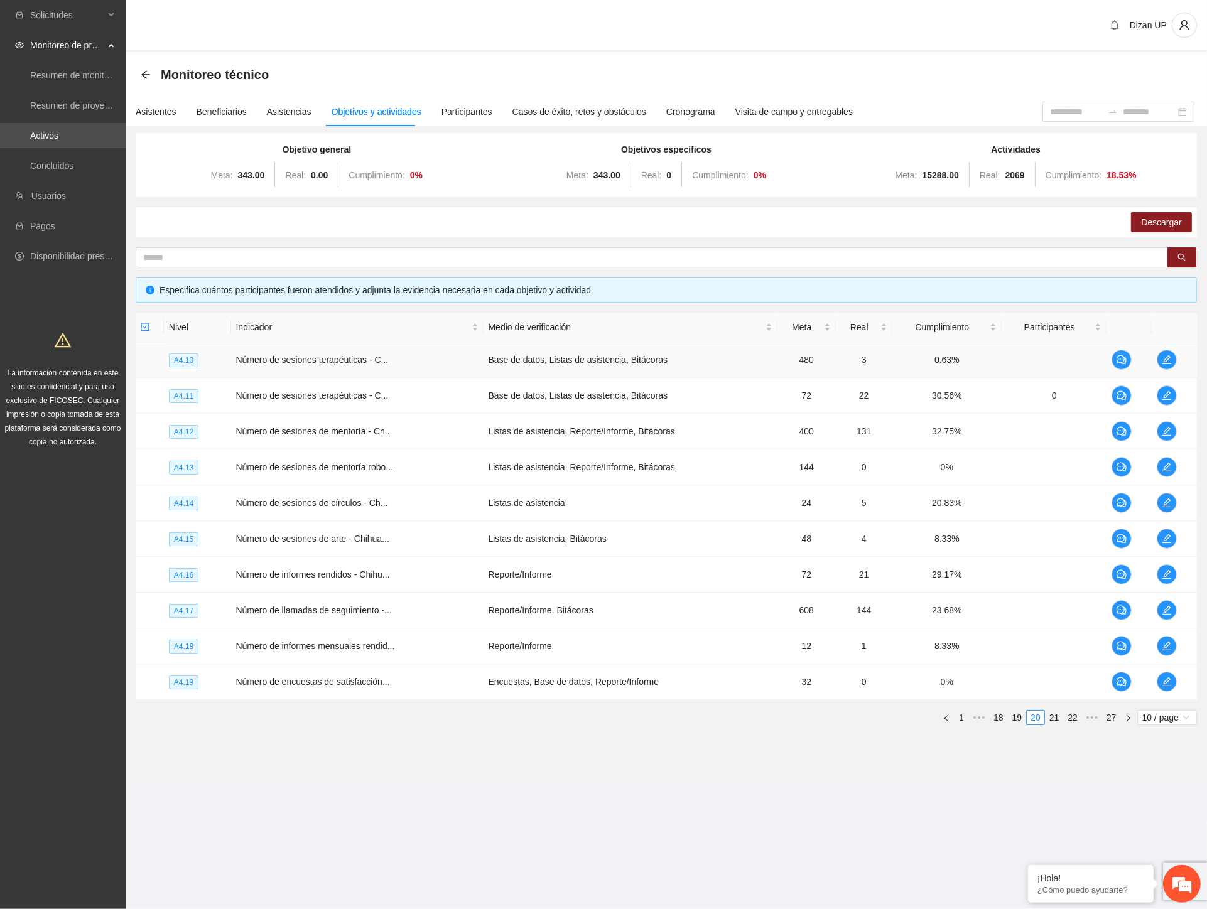
click at [1033, 361] on td at bounding box center [1054, 360] width 105 height 36
drag, startPoint x: 344, startPoint y: 830, endPoint x: 347, endPoint y: 808, distance: 21.7
click at [344, 823] on section "Solicitudes Monitoreo de proyectos Resumen de monitoreo Resumen de proyectos ap…" at bounding box center [603, 454] width 1207 height 909
click at [44, 135] on link "Activos" at bounding box center [44, 136] width 28 height 10
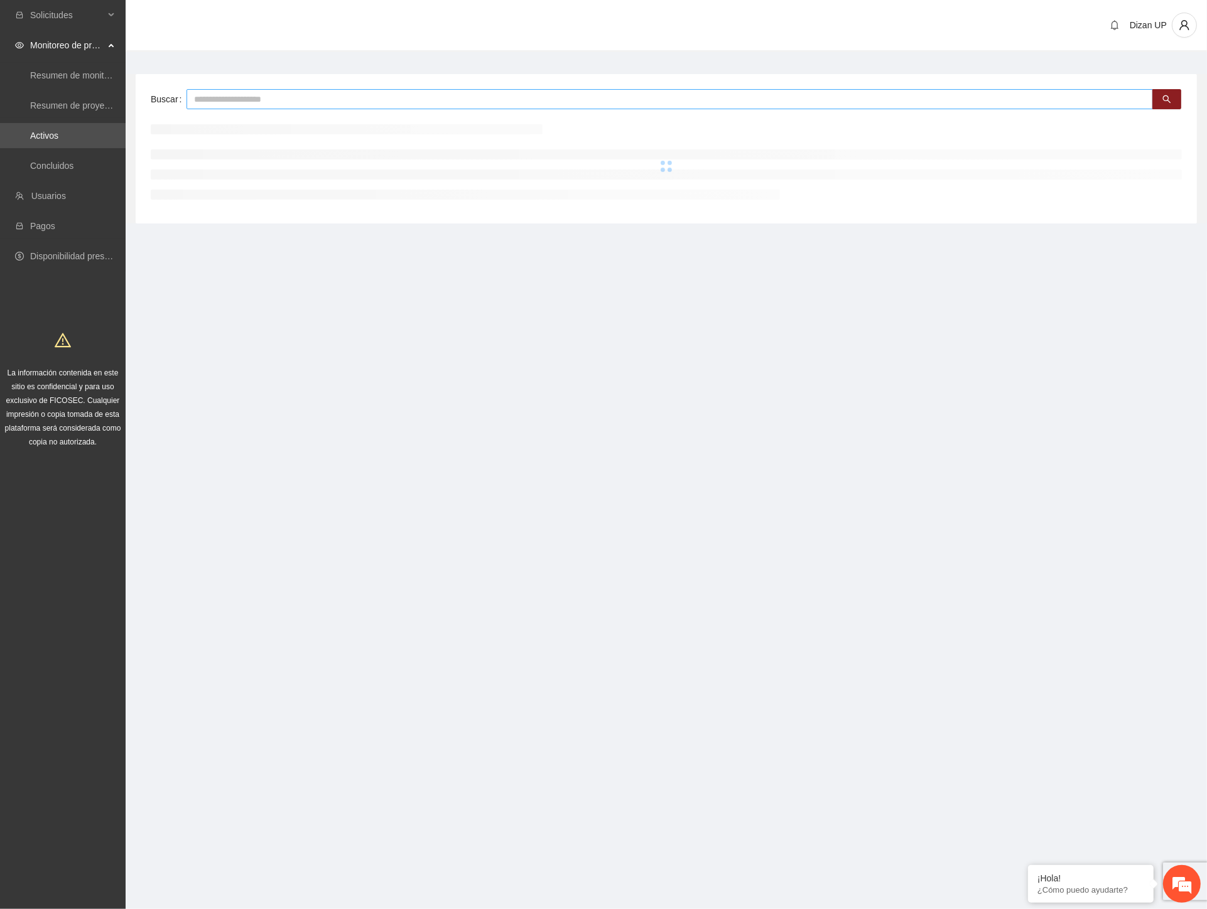
click at [271, 98] on input "text" at bounding box center [670, 99] width 966 height 20
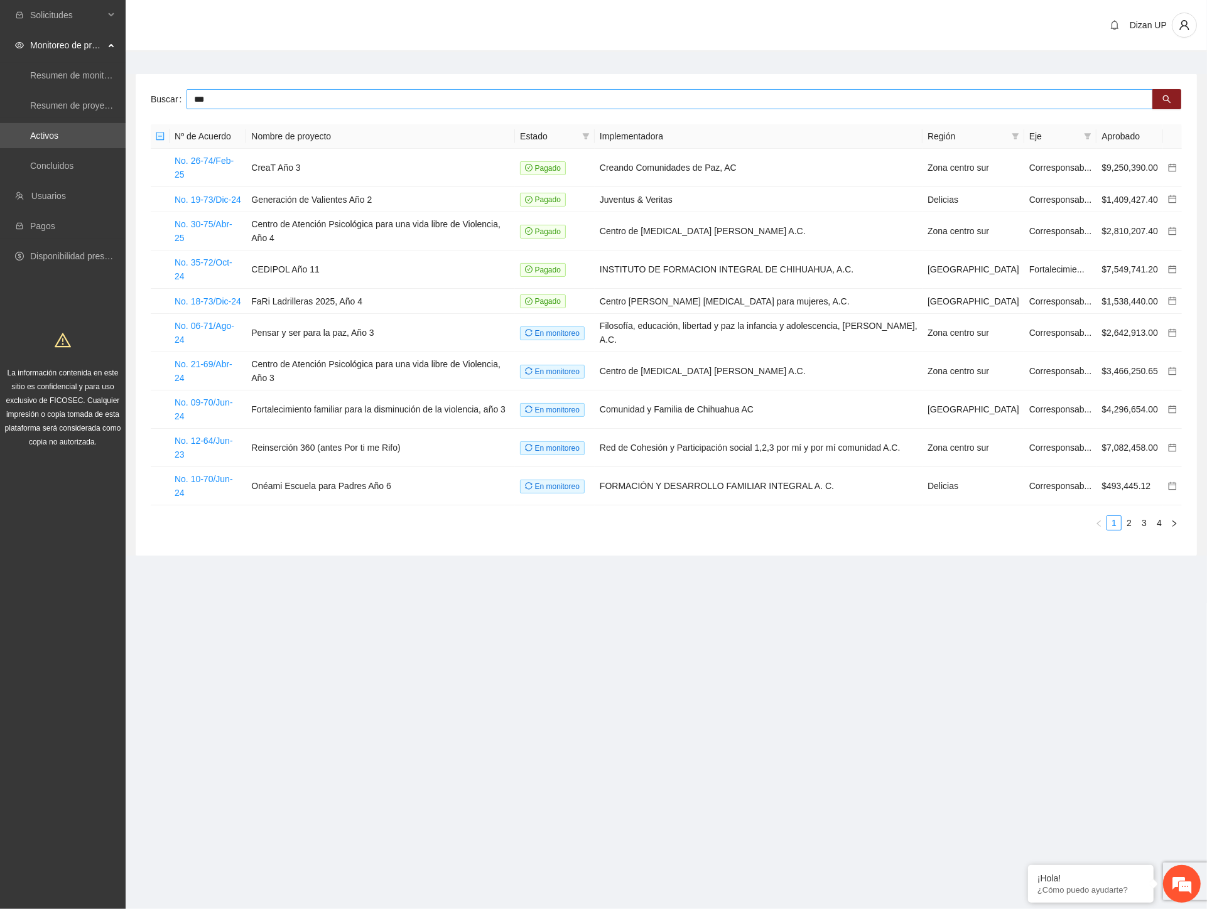
type input "***"
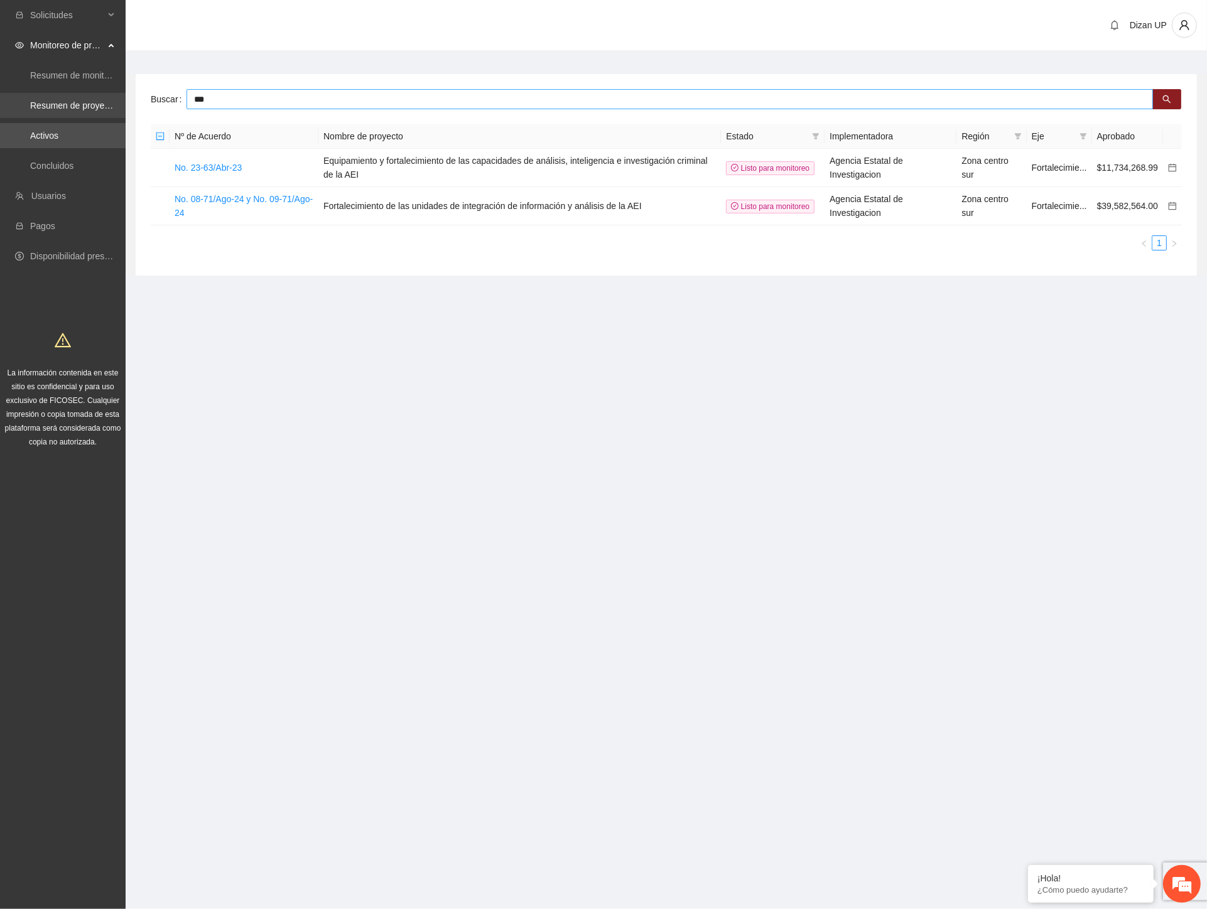
drag, startPoint x: 242, startPoint y: 98, endPoint x: 99, endPoint y: 93, distance: 143.9
click at [99, 93] on section "Solicitudes Monitoreo de proyectos Resumen de monitoreo Resumen de proyectos ap…" at bounding box center [603, 454] width 1207 height 909
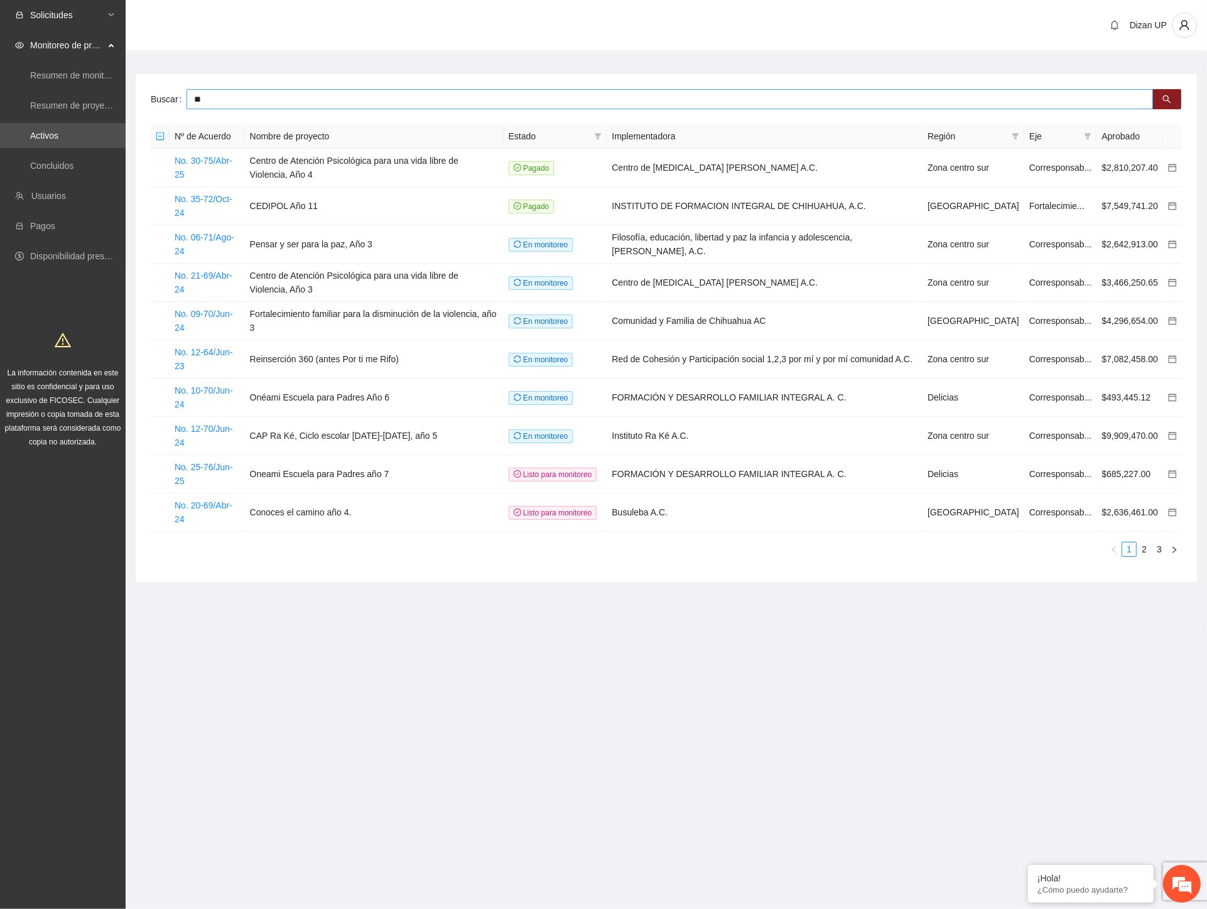
type input "*"
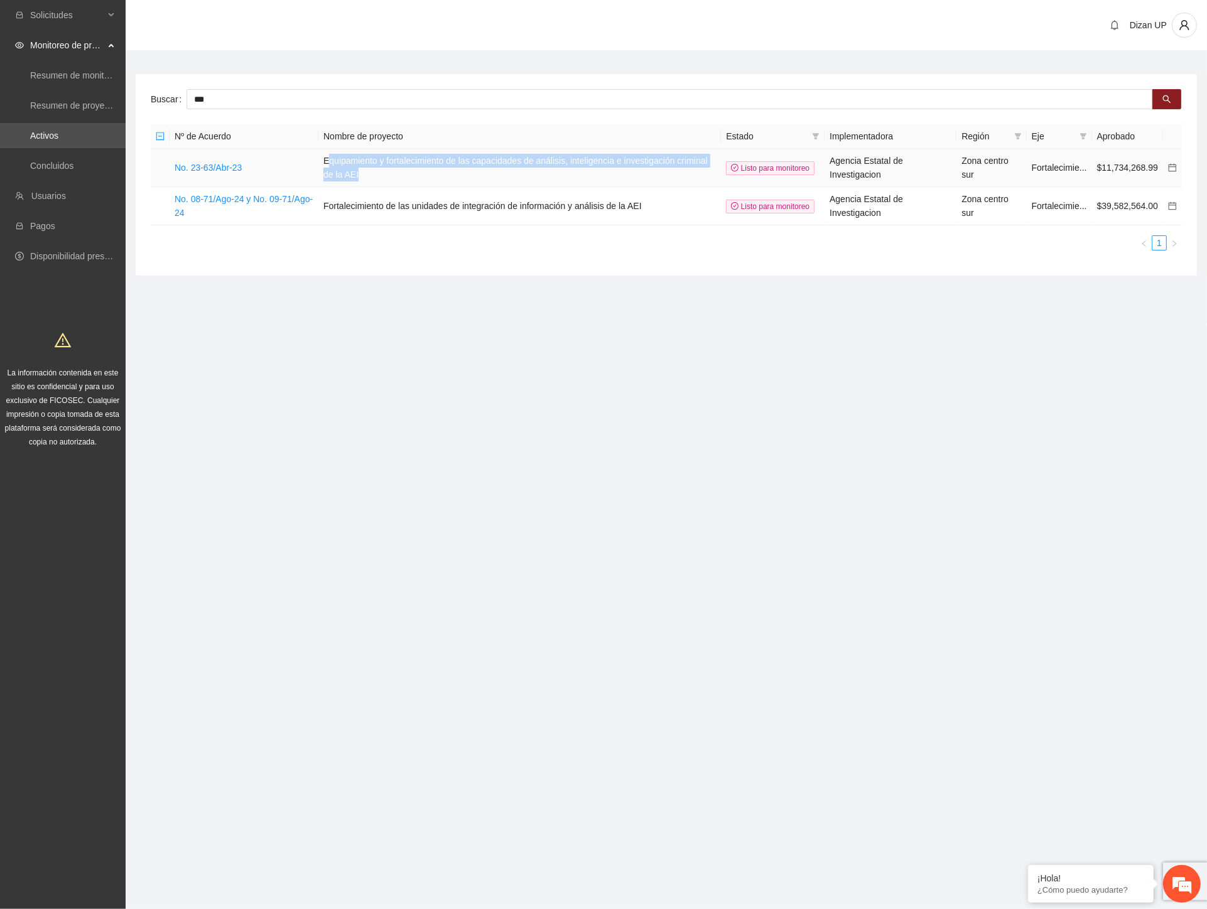
drag, startPoint x: 330, startPoint y: 162, endPoint x: 585, endPoint y: 173, distance: 255.2
click at [585, 173] on td "Equipamiento y fortalecimiento de las capacidades de análisis, inteligencia e i…" at bounding box center [519, 168] width 403 height 38
click at [322, 98] on input "***" at bounding box center [670, 99] width 966 height 20
drag, startPoint x: 314, startPoint y: 99, endPoint x: 148, endPoint y: 102, distance: 166.4
click at [148, 102] on div "Buscar *** Nº de Acuerdo Nombre de proyecto Estado Implementadora Región Eje Ap…" at bounding box center [666, 175] width 1061 height 202
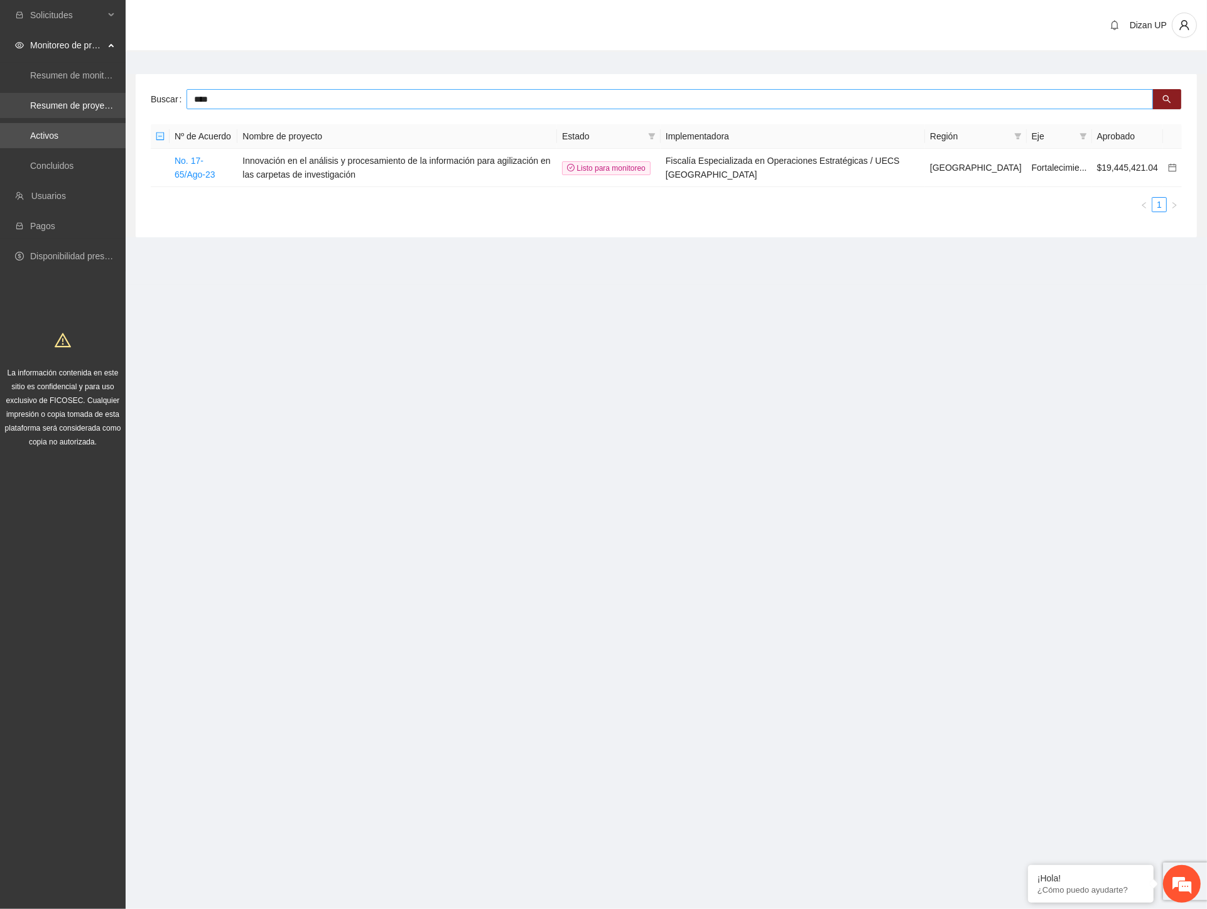
drag, startPoint x: 120, startPoint y: 97, endPoint x: 113, endPoint y: 99, distance: 7.2
click at [113, 99] on section "Solicitudes Monitoreo de proyectos Resumen de monitoreo Resumen de proyectos ap…" at bounding box center [603, 454] width 1207 height 909
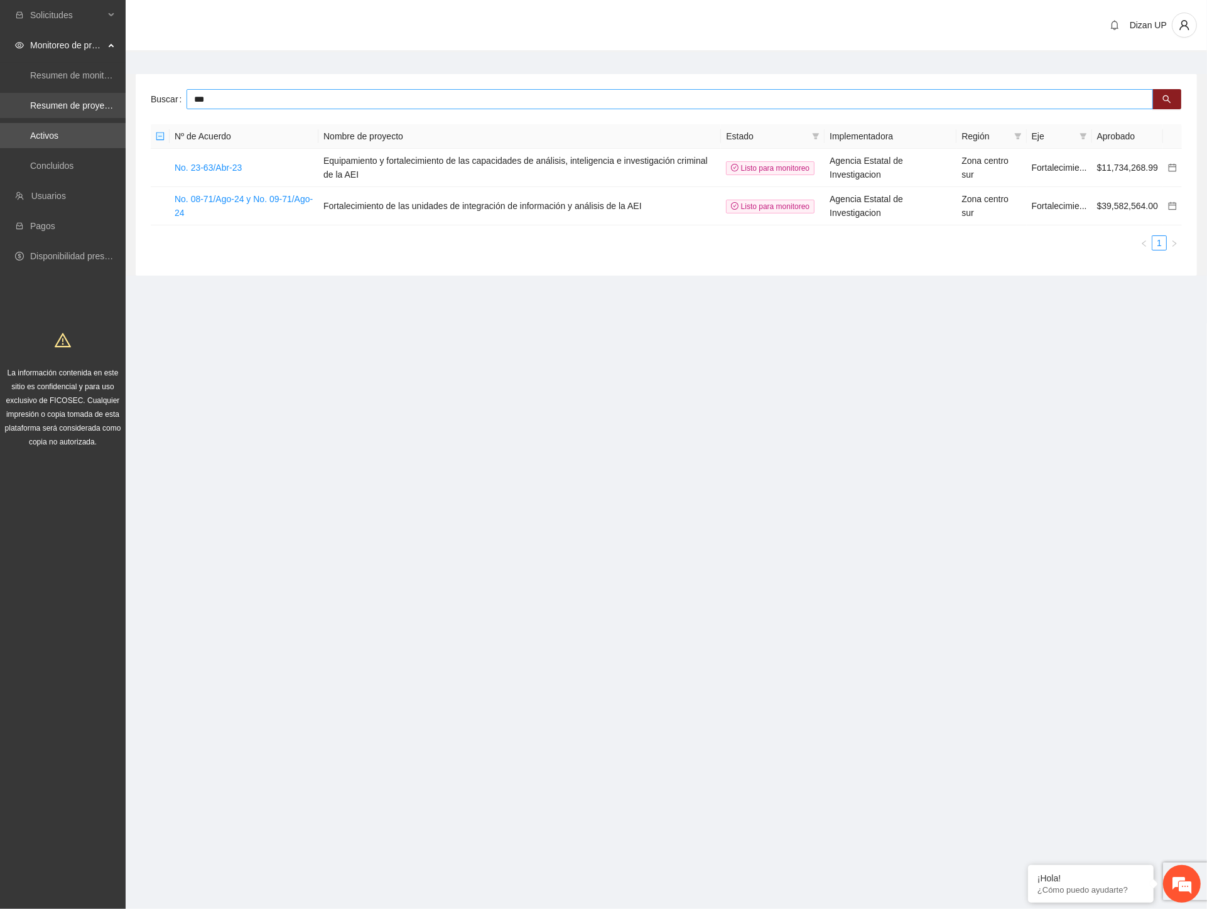
drag, startPoint x: 202, startPoint y: 97, endPoint x: 62, endPoint y: 99, distance: 140.0
click at [77, 102] on section "Solicitudes Monitoreo de proyectos Resumen de monitoreo Resumen de proyectos ap…" at bounding box center [603, 454] width 1207 height 909
type input "****"
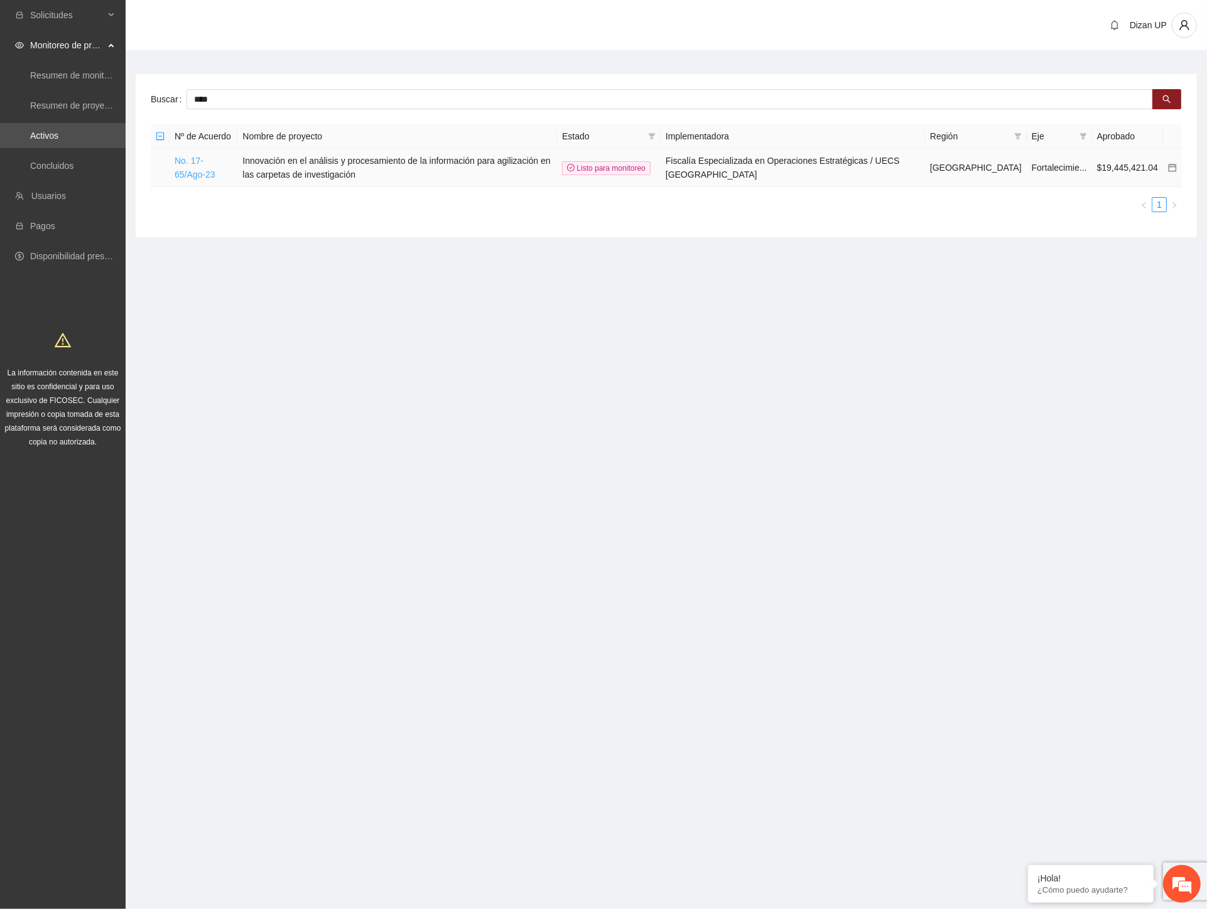
click at [184, 157] on link "No. 17-65/Ago-23" at bounding box center [195, 168] width 41 height 24
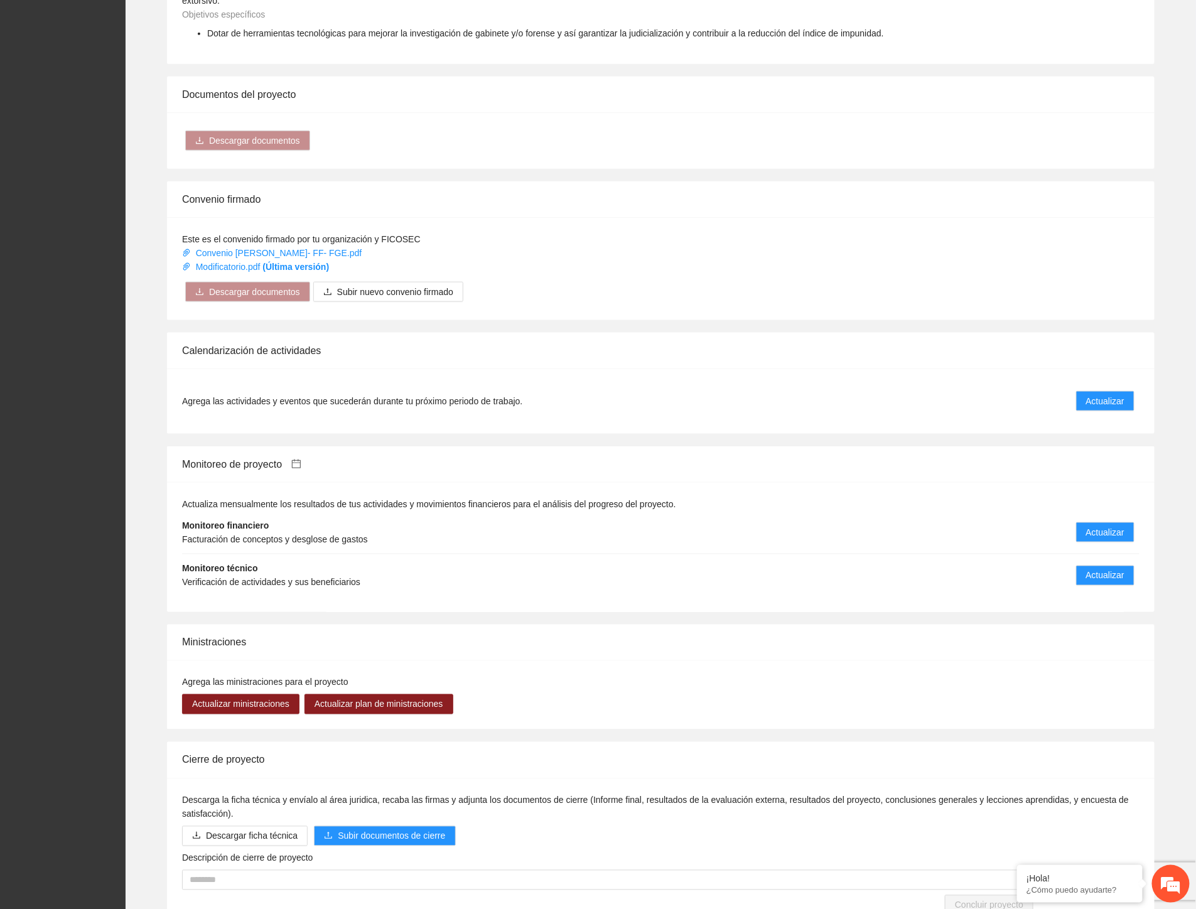
scroll to position [582, 0]
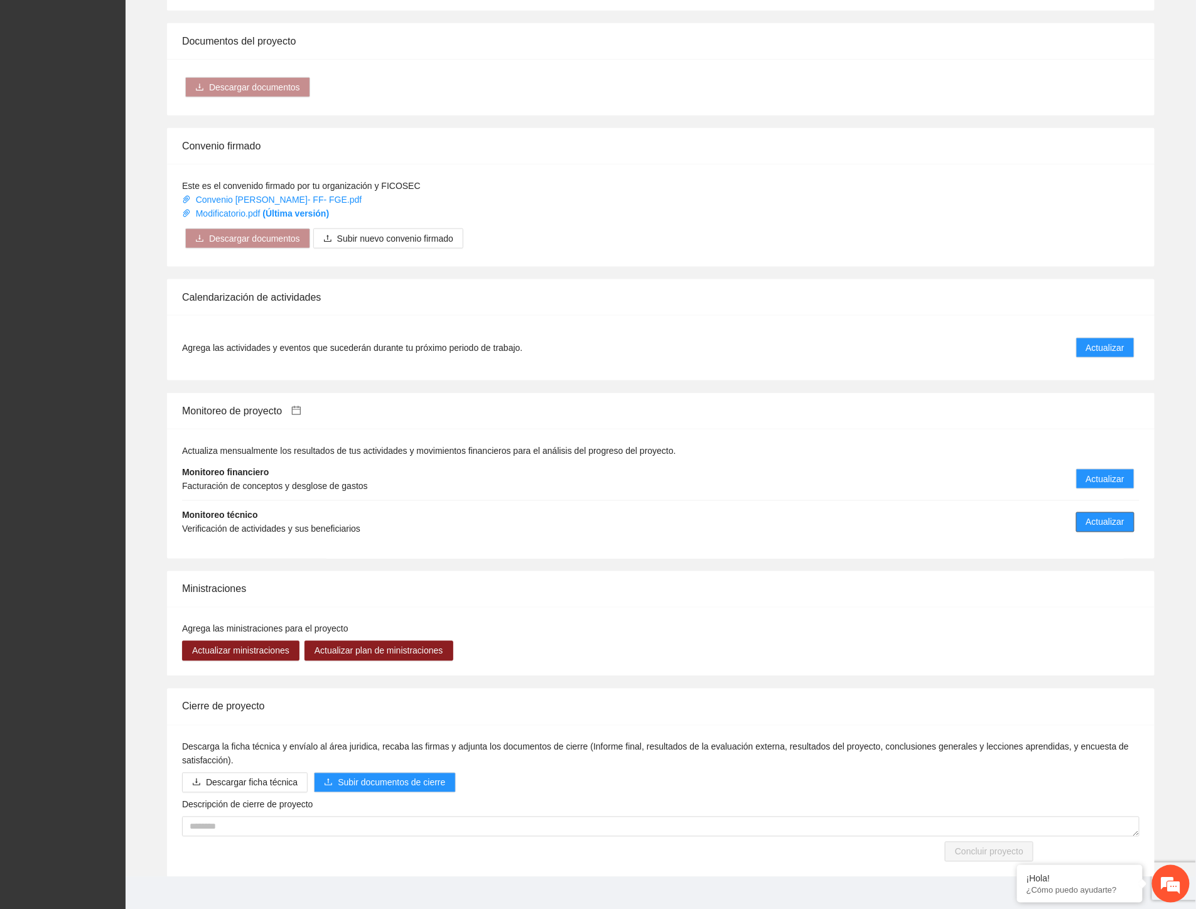
click at [1107, 516] on span "Actualizar" at bounding box center [1105, 523] width 38 height 14
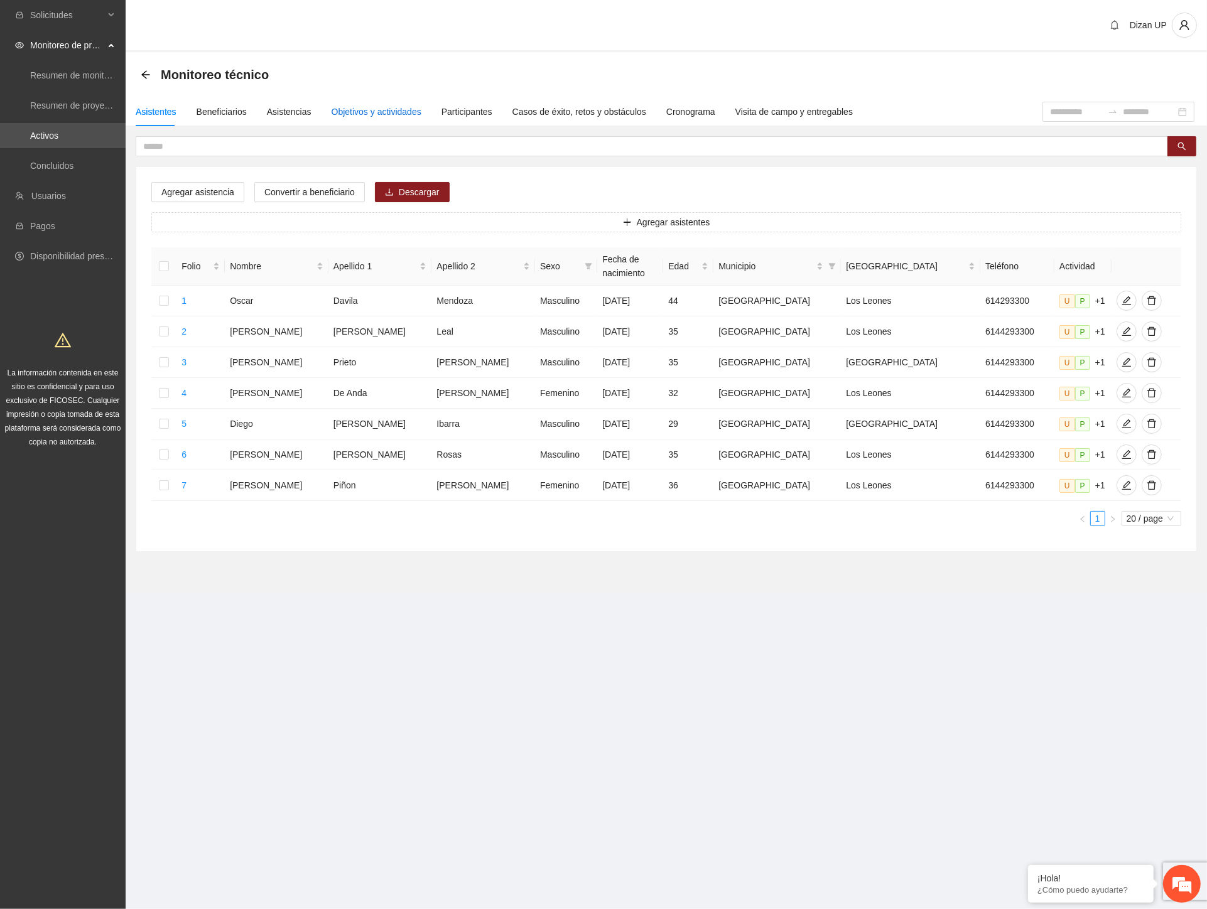
click at [371, 109] on div "Objetivos y actividades" at bounding box center [377, 112] width 90 height 14
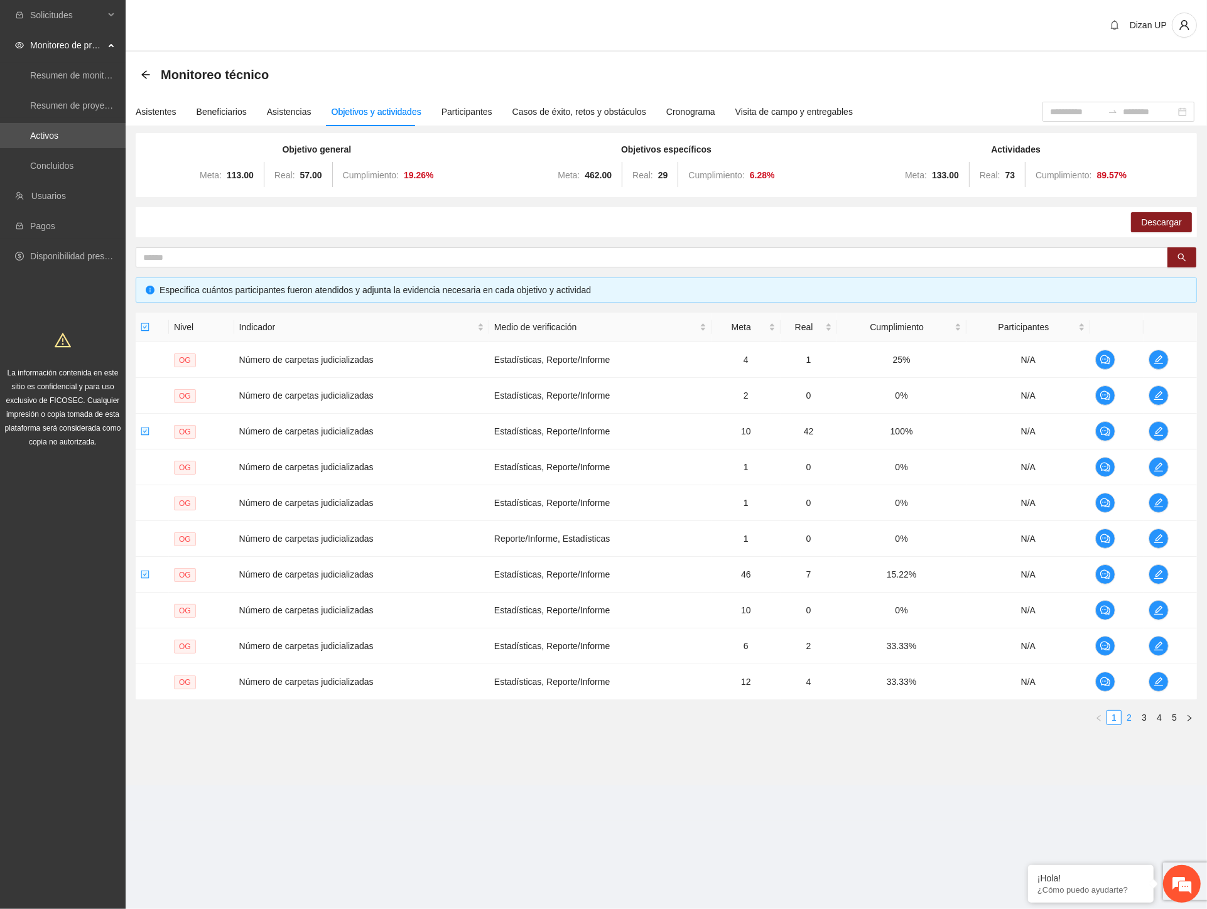
click at [1129, 714] on link "2" at bounding box center [1129, 718] width 14 height 14
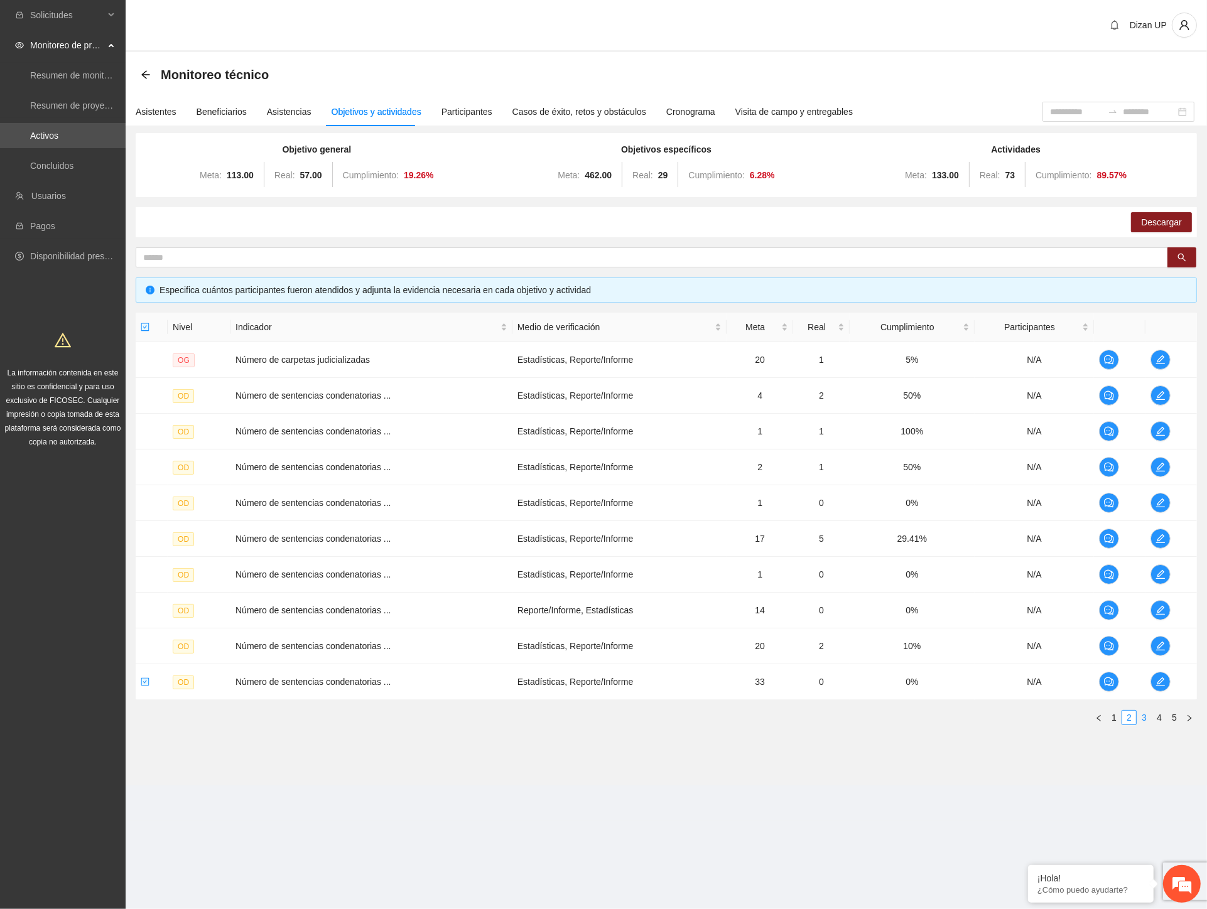
click at [1145, 713] on link "3" at bounding box center [1144, 718] width 14 height 14
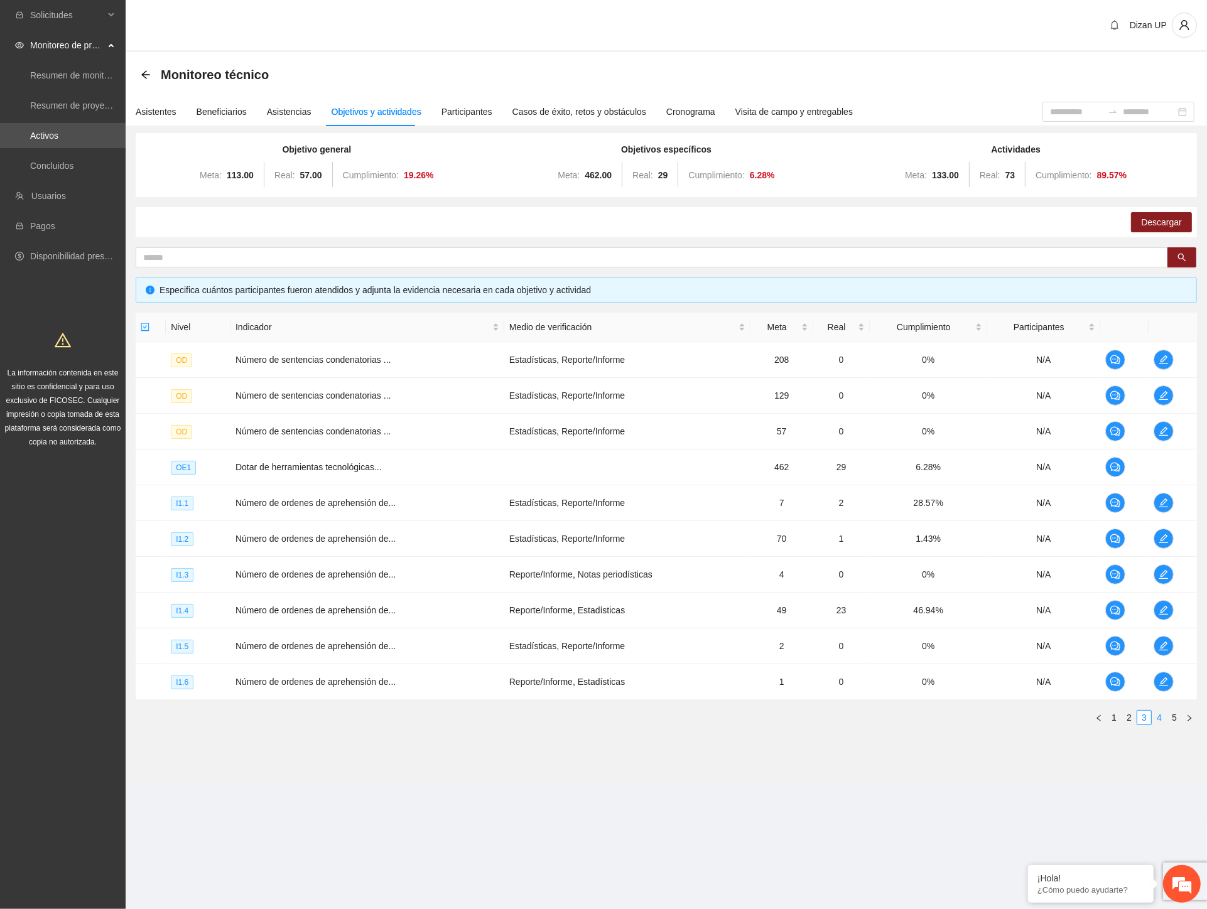
click at [1159, 718] on link "4" at bounding box center [1159, 718] width 14 height 14
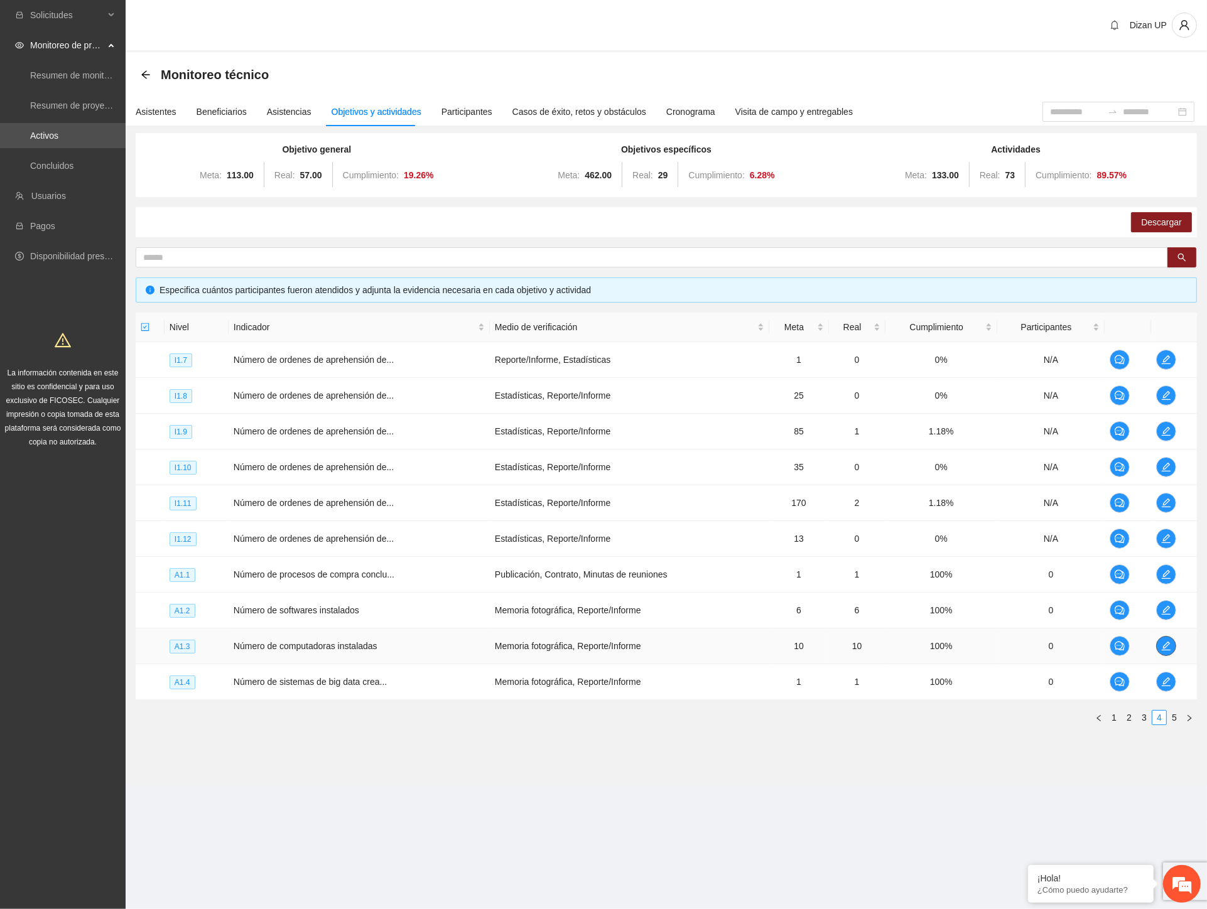
click at [1171, 646] on icon "edit" at bounding box center [1166, 646] width 10 height 10
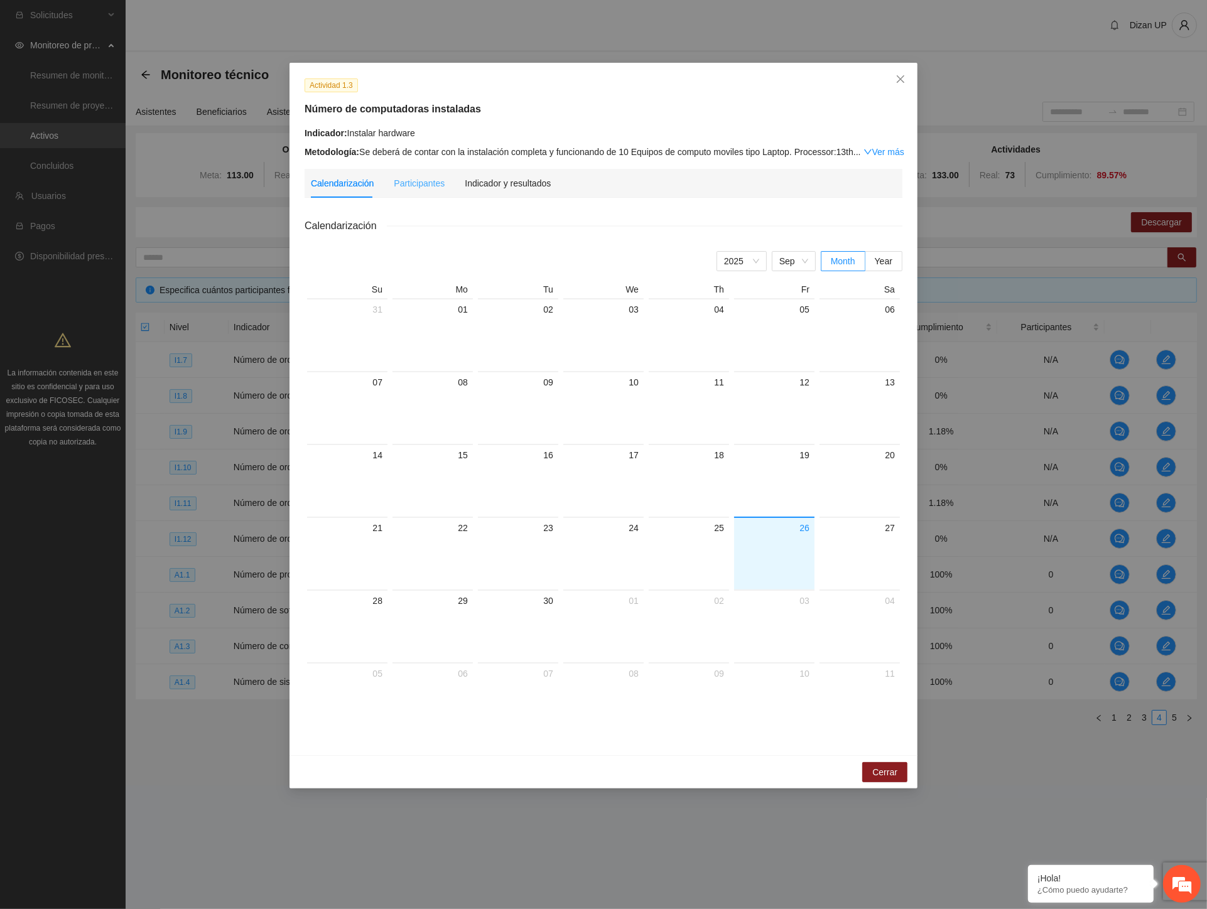
click at [412, 173] on div "Participantes" at bounding box center [419, 183] width 51 height 29
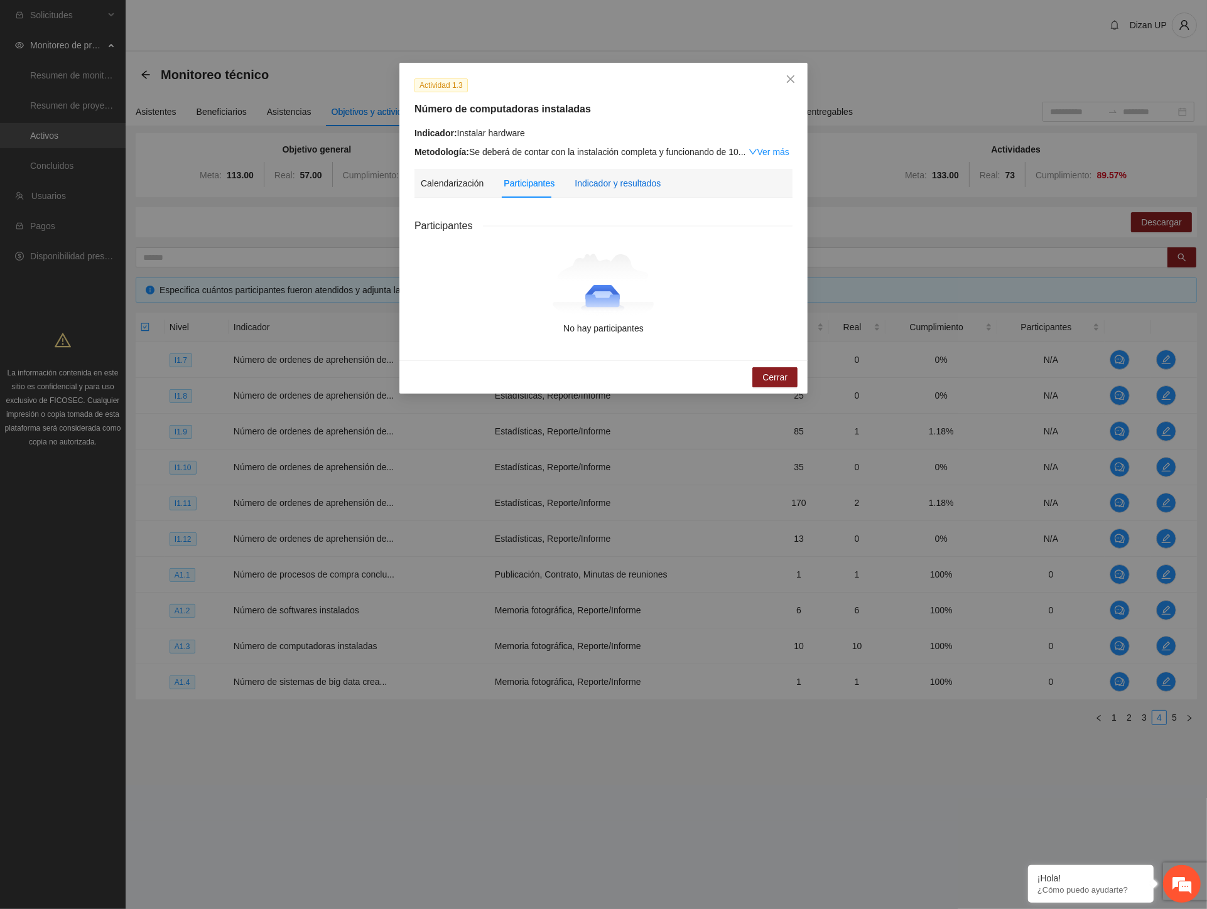
click at [611, 183] on div "Indicador y resultados" at bounding box center [618, 183] width 86 height 14
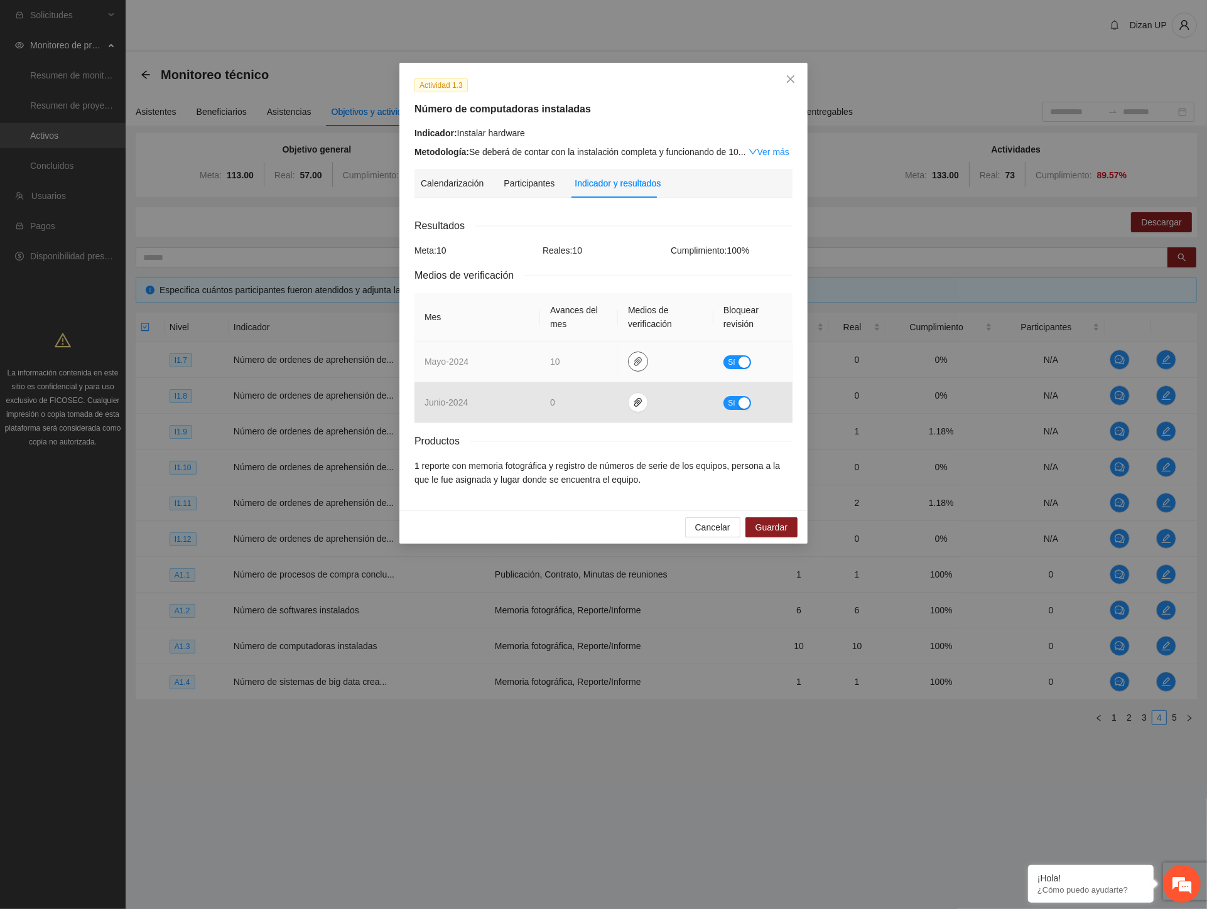
click at [633, 360] on icon "paper-clip" at bounding box center [638, 362] width 10 height 10
click at [578, 327] on link "A_1.3.zip" at bounding box center [641, 325] width 180 height 14
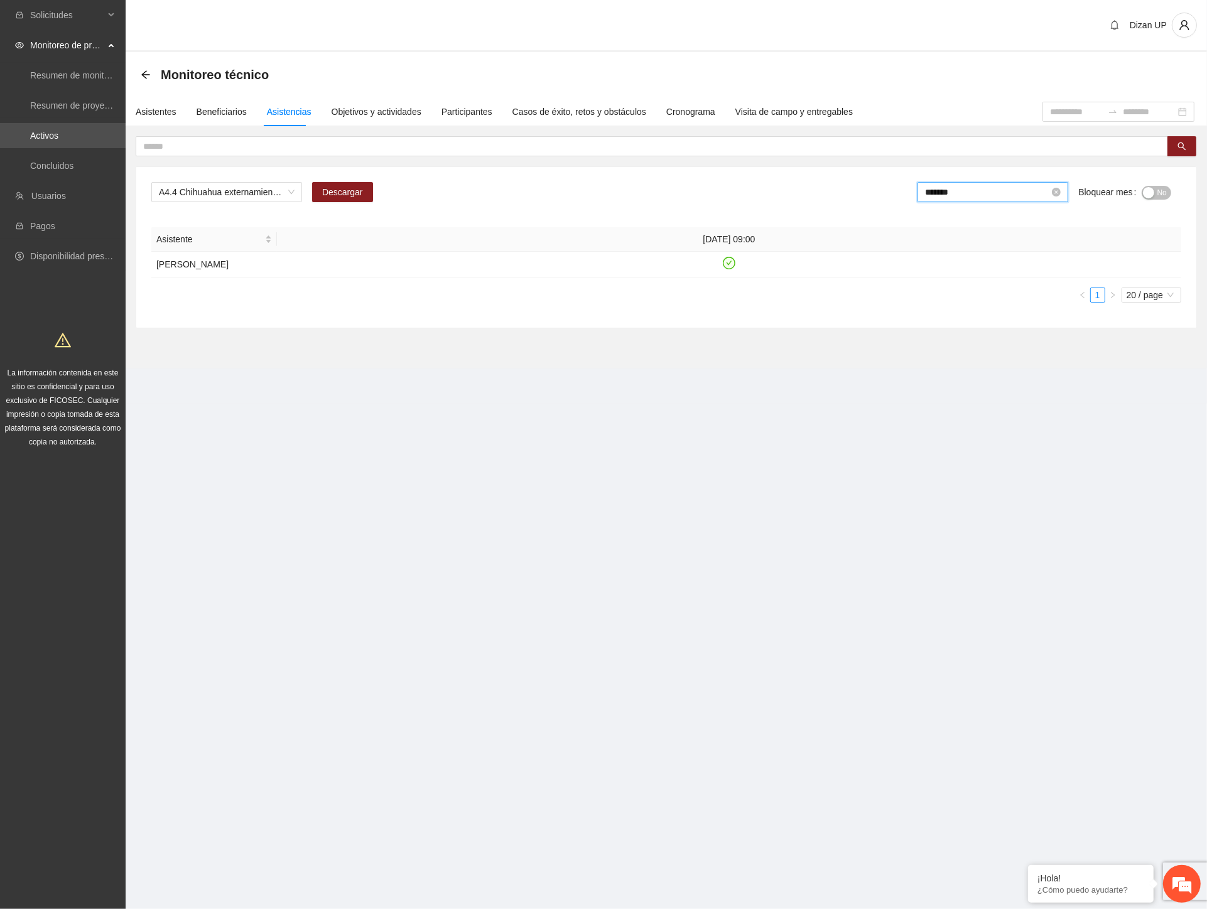
click at [1015, 193] on input "*******" at bounding box center [987, 192] width 124 height 14
click at [1163, 192] on span "No" at bounding box center [1161, 193] width 9 height 14
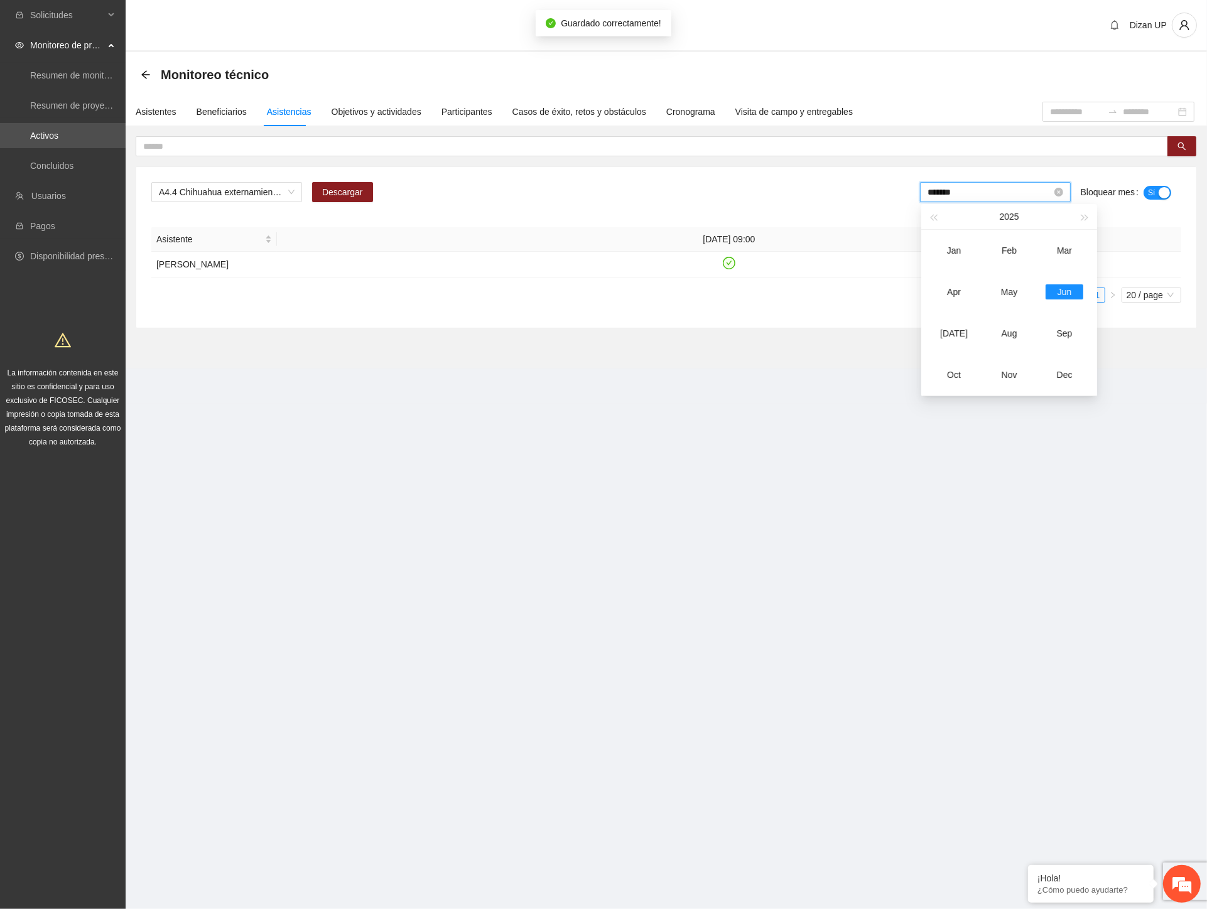
click at [990, 190] on input "*******" at bounding box center [990, 192] width 124 height 14
click at [956, 335] on div "[DATE]" at bounding box center [954, 333] width 38 height 15
click at [1157, 187] on span "No" at bounding box center [1161, 193] width 9 height 14
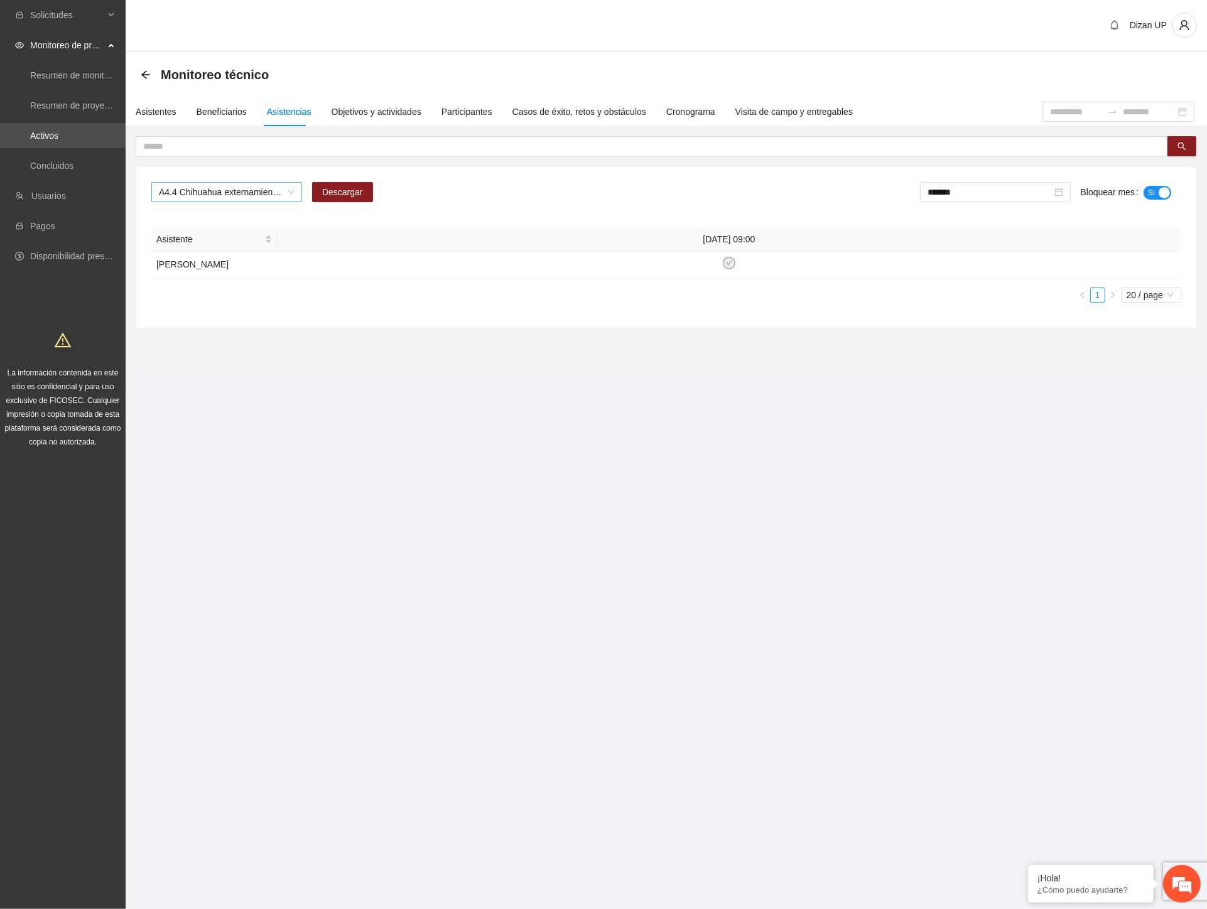
click at [288, 189] on span "A4.4 Chihuahua externamiento ROBO. Entrevista inicial a usuarios" at bounding box center [227, 192] width 136 height 19
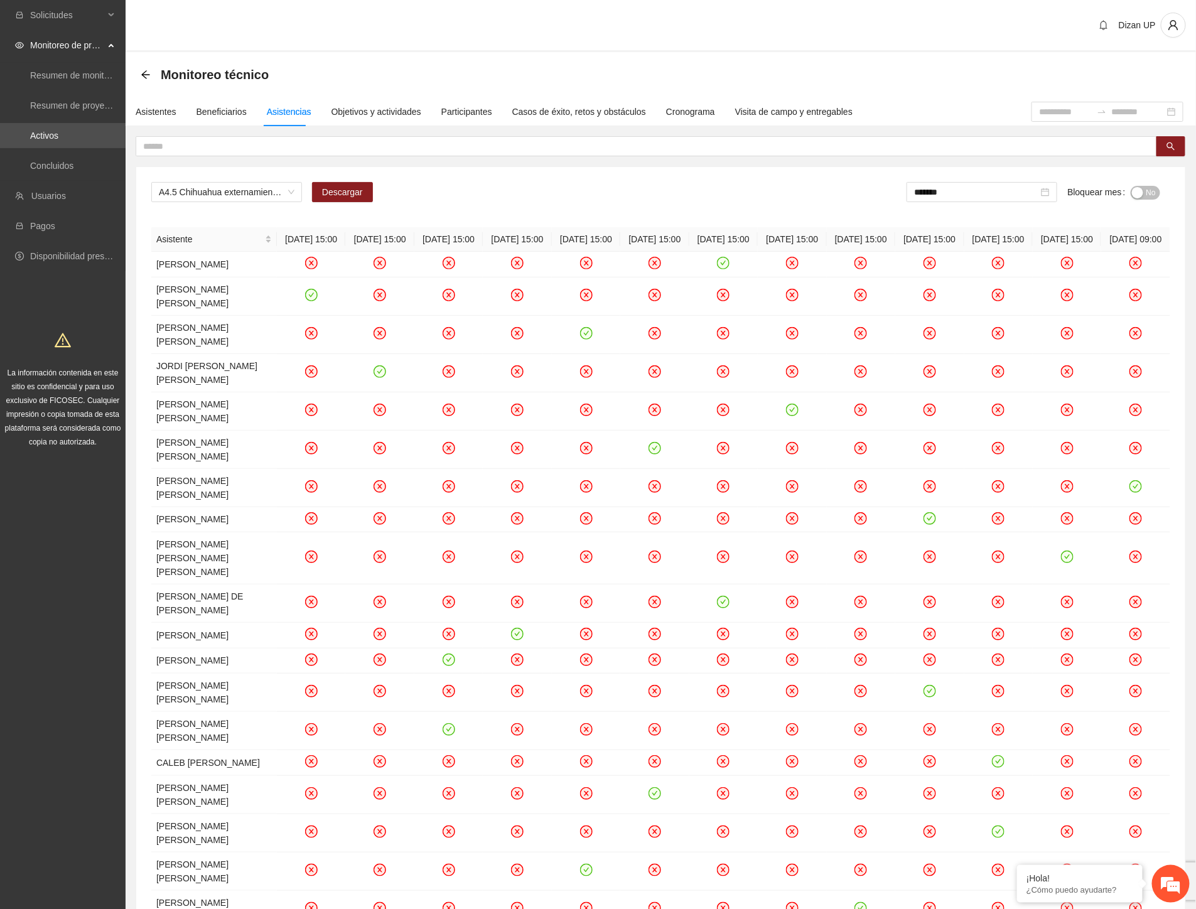
drag, startPoint x: 455, startPoint y: 198, endPoint x: 411, endPoint y: 198, distance: 44.6
click at [455, 198] on div "A4.5 Chihuahua externamiento todos. Aplicación de PRE y POST Agresividad Descar…" at bounding box center [660, 197] width 1019 height 30
click at [329, 192] on span "Descargar" at bounding box center [342, 192] width 41 height 14
drag, startPoint x: 1007, startPoint y: 63, endPoint x: 1002, endPoint y: 109, distance: 46.8
click at [1007, 63] on div "Monitoreo técnico" at bounding box center [661, 74] width 1041 height 25
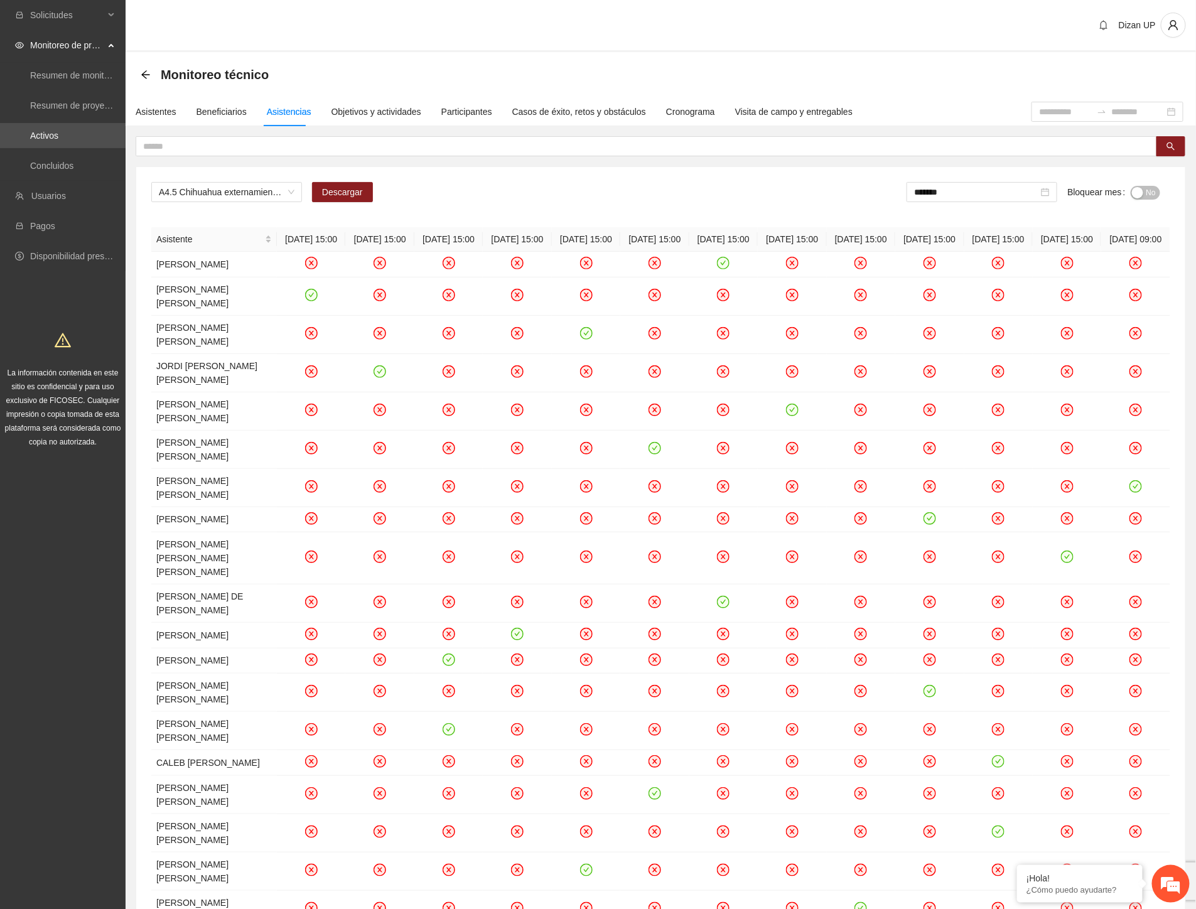
click at [1154, 191] on span "No" at bounding box center [1151, 193] width 9 height 14
click at [993, 192] on input "*******" at bounding box center [979, 192] width 124 height 14
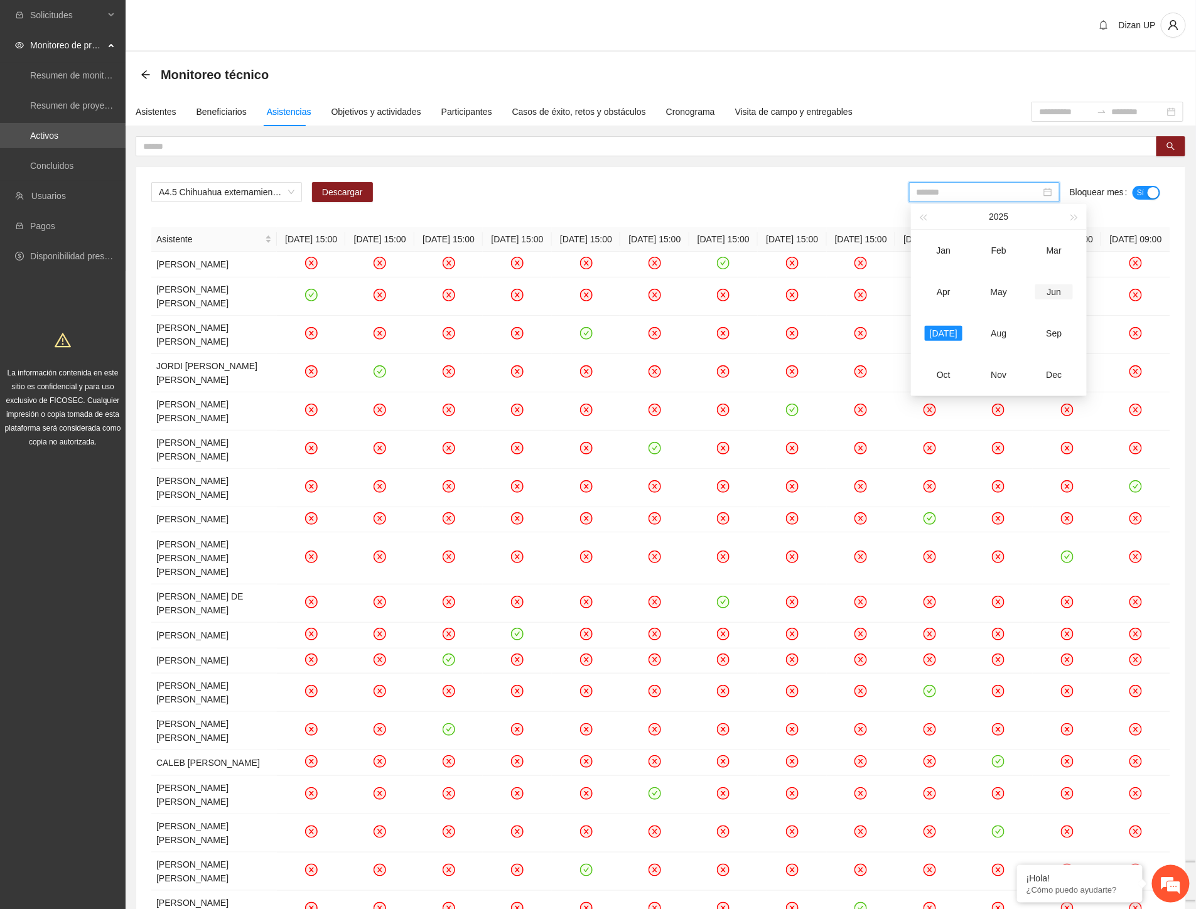
click at [1051, 286] on div "Jun" at bounding box center [1055, 291] width 38 height 15
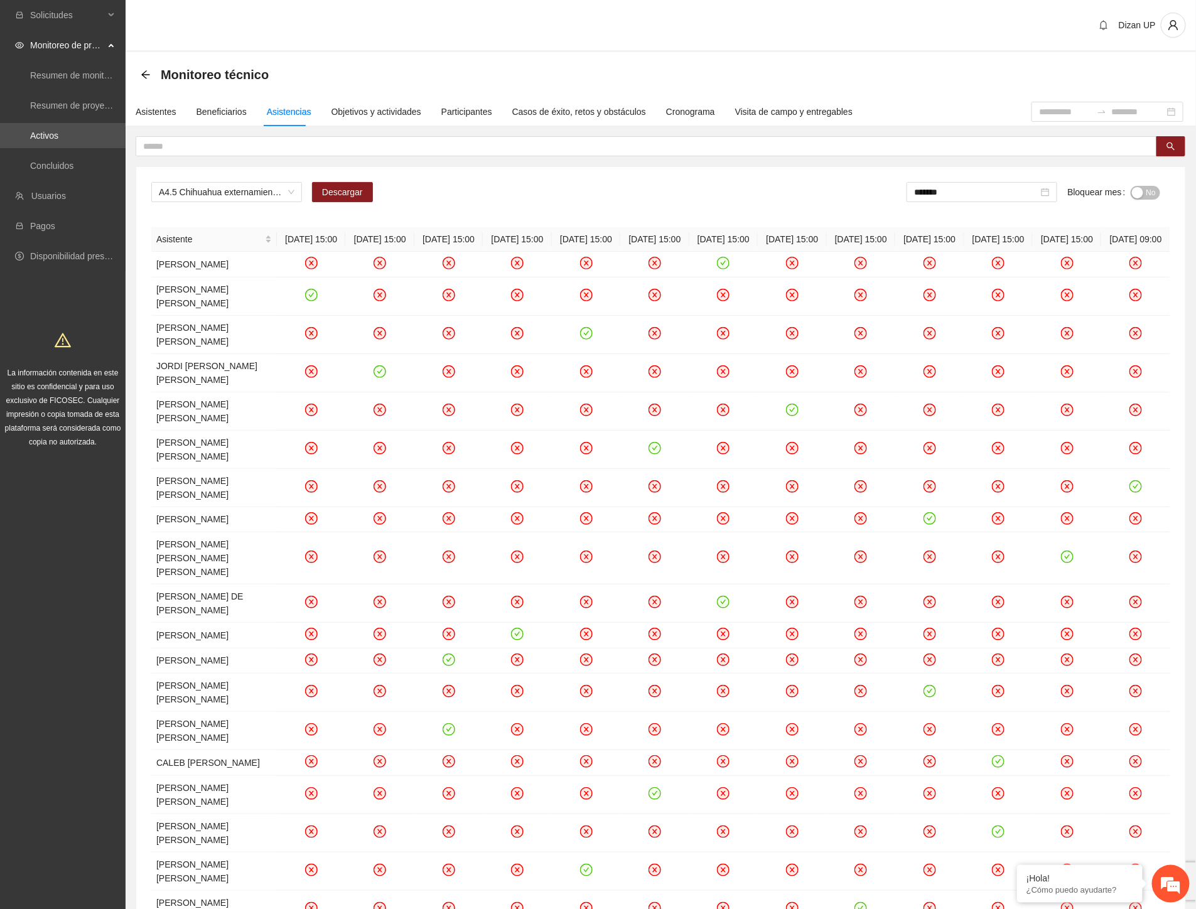
click at [1147, 192] on span "No" at bounding box center [1151, 193] width 9 height 14
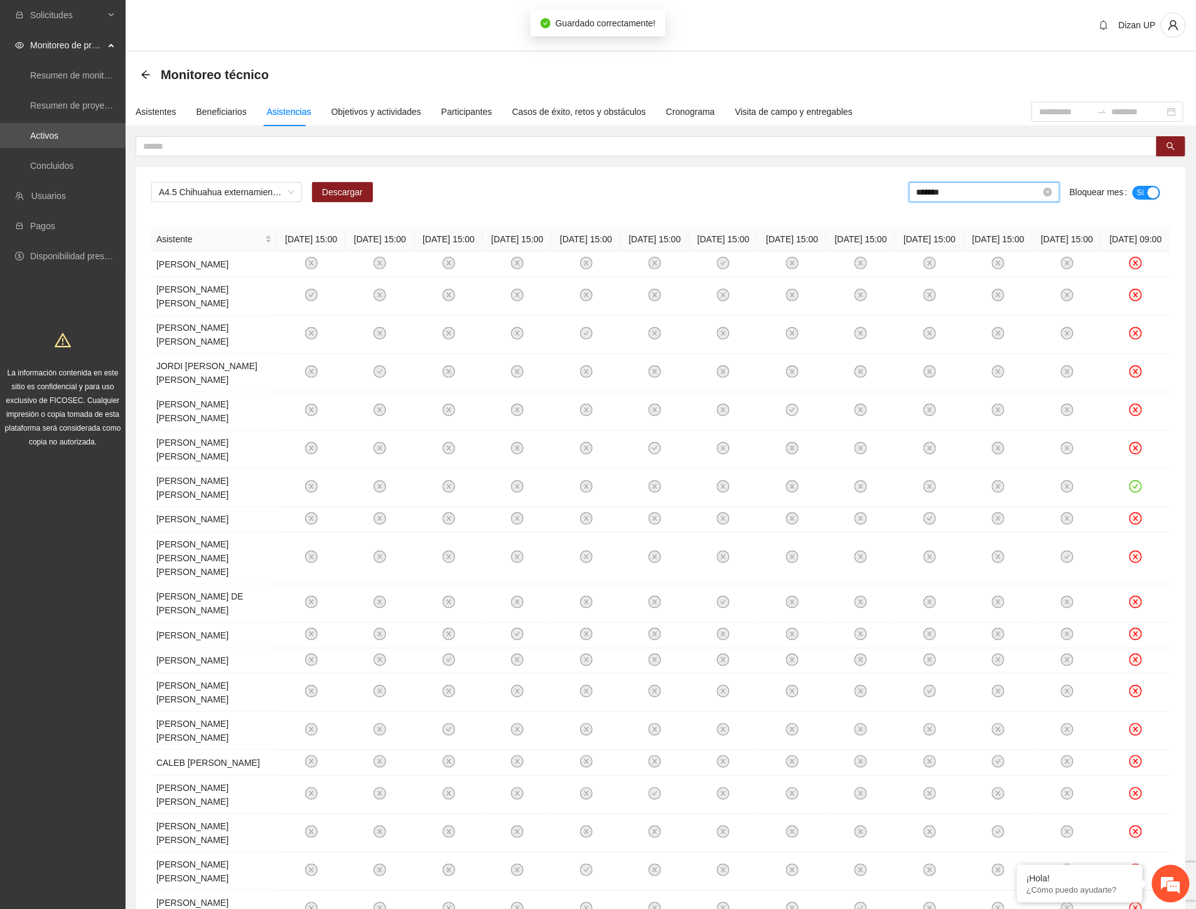
click at [955, 192] on input "*******" at bounding box center [979, 192] width 124 height 14
click at [996, 332] on div "Aug" at bounding box center [999, 333] width 38 height 15
click at [1142, 195] on div "button" at bounding box center [1137, 192] width 11 height 11
click at [959, 197] on input "*******" at bounding box center [979, 192] width 124 height 14
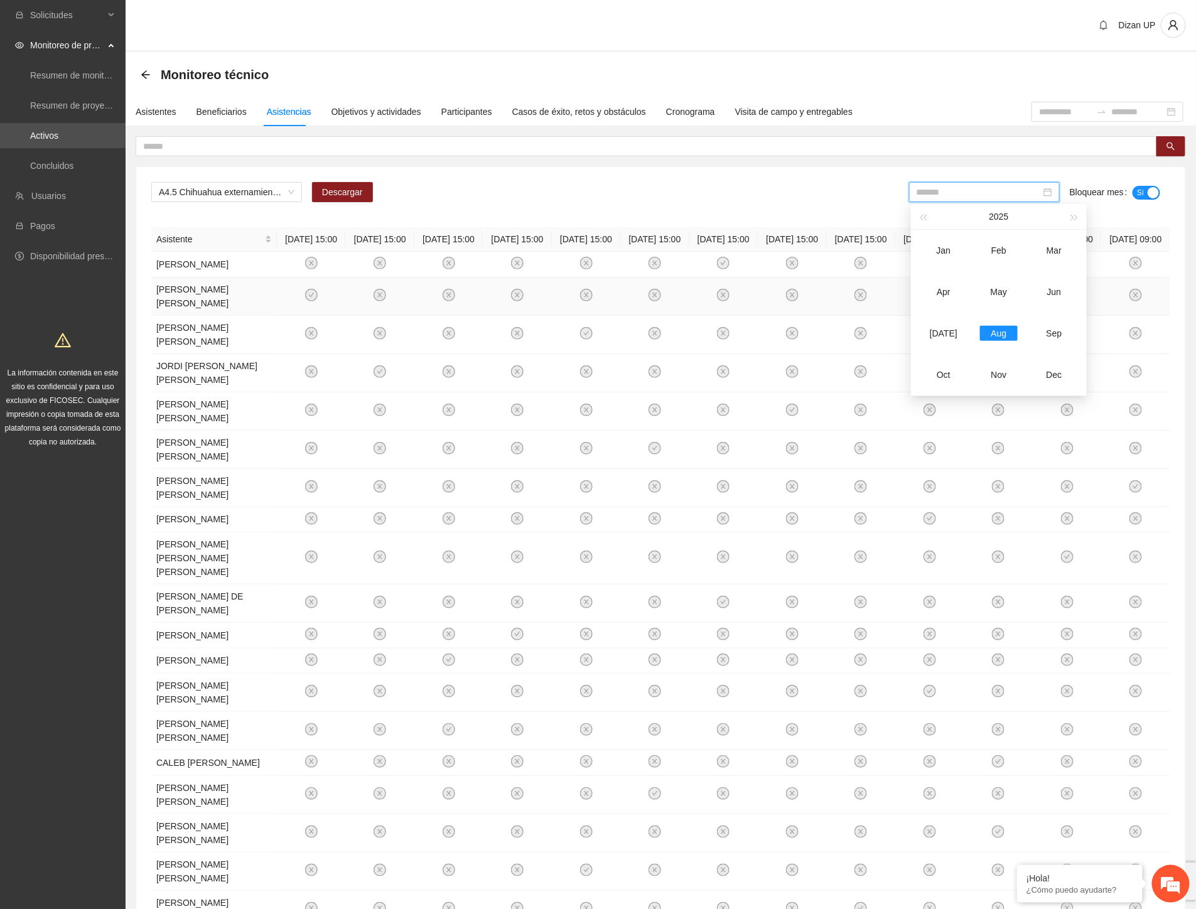
click at [939, 333] on div "[DATE]" at bounding box center [944, 333] width 38 height 15
click at [258, 192] on span "A4.5 Chihuahua externamiento todos. Aplicación de PRE y POST Agresividad" at bounding box center [227, 192] width 136 height 19
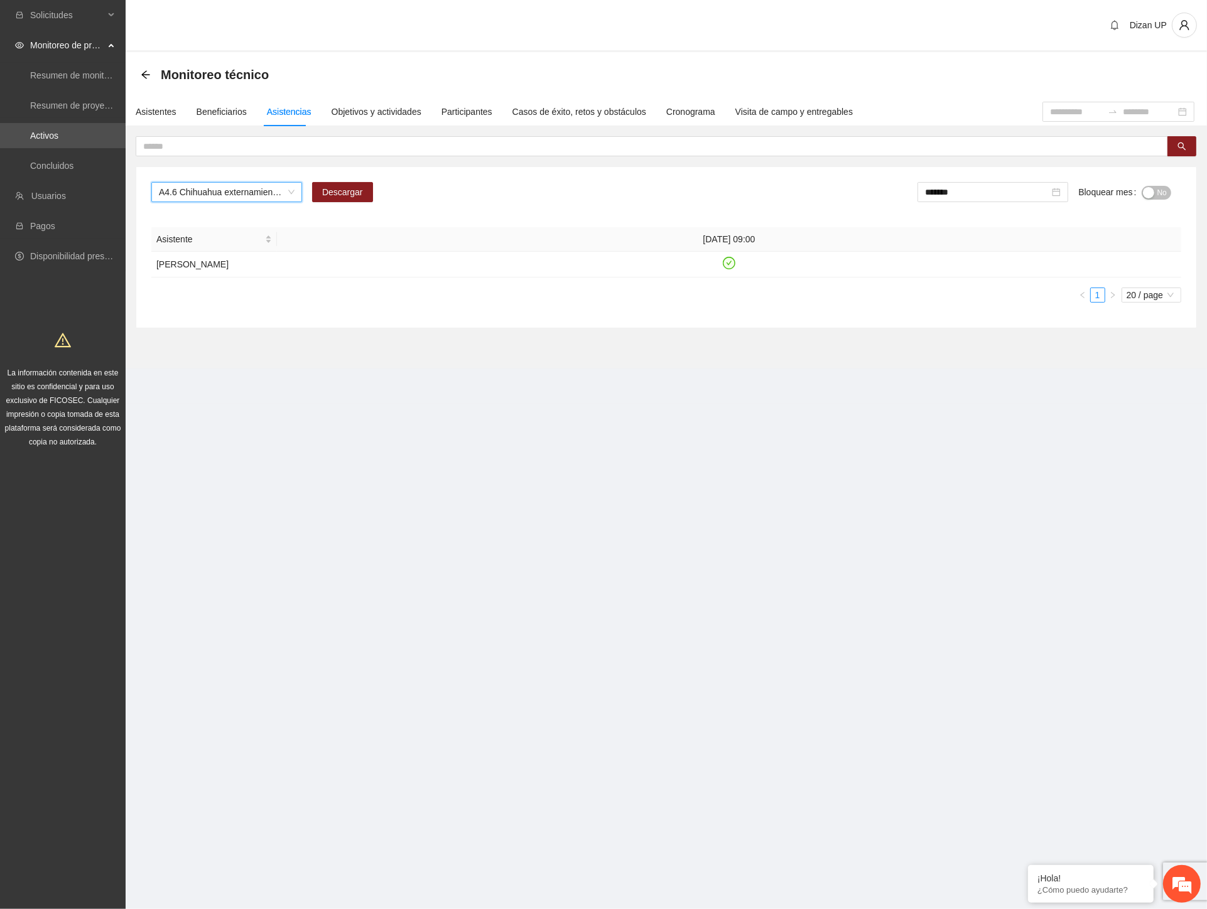
click at [1152, 187] on div "button" at bounding box center [1148, 192] width 11 height 11
click at [996, 192] on input "*******" at bounding box center [990, 192] width 124 height 14
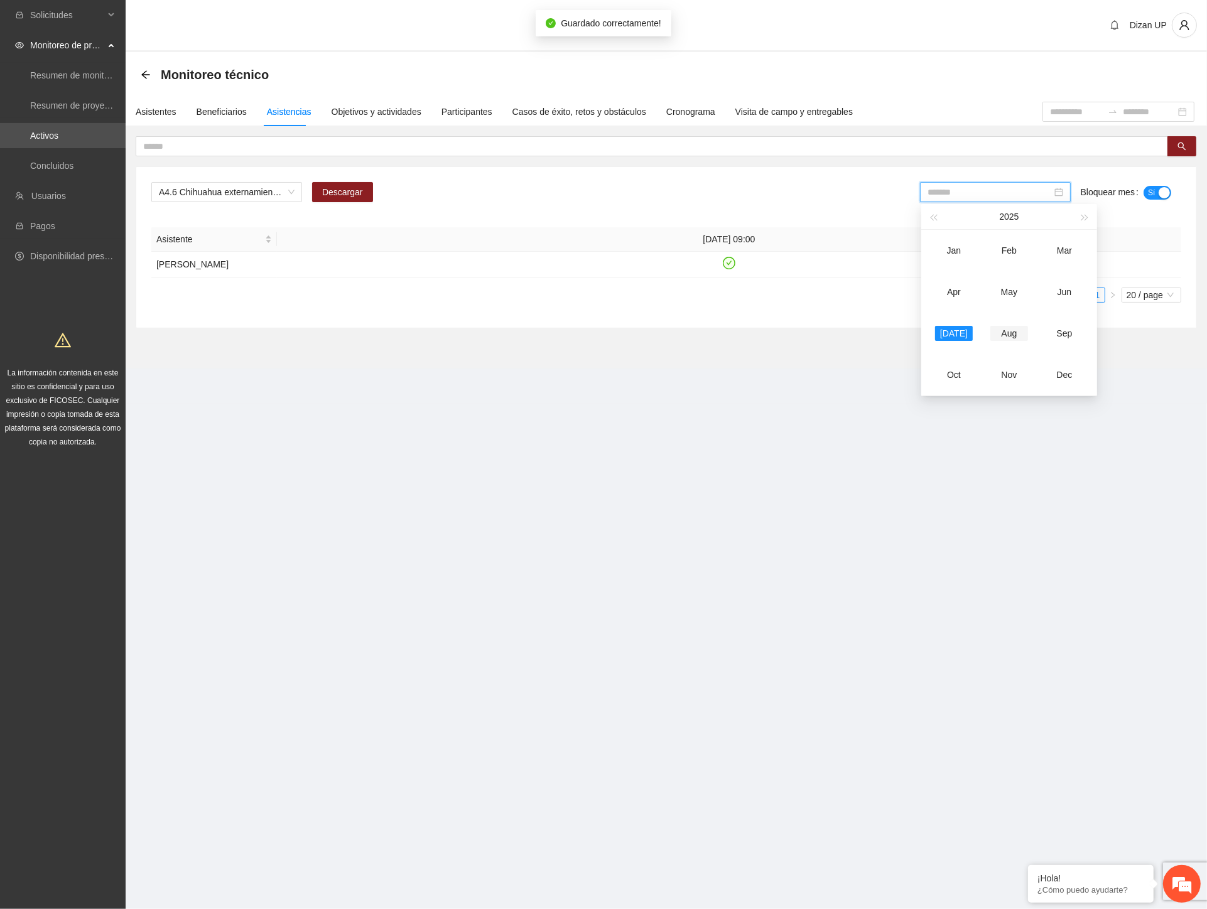
click at [1012, 338] on div "Aug" at bounding box center [1009, 333] width 38 height 15
click at [1152, 193] on div "button" at bounding box center [1148, 192] width 11 height 11
click at [1007, 189] on input "*******" at bounding box center [990, 192] width 124 height 14
click at [1063, 292] on div "Jun" at bounding box center [1065, 291] width 38 height 15
click at [1147, 197] on div "button" at bounding box center [1148, 192] width 11 height 11
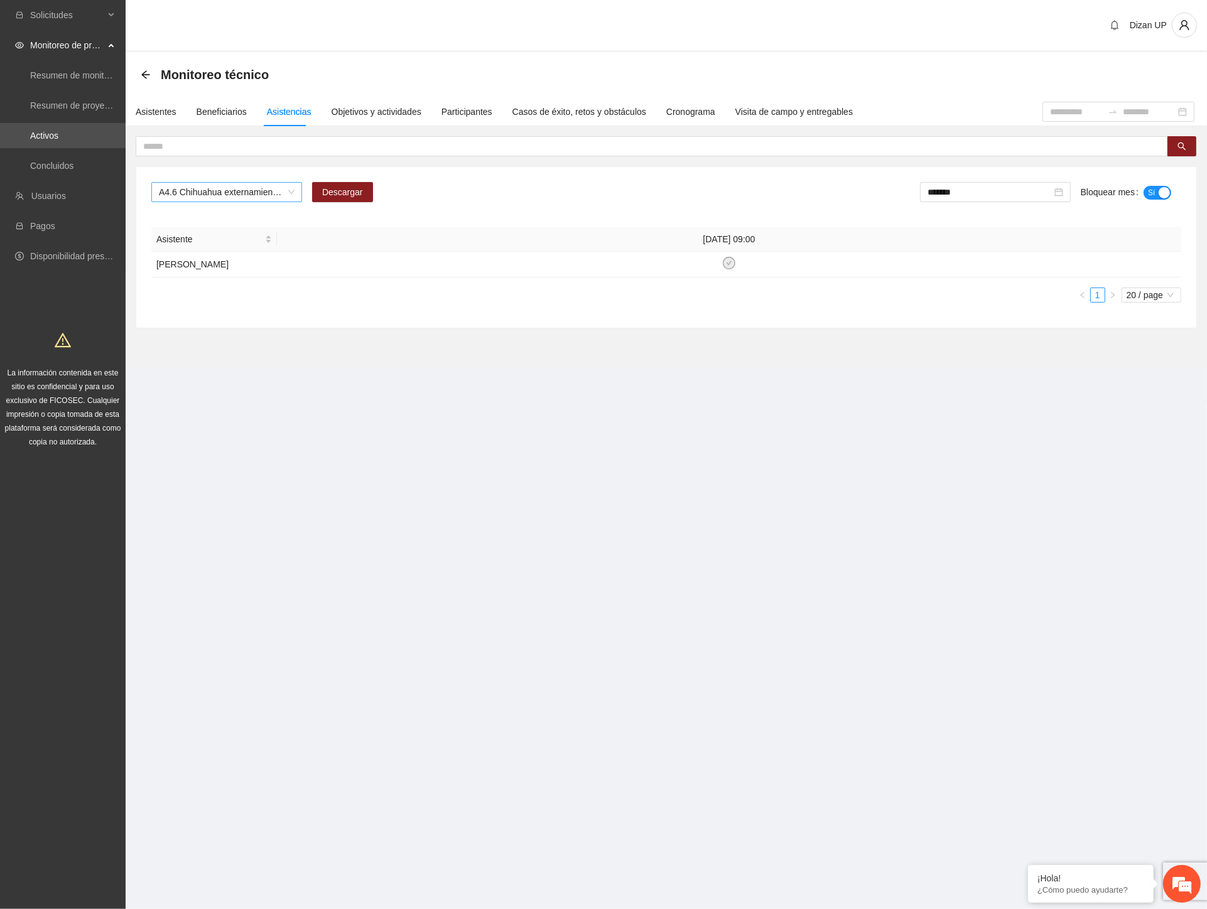
click at [276, 190] on span "A4.6 Chihuahua externamiento ROBO. Aplicación de PRE y POST Agresividad" at bounding box center [227, 192] width 136 height 19
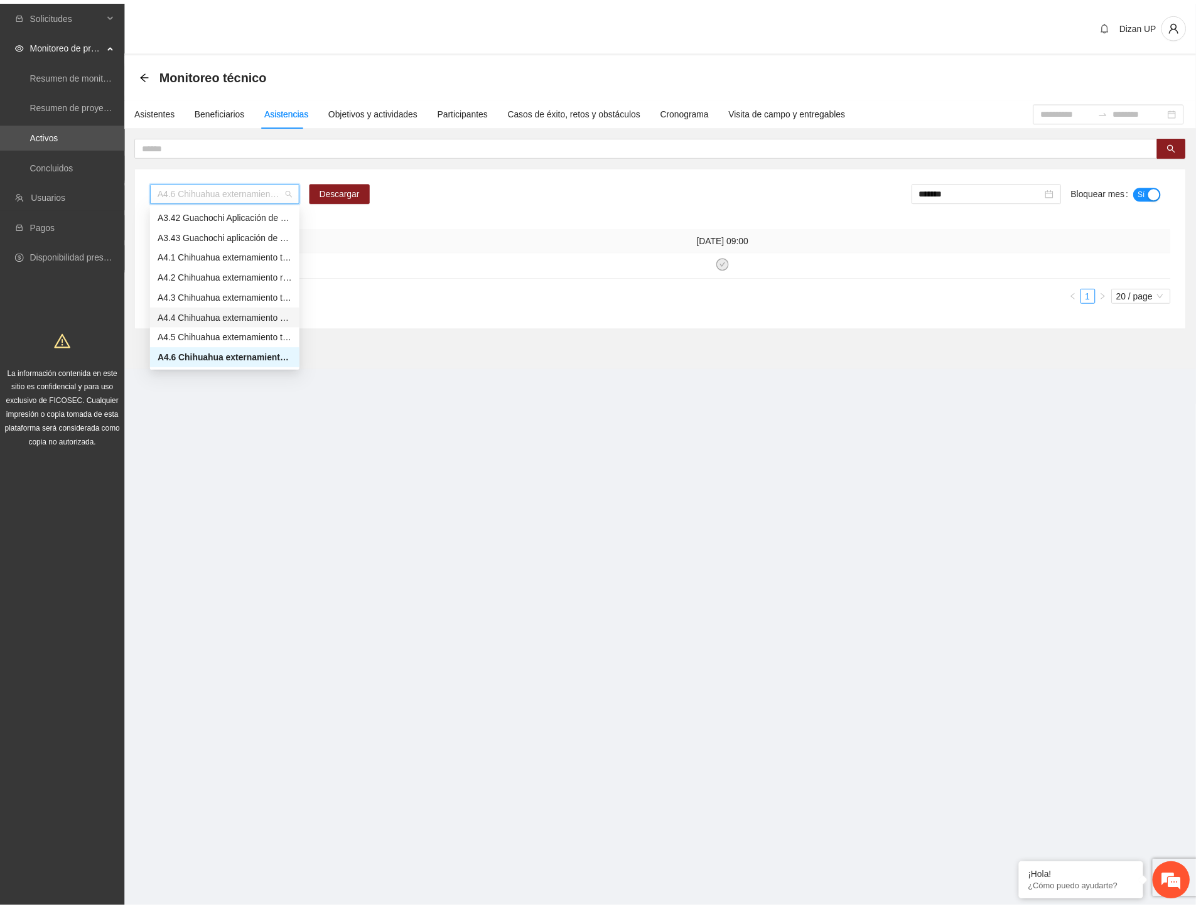
scroll to position [2652, 0]
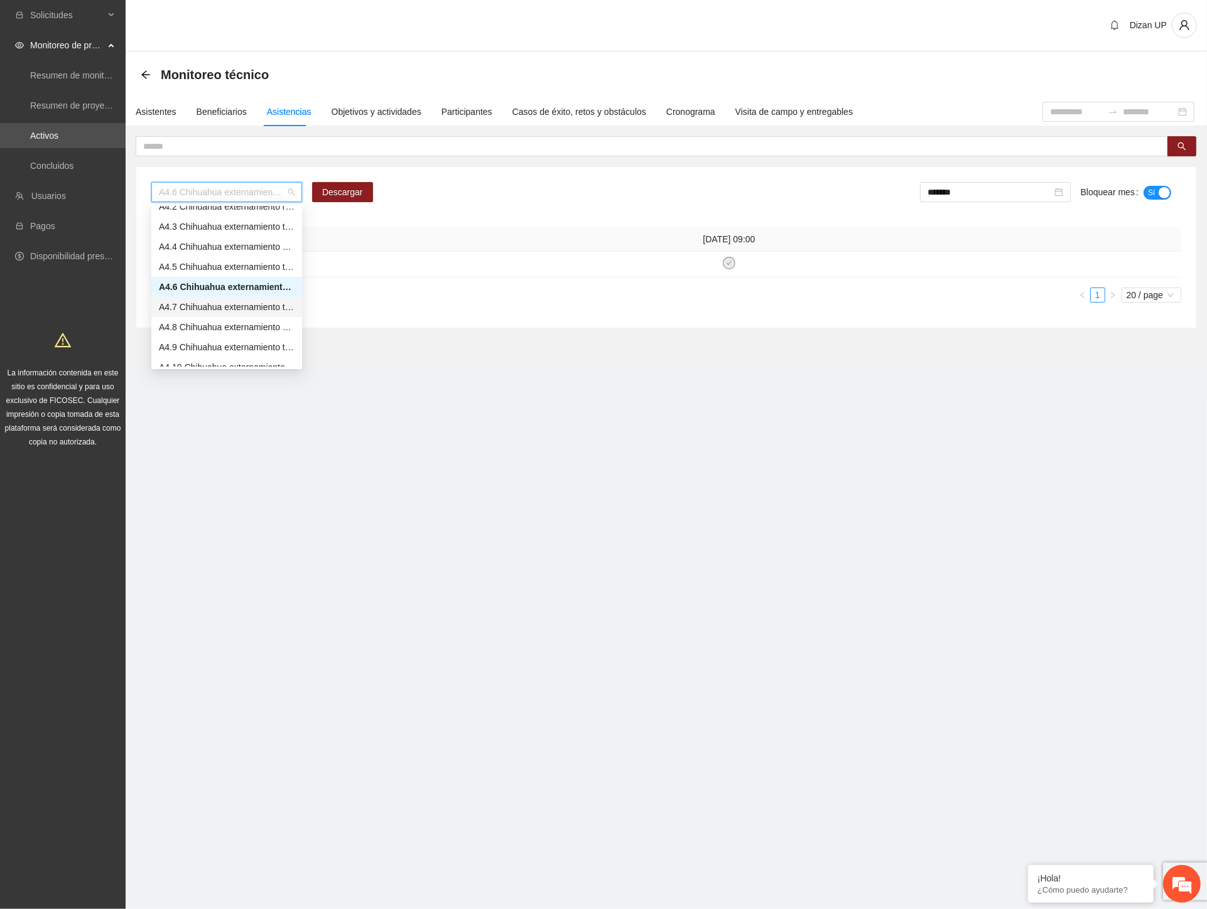
click at [212, 308] on div "A4.7 Chihuahua externamiento todos. Aplicación de PRE y POST Inteligencia Emoci…" at bounding box center [227, 307] width 136 height 14
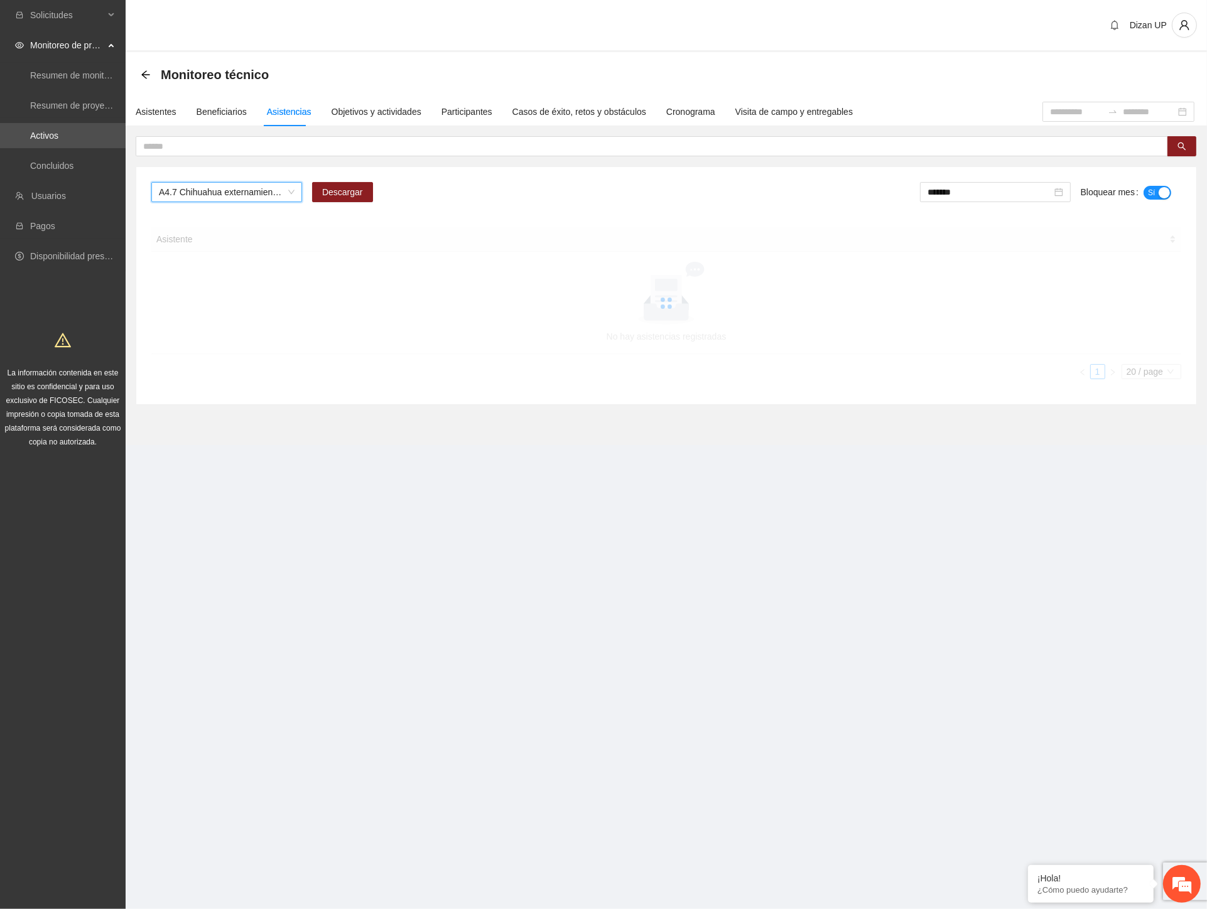
click at [367, 22] on div "Dizan UP" at bounding box center [666, 26] width 1081 height 52
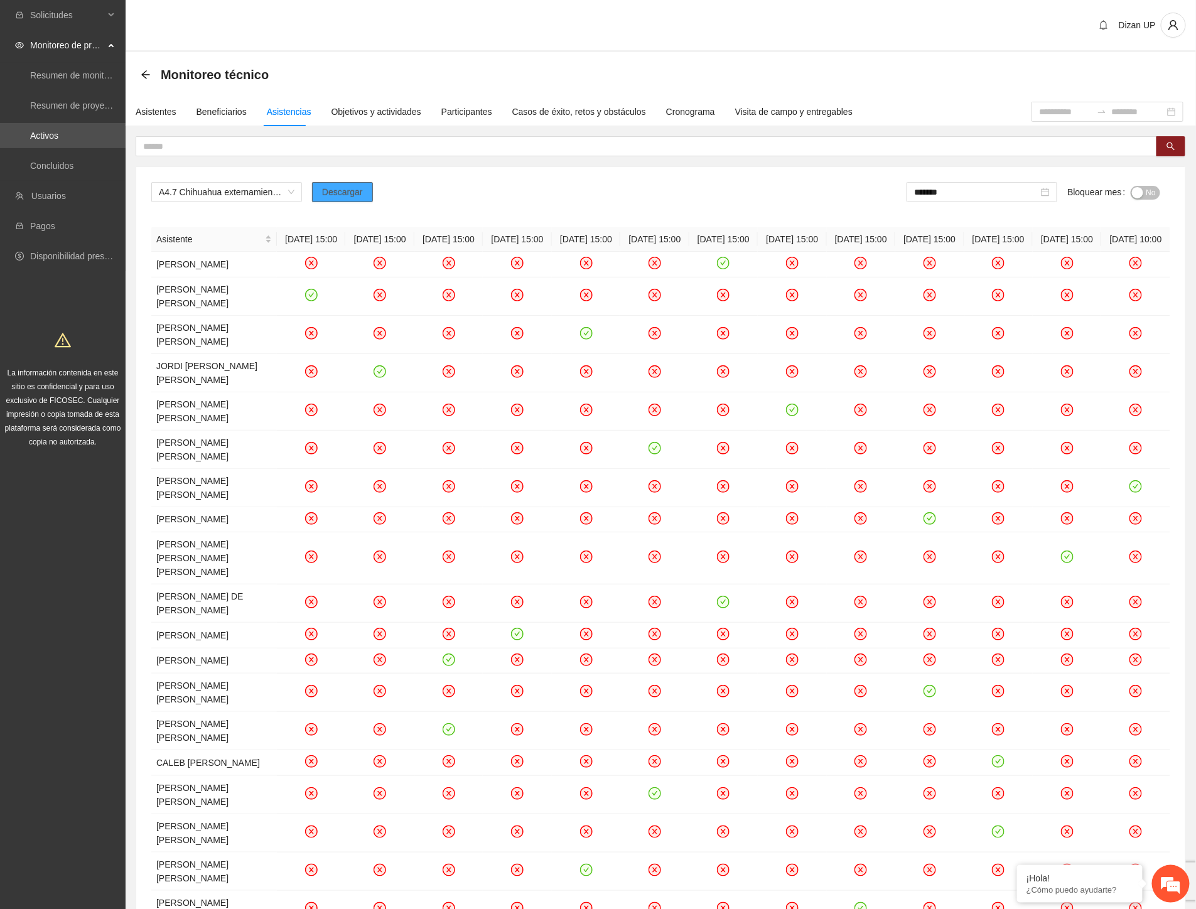
click at [352, 189] on span "Descargar" at bounding box center [342, 192] width 41 height 14
click at [820, 171] on div "A4.7 Chihuahua externamiento todos. Aplicación de PRE y POST Inteligencia Emoci…" at bounding box center [660, 586] width 1049 height 838
click at [1166, 192] on form "******* Bloquear mes No" at bounding box center [1039, 197] width 264 height 30
click at [1140, 192] on div "button" at bounding box center [1137, 192] width 11 height 11
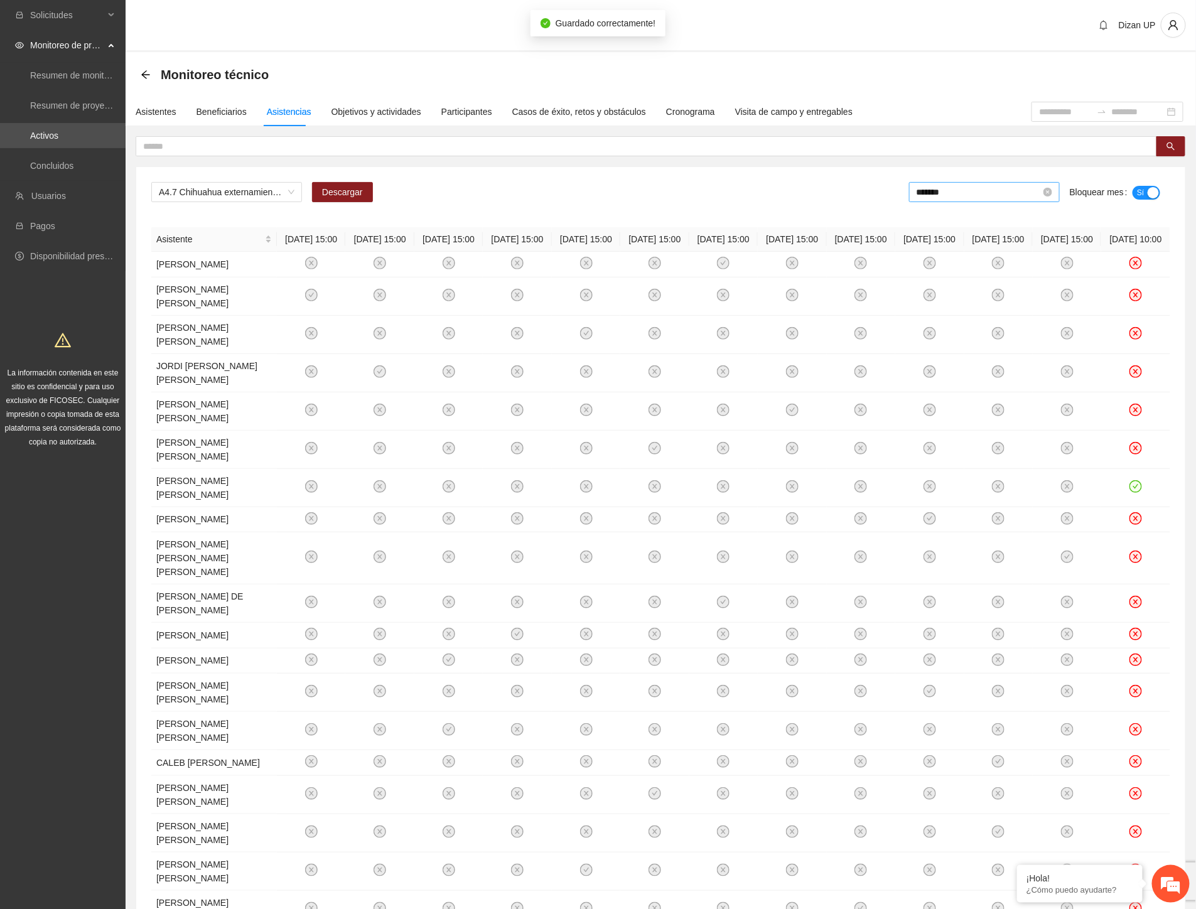
click at [990, 190] on input "*******" at bounding box center [979, 192] width 124 height 14
click at [940, 329] on div "[DATE]" at bounding box center [944, 333] width 38 height 15
click at [1151, 195] on span "No" at bounding box center [1151, 193] width 9 height 14
click at [956, 190] on input "*******" at bounding box center [979, 192] width 124 height 14
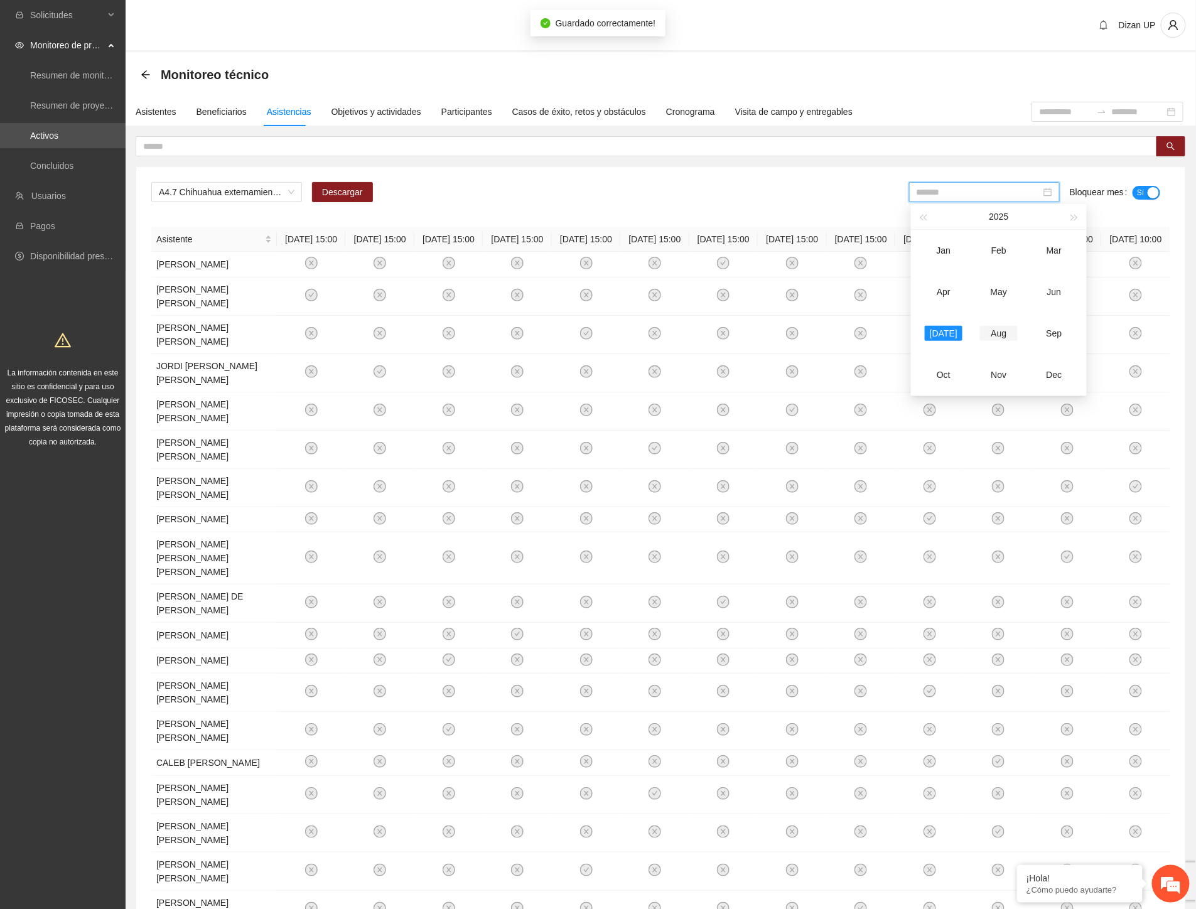
drag, startPoint x: 993, startPoint y: 333, endPoint x: 1003, endPoint y: 317, distance: 18.3
click at [996, 328] on div "Aug" at bounding box center [999, 333] width 38 height 15
type input "*******"
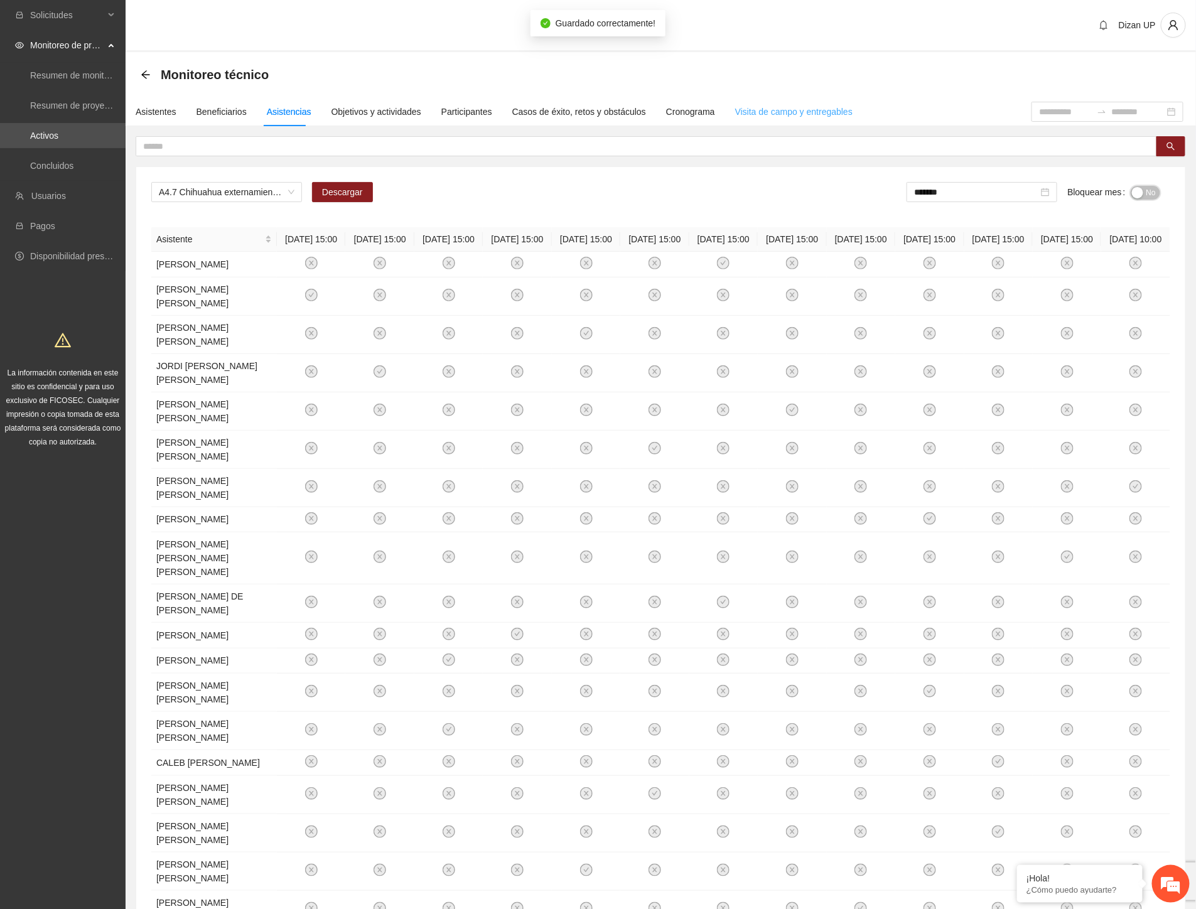
drag, startPoint x: 1141, startPoint y: 189, endPoint x: 764, endPoint y: 117, distance: 383.5
click at [1137, 190] on div "button" at bounding box center [1137, 192] width 11 height 11
click at [521, 196] on div "A4.7 Chihuahua externamiento todos. Aplicación de PRE y POST Inteligencia Emoci…" at bounding box center [660, 197] width 1019 height 30
click at [270, 192] on span "A4.7 Chihuahua externamiento todos. Aplicación de PRE y POST Inteligencia Emoci…" at bounding box center [227, 192] width 136 height 19
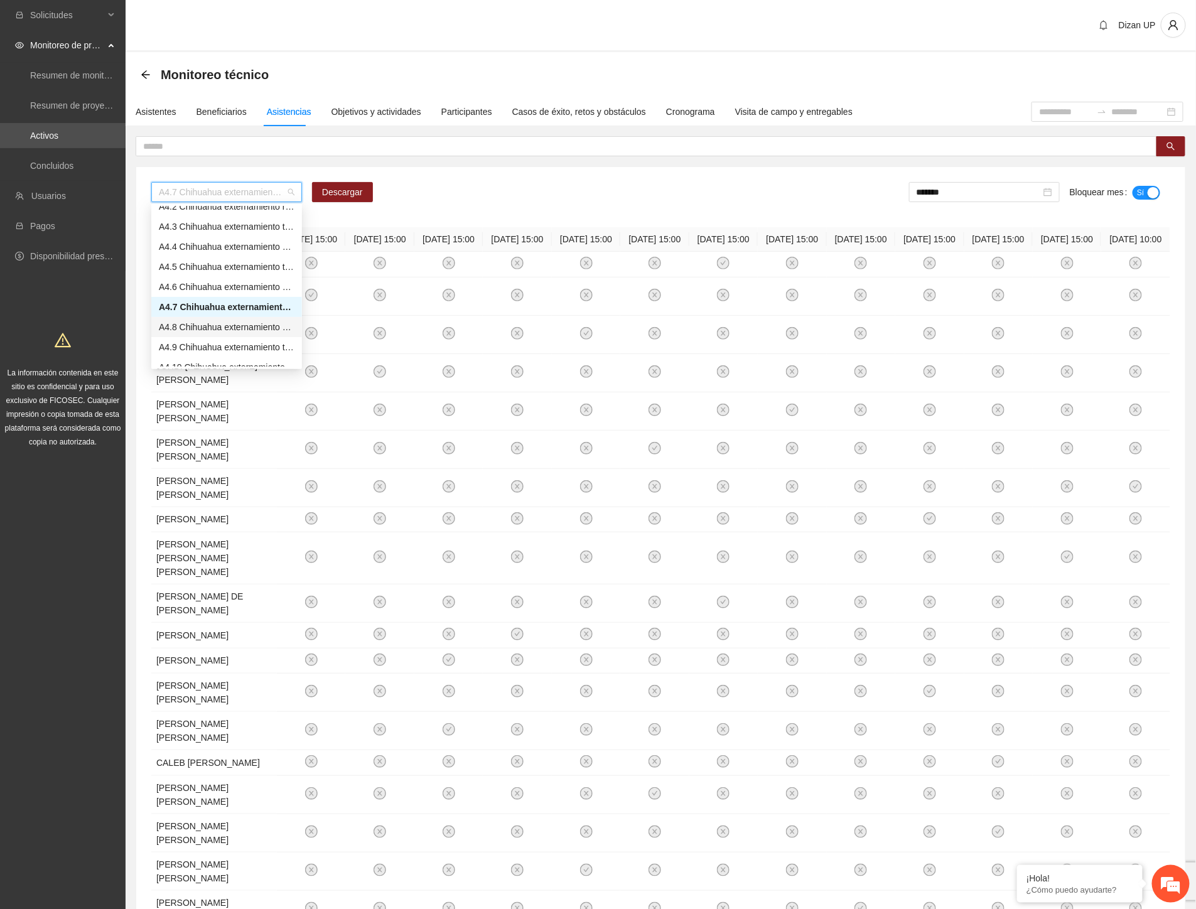
click at [181, 324] on div "A4.8 Chihuahua externamiento ROBO. Aplicación de PRE y POST Inteligencia Emocio…" at bounding box center [227, 327] width 136 height 14
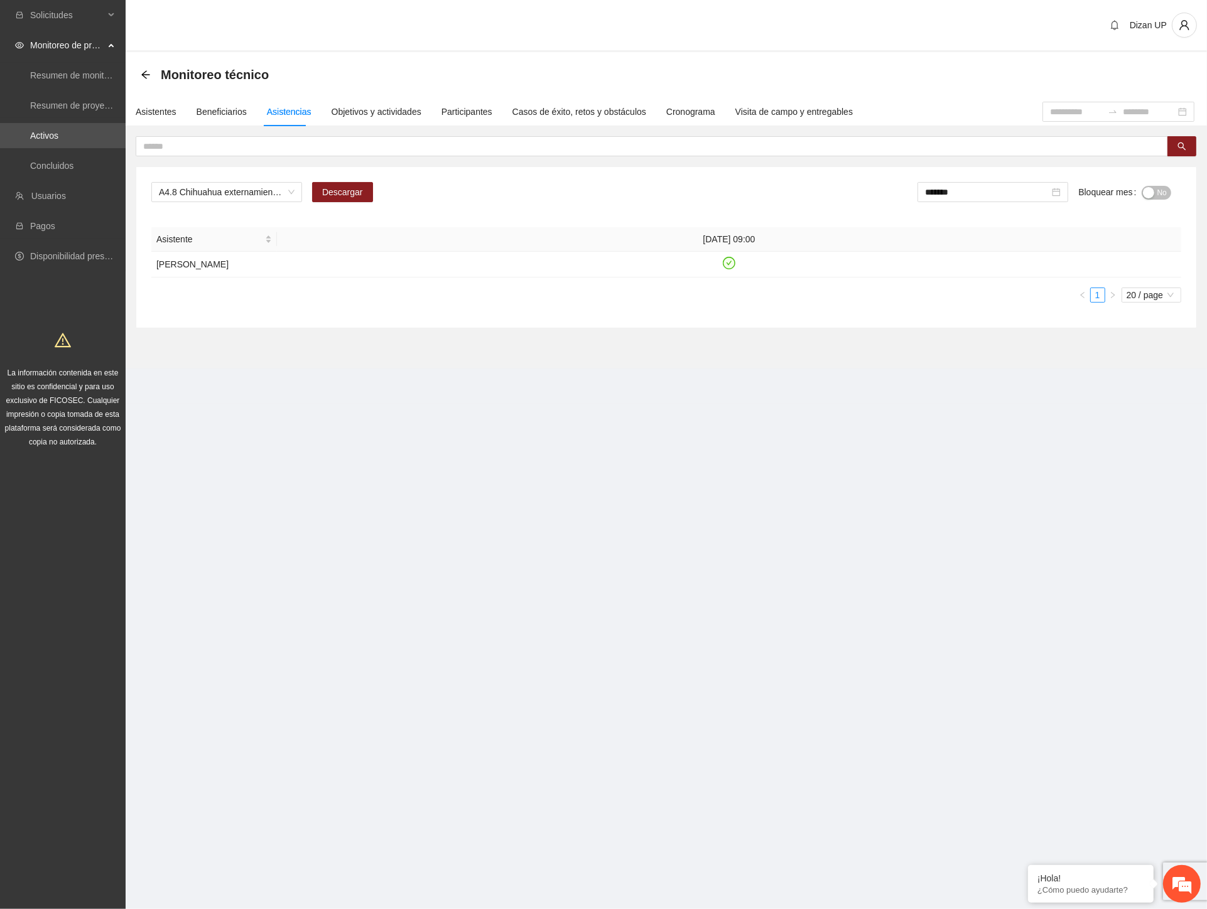
click at [1159, 187] on span "No" at bounding box center [1161, 193] width 9 height 14
click at [289, 189] on span "A4.8 Chihuahua externamiento ROBO. Aplicación de PRE y POST Inteligencia Emocio…" at bounding box center [227, 192] width 136 height 19
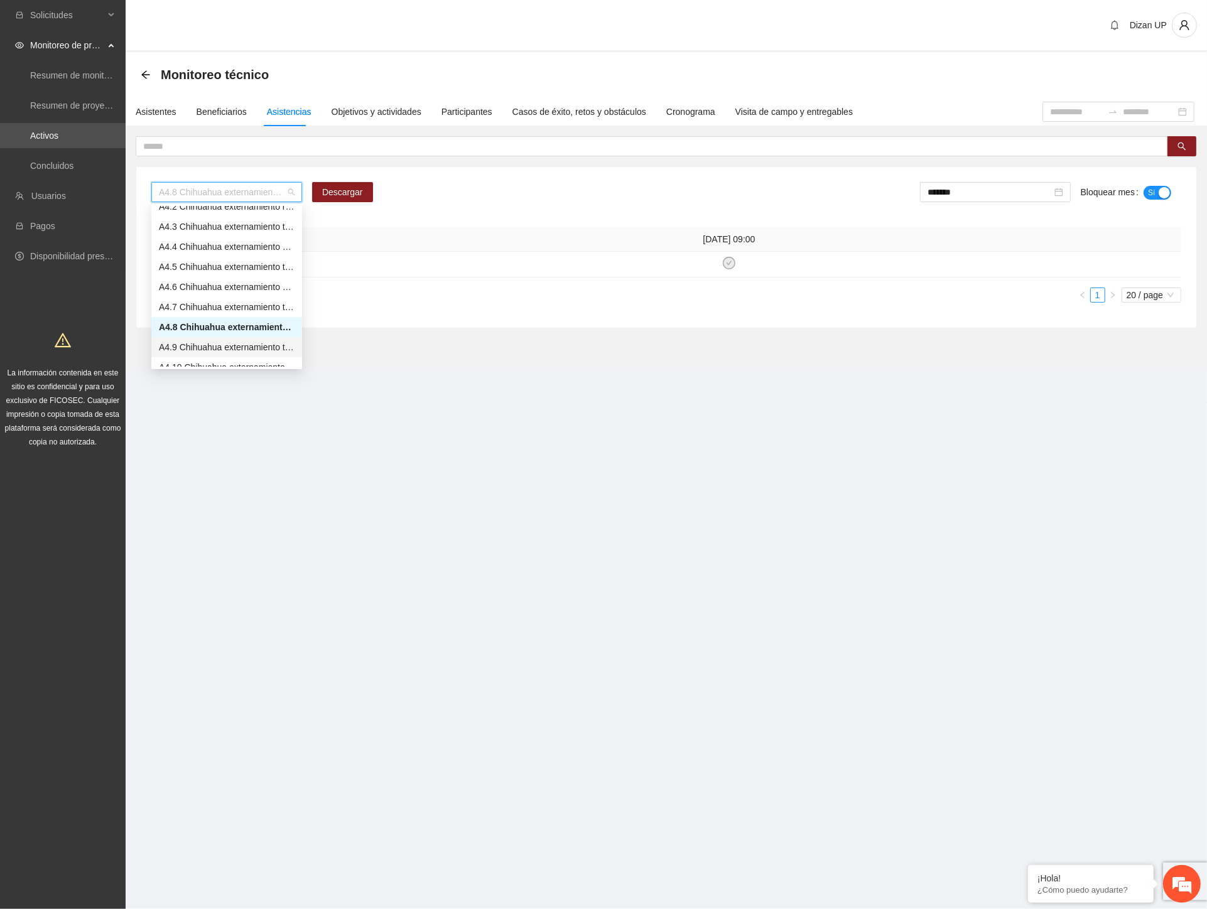
click at [227, 348] on div "A4.9 Chihuahua externamiento todos. Sesiones terapéuticas externamiento todos" at bounding box center [227, 347] width 136 height 14
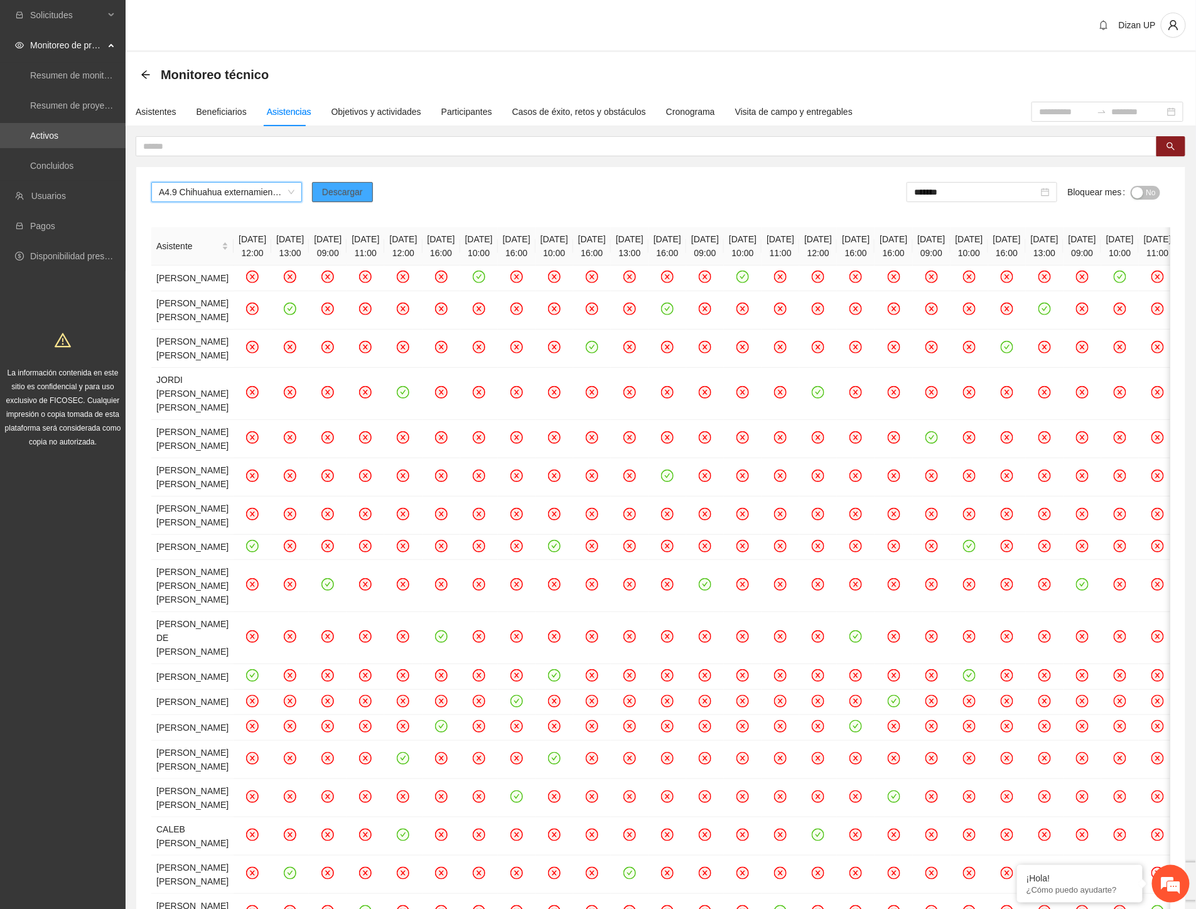
click at [352, 192] on span "Descargar" at bounding box center [342, 192] width 41 height 14
click at [28, 317] on div "Solicitudes Monitoreo de proyectos Resumen de monitoreo Resumen de proyectos ap…" at bounding box center [63, 230] width 126 height 460
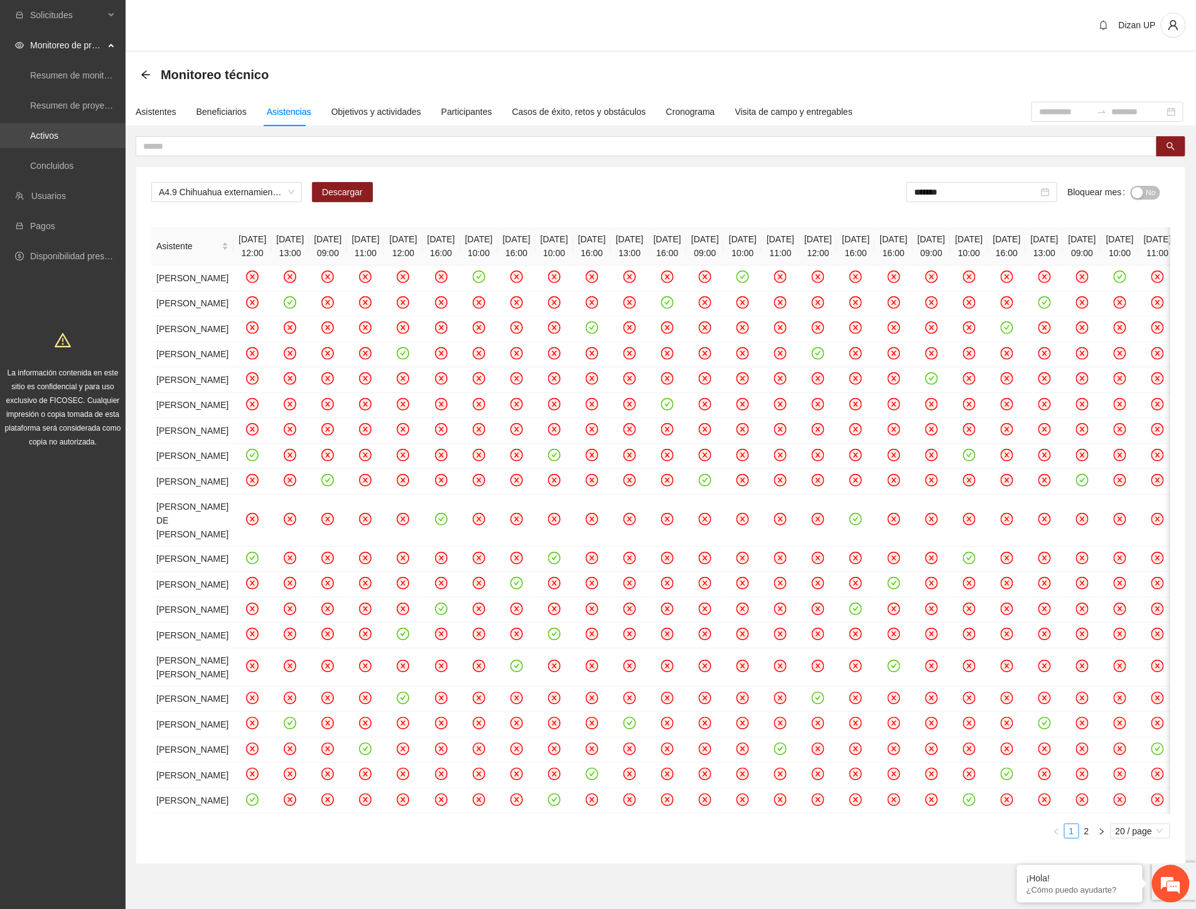
click at [58, 141] on link "Activos" at bounding box center [44, 136] width 28 height 10
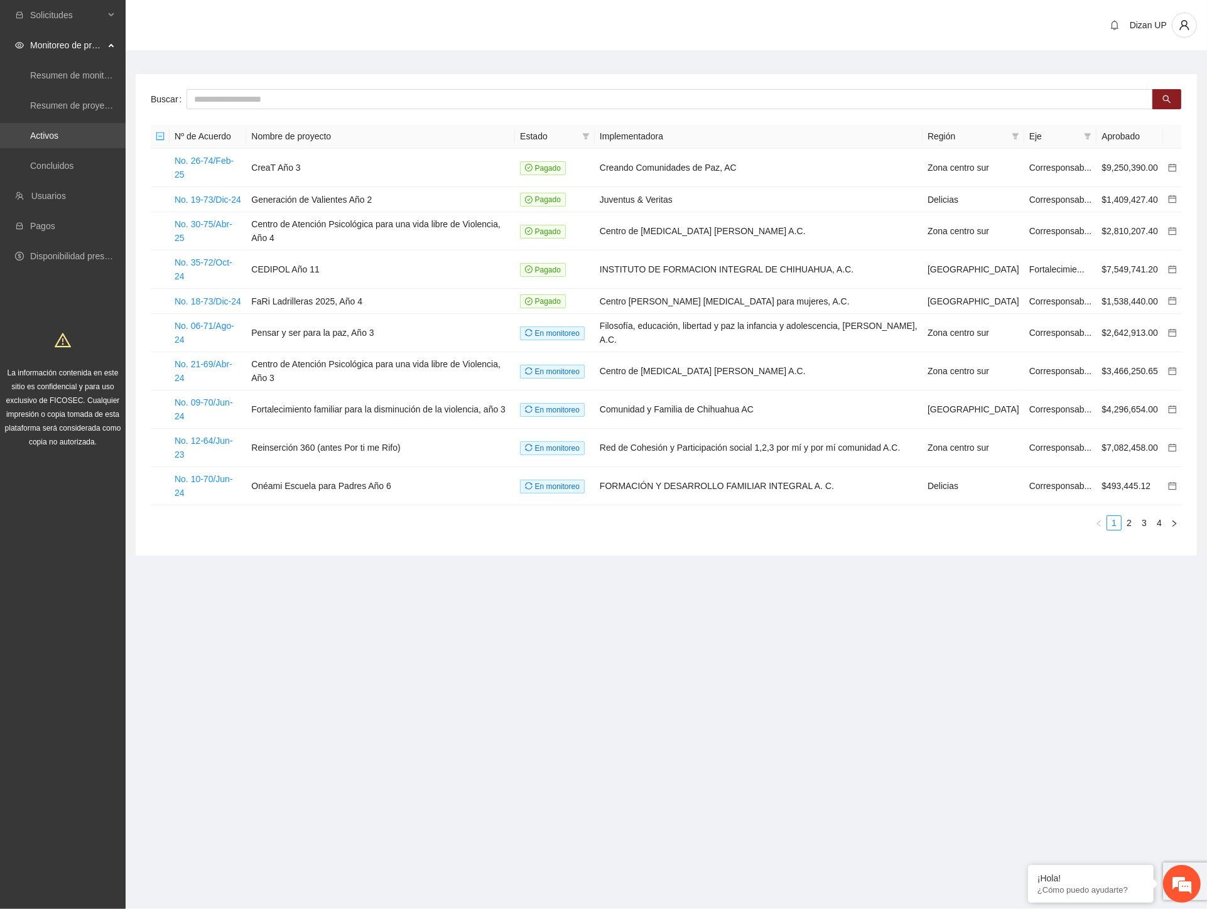
click at [58, 134] on link "Activos" at bounding box center [44, 136] width 28 height 10
click at [265, 101] on input "text" at bounding box center [670, 99] width 966 height 20
type input "***"
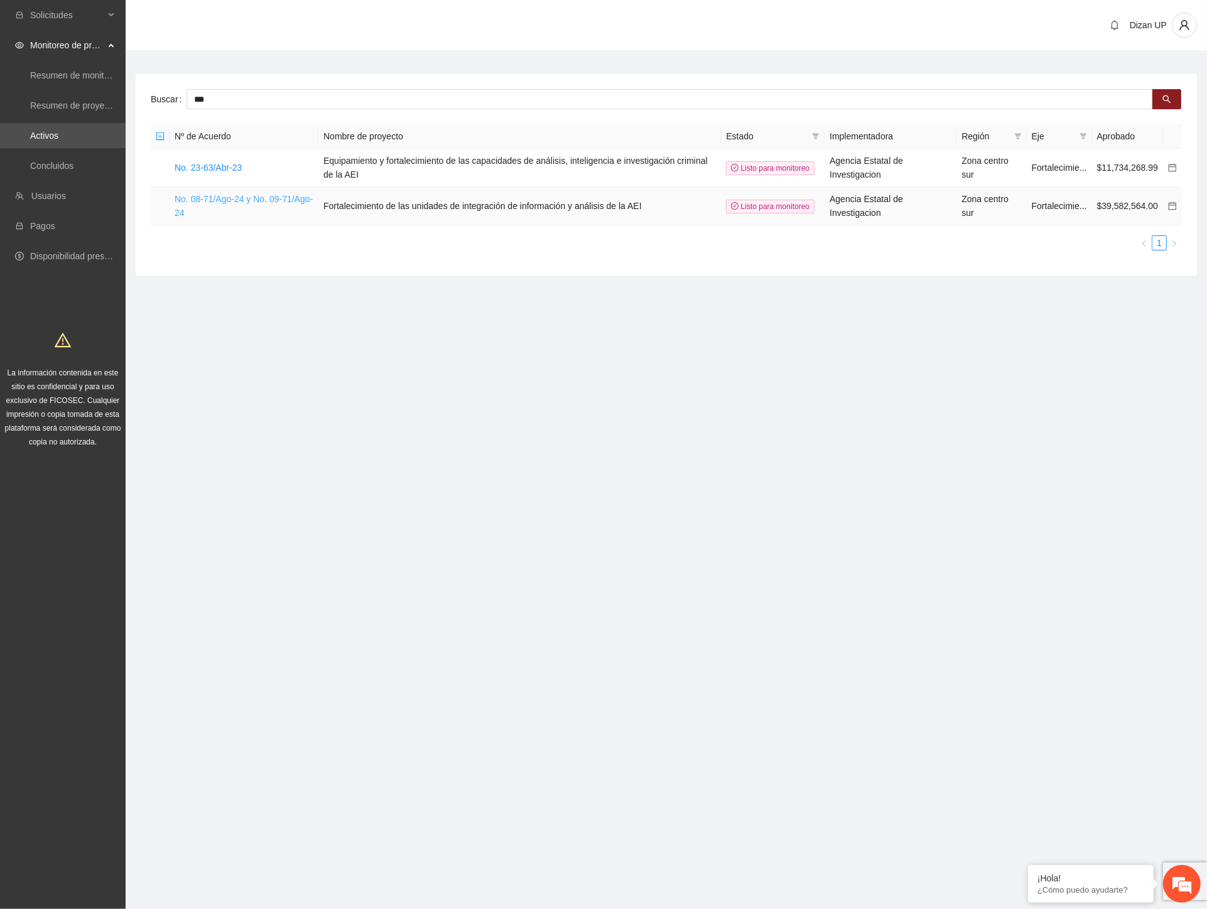
click at [220, 197] on link "No. 08-71/Ago-24 y No. 09-71/Ago-24" at bounding box center [244, 206] width 138 height 24
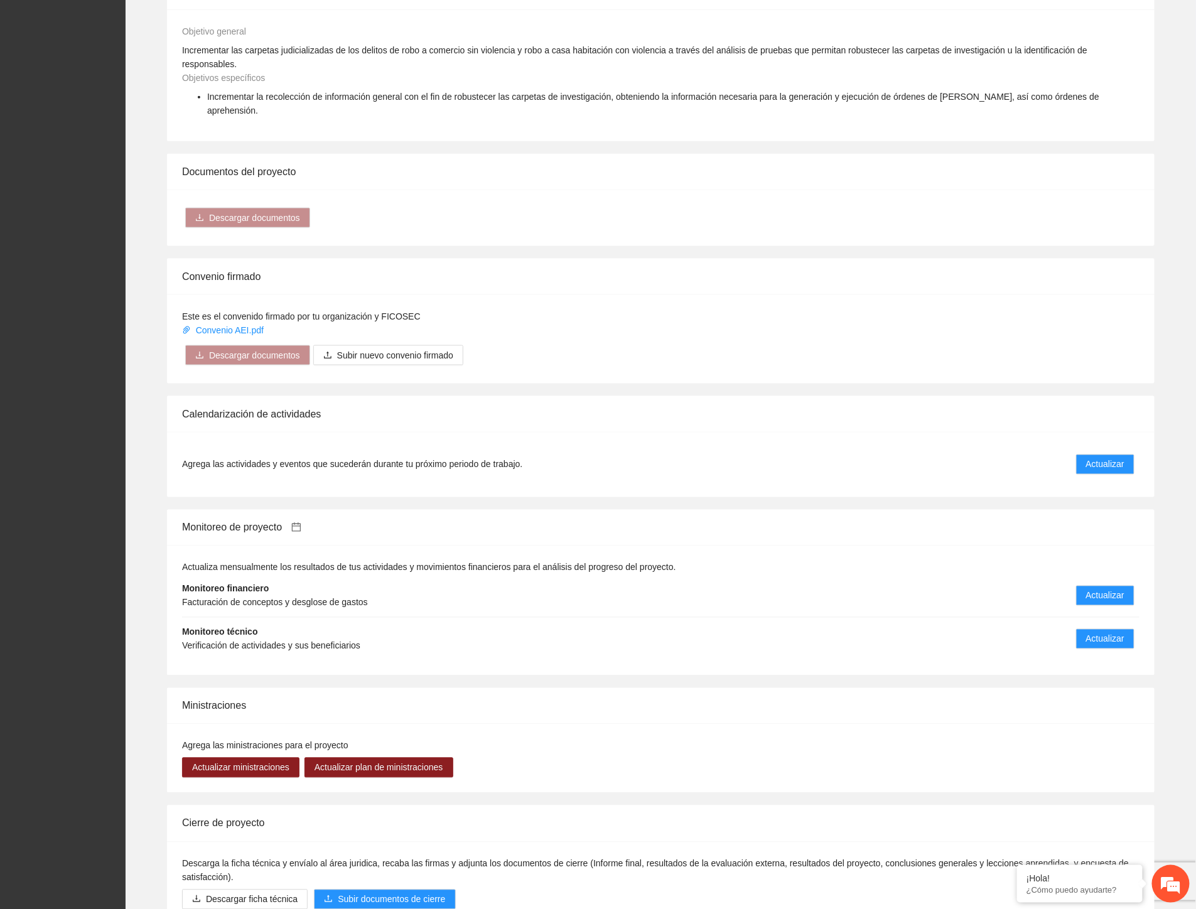
scroll to position [720, 0]
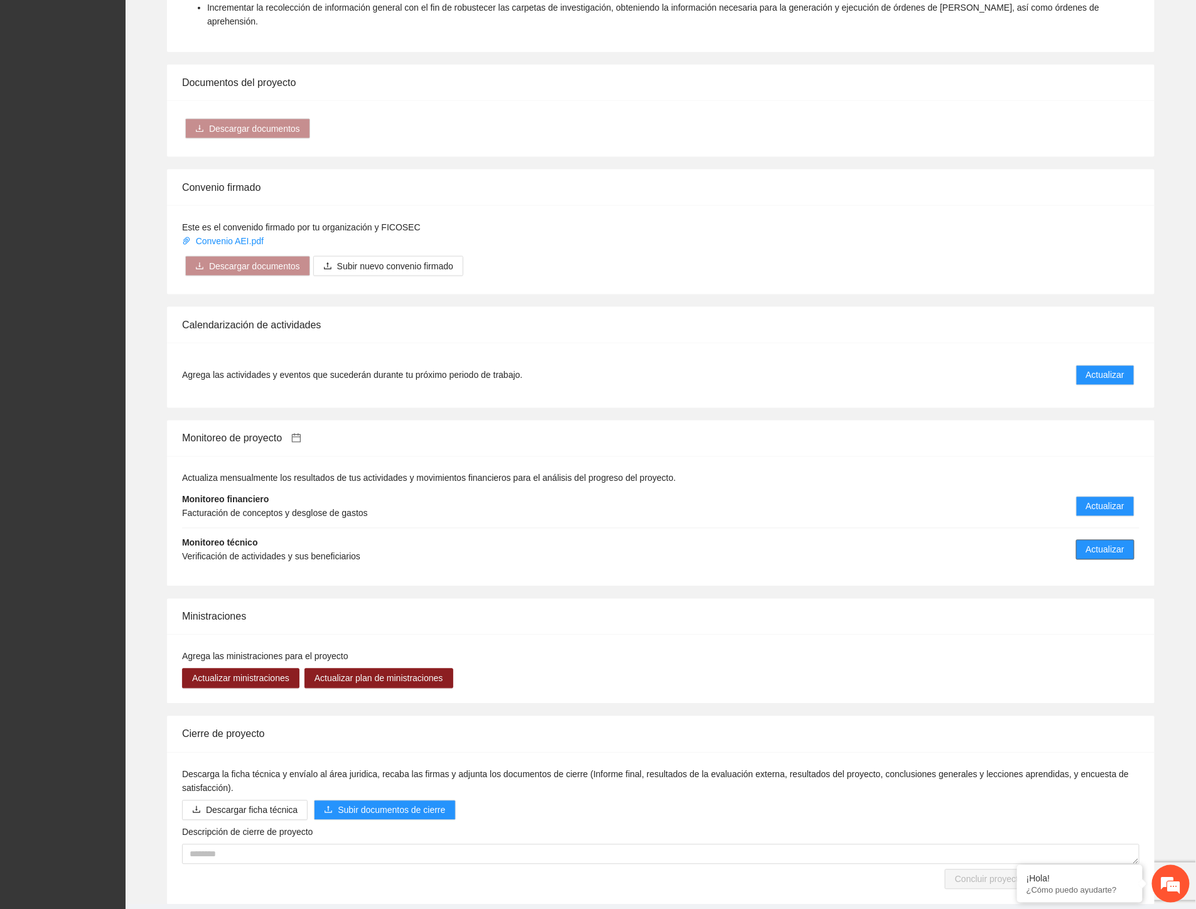
click at [1113, 543] on span "Actualizar" at bounding box center [1105, 550] width 38 height 14
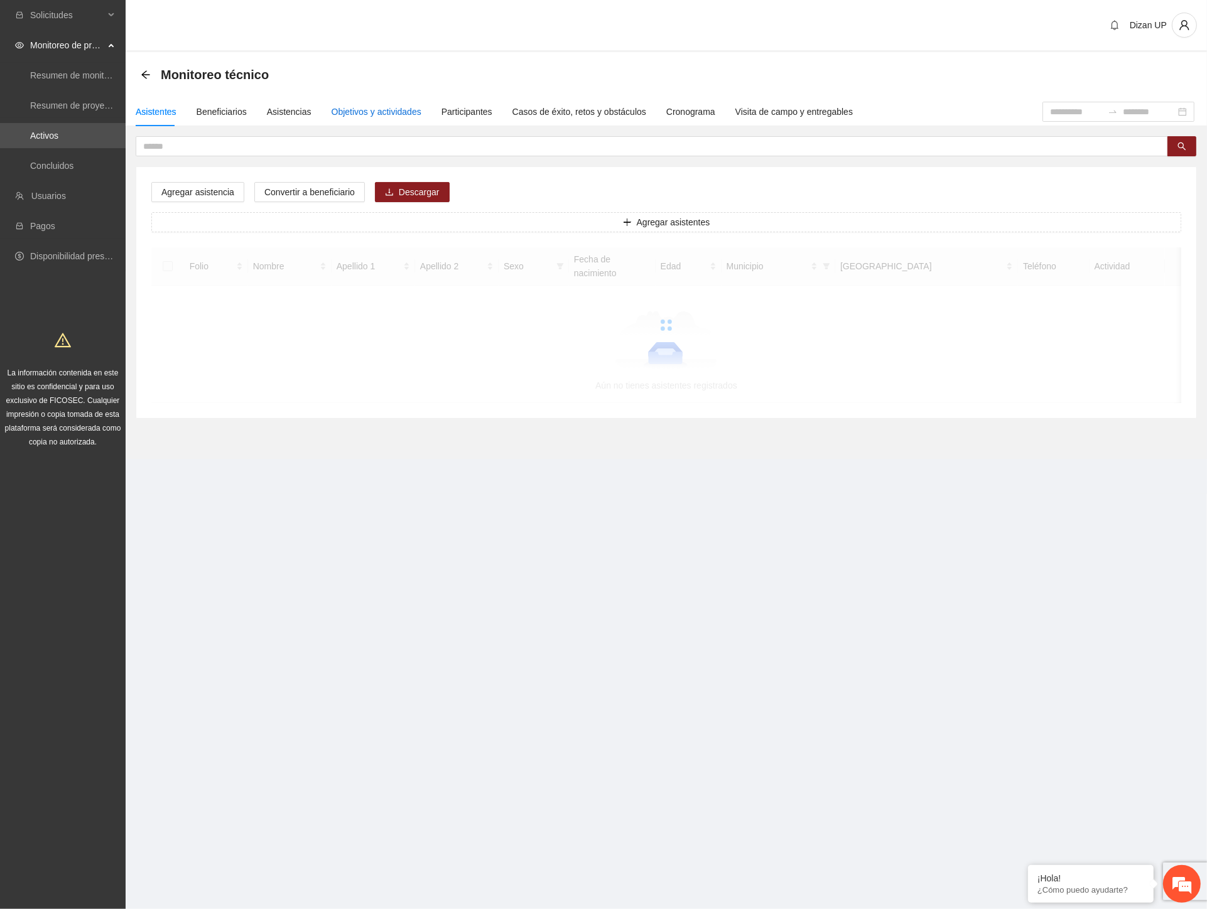
click at [360, 107] on div "Objetivos y actividades" at bounding box center [377, 112] width 90 height 14
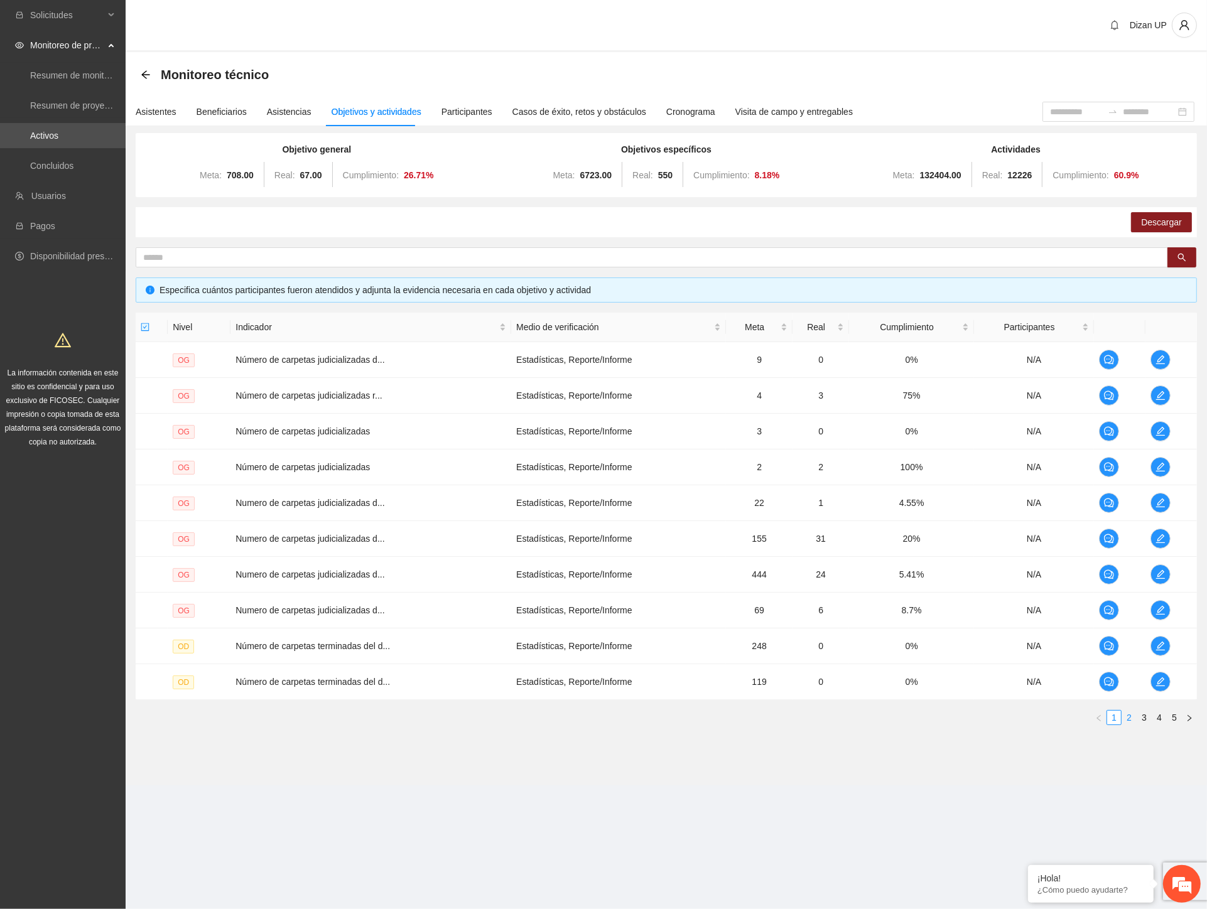
click at [1129, 720] on link "2" at bounding box center [1129, 718] width 14 height 14
click at [1148, 717] on link "3" at bounding box center [1144, 718] width 14 height 14
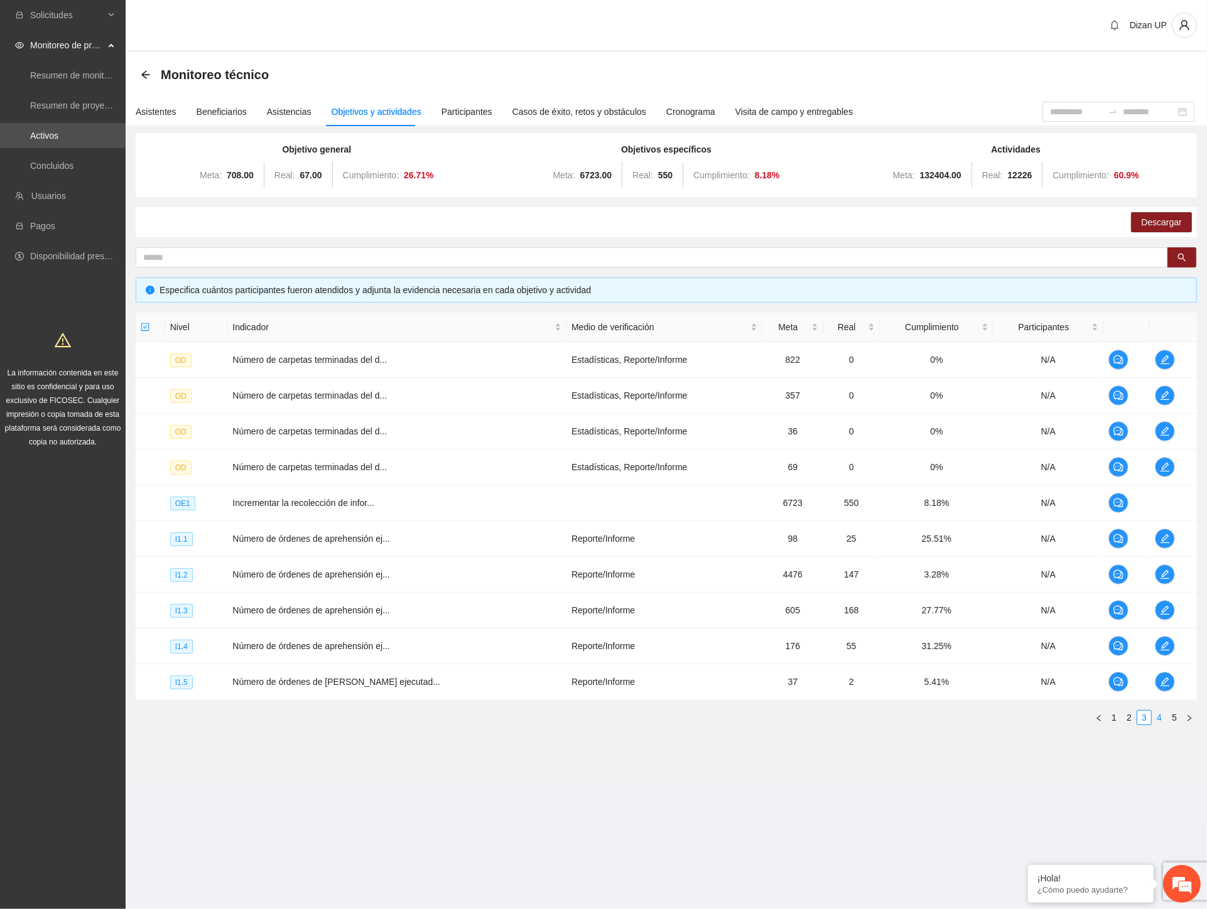
click at [1162, 714] on link "4" at bounding box center [1159, 718] width 14 height 14
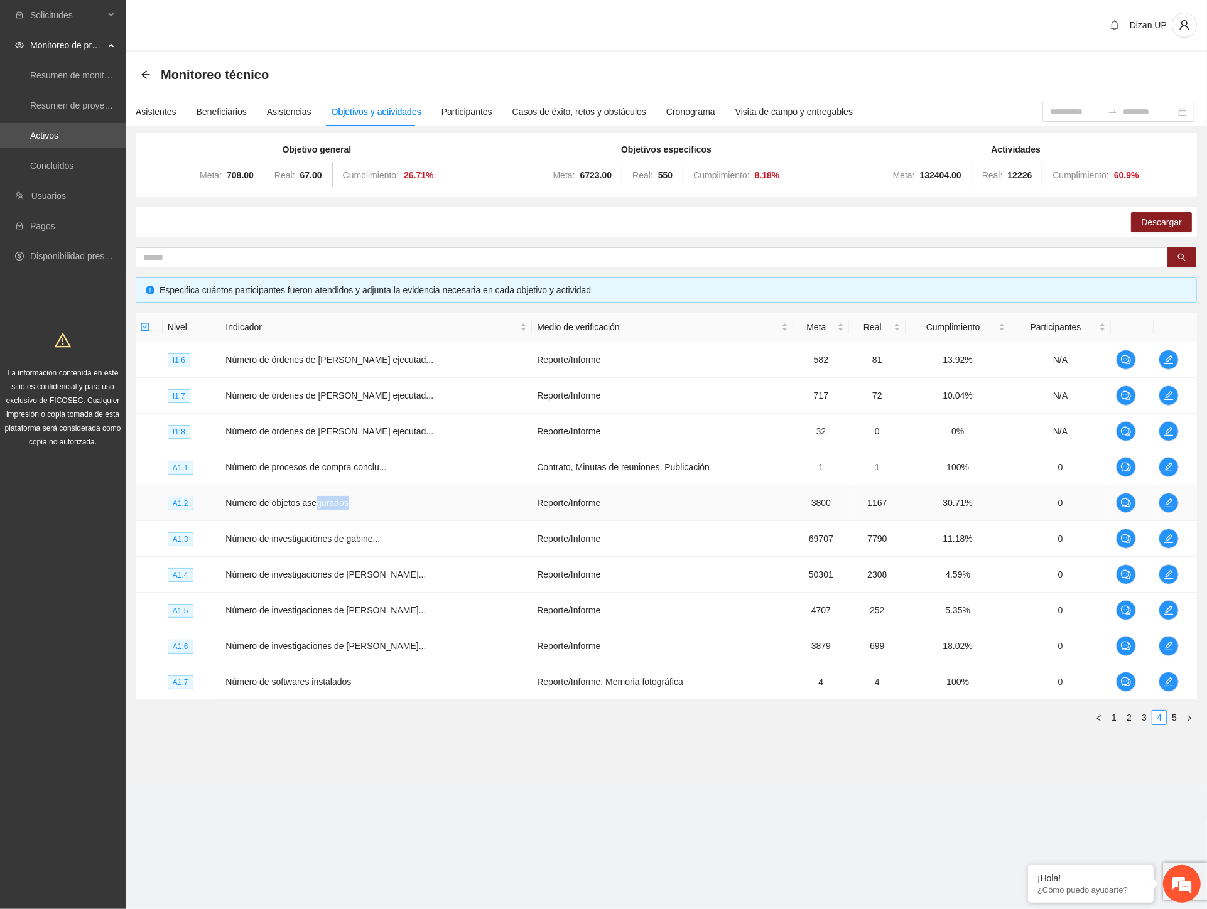
drag, startPoint x: 319, startPoint y: 503, endPoint x: 423, endPoint y: 499, distance: 104.3
click at [425, 497] on td "Número de objetos asegurados" at bounding box center [375, 503] width 311 height 36
drag, startPoint x: 436, startPoint y: 461, endPoint x: 446, endPoint y: 471, distance: 13.8
click at [467, 461] on td "Número de procesos de compra conclu..." at bounding box center [375, 468] width 311 height 36
drag, startPoint x: 294, startPoint y: 502, endPoint x: 538, endPoint y: 473, distance: 245.4
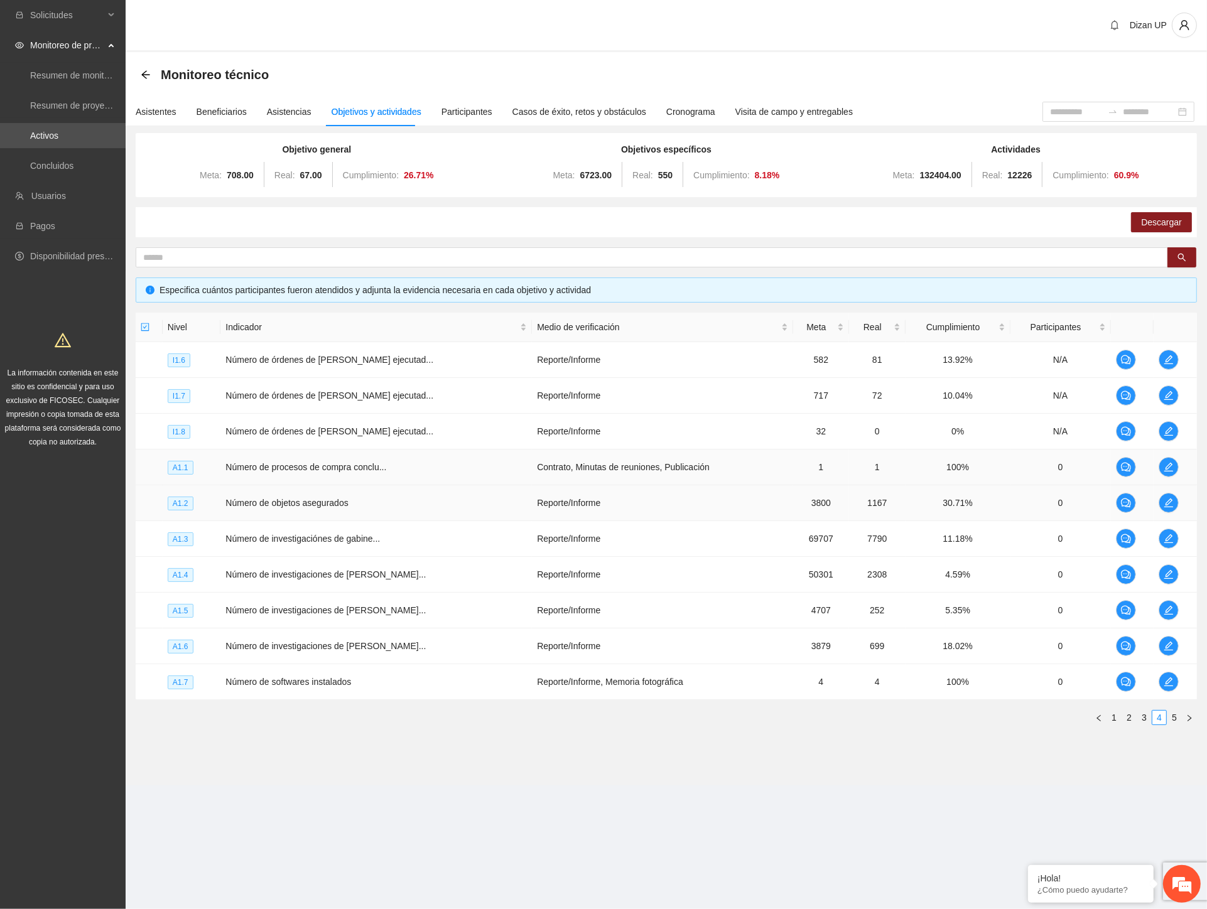
click at [298, 502] on td "Número de objetos asegurados" at bounding box center [375, 503] width 311 height 36
click at [586, 468] on td "Contrato, Minutas de reuniones, Publicación" at bounding box center [662, 468] width 261 height 36
click at [325, 504] on td "Número de objetos asegurados" at bounding box center [375, 503] width 311 height 36
click at [389, 500] on td "Número de objetos asegurados" at bounding box center [375, 503] width 311 height 36
click at [331, 683] on td "Número de softwares instalados" at bounding box center [375, 682] width 311 height 36
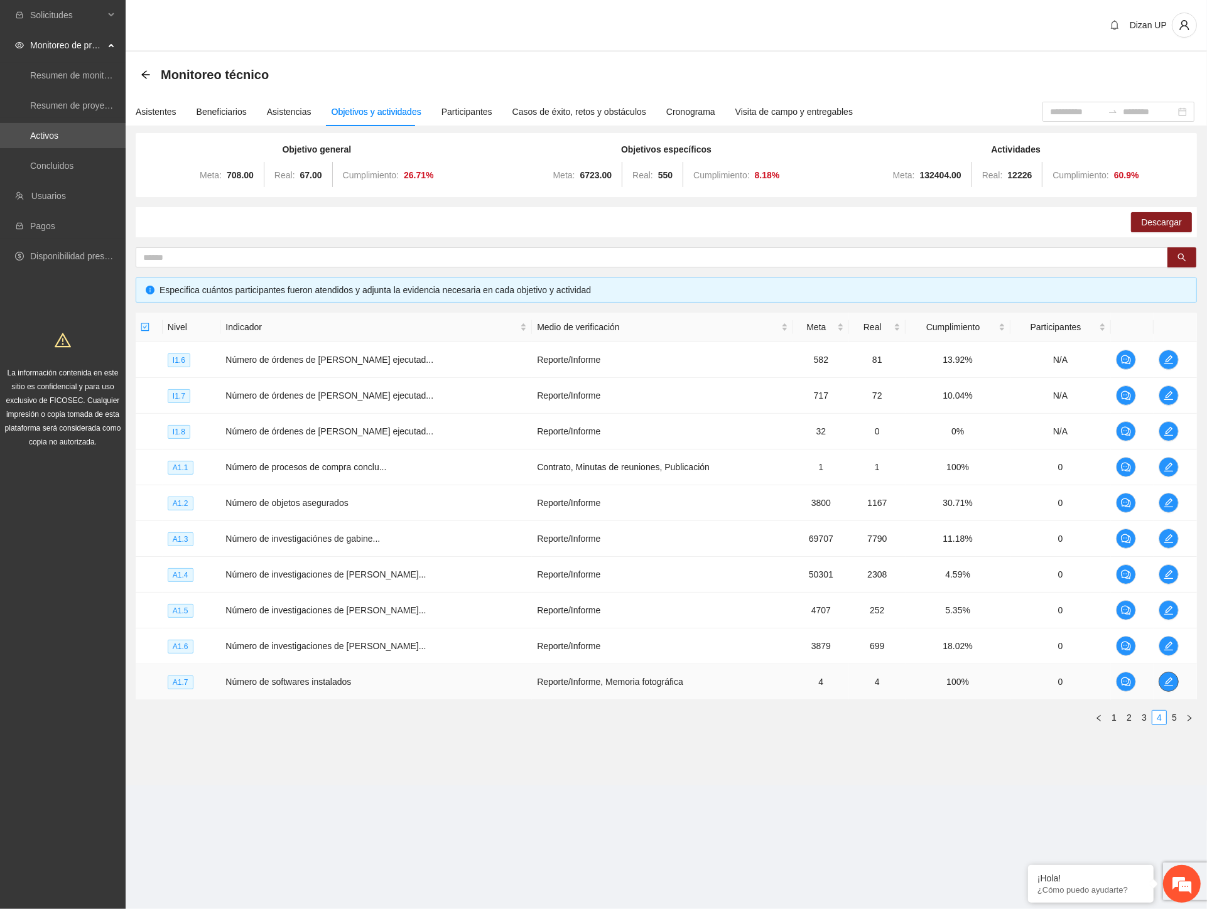
click at [1166, 685] on icon "edit" at bounding box center [1169, 682] width 10 height 10
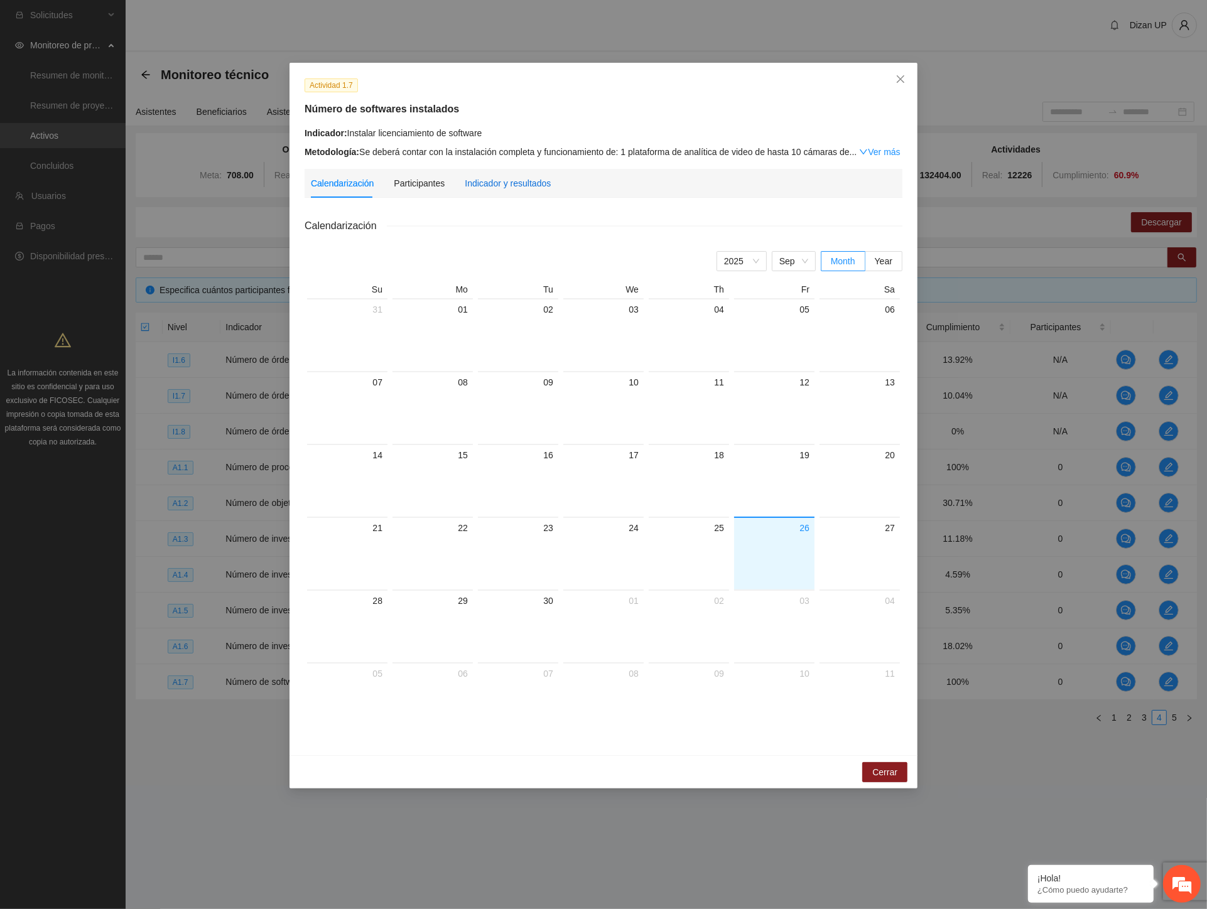
click at [476, 180] on div "Indicador y resultados" at bounding box center [508, 183] width 86 height 14
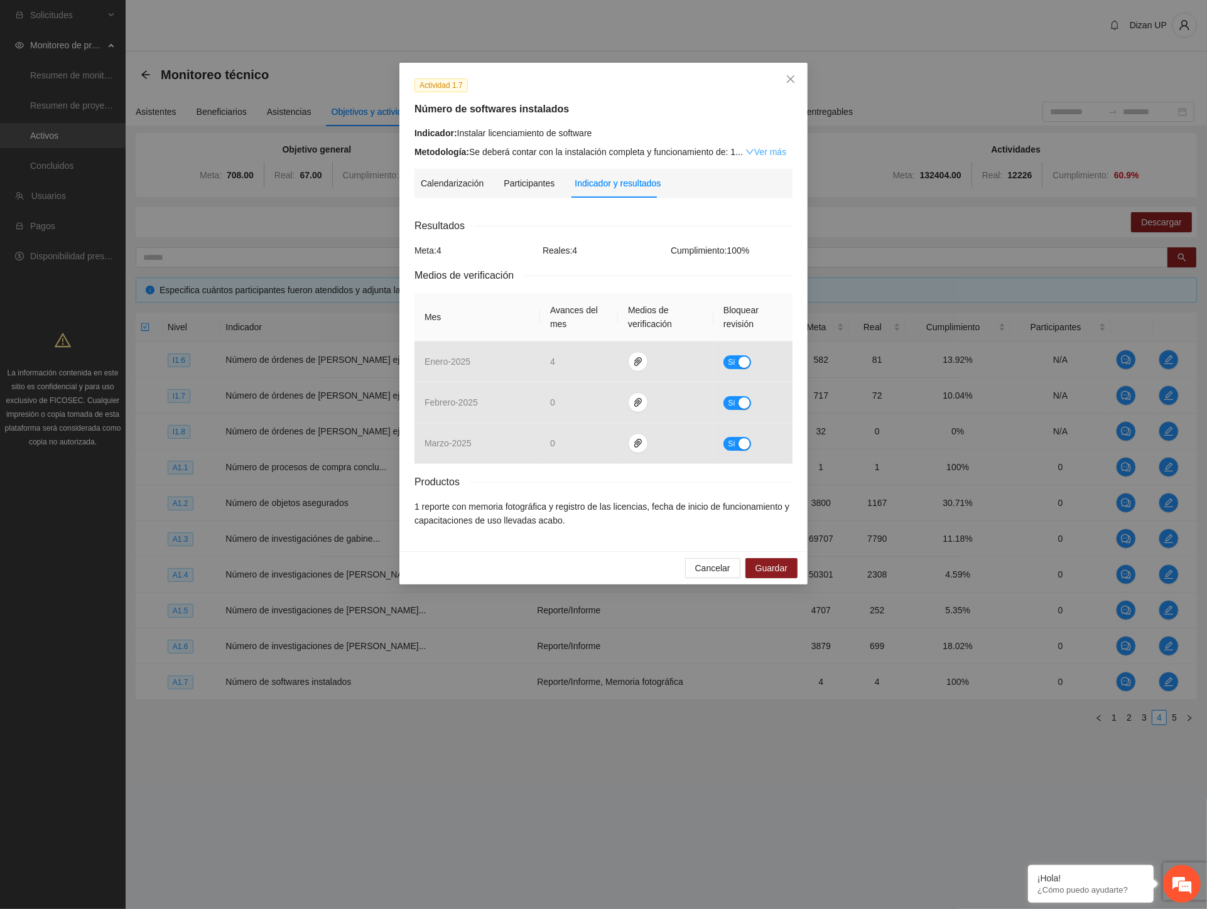
click at [769, 149] on link "Ver más" at bounding box center [765, 152] width 41 height 10
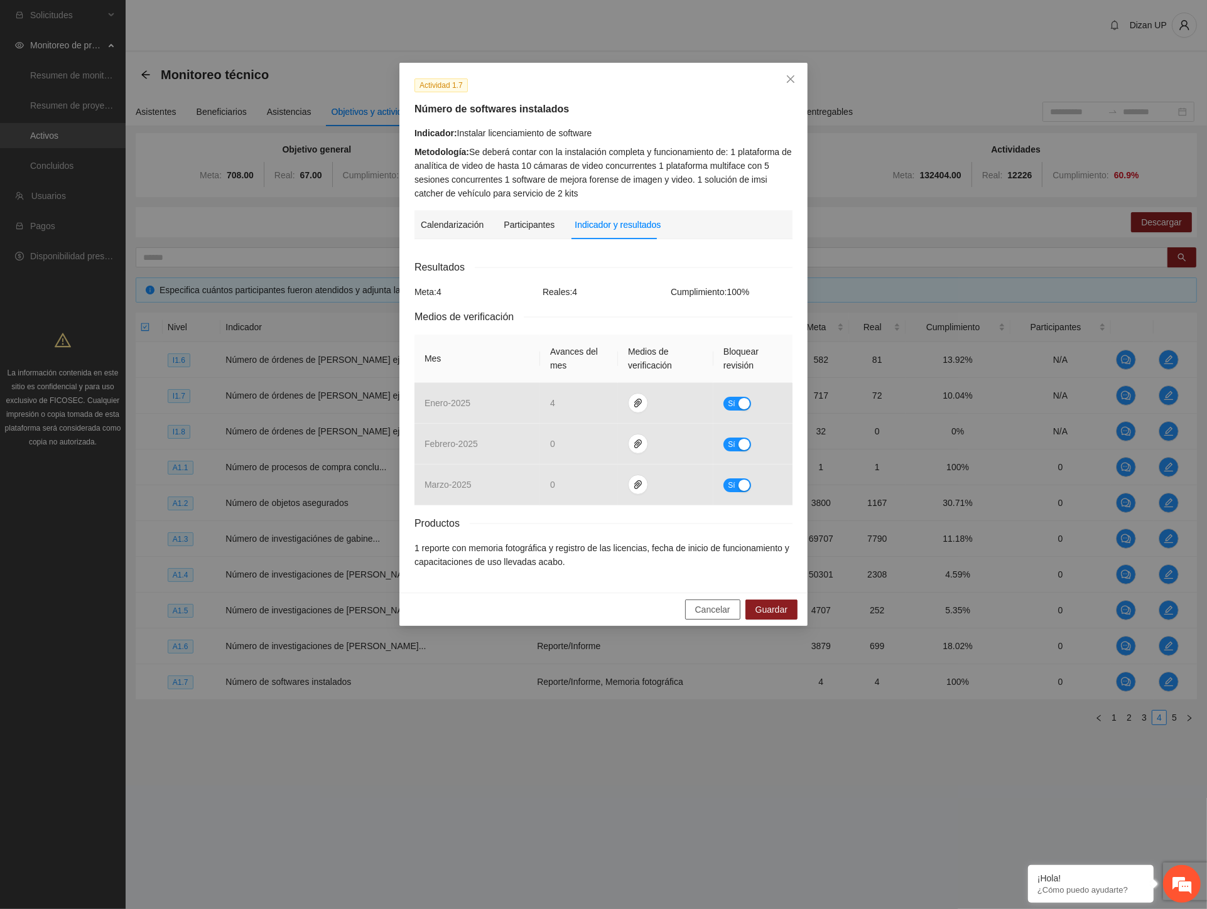
drag, startPoint x: 703, startPoint y: 616, endPoint x: 697, endPoint y: 610, distance: 8.4
click at [703, 615] on span "Cancelar" at bounding box center [712, 610] width 35 height 14
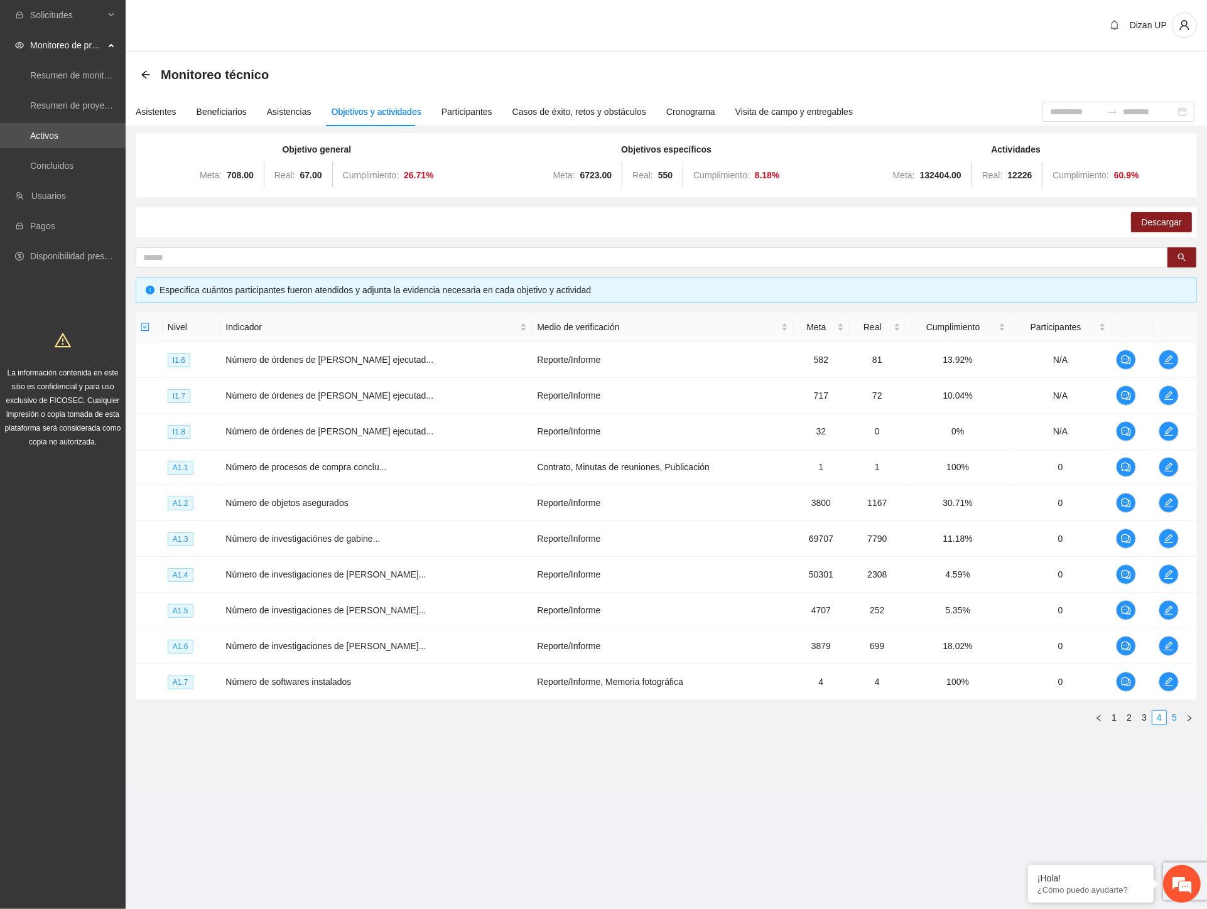
click at [1172, 715] on link "5" at bounding box center [1174, 718] width 14 height 14
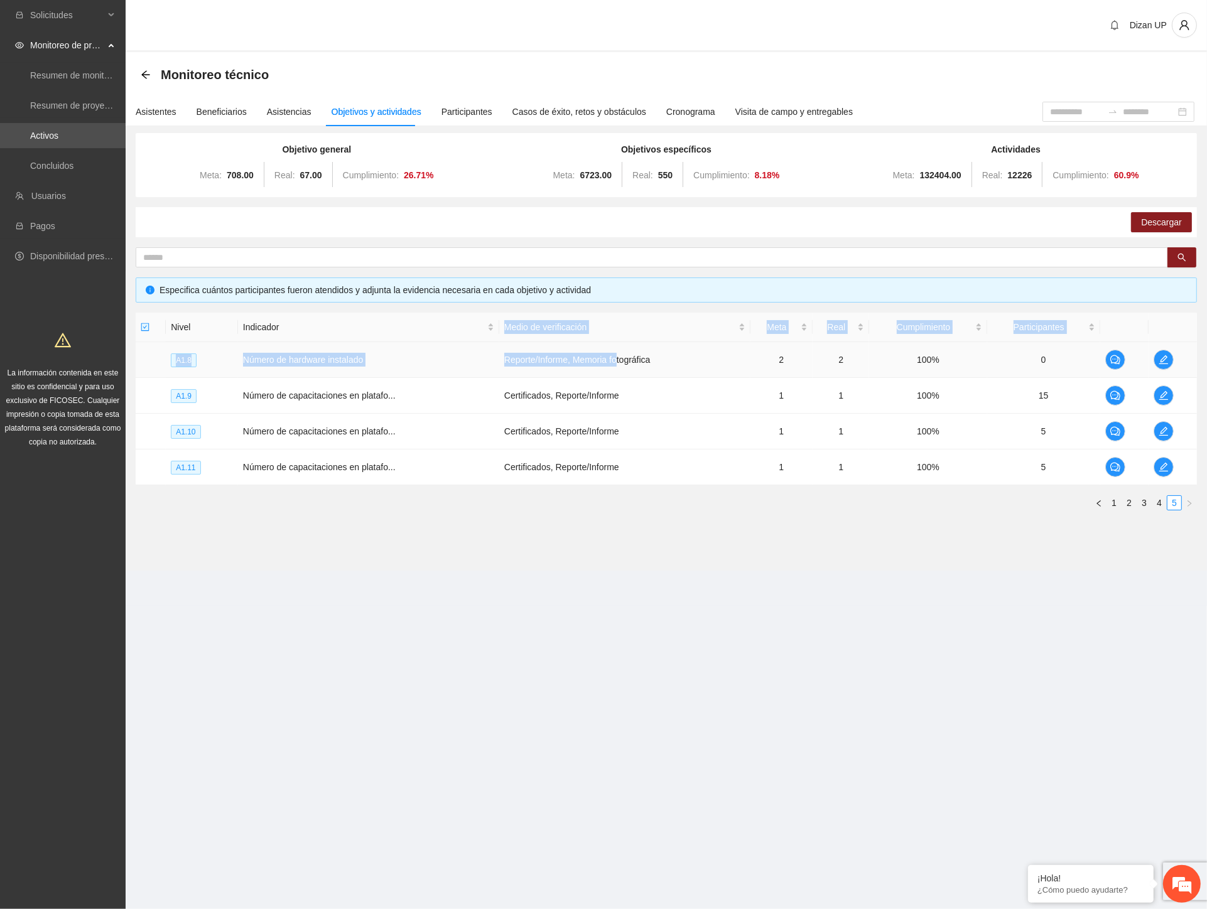
drag, startPoint x: 342, startPoint y: 319, endPoint x: 580, endPoint y: 392, distance: 248.9
click at [612, 377] on table "Nivel Indicador Medio de verificación Meta Real Cumplimiento Participantes A1.8…" at bounding box center [666, 399] width 1061 height 173
click at [499, 453] on td "Certificados, Reporte/Informe" at bounding box center [624, 468] width 251 height 36
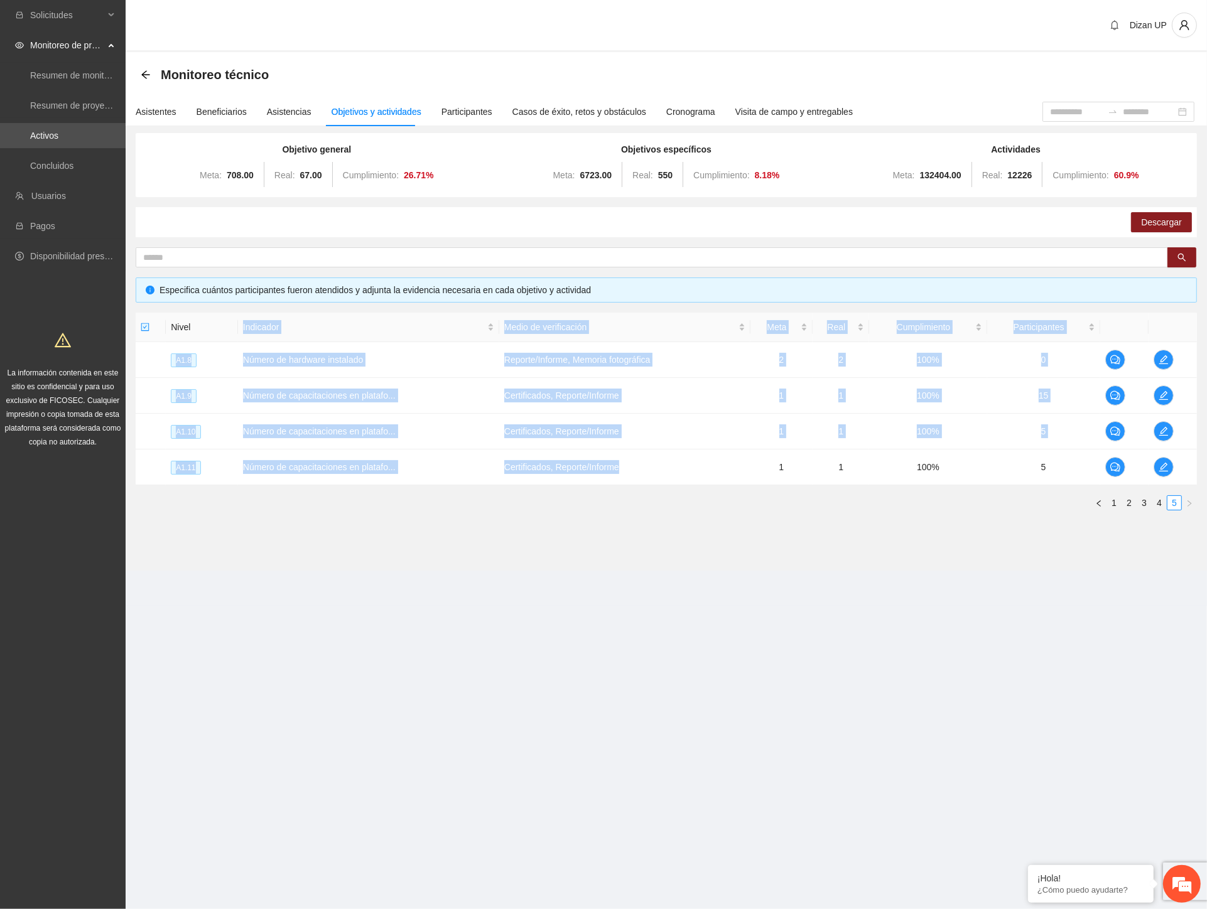
drag, startPoint x: 636, startPoint y: 472, endPoint x: 196, endPoint y: 321, distance: 465.3
click at [196, 321] on table "Nivel Indicador Medio de verificación Meta Real Cumplimiento Participantes A1.8…" at bounding box center [666, 399] width 1061 height 173
click at [522, 447] on td "Certificados, Reporte/Informe" at bounding box center [624, 432] width 251 height 36
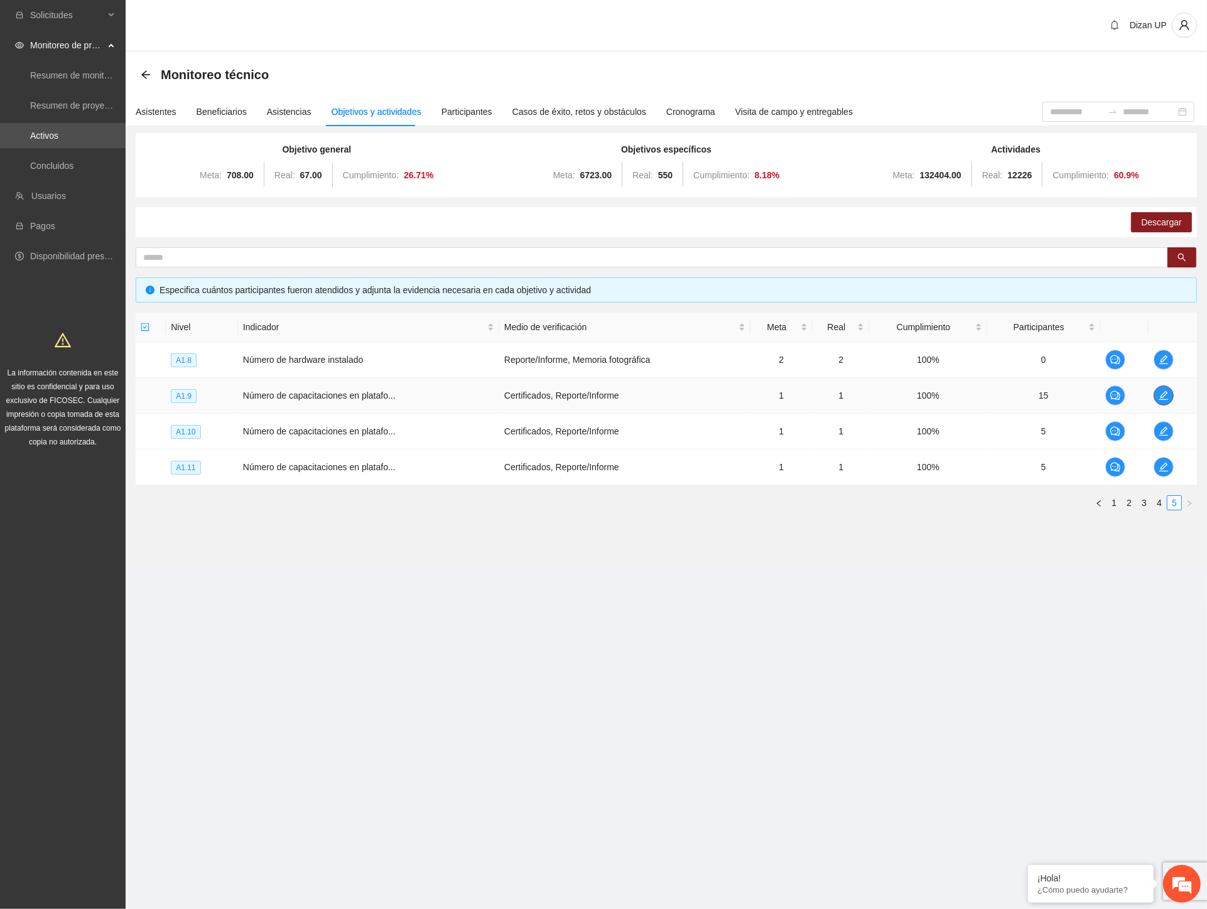
click at [1167, 391] on icon "edit" at bounding box center [1164, 396] width 10 height 10
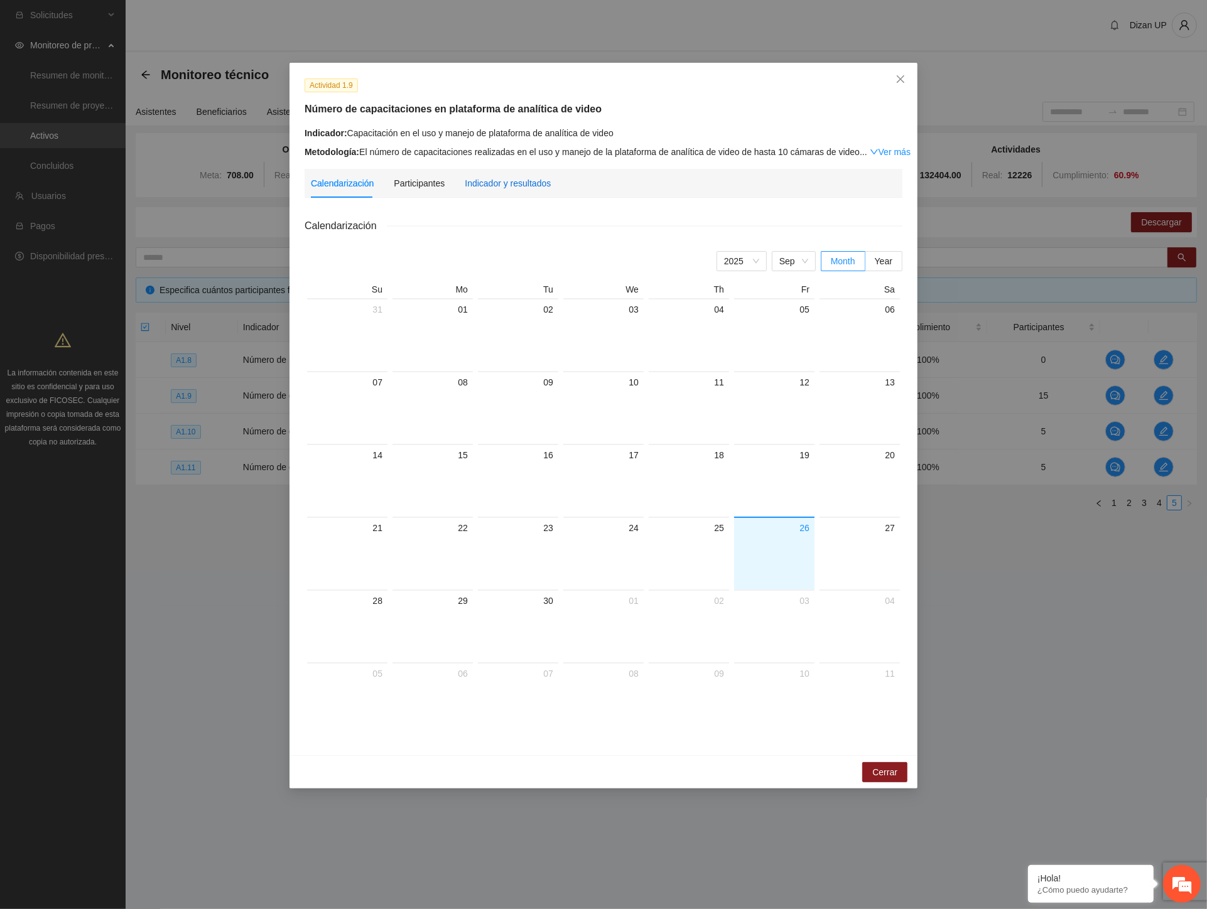
click at [515, 183] on div "Indicador y resultados" at bounding box center [508, 183] width 86 height 14
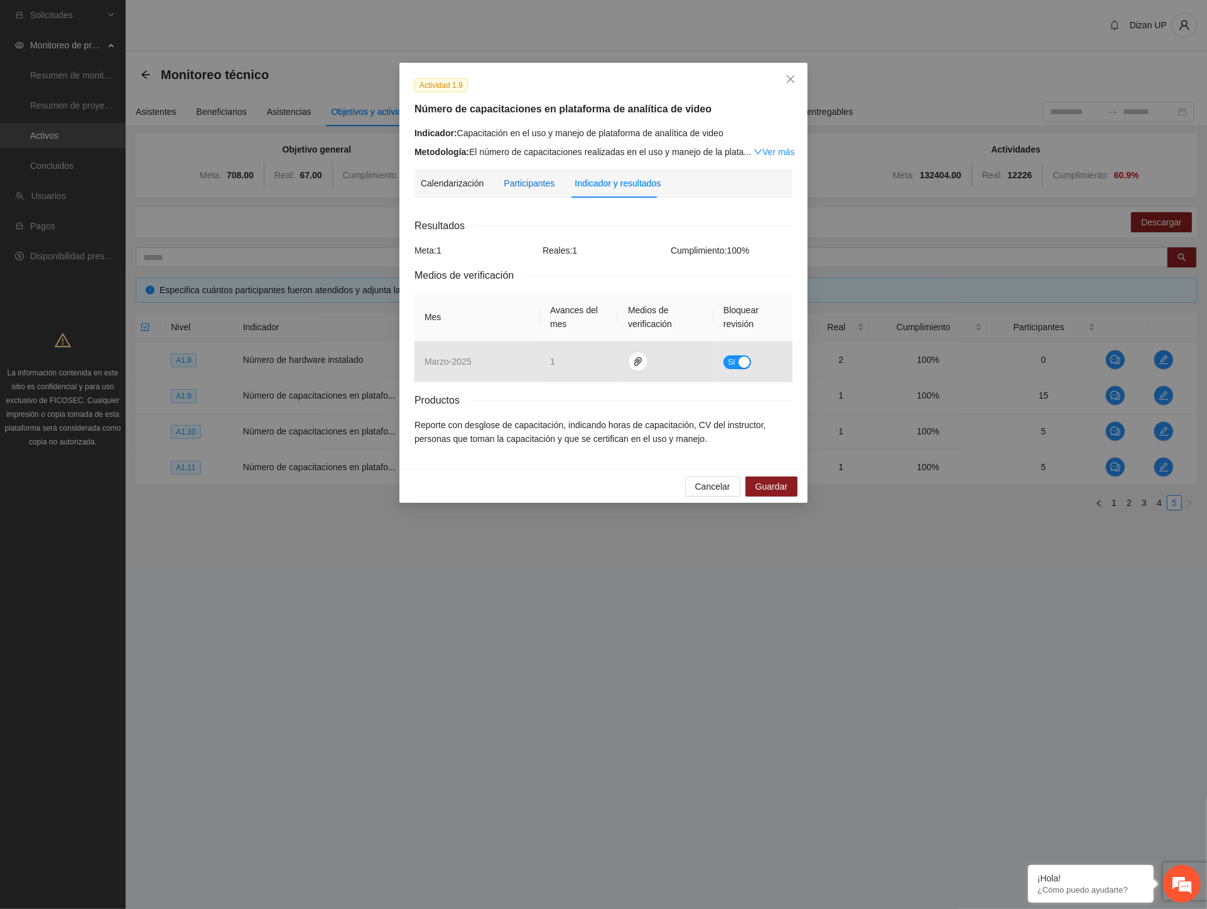
click at [504, 183] on div "Participantes" at bounding box center [529, 183] width 51 height 14
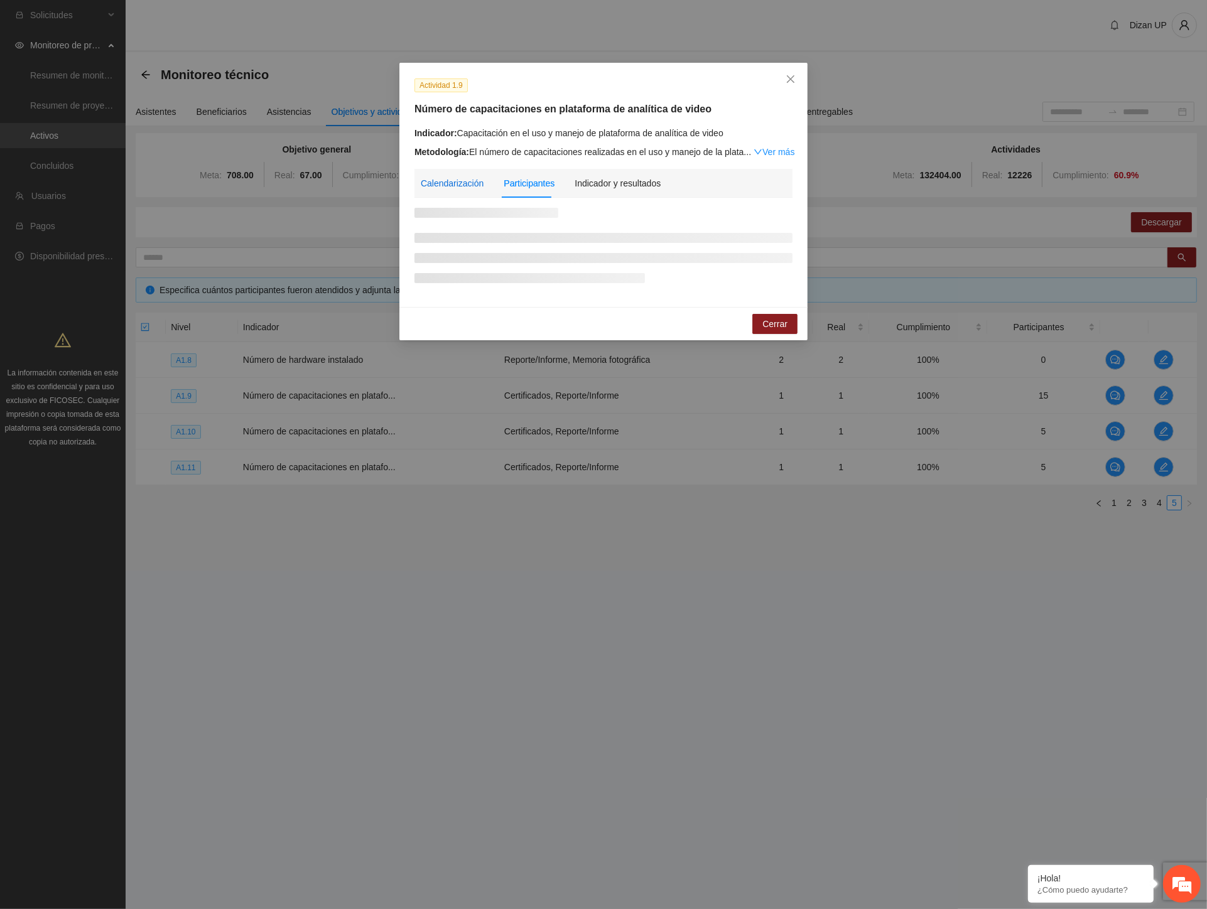
click at [451, 186] on div "Calendarización" at bounding box center [452, 183] width 63 height 14
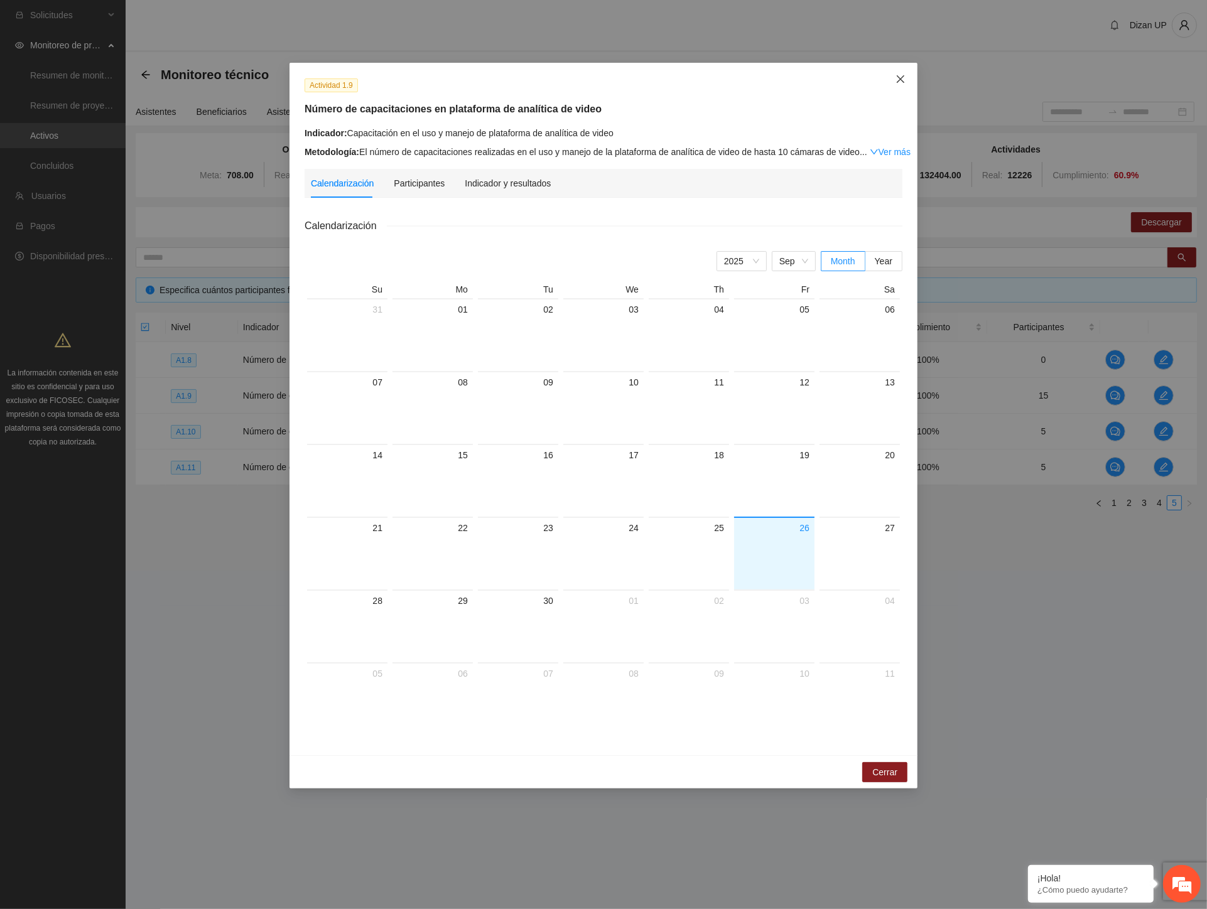
click at [899, 77] on icon "close" at bounding box center [901, 79] width 10 height 10
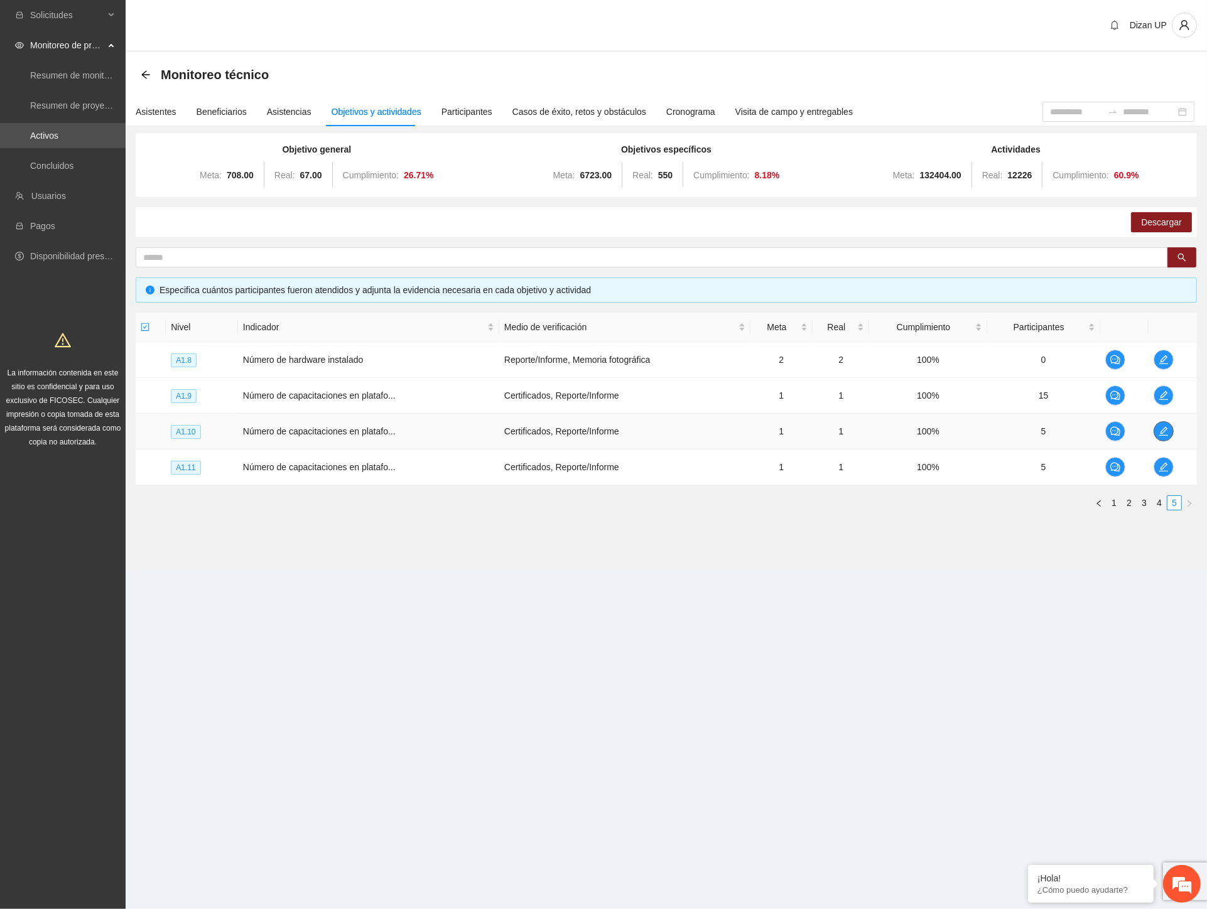
click at [1163, 431] on icon "edit" at bounding box center [1164, 431] width 10 height 10
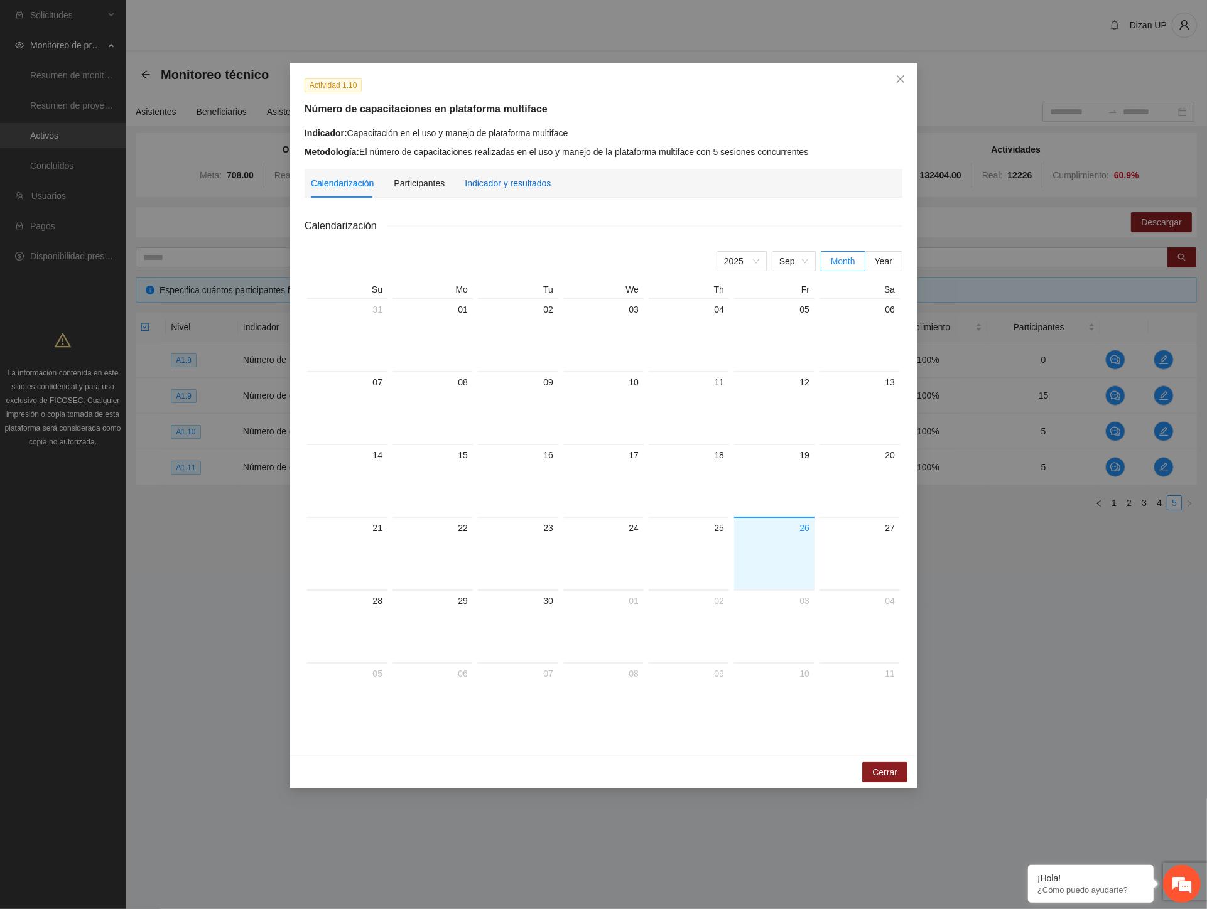
click at [503, 183] on div "Indicador y resultados" at bounding box center [508, 183] width 86 height 14
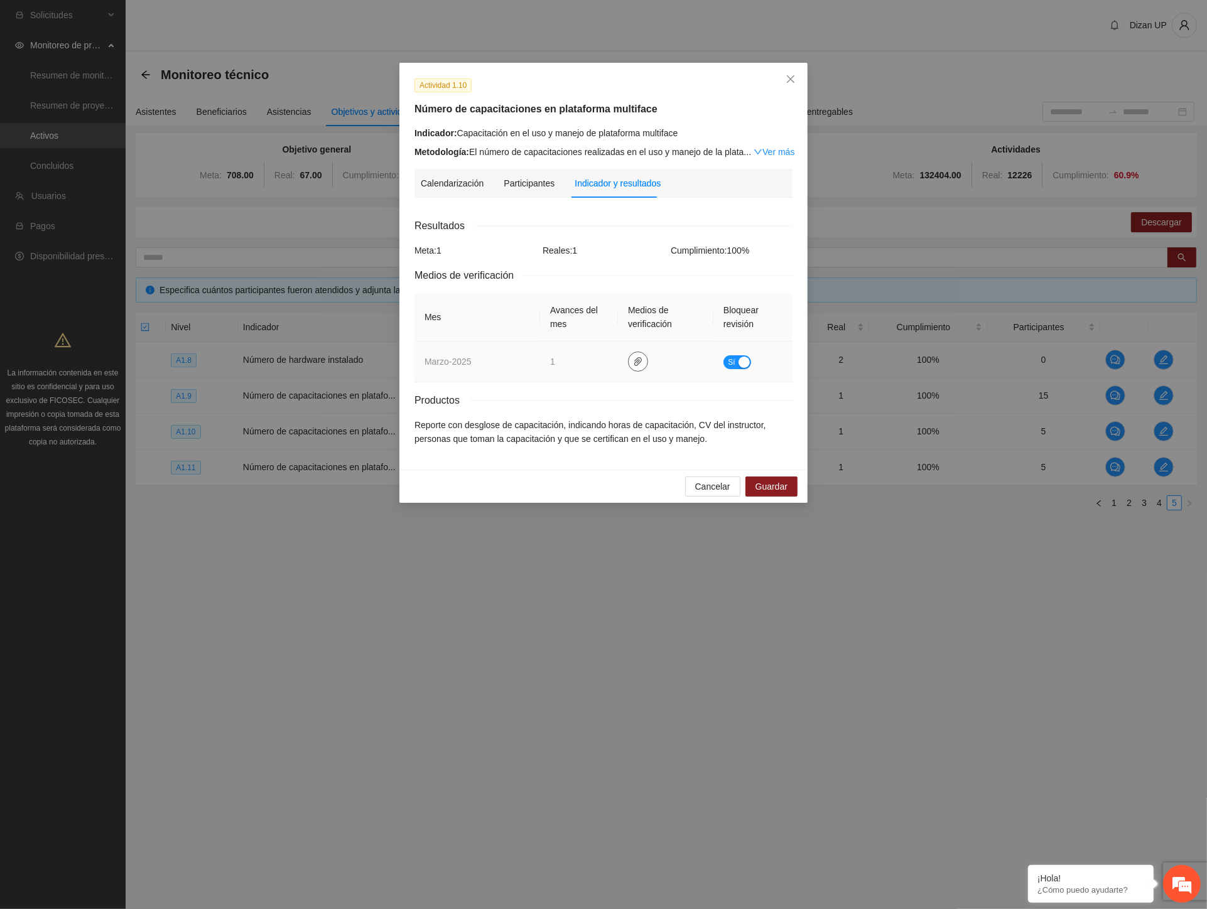
click at [636, 360] on icon "paper-clip" at bounding box center [638, 362] width 10 height 10
click at [594, 323] on link "TRANSFERENCIA DE C. PLATAFORMA DE RECONOCIMIENTO FACIAL.pdf" at bounding box center [641, 325] width 180 height 14
click at [710, 485] on span "Cancelar" at bounding box center [712, 487] width 35 height 14
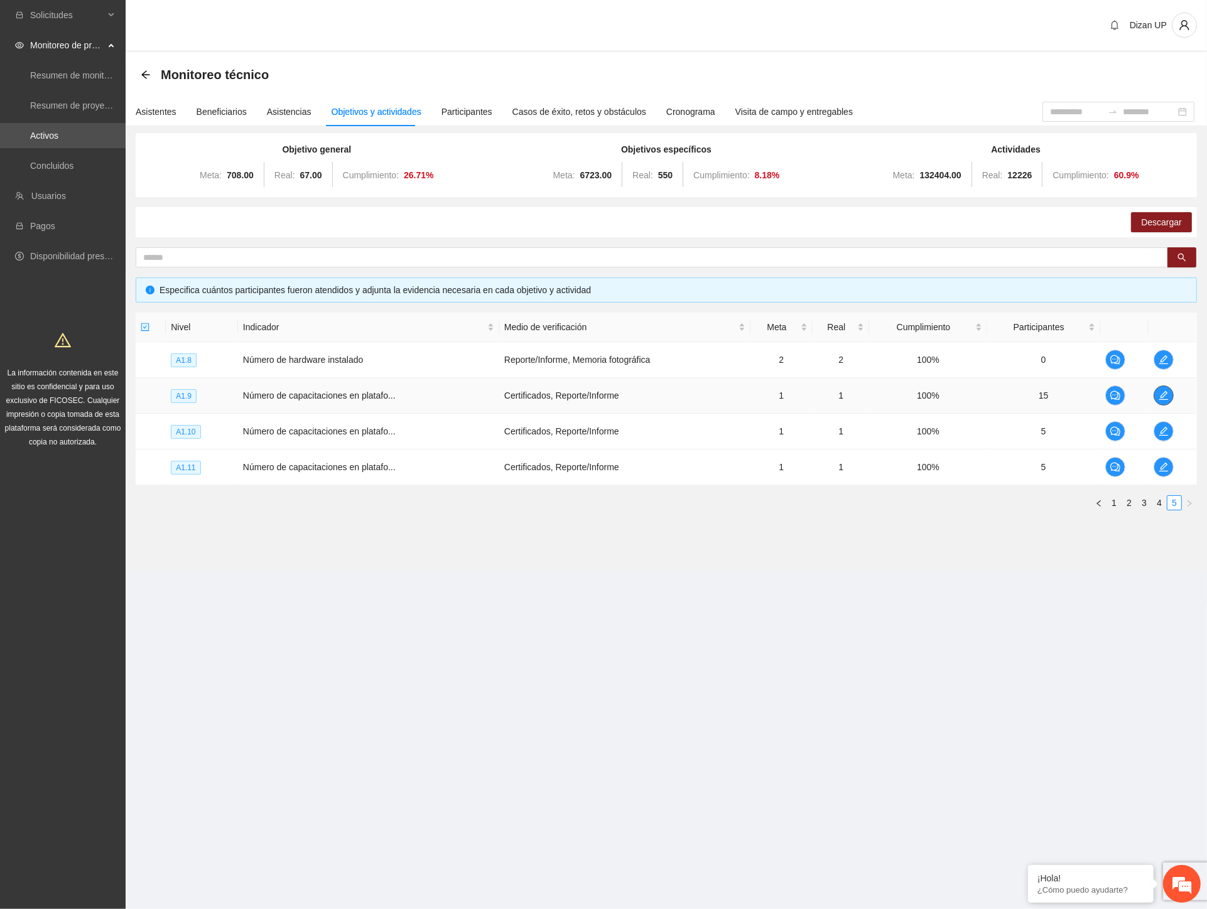
click at [1163, 399] on icon "edit" at bounding box center [1163, 395] width 9 height 9
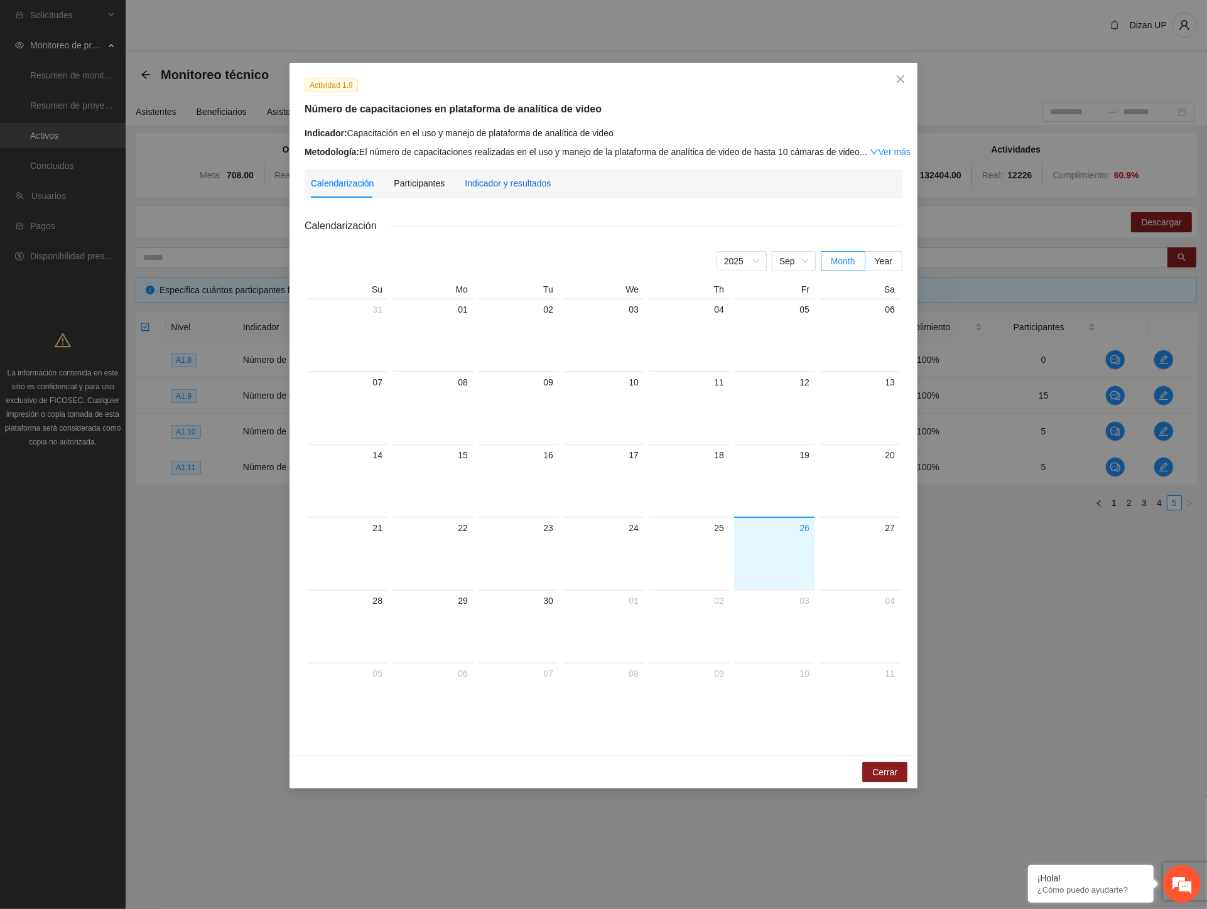
click at [519, 180] on div "Indicador y resultados" at bounding box center [508, 183] width 86 height 14
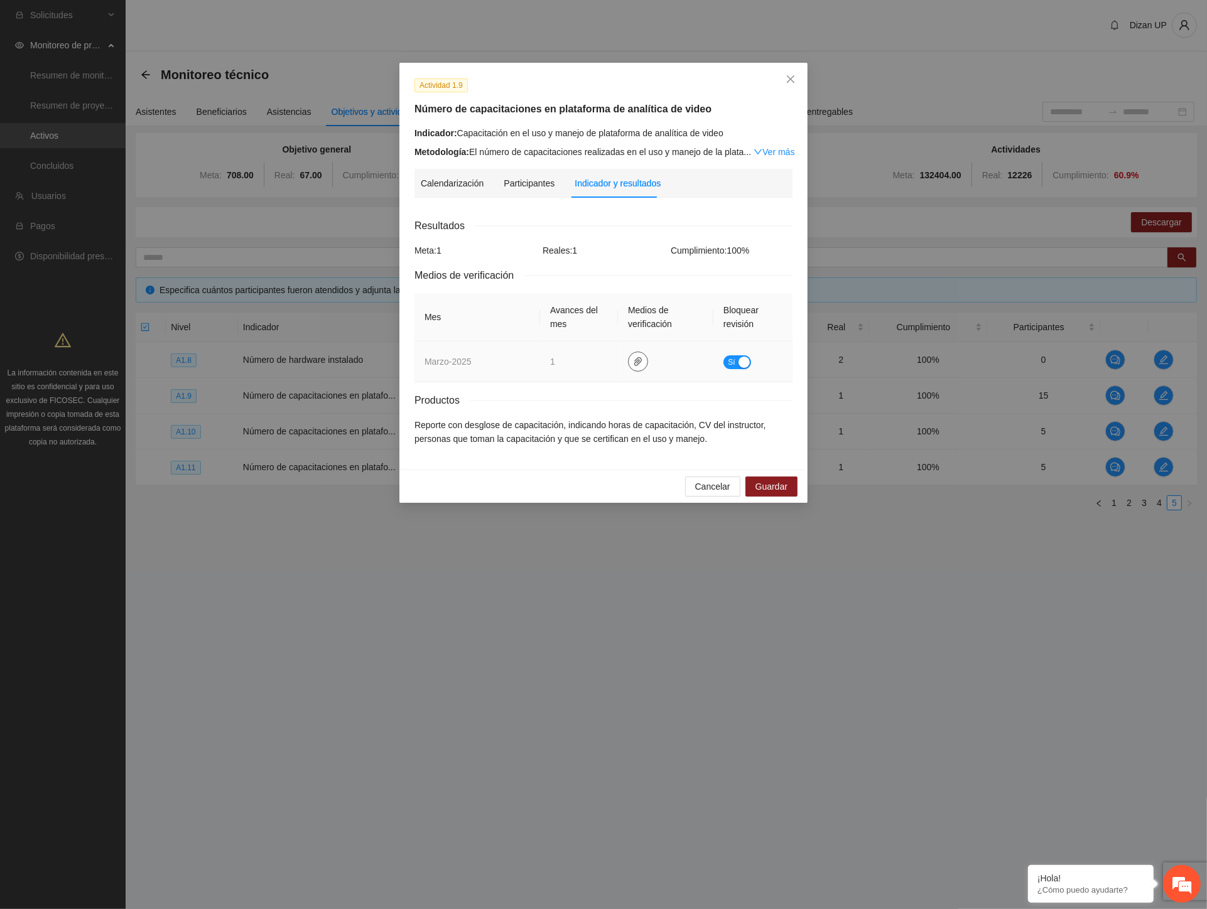
click at [641, 362] on icon "paper-clip" at bounding box center [638, 362] width 10 height 10
click at [573, 329] on link "TRANSFERENCIA DE C. PLATAFORMA ANALITICA DE VIDEO.pdf" at bounding box center [641, 325] width 180 height 14
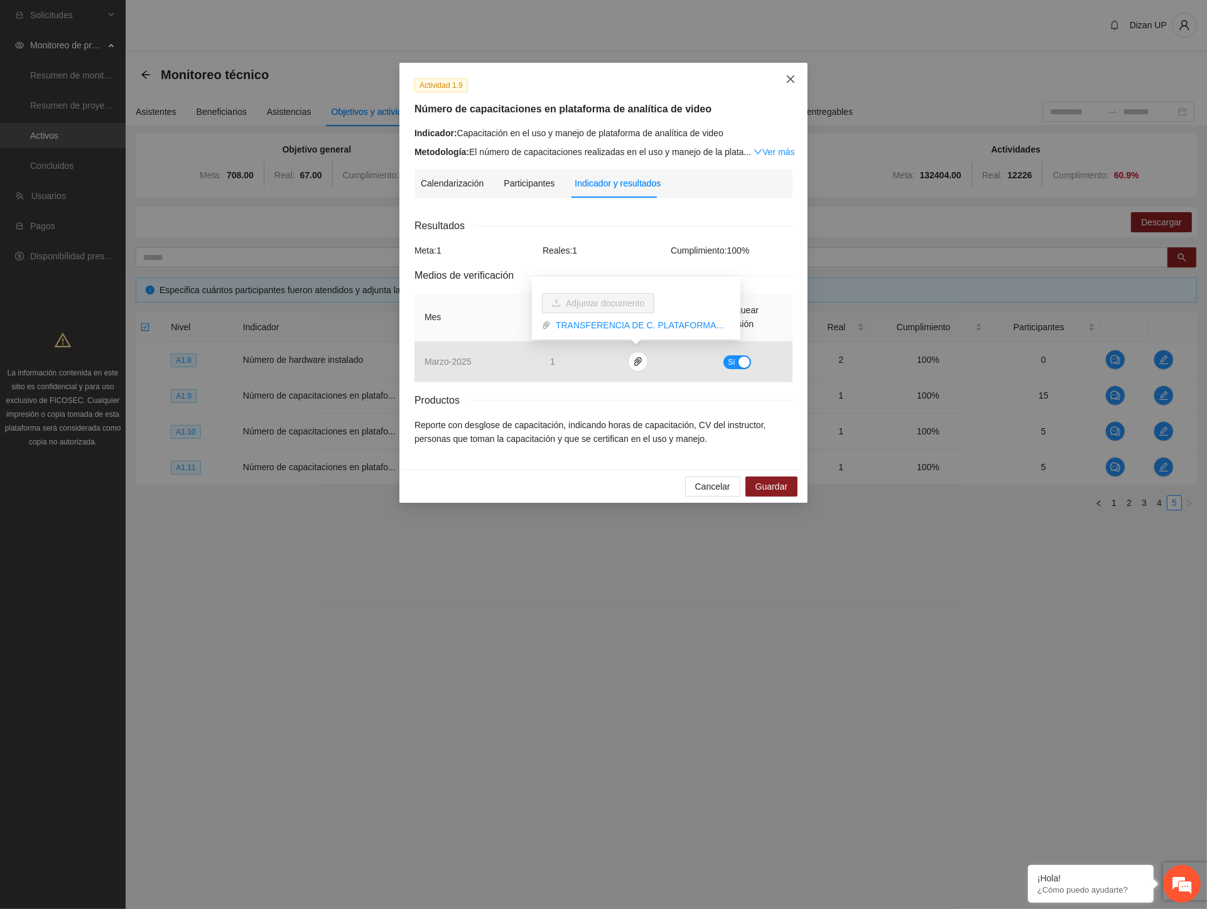
click at [793, 73] on span "Close" at bounding box center [791, 80] width 34 height 34
